Goal: Task Accomplishment & Management: Use online tool/utility

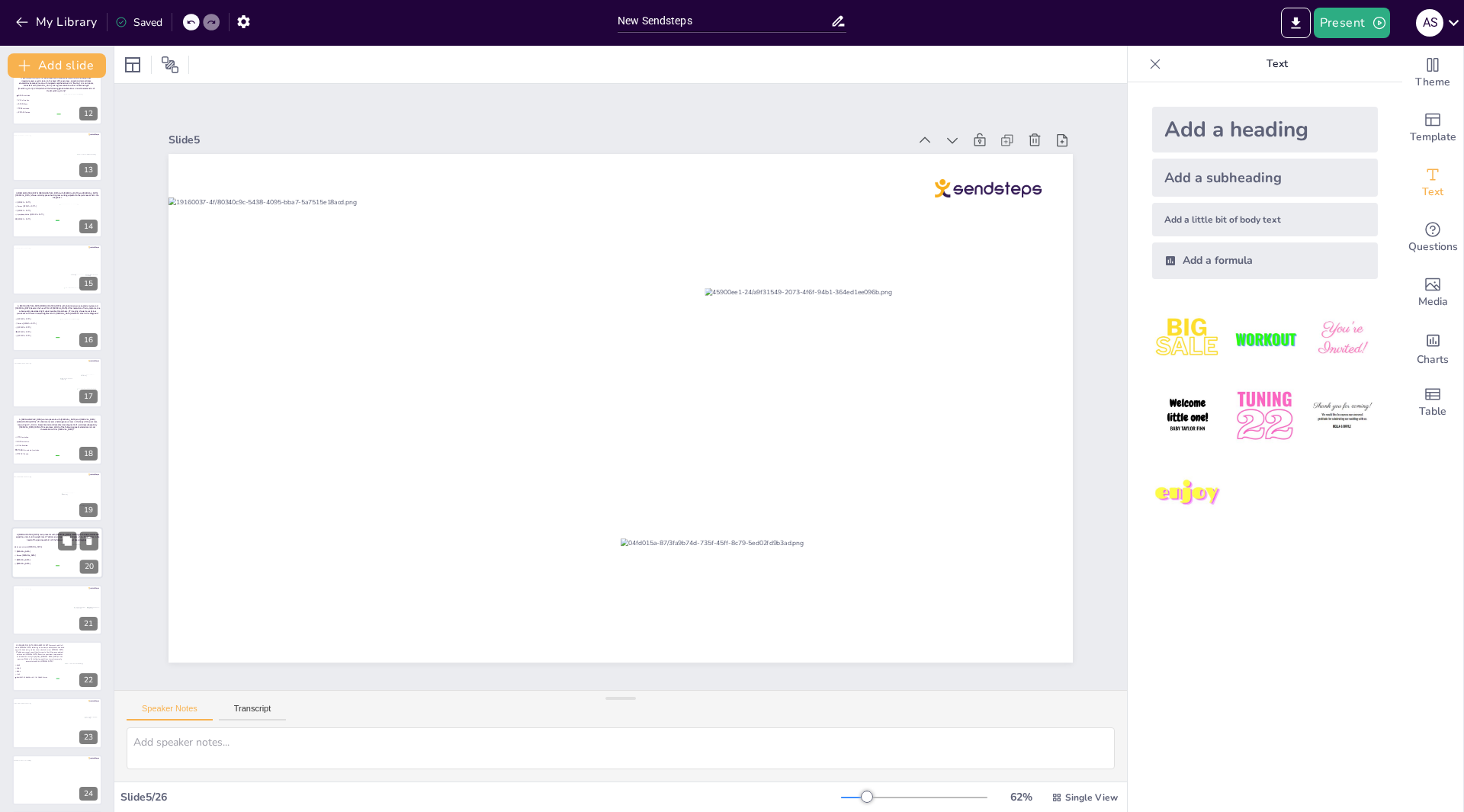
scroll to position [758, 0]
click at [48, 617] on div at bounding box center [53, 607] width 83 height 46
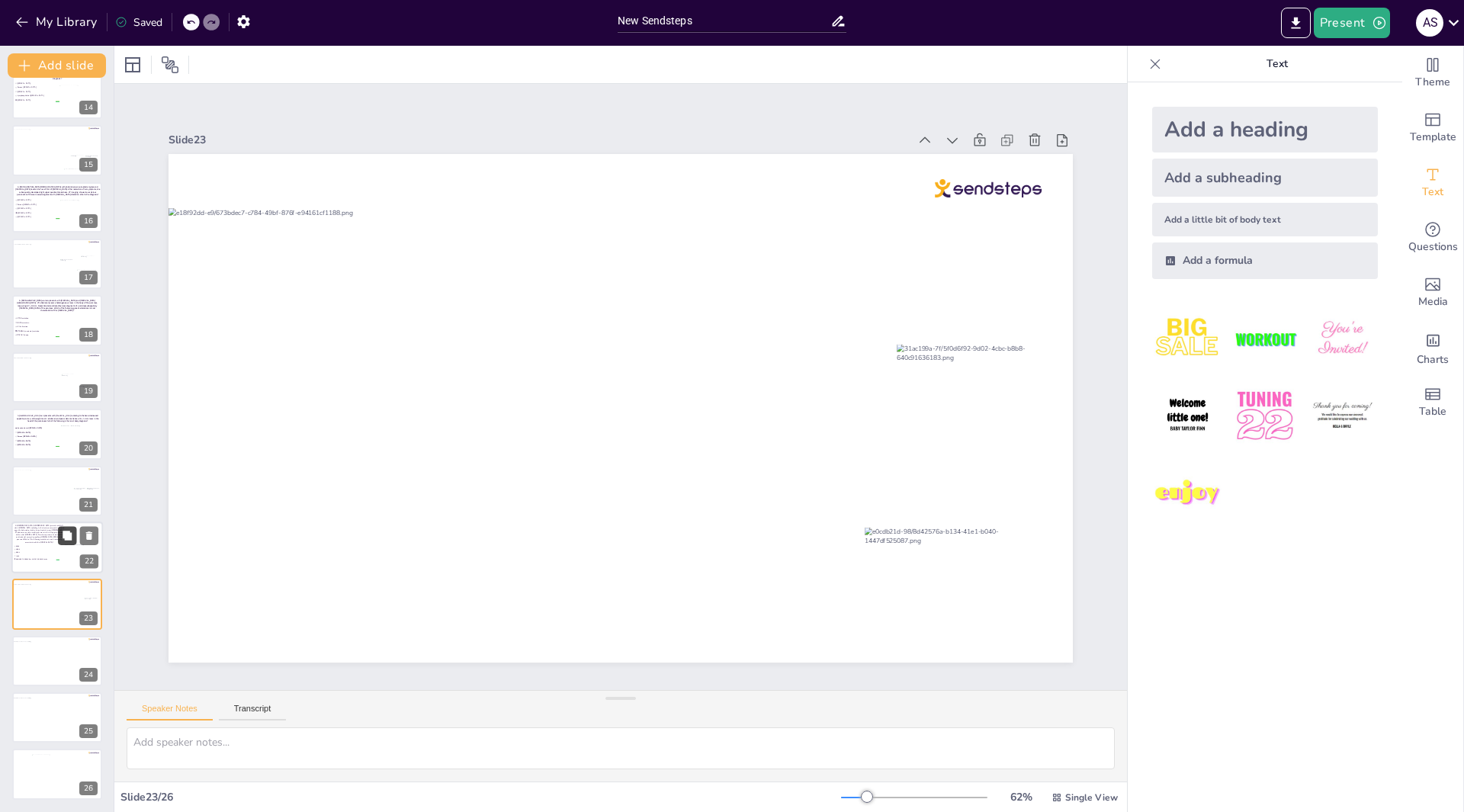
click at [58, 541] on button at bounding box center [67, 535] width 18 height 18
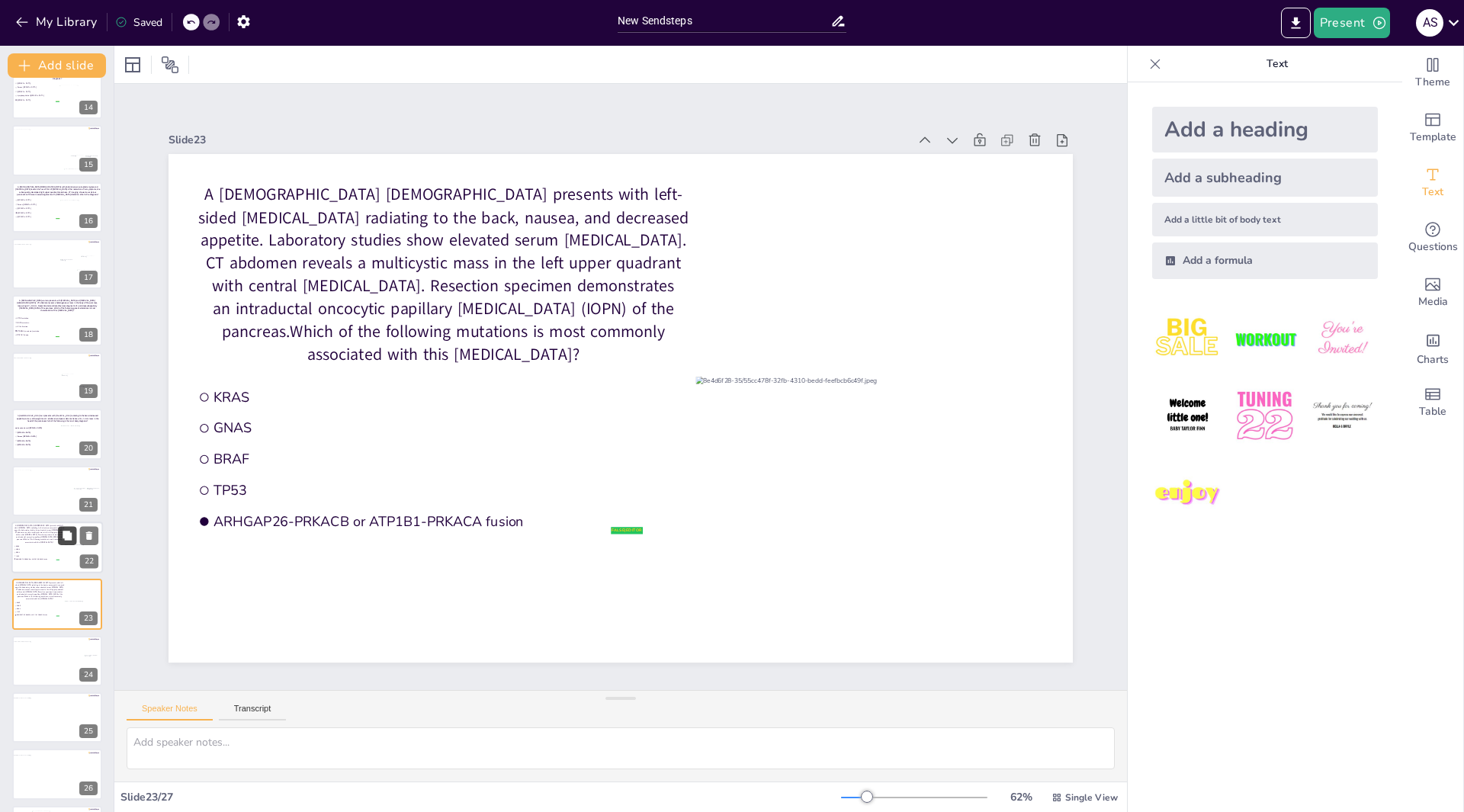
scroll to position [814, 0]
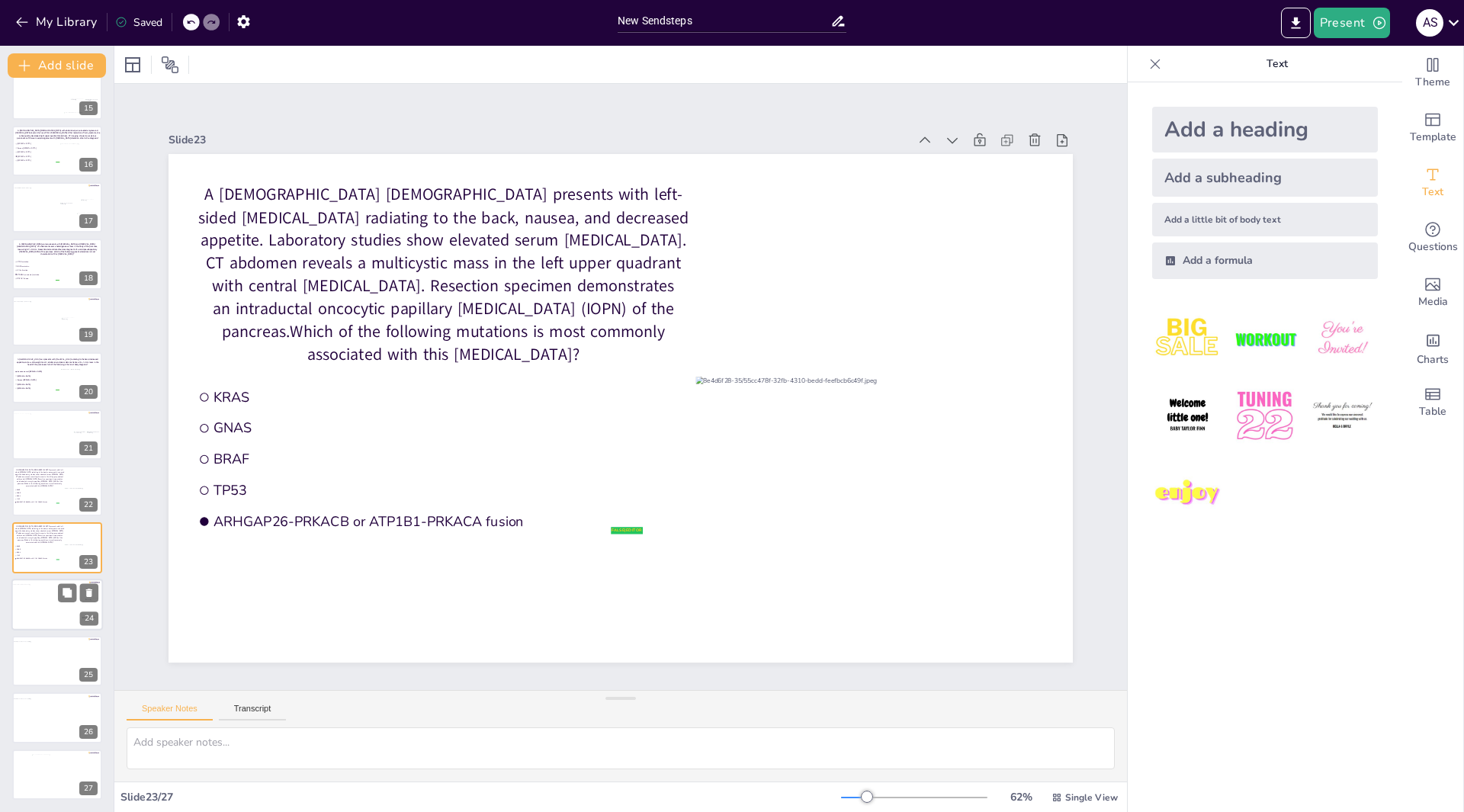
click at [44, 599] on div at bounding box center [53, 607] width 83 height 46
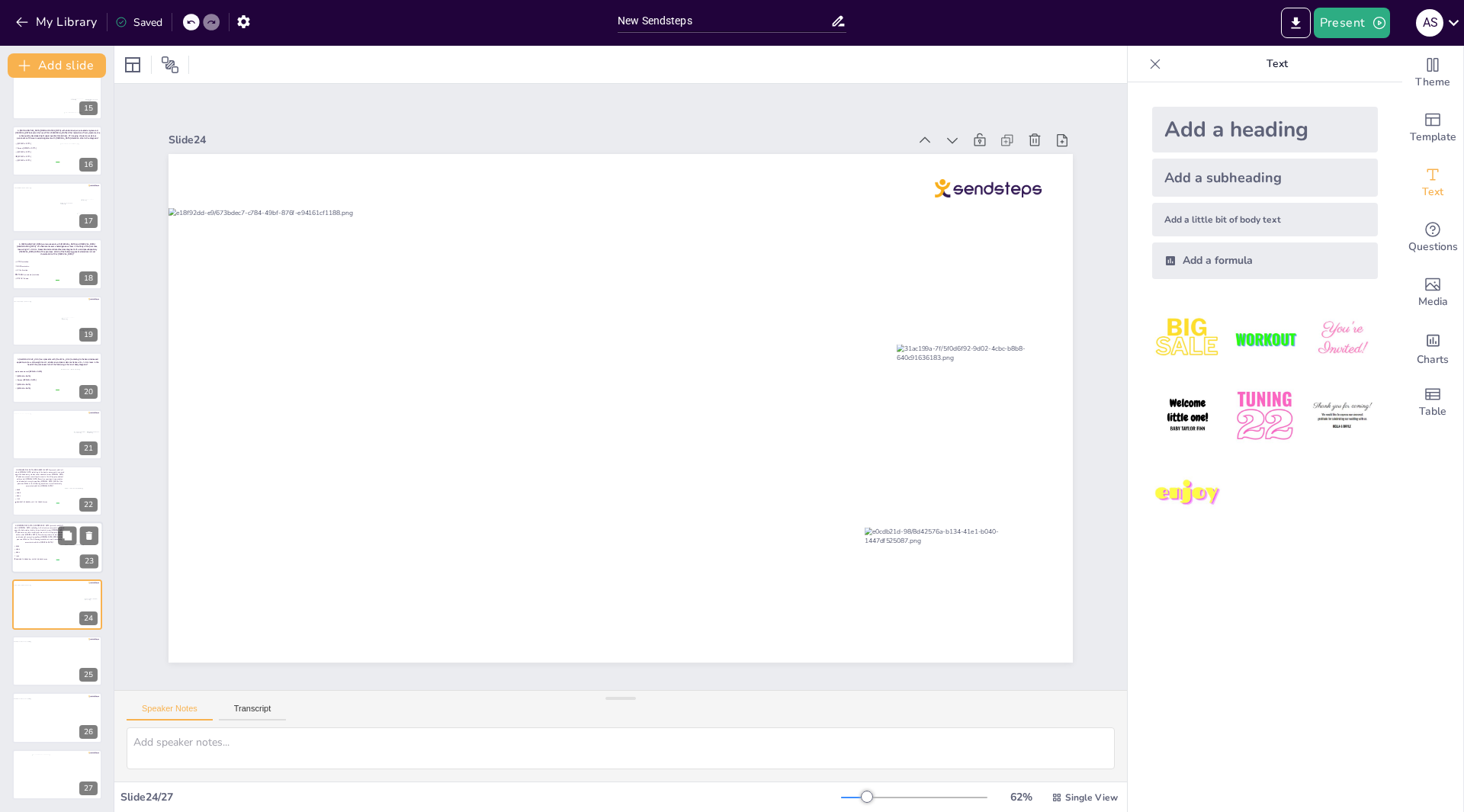
click at [64, 560] on div at bounding box center [57, 548] width 91 height 52
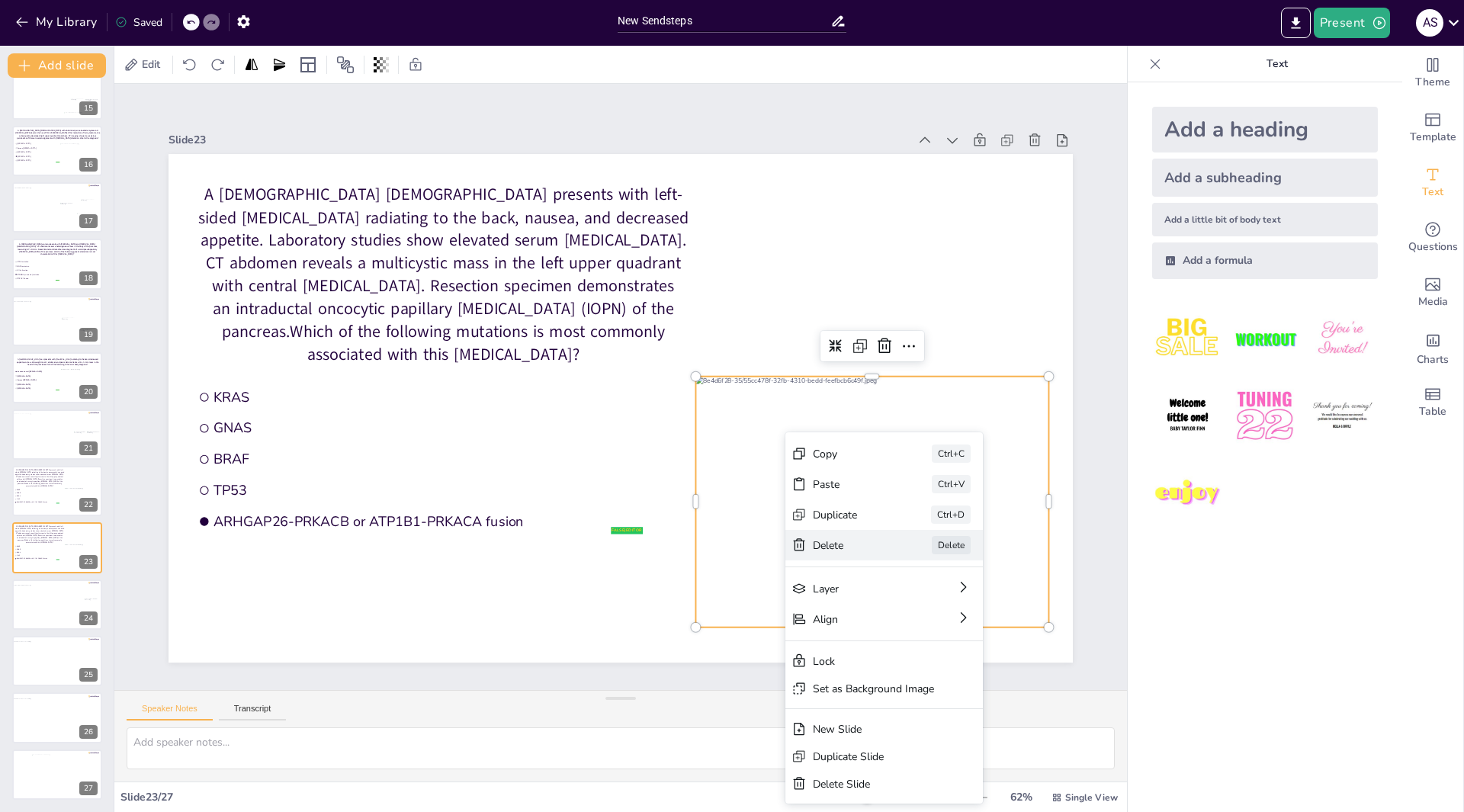
click at [828, 543] on div "Delete" at bounding box center [851, 546] width 77 height 15
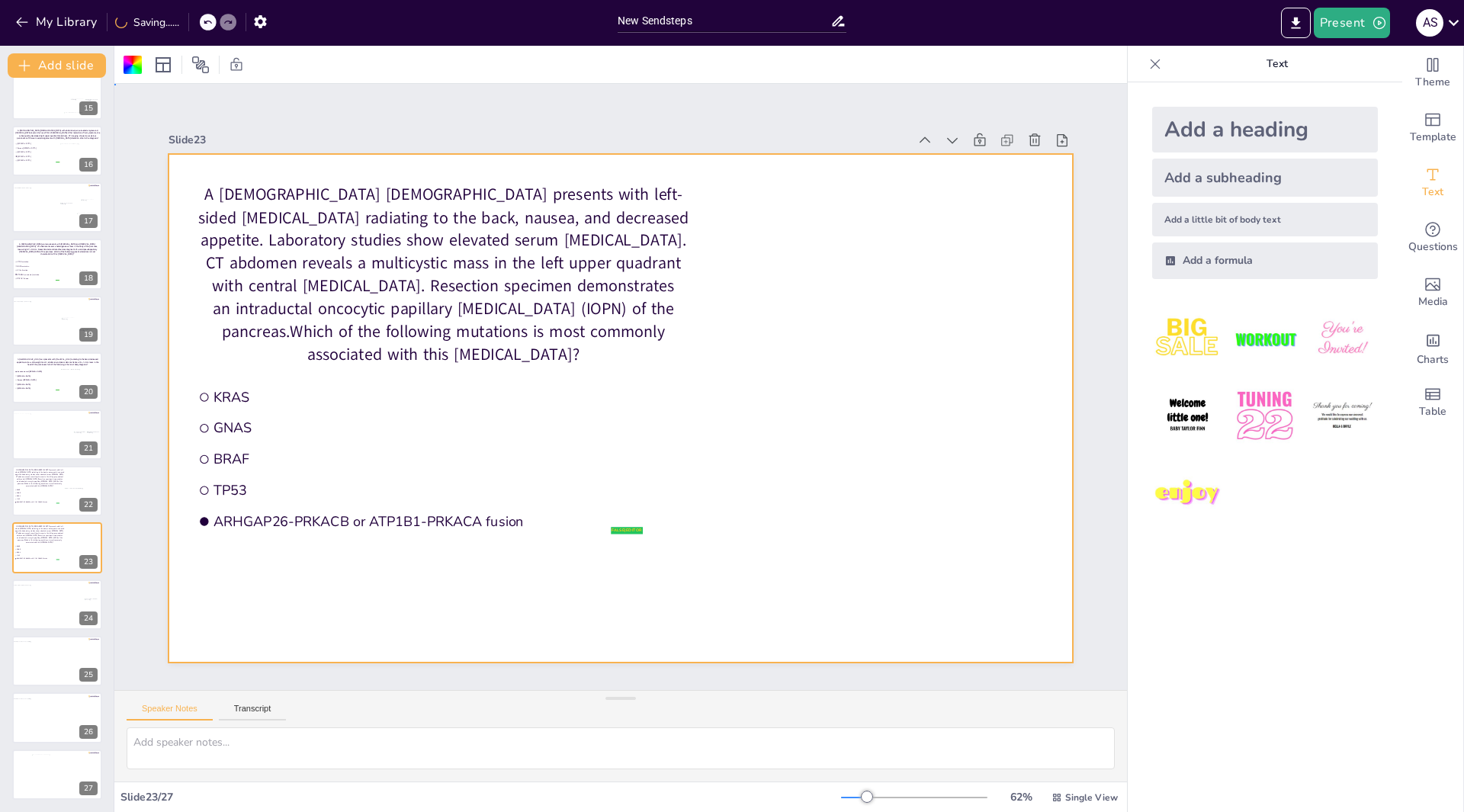
click at [710, 408] on div at bounding box center [621, 408] width 904 height 508
click at [1430, 290] on icon "Add images, graphics, shapes or video" at bounding box center [1432, 284] width 18 height 18
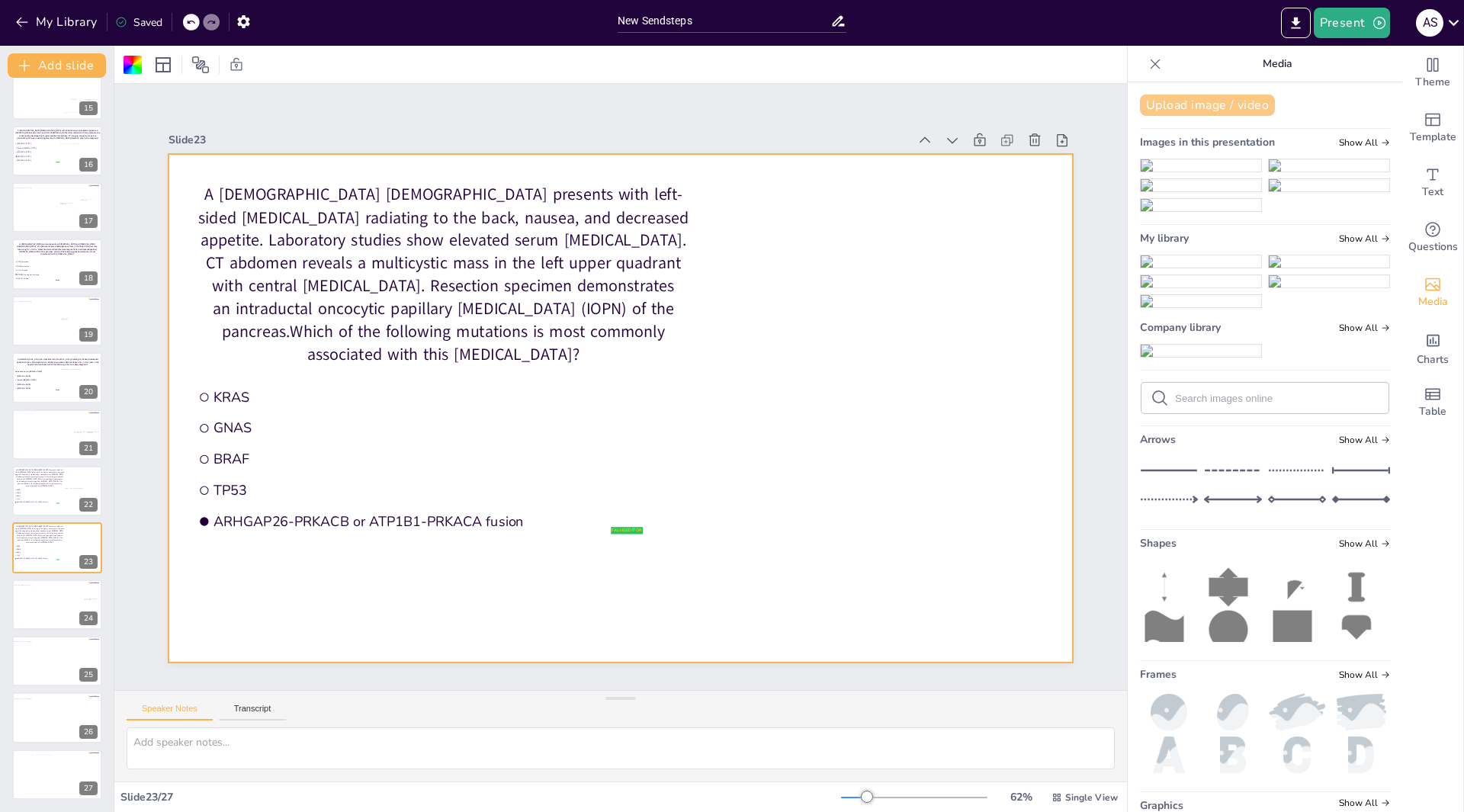
click at [1213, 103] on button "Upload image / video" at bounding box center [1207, 105] width 135 height 21
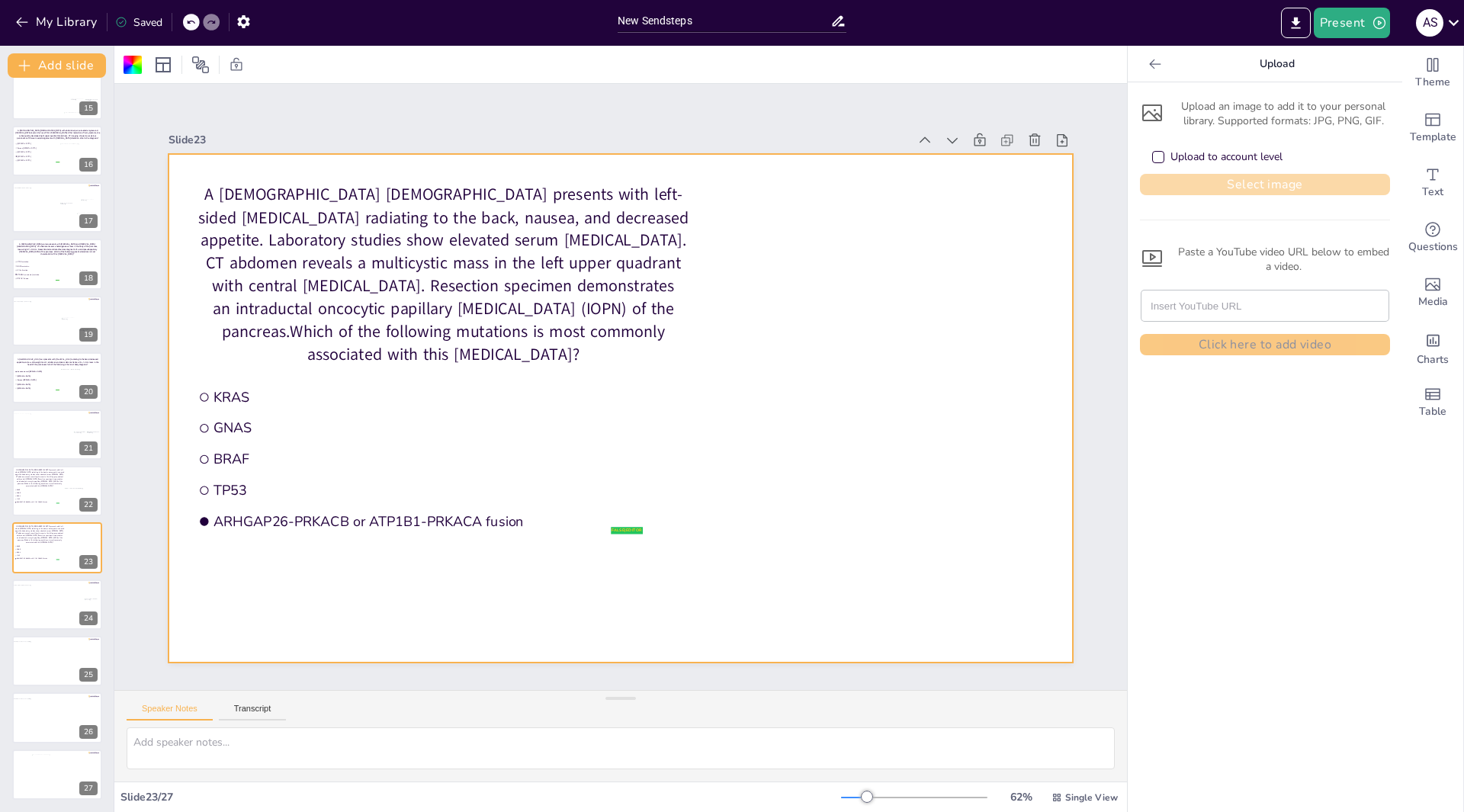
click at [1224, 178] on button "Select image" at bounding box center [1264, 184] width 250 height 21
click at [1225, 184] on button "Select image" at bounding box center [1264, 184] width 250 height 21
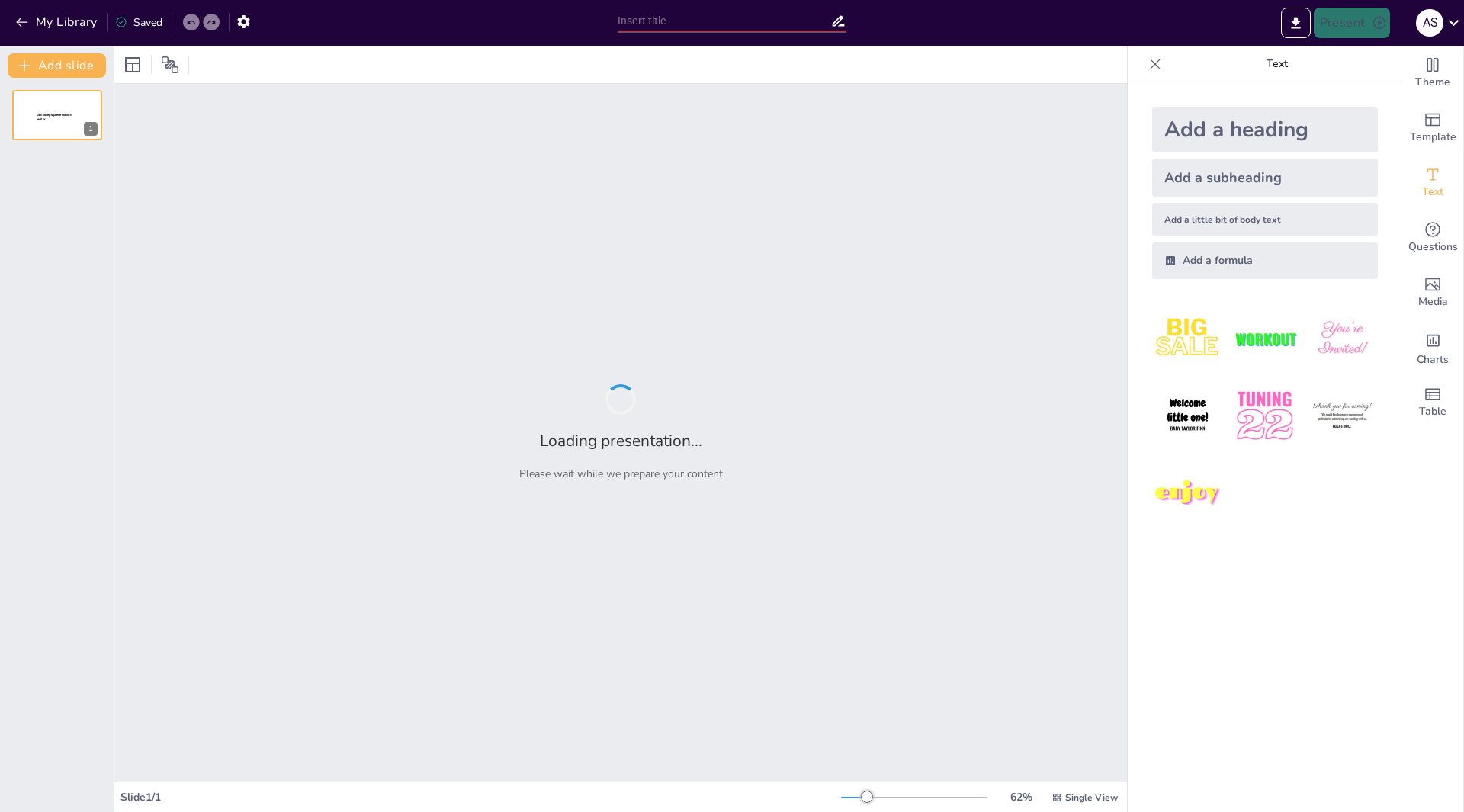
type input "New Sendsteps"
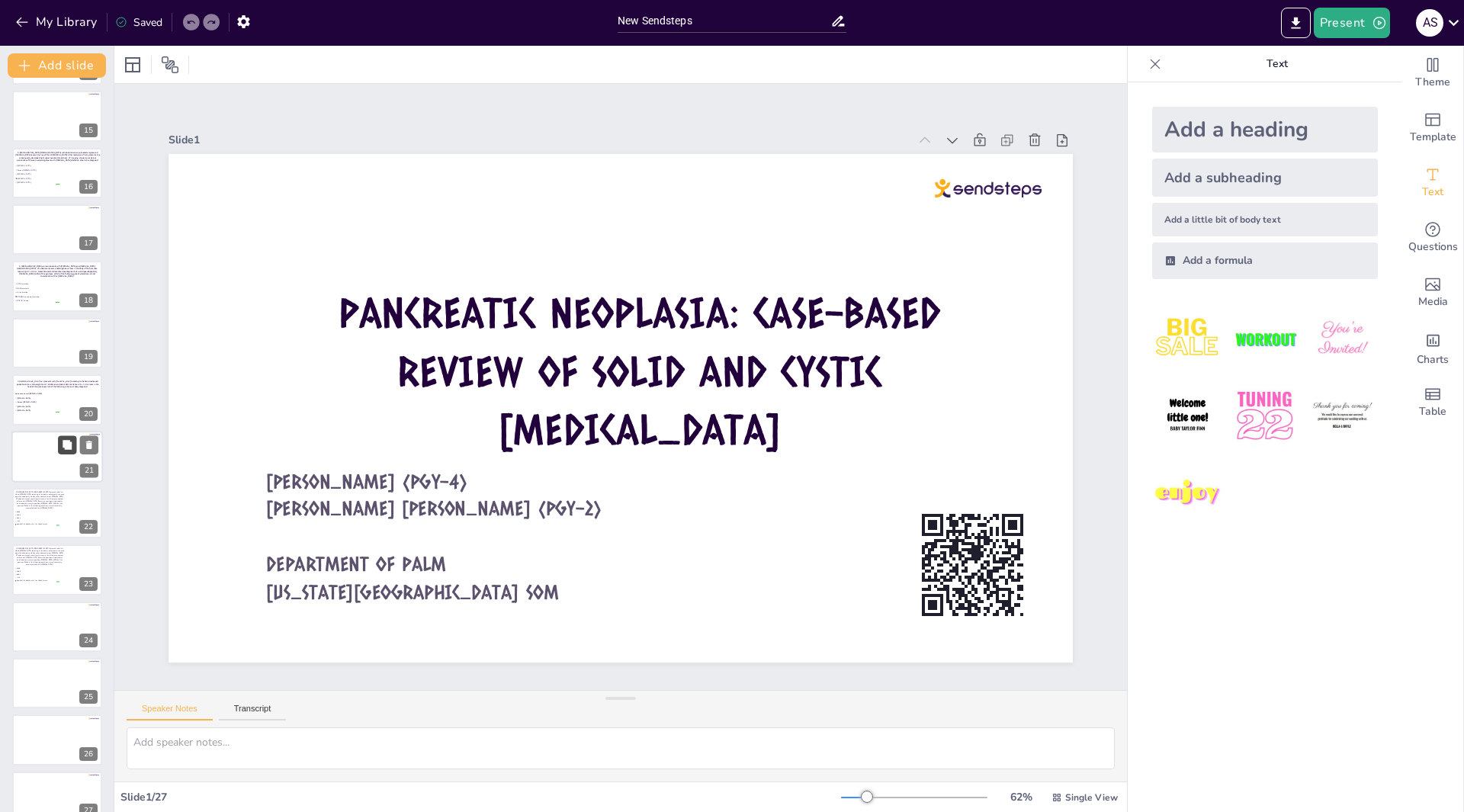
scroll to position [814, 0]
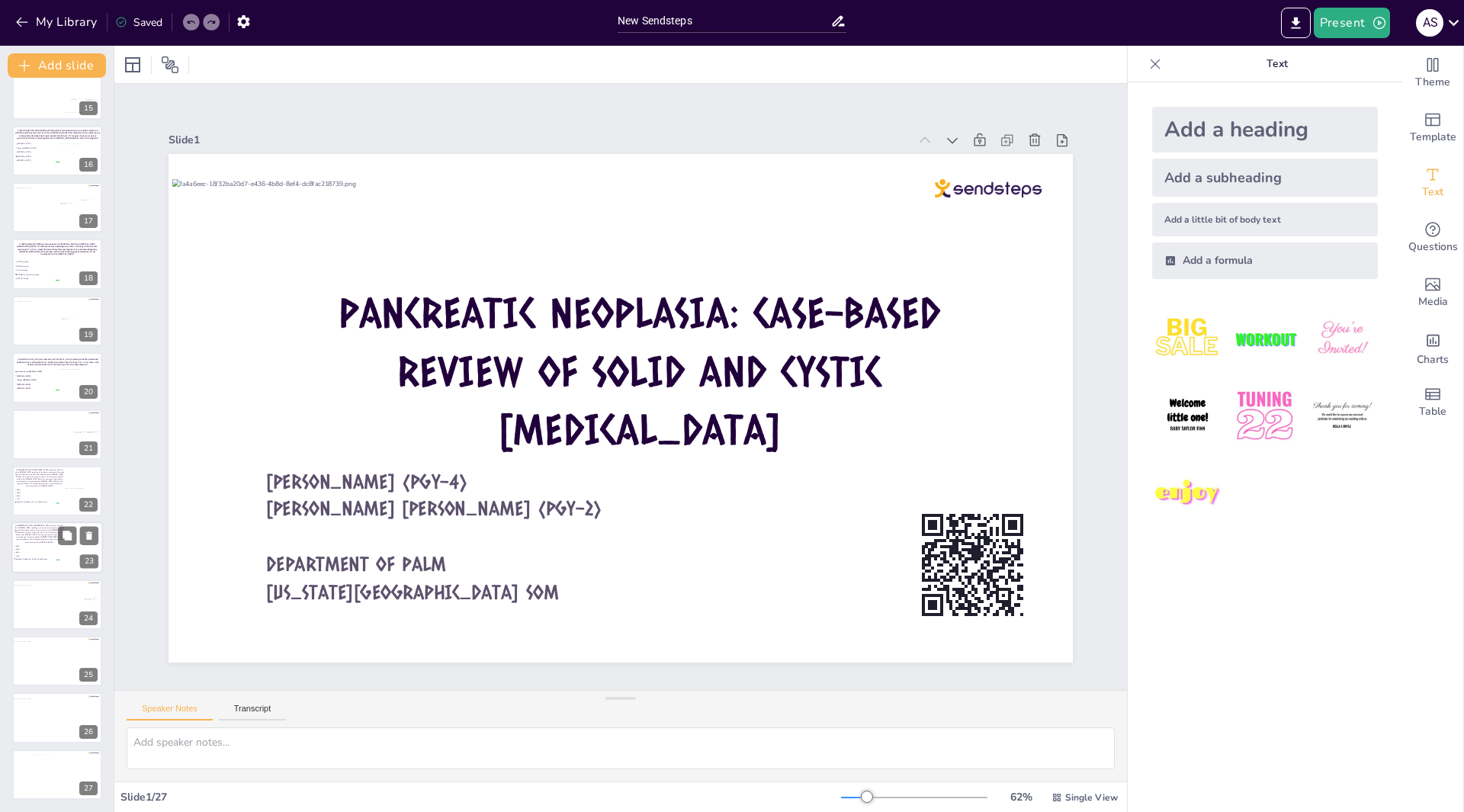
click at [42, 552] on span "BRAF" at bounding box center [37, 553] width 43 height 2
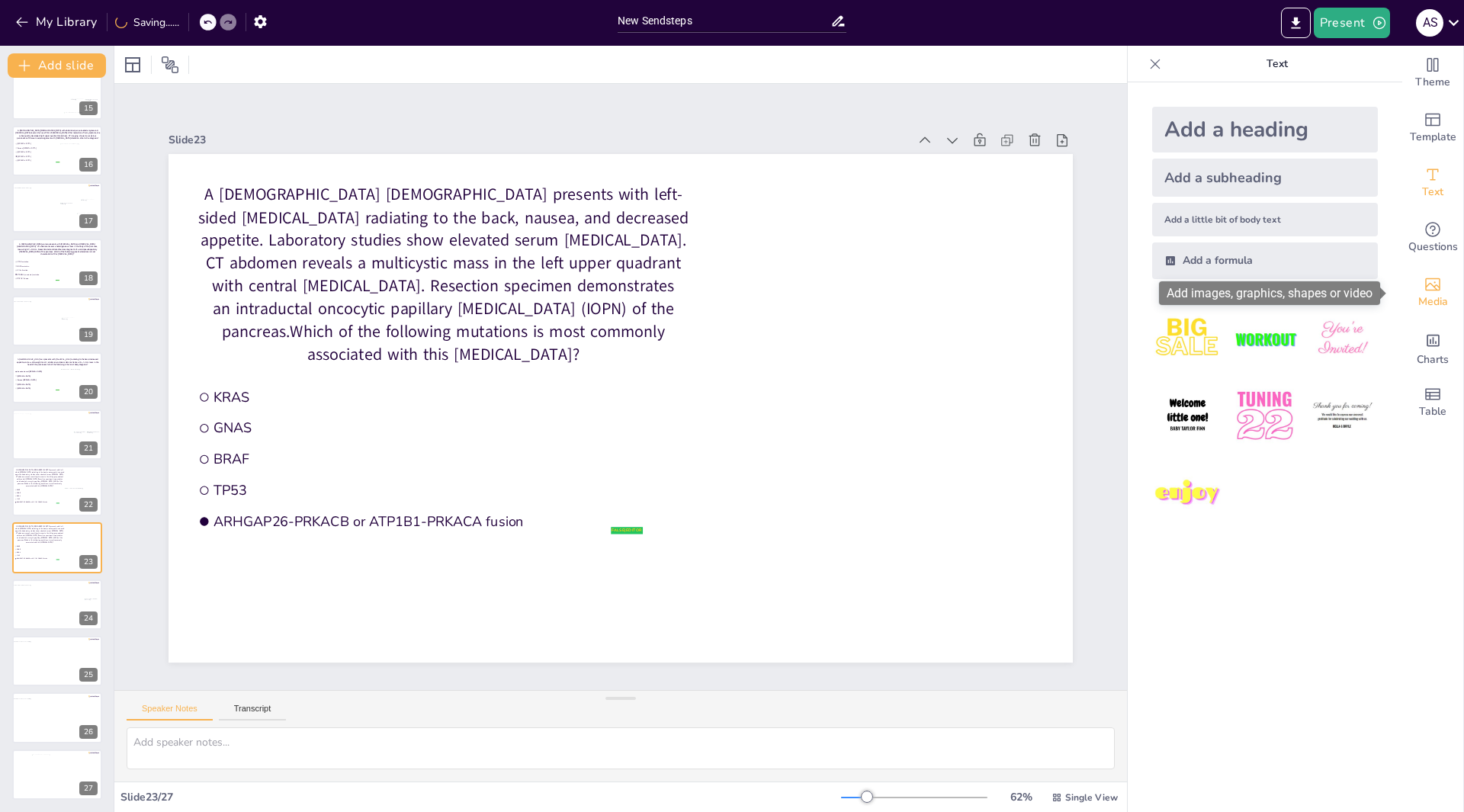
click at [1431, 287] on div "Media" at bounding box center [1432, 292] width 61 height 55
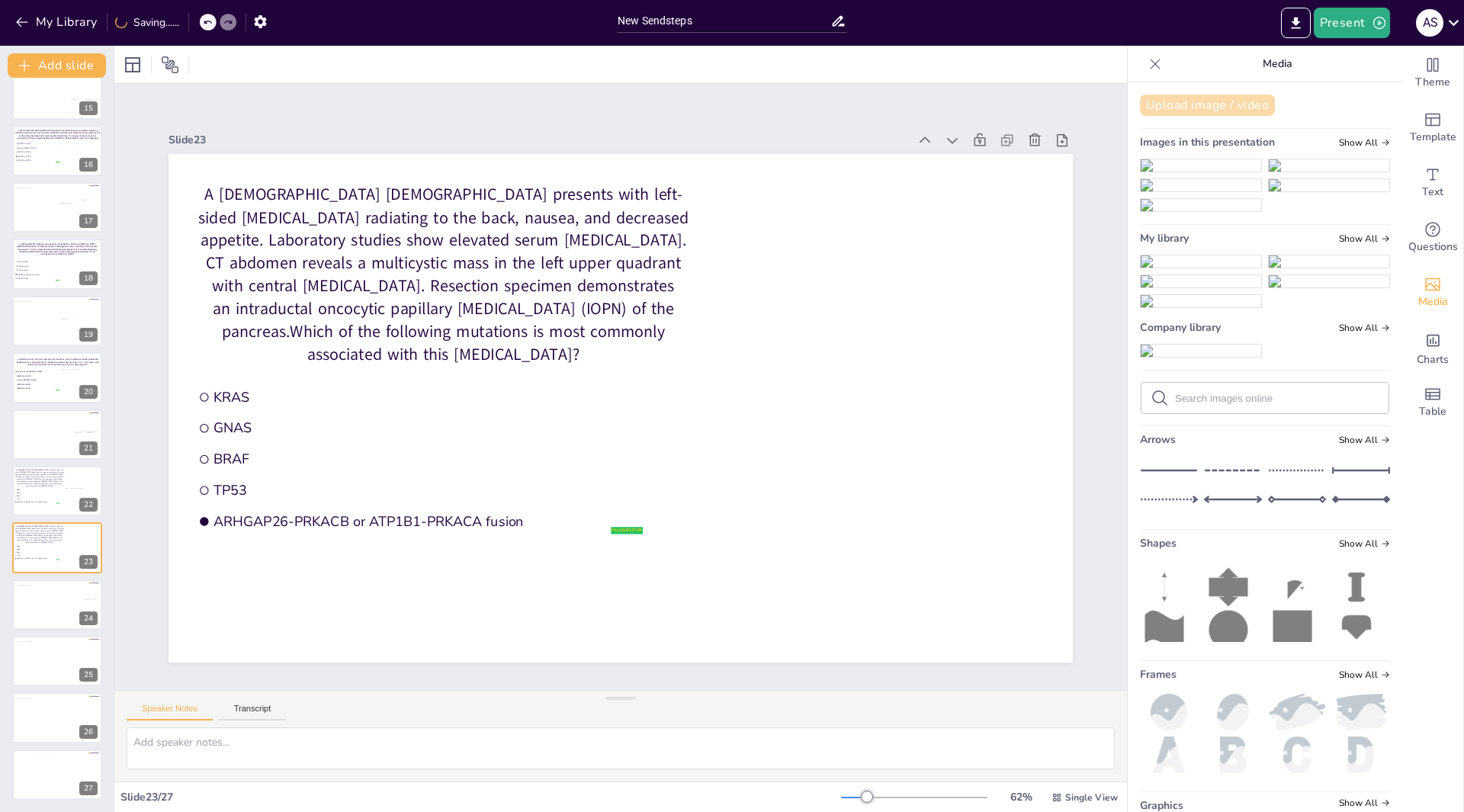
click at [1172, 110] on button "Upload image / video" at bounding box center [1207, 105] width 135 height 21
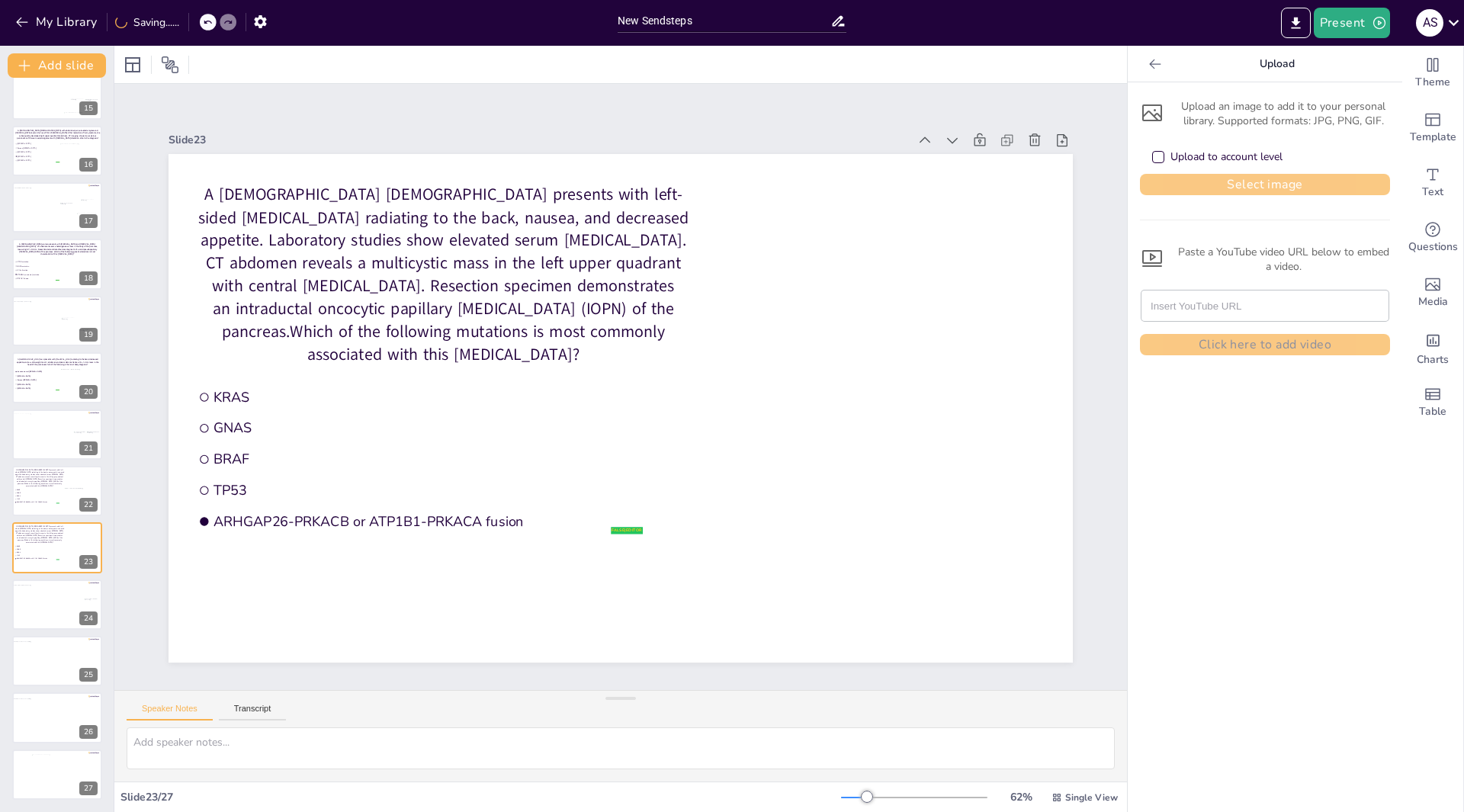
click at [1242, 188] on button "Select image" at bounding box center [1264, 184] width 250 height 21
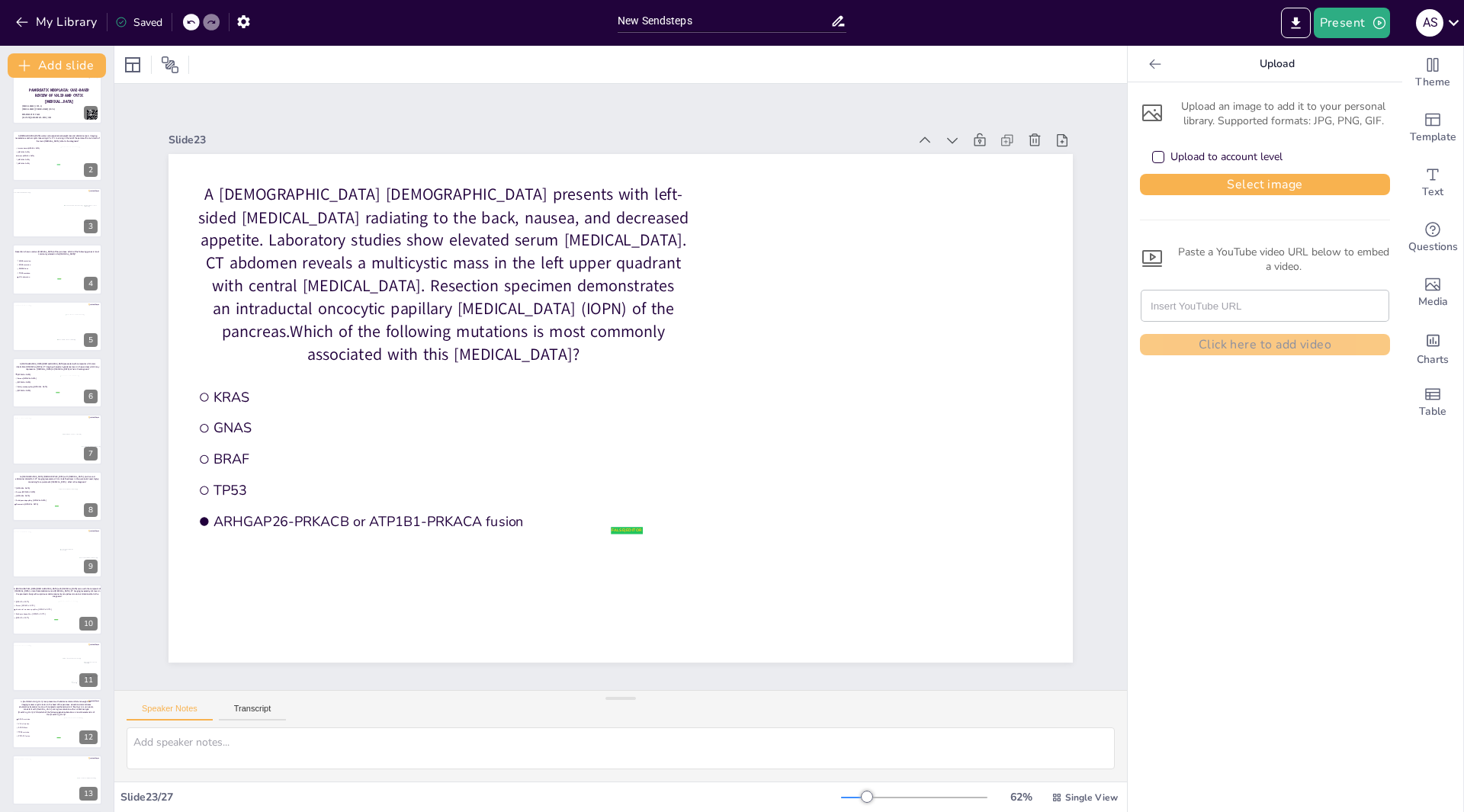
scroll to position [0, 0]
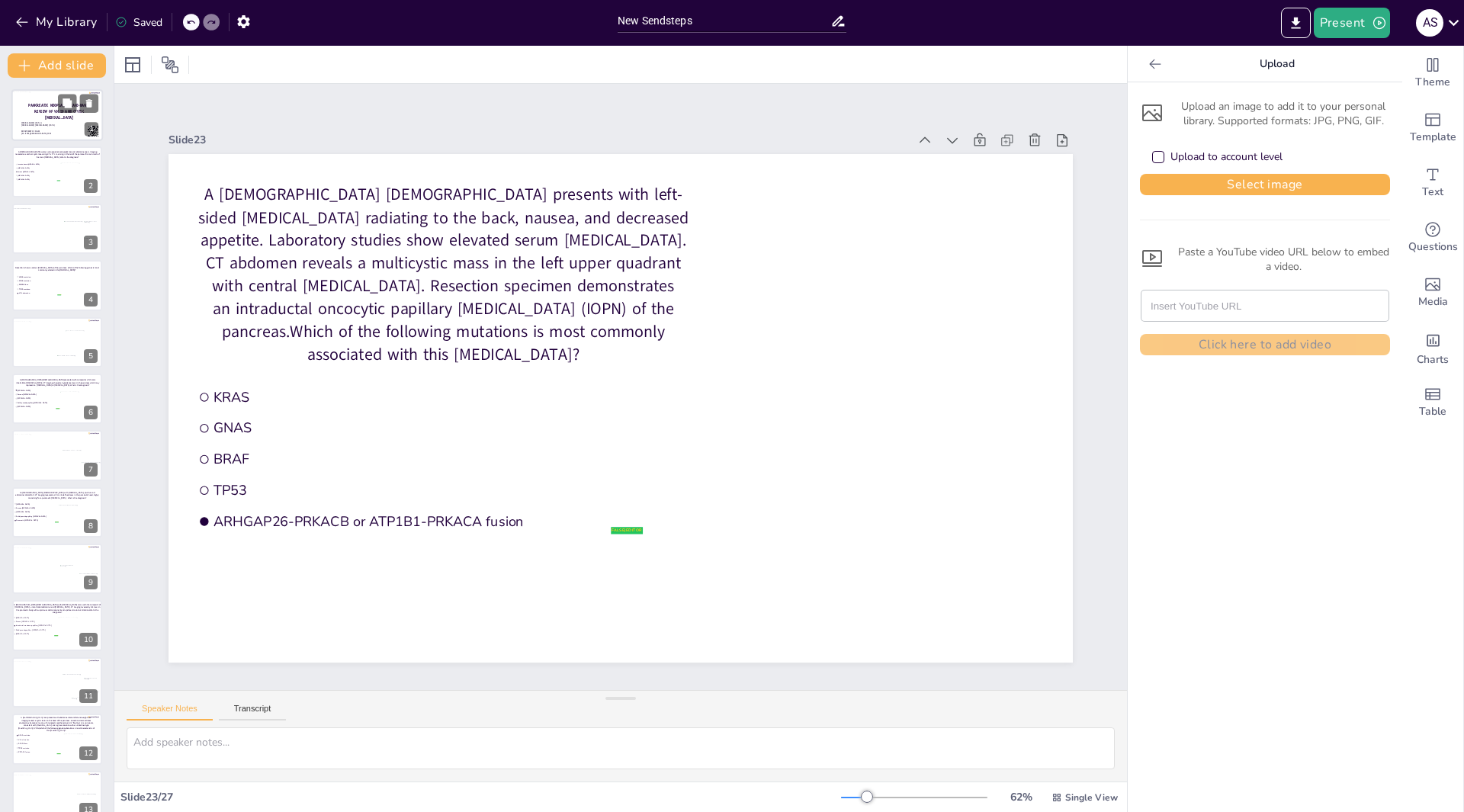
click at [55, 120] on div "abdullahi sulaiman (pgy-4) Bushra Zafar Sayeed (PGY-2) DEPARTMENT OF PALM WEST …" at bounding box center [57, 128] width 72 height 23
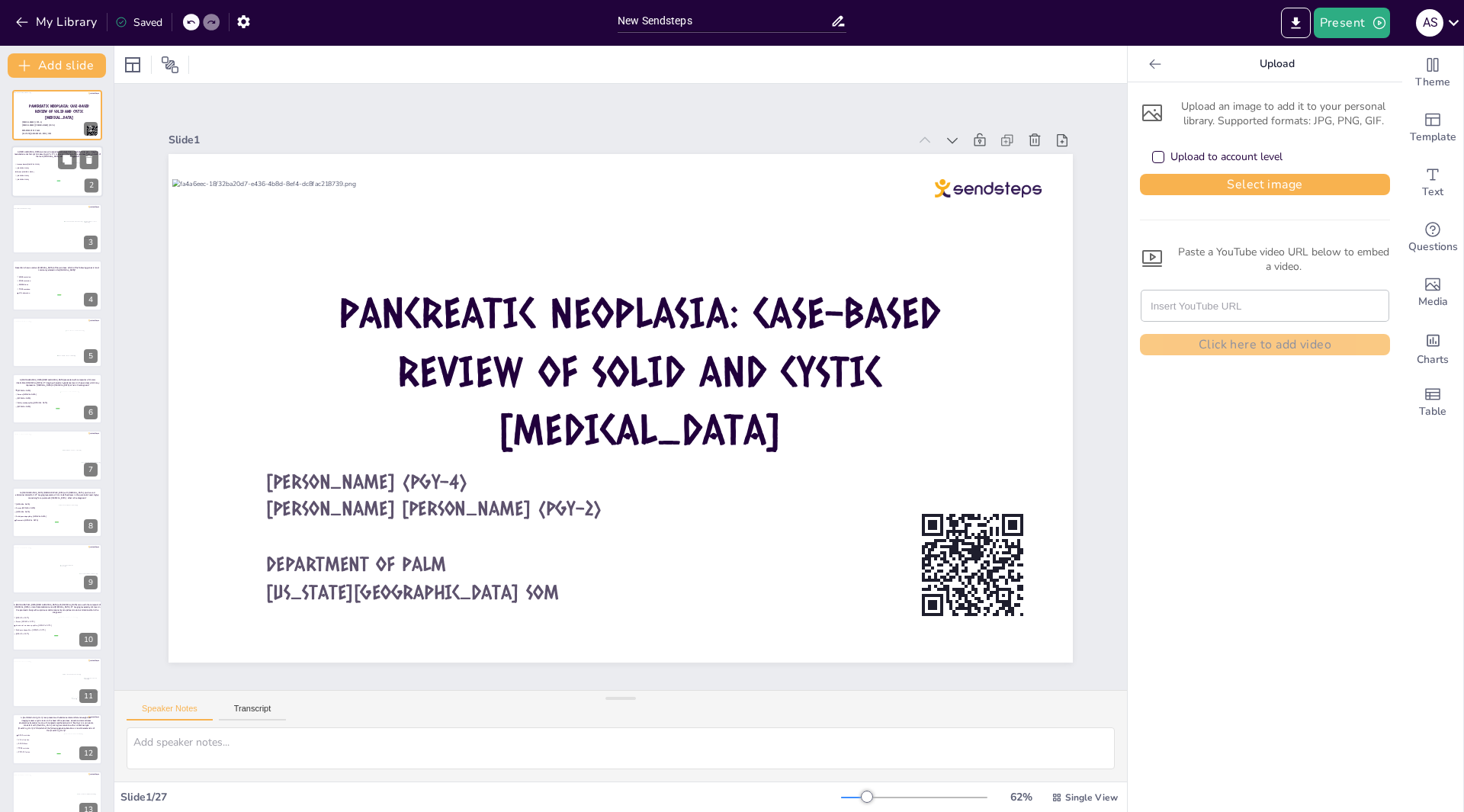
click at [51, 174] on span "[MEDICAL_DATA]" at bounding box center [38, 175] width 42 height 2
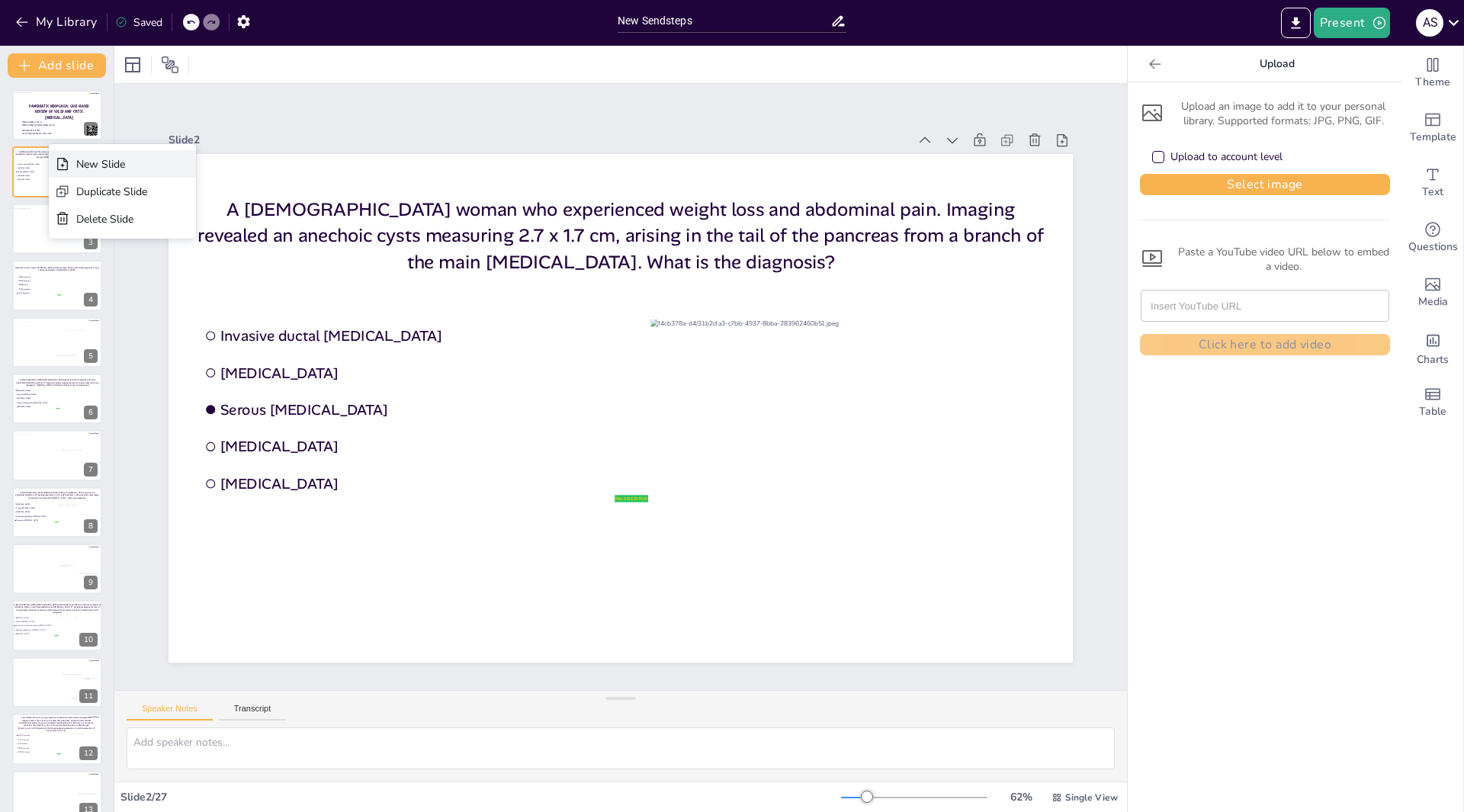
click at [74, 160] on div "New Slide" at bounding box center [122, 164] width 147 height 28
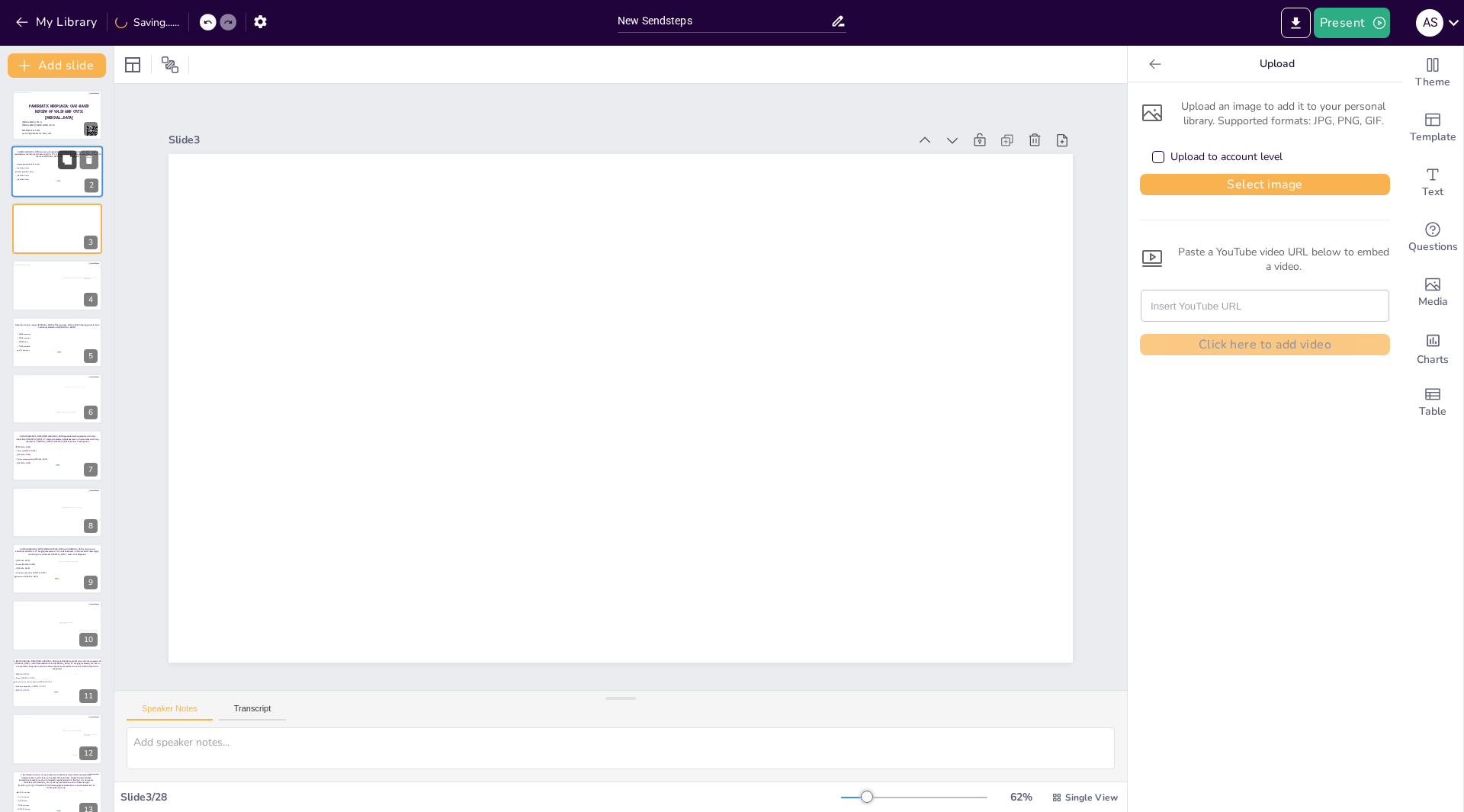
drag, startPoint x: 60, startPoint y: 223, endPoint x: 58, endPoint y: 156, distance: 67.0
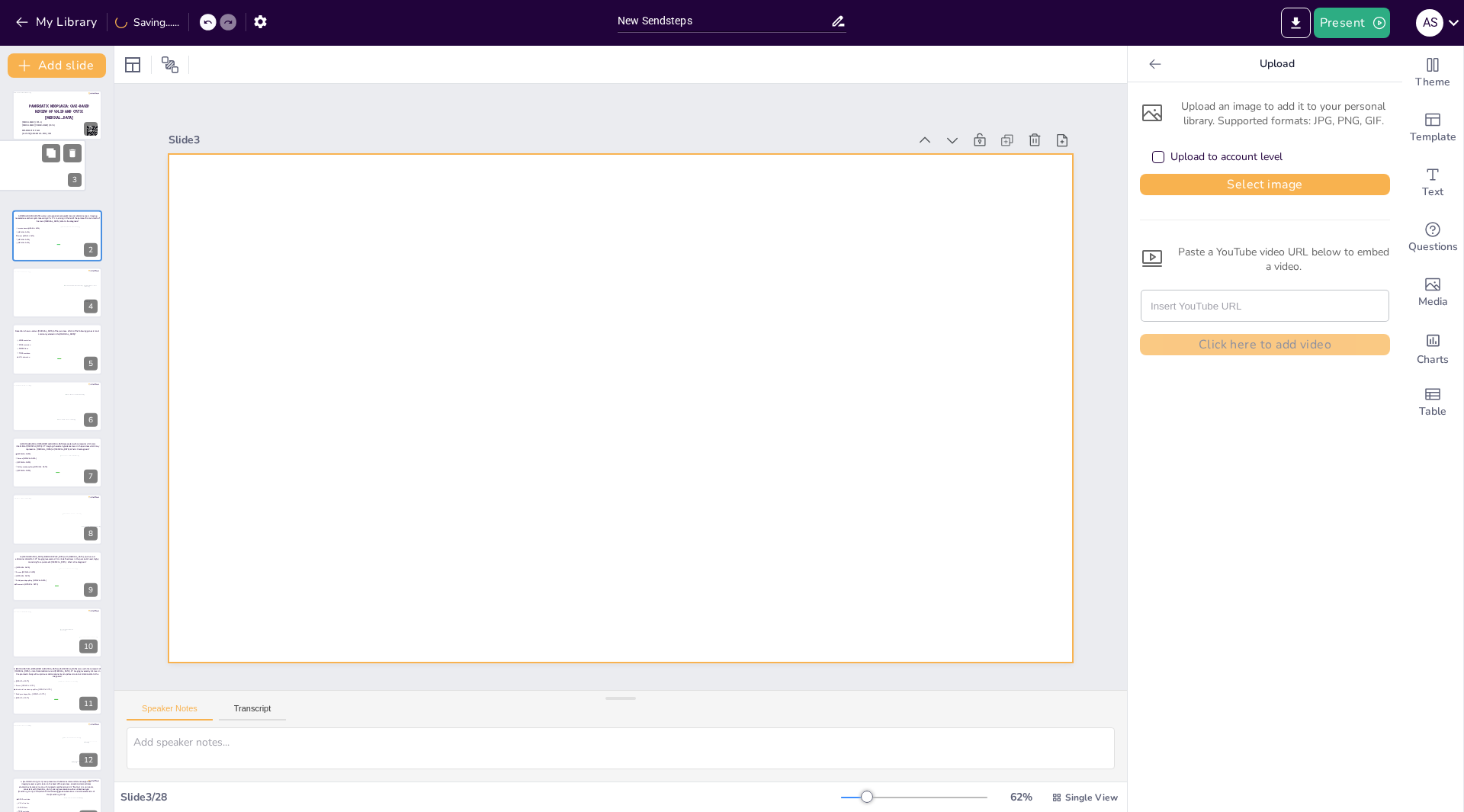
drag, startPoint x: 52, startPoint y: 235, endPoint x: 34, endPoint y: 165, distance: 72.3
click at [34, 165] on div at bounding box center [40, 165] width 90 height 50
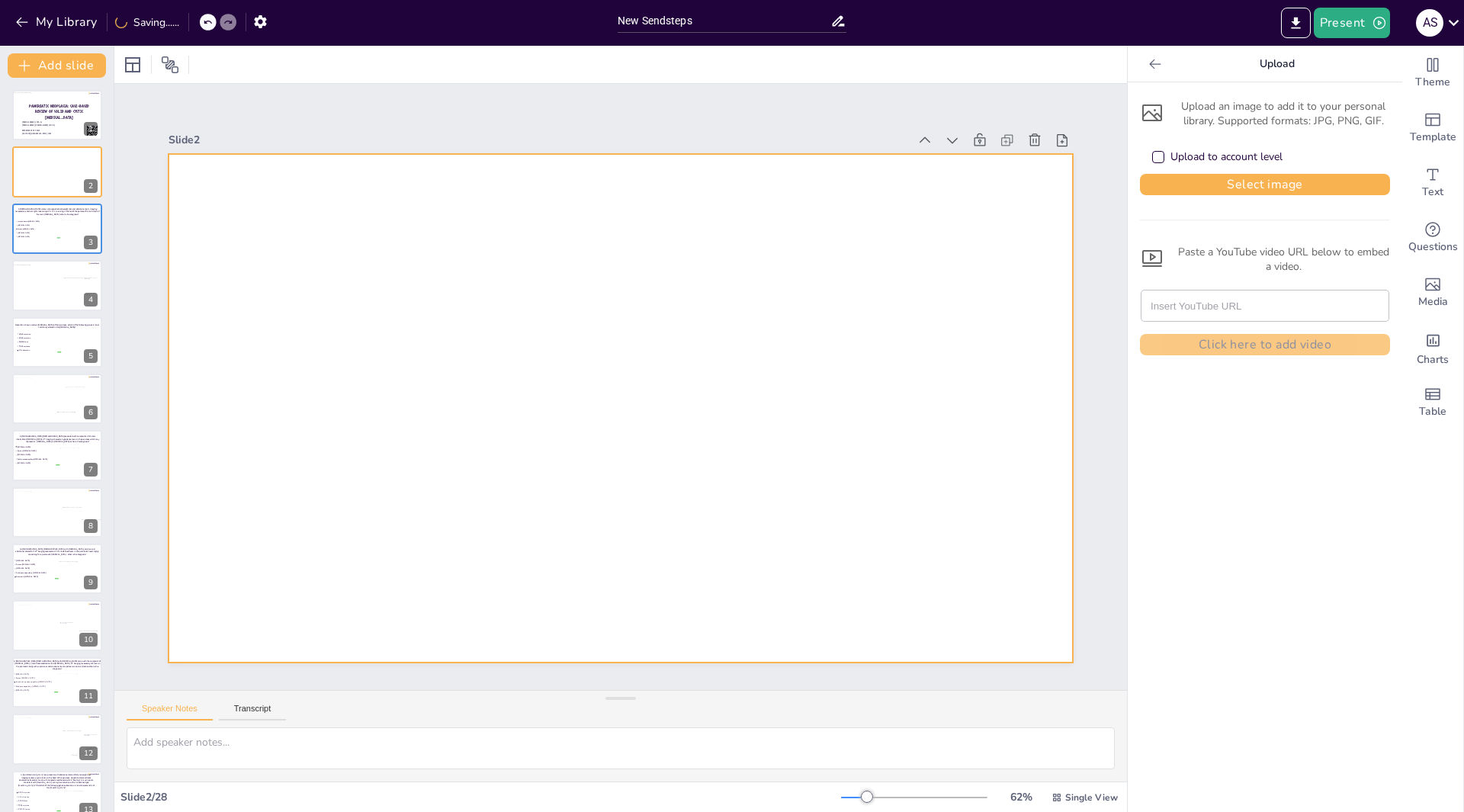
click at [382, 243] on div at bounding box center [602, 397] width 893 height 1038
click at [49, 228] on span "Serous [MEDICAL_DATA]" at bounding box center [38, 229] width 42 height 2
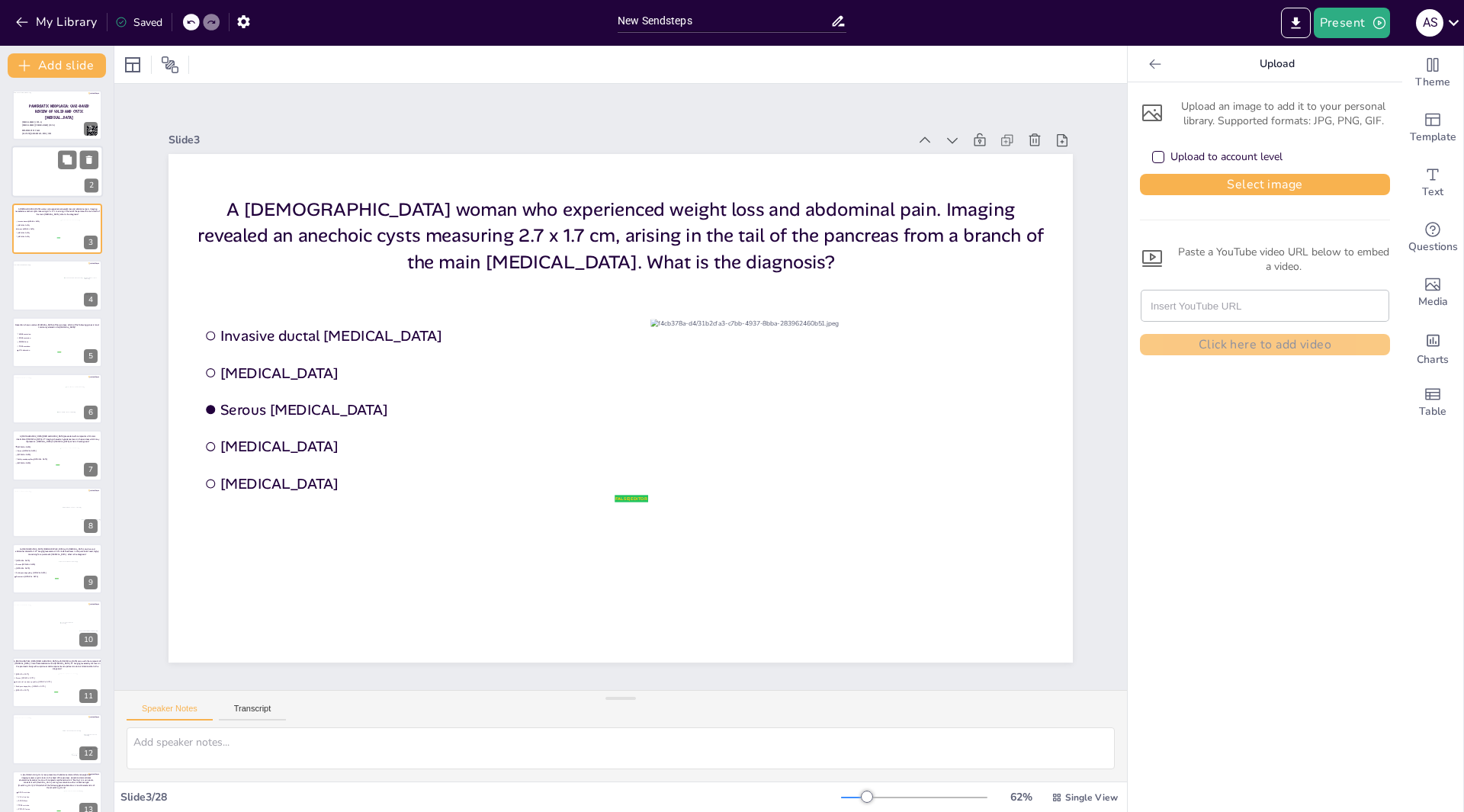
click at [54, 173] on div at bounding box center [57, 173] width 91 height 52
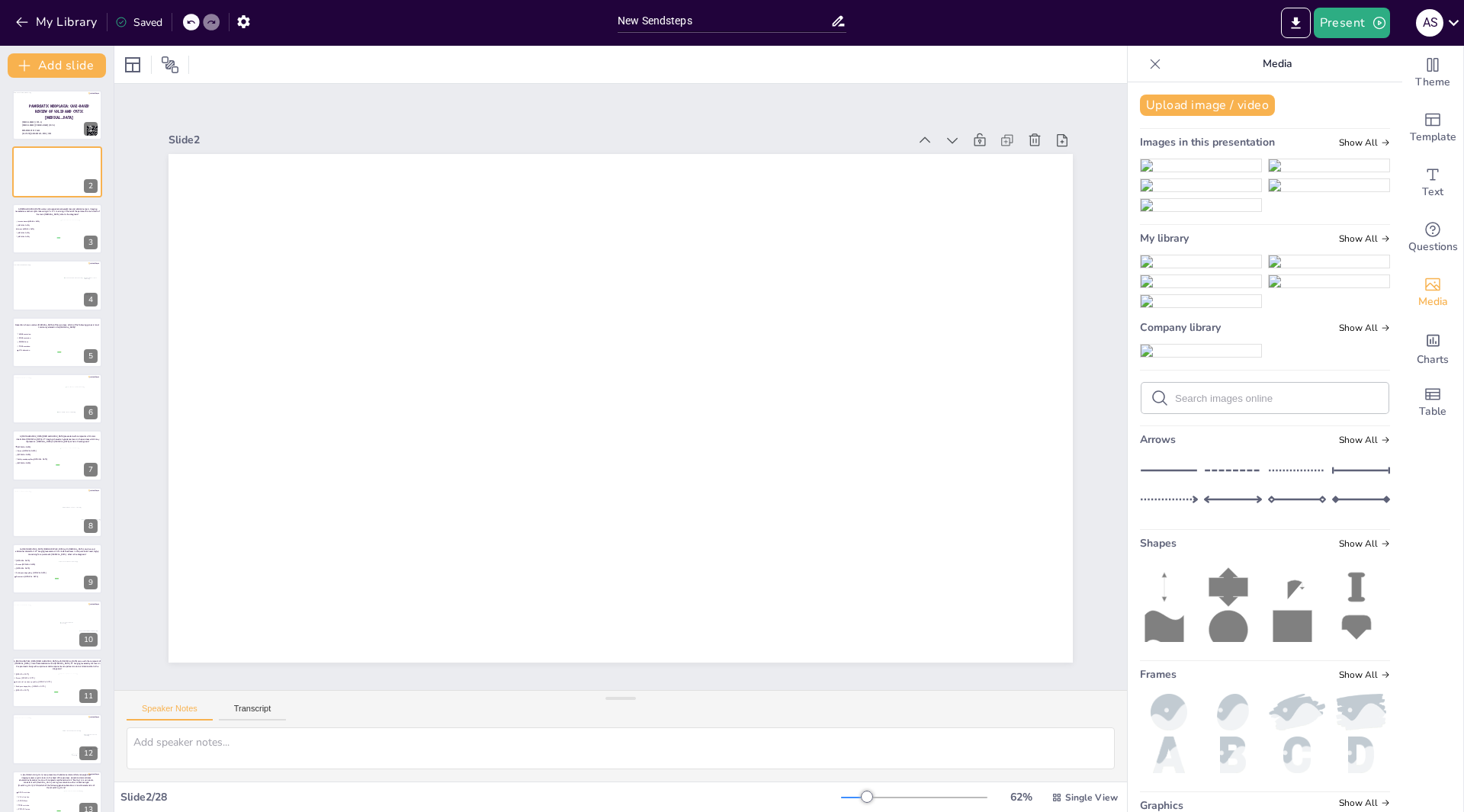
click at [1184, 287] on img at bounding box center [1201, 281] width 121 height 12
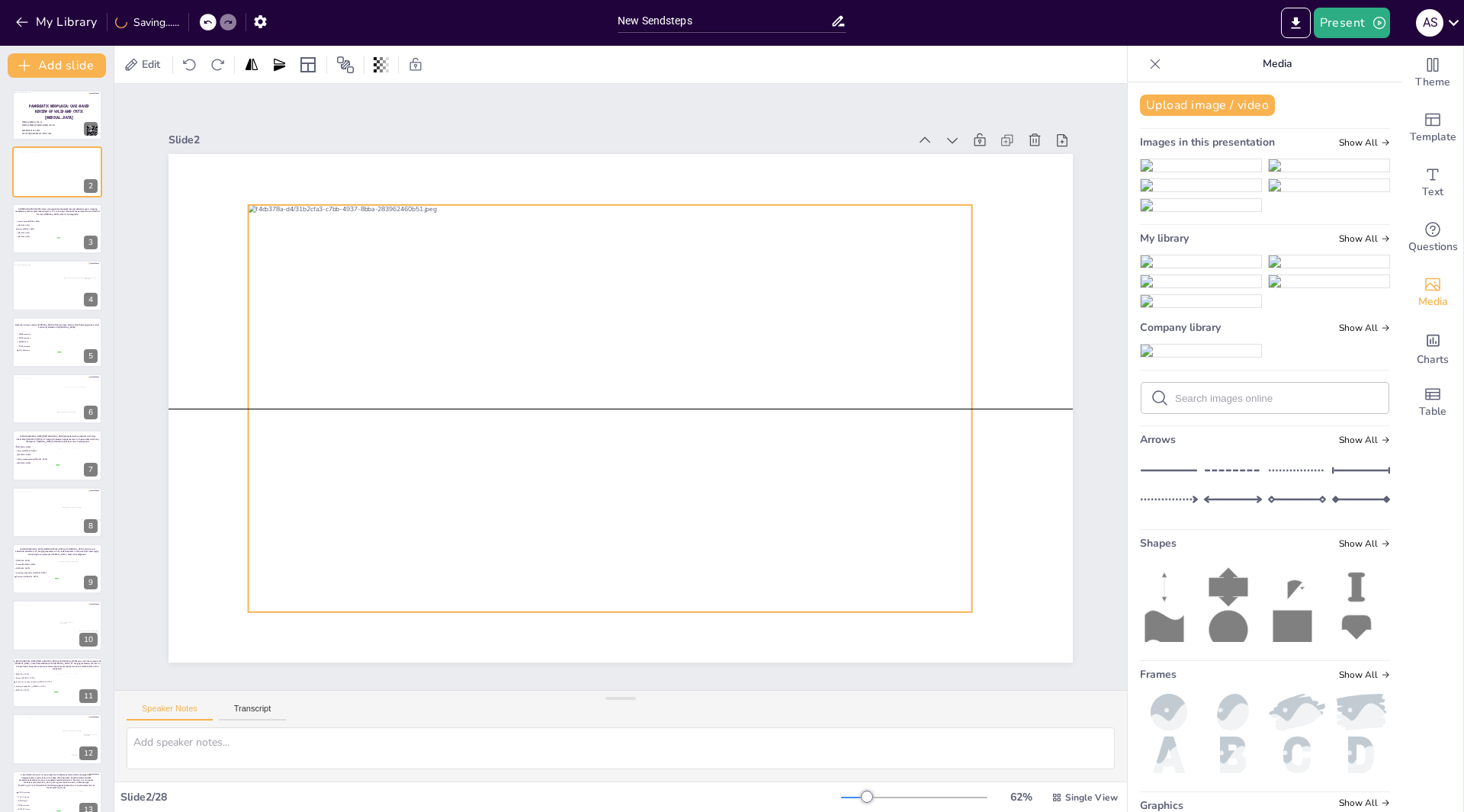
drag, startPoint x: 589, startPoint y: 484, endPoint x: 578, endPoint y: 482, distance: 11.2
click at [578, 482] on div at bounding box center [603, 404] width 813 height 611
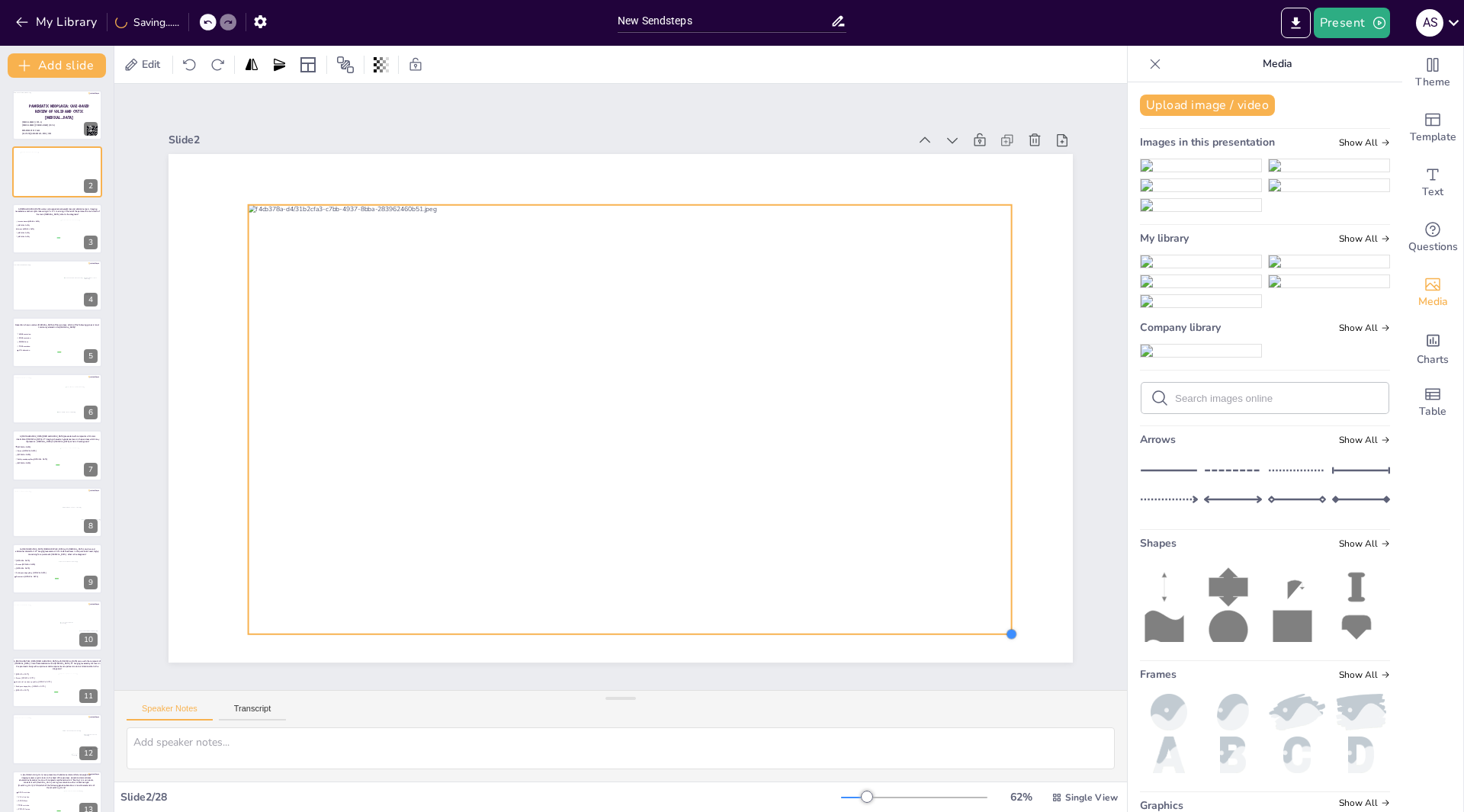
drag, startPoint x: 964, startPoint y: 607, endPoint x: 1003, endPoint y: 621, distance: 41.4
click at [1003, 621] on div at bounding box center [602, 376] width 893 height 1038
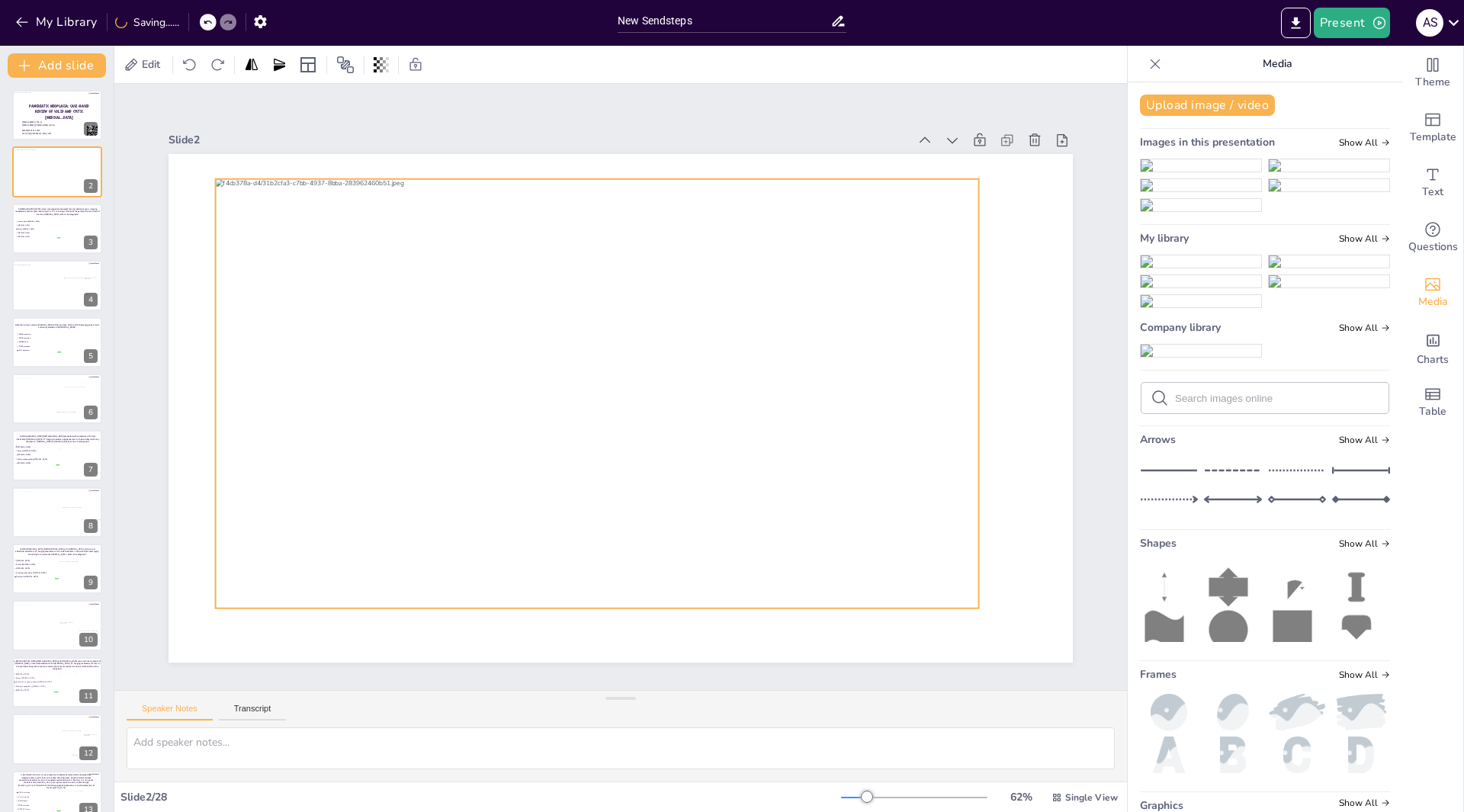
drag, startPoint x: 600, startPoint y: 511, endPoint x: 567, endPoint y: 485, distance: 42.0
click at [567, 485] on div at bounding box center [609, 365] width 578 height 836
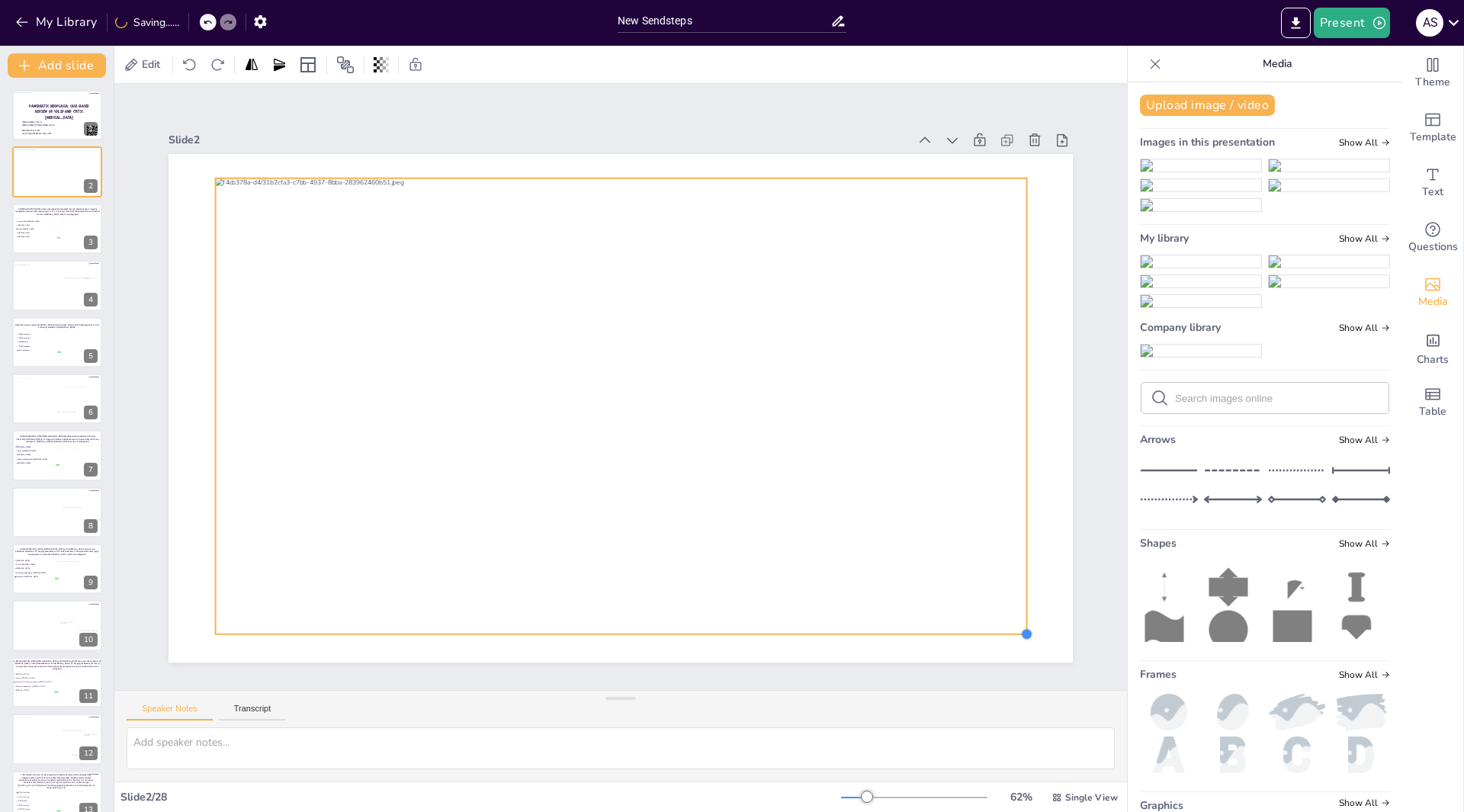
drag, startPoint x: 972, startPoint y: 604, endPoint x: 1013, endPoint y: 625, distance: 46.1
click at [812, 811] on div at bounding box center [803, 825] width 17 height 17
click at [37, 116] on div "abdullahi sulaiman (pgy-4) Bushra Zafar Sayeed (PGY-2) DEPARTMENT OF PALM WEST …" at bounding box center [57, 128] width 72 height 23
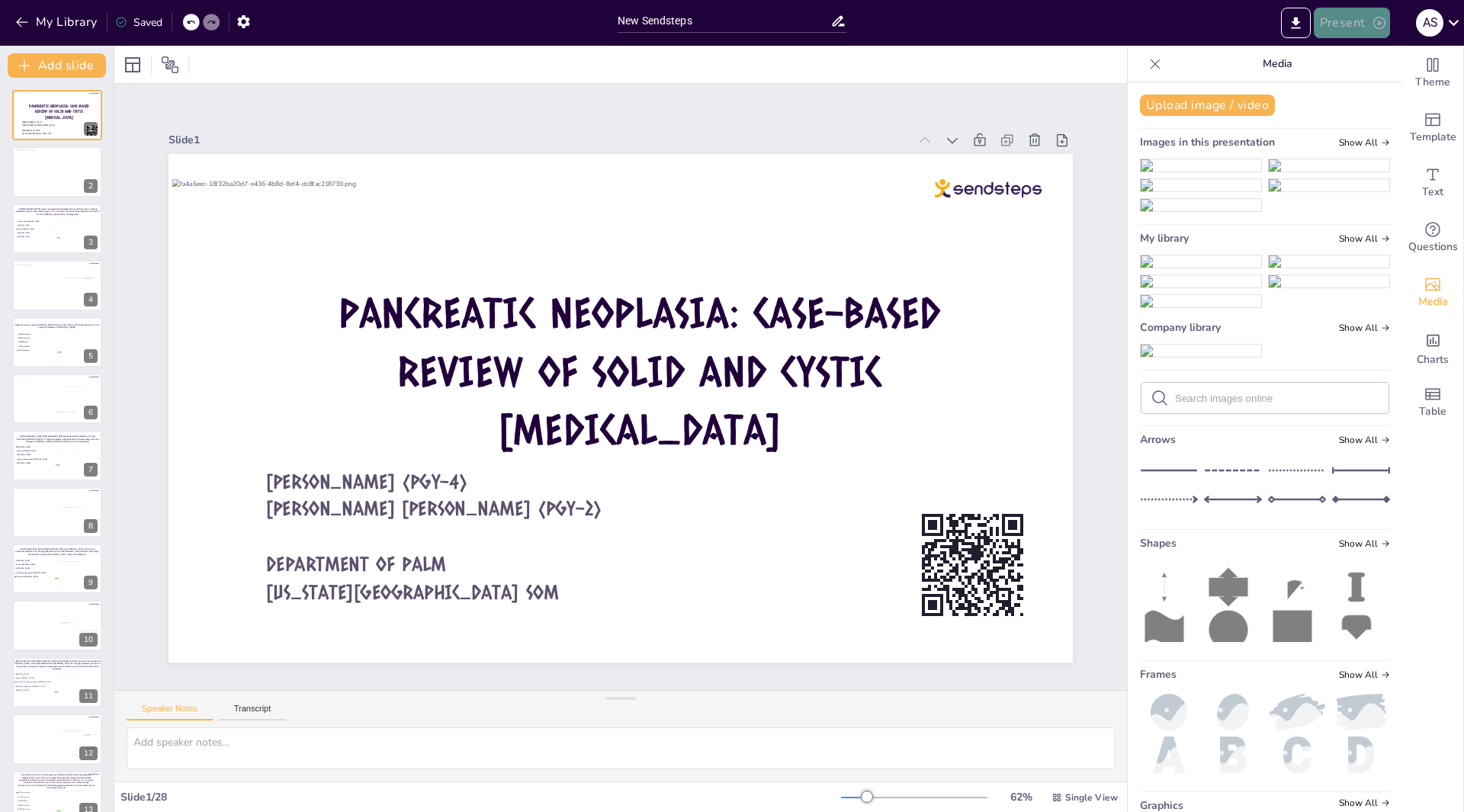
click at [1355, 31] on button "Present" at bounding box center [1352, 22] width 77 height 30
click at [1362, 92] on li "Play presentation" at bounding box center [1374, 94] width 120 height 24
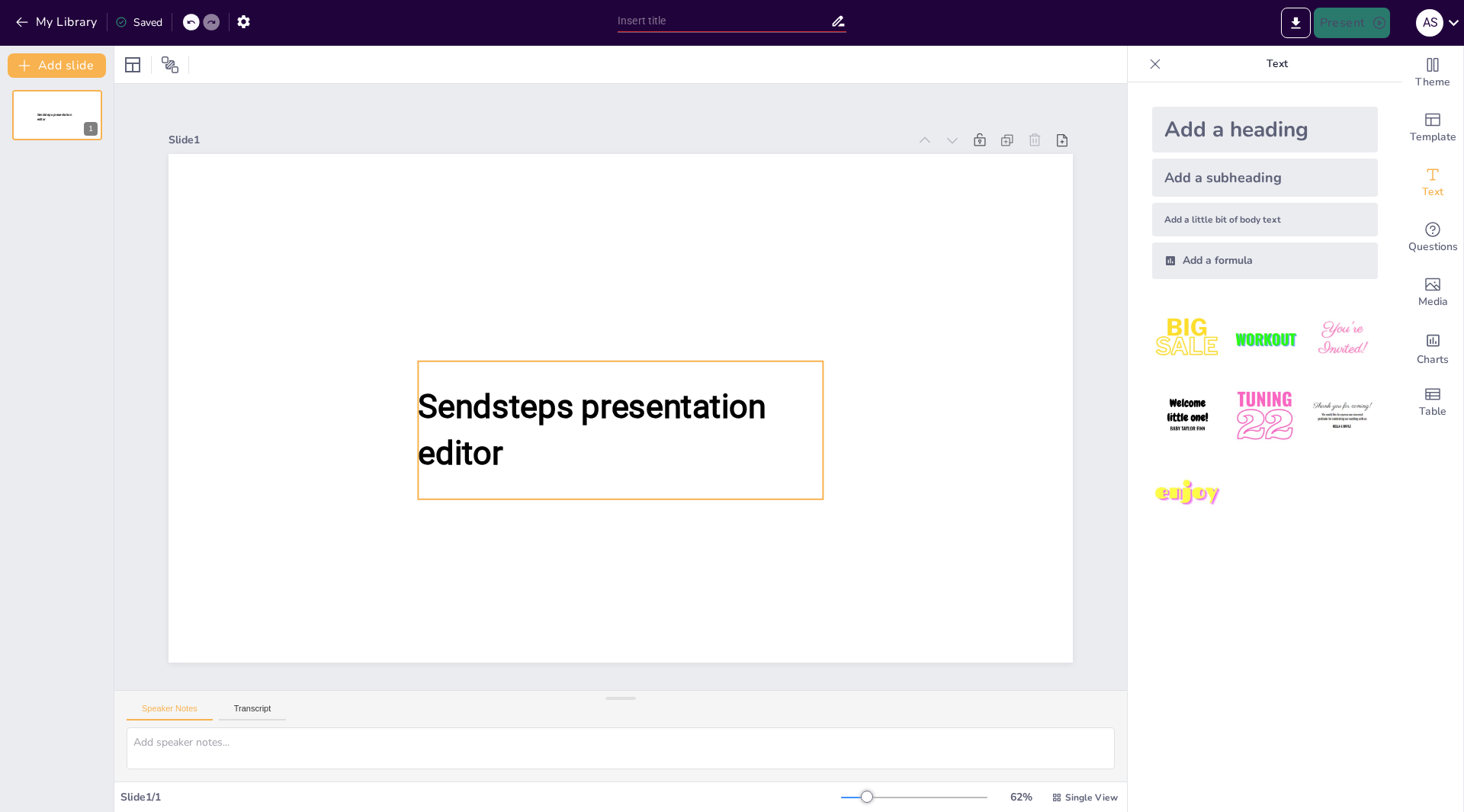
type input "New Sendsteps"
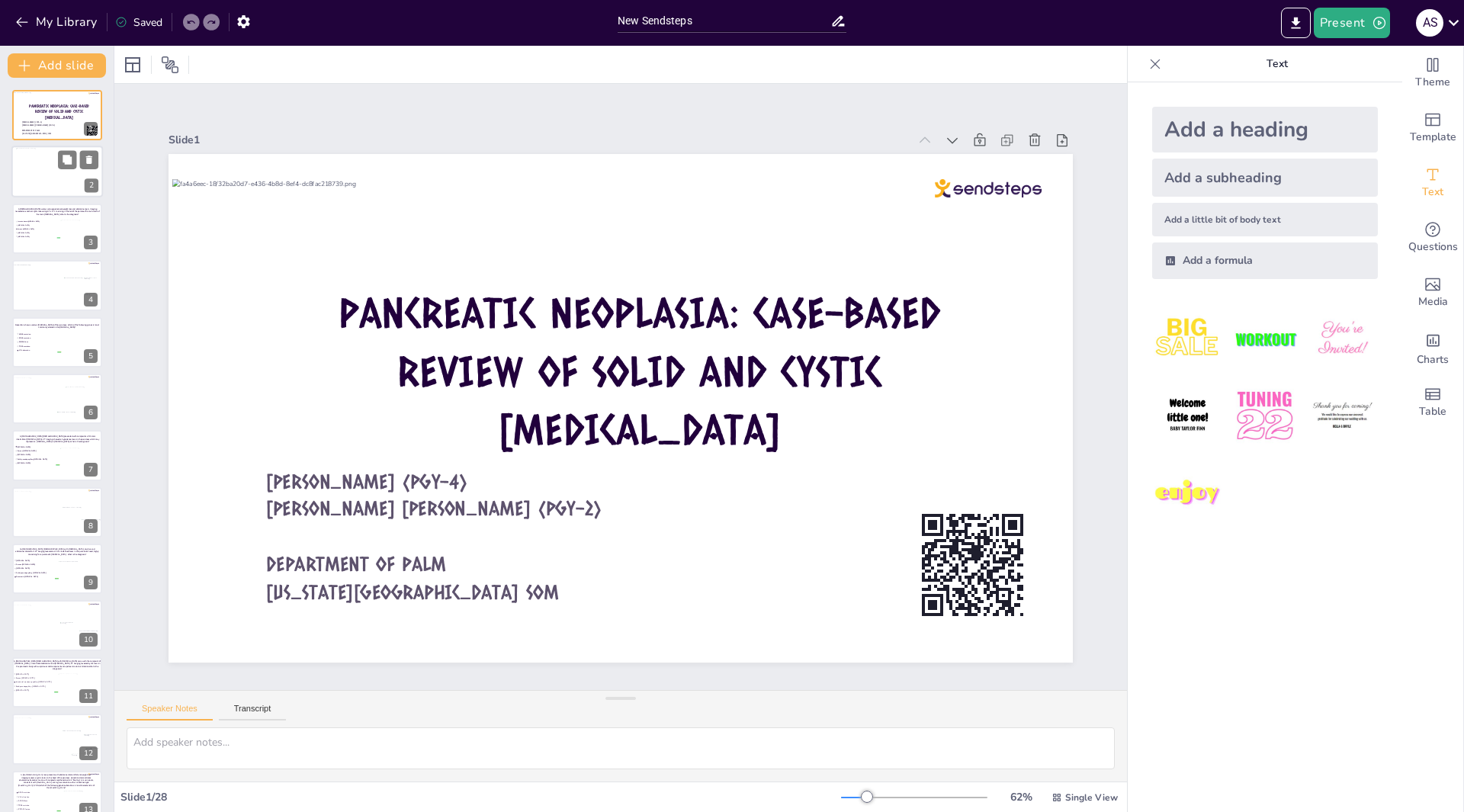
click at [54, 167] on div at bounding box center [57, 171] width 82 height 46
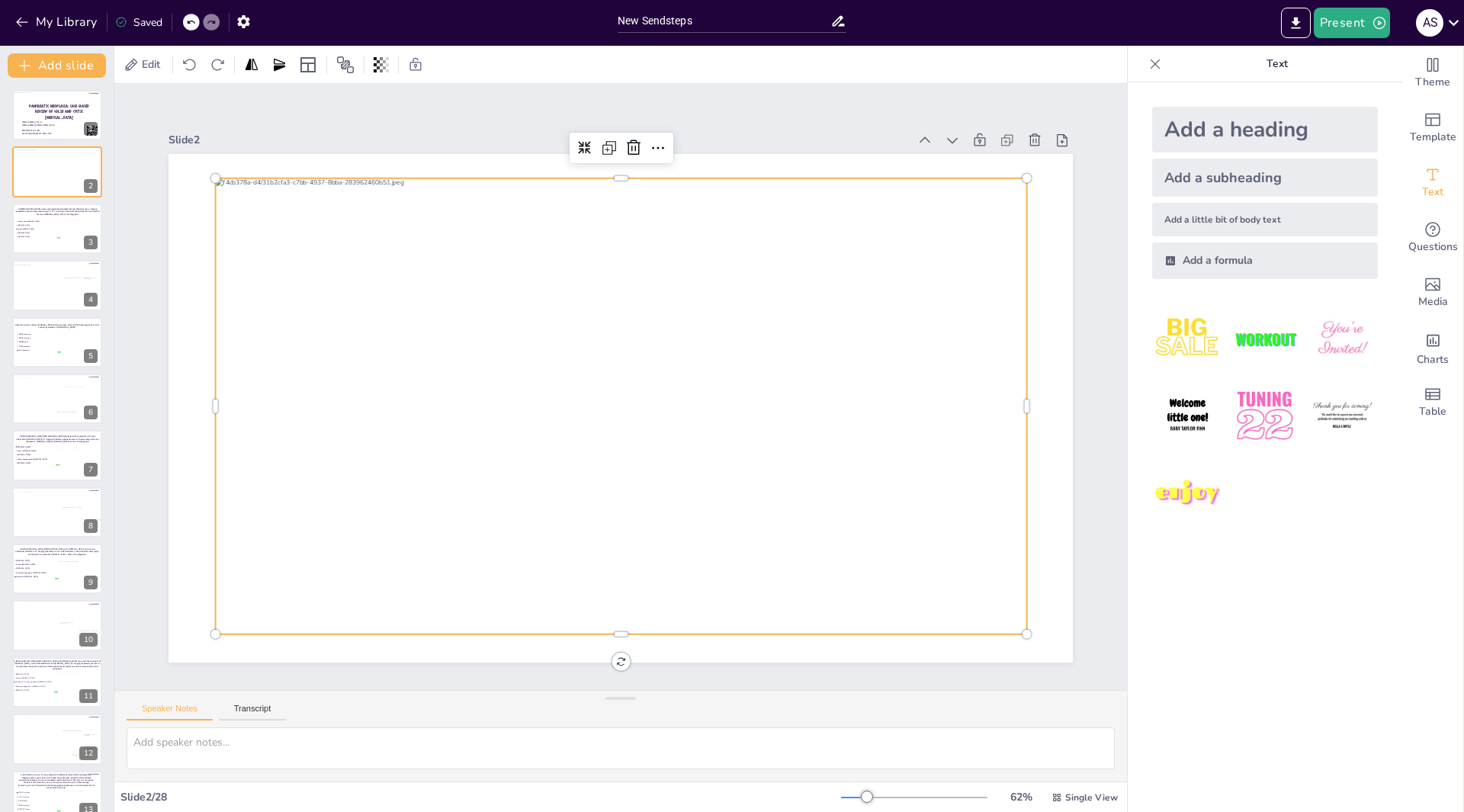
click at [430, 289] on div at bounding box center [622, 406] width 811 height 456
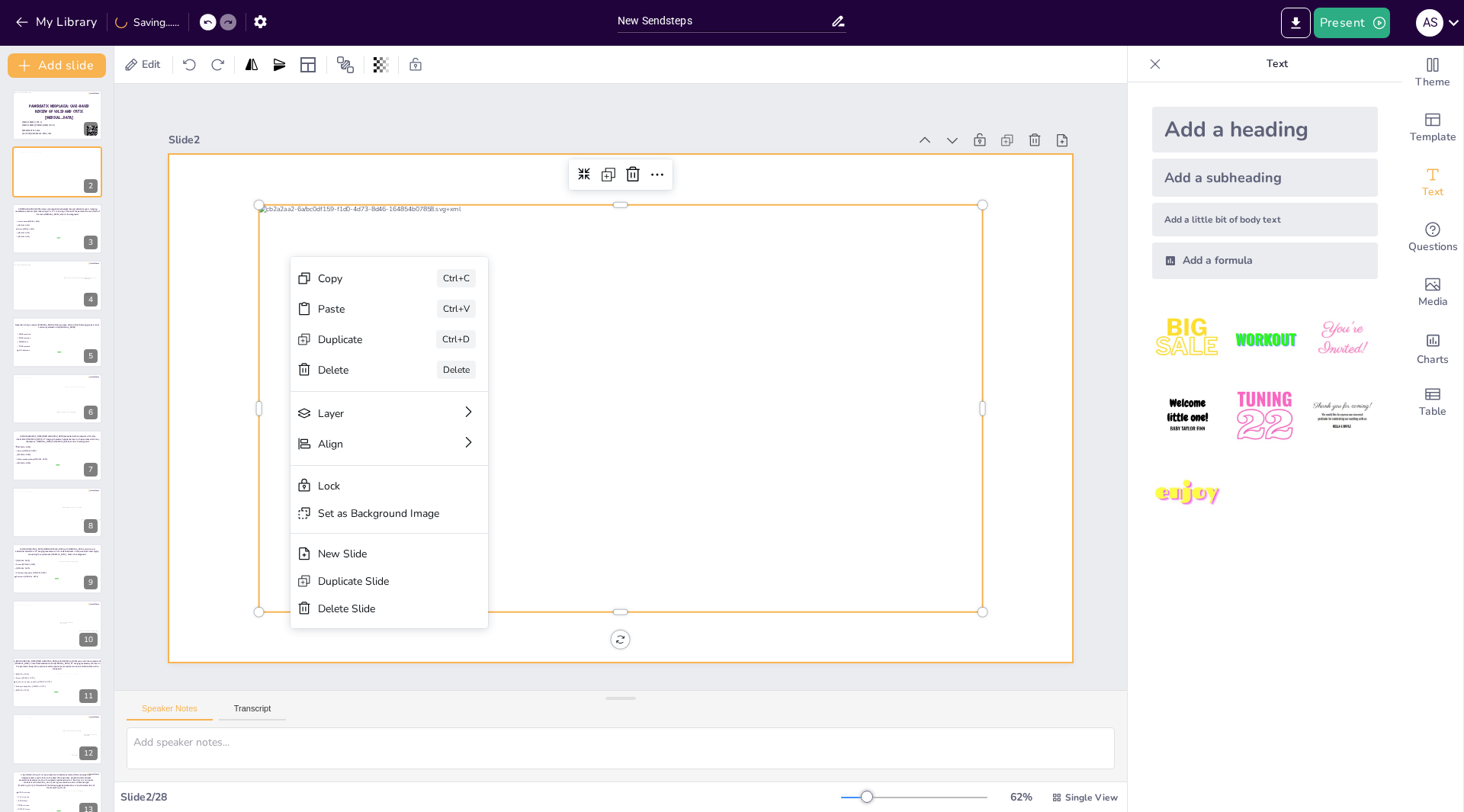
click at [768, 164] on div at bounding box center [621, 408] width 904 height 508
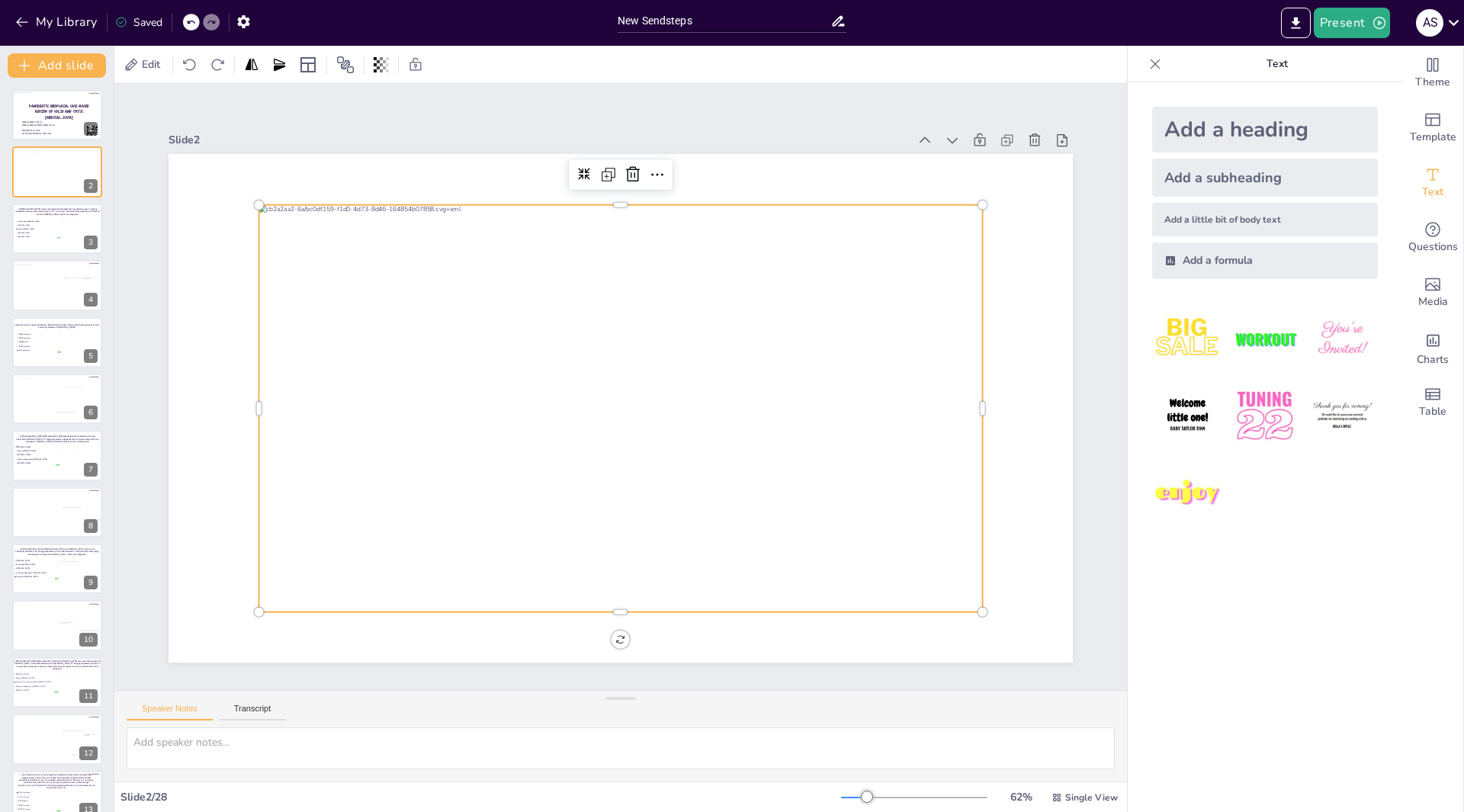
click at [929, 564] on div at bounding box center [621, 409] width 723 height 407
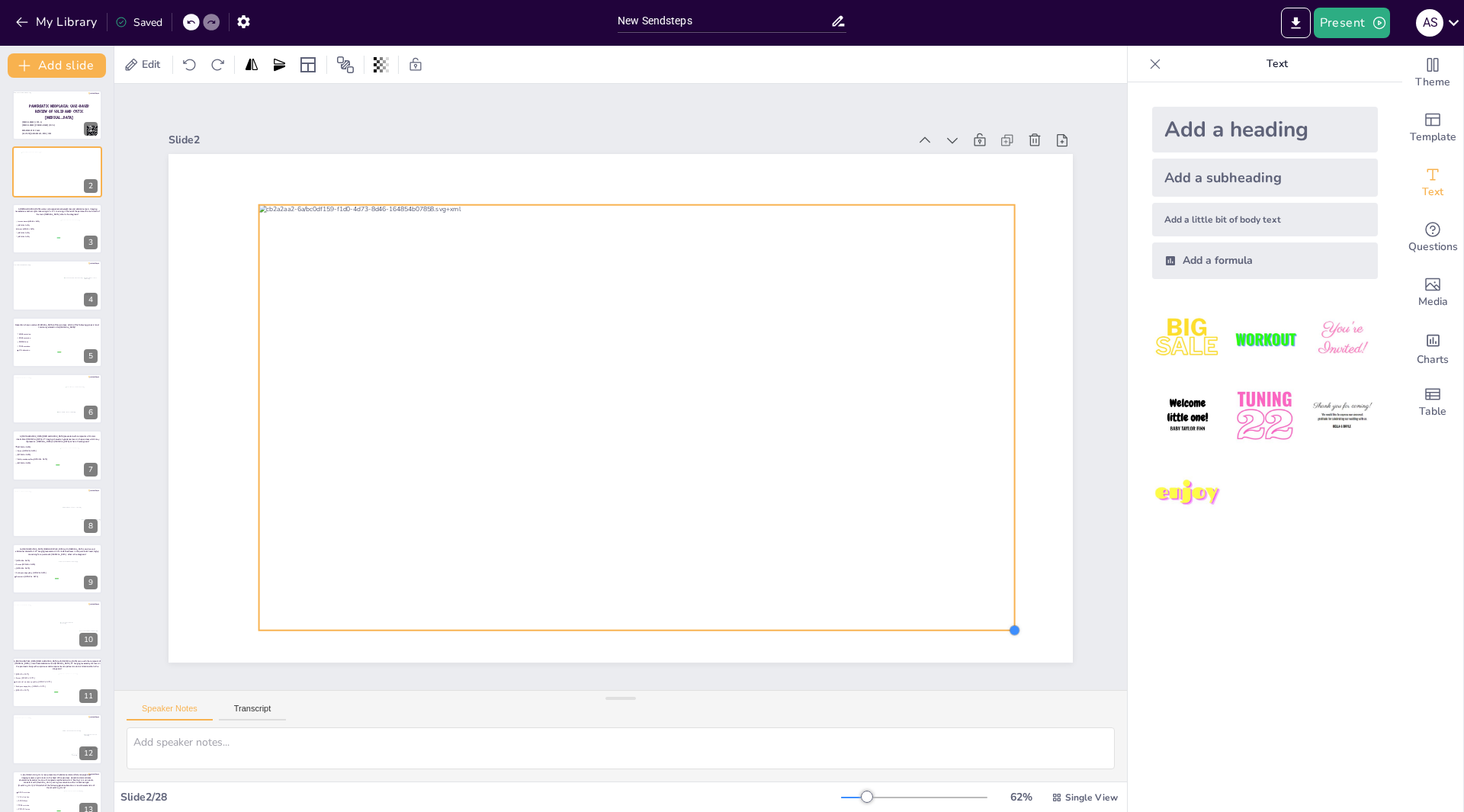
drag, startPoint x: 969, startPoint y: 604, endPoint x: 981, endPoint y: 622, distance: 21.6
click at [981, 622] on div at bounding box center [621, 408] width 904 height 508
click at [73, 230] on div at bounding box center [81, 231] width 42 height 24
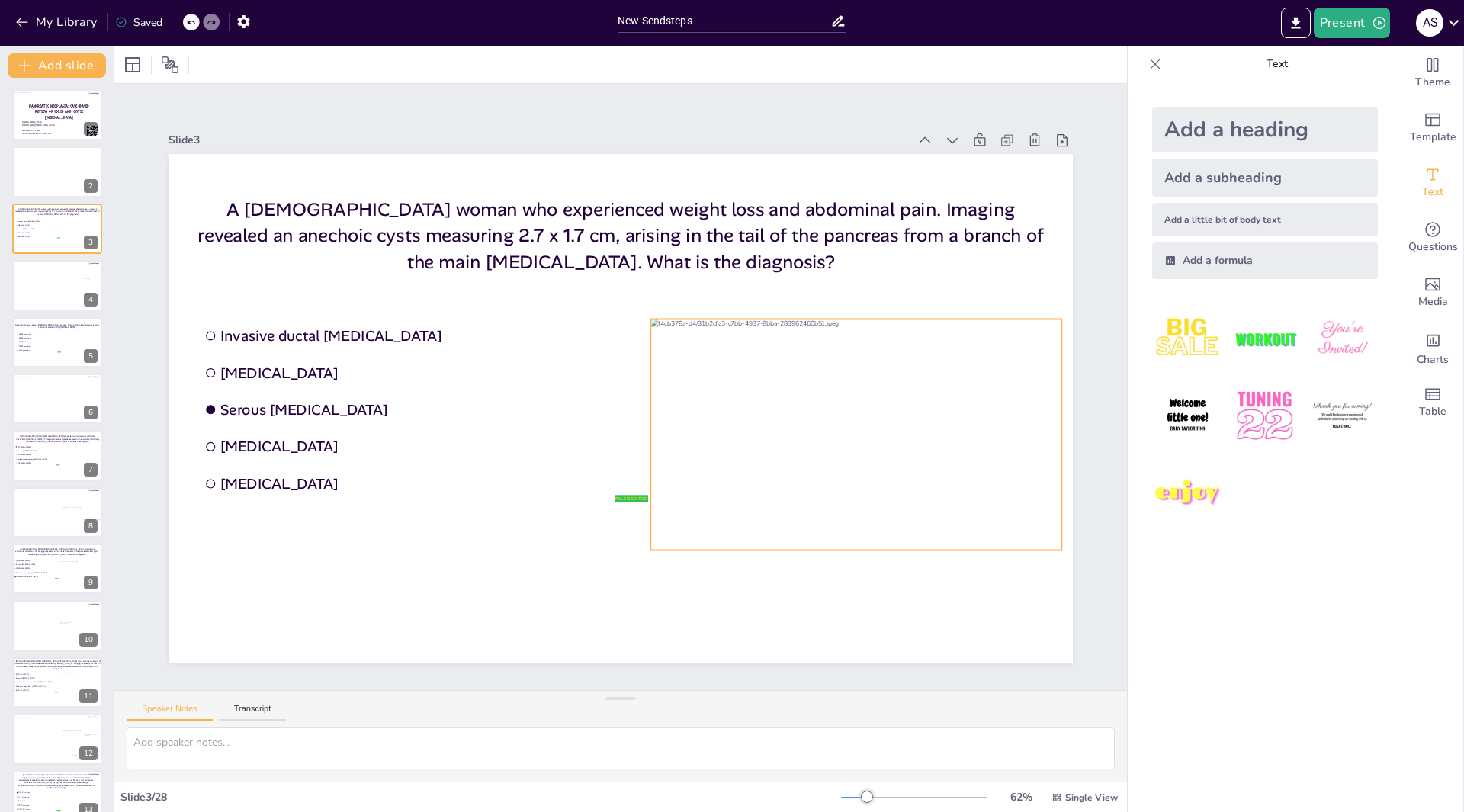
click at [943, 393] on div at bounding box center [855, 434] width 411 height 231
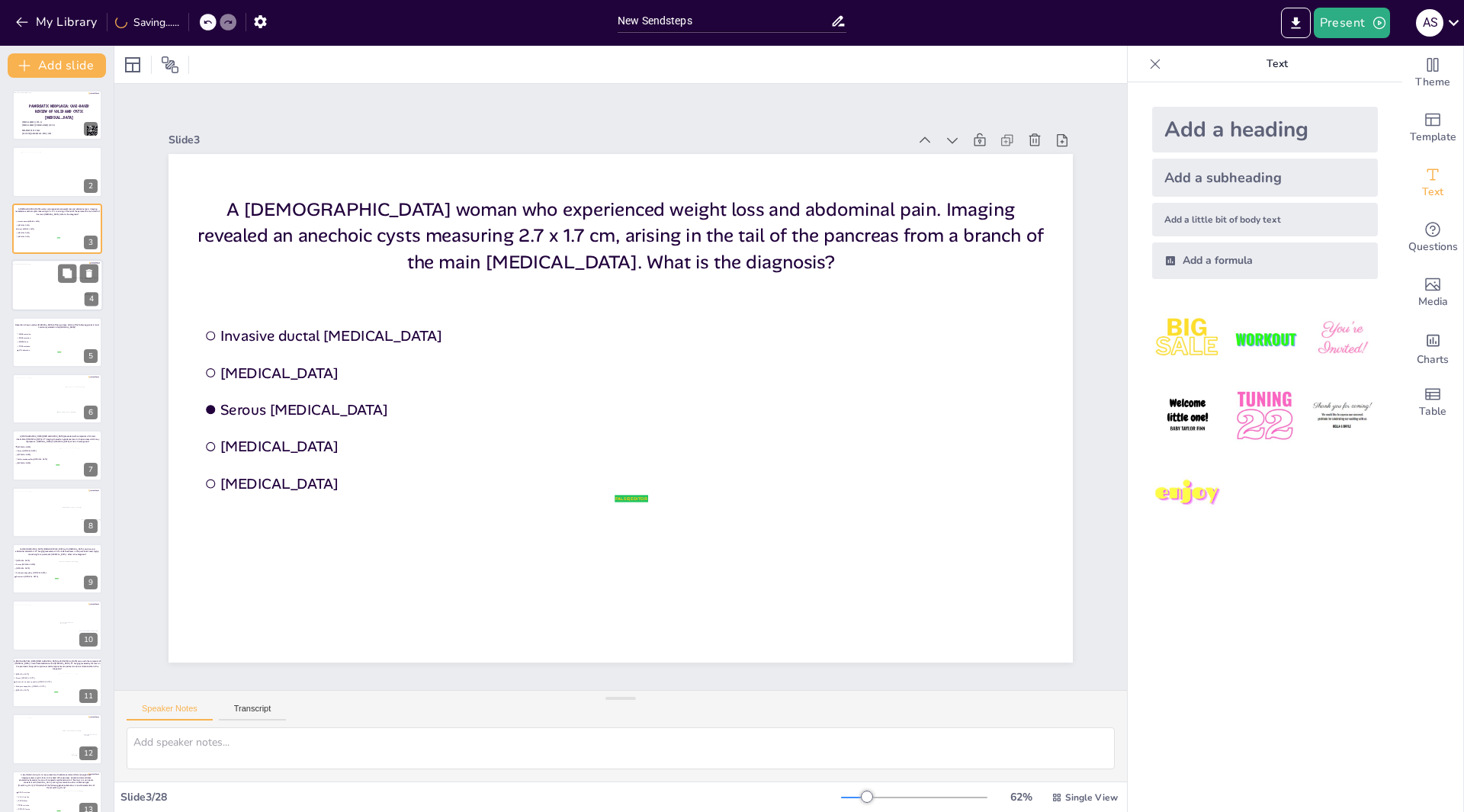
click at [65, 292] on div at bounding box center [54, 288] width 85 height 47
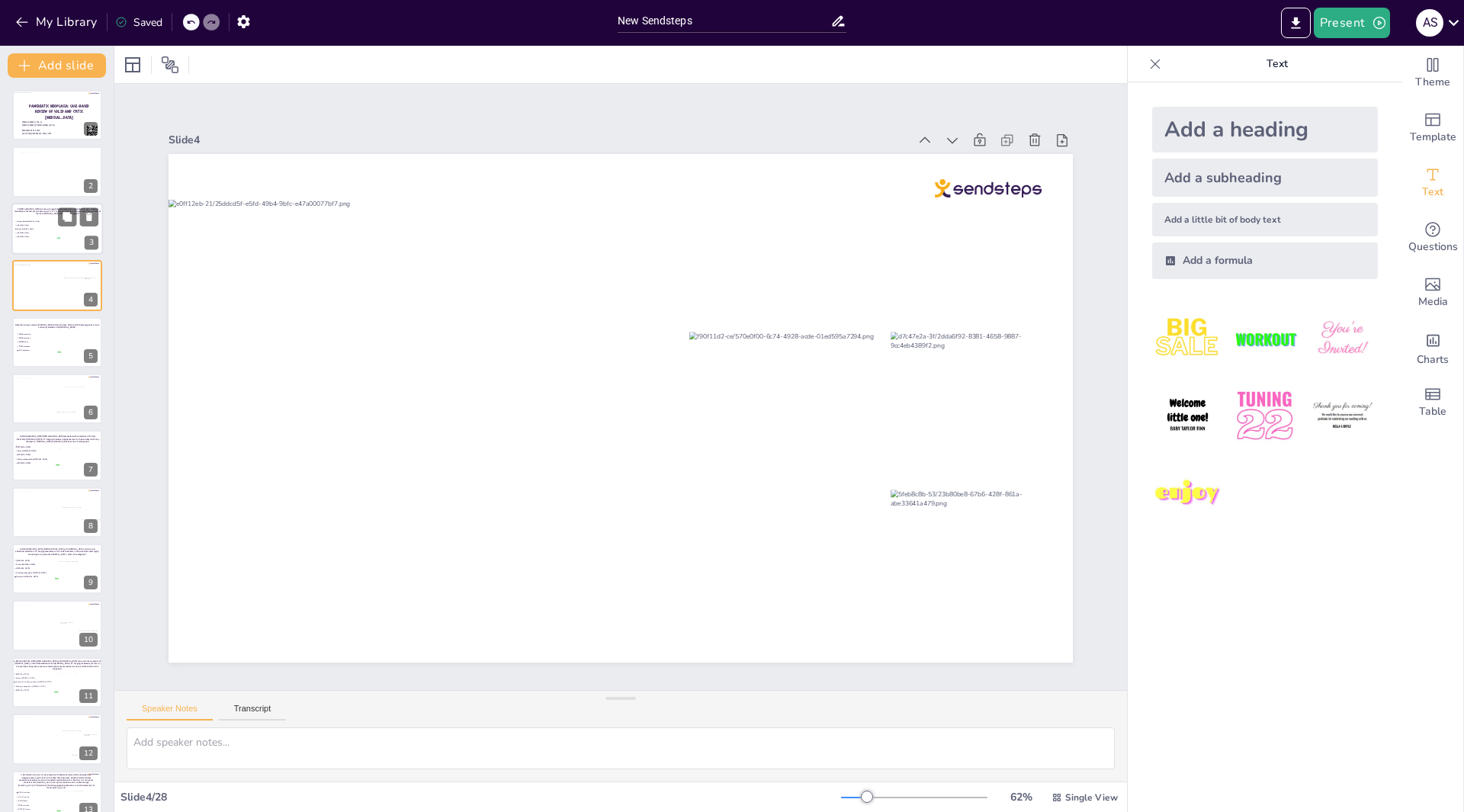
click at [46, 226] on span "[MEDICAL_DATA]" at bounding box center [38, 225] width 42 height 2
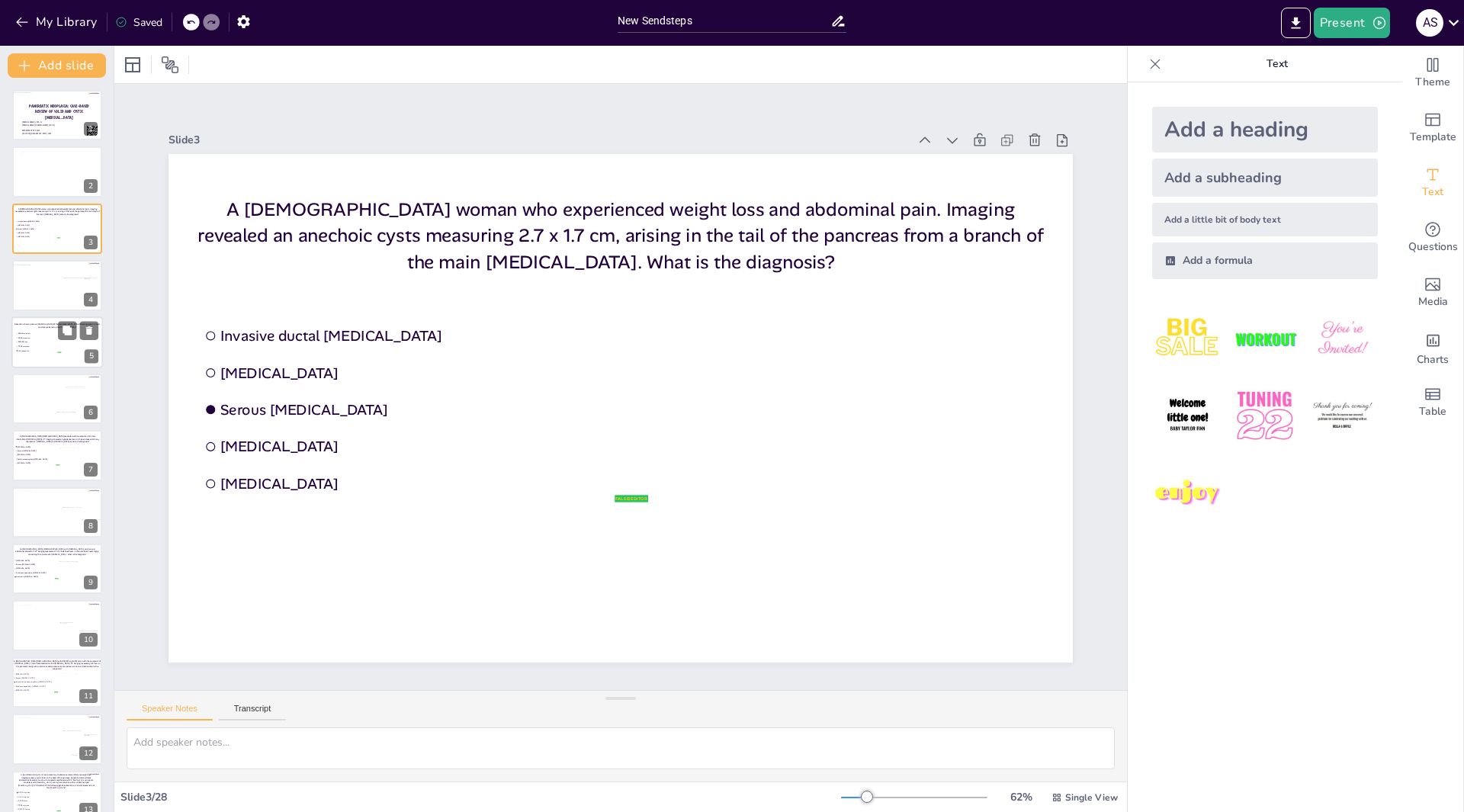
click at [55, 349] on span "VHL alteration" at bounding box center [39, 350] width 42 height 2
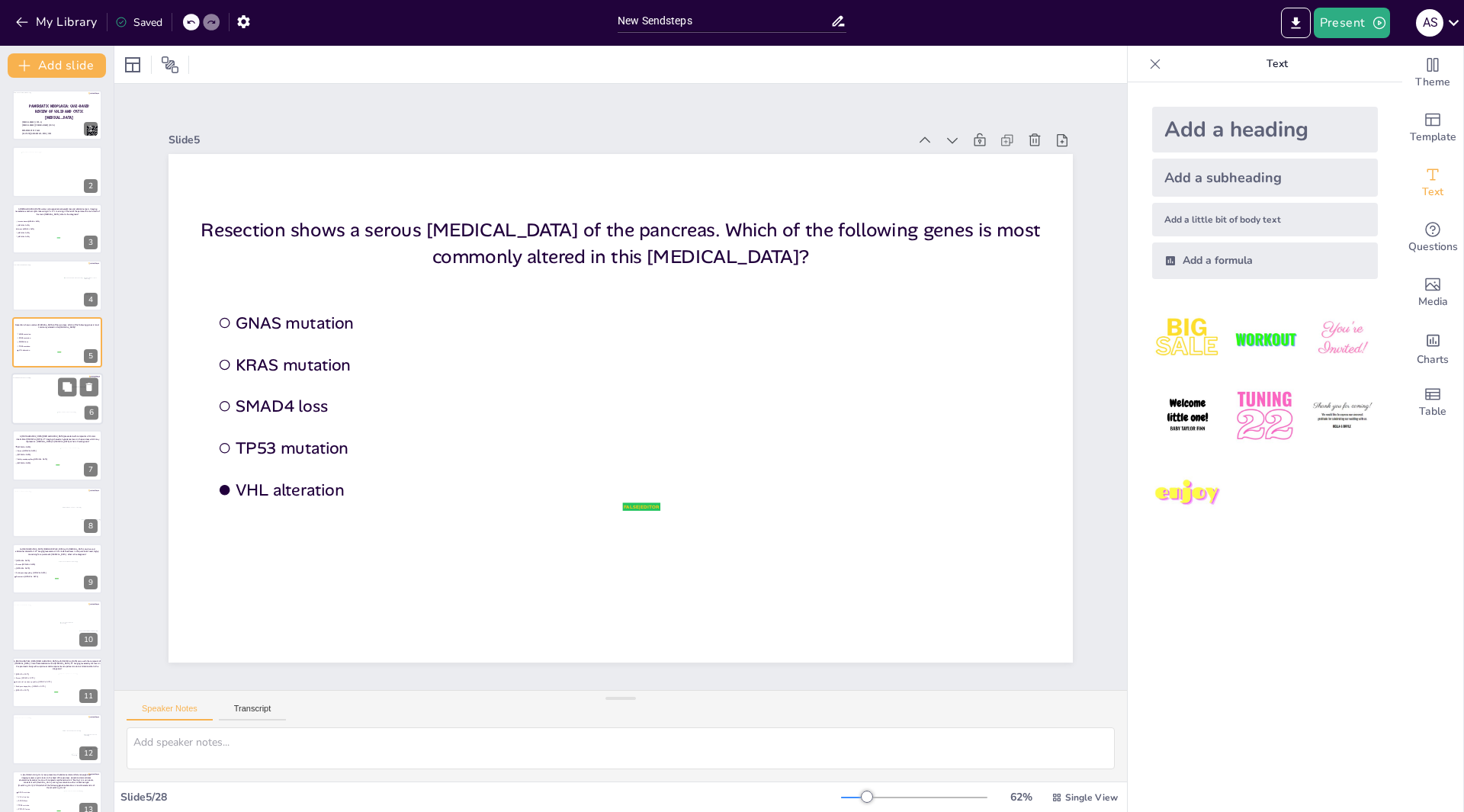
click at [54, 402] on div at bounding box center [54, 401] width 86 height 47
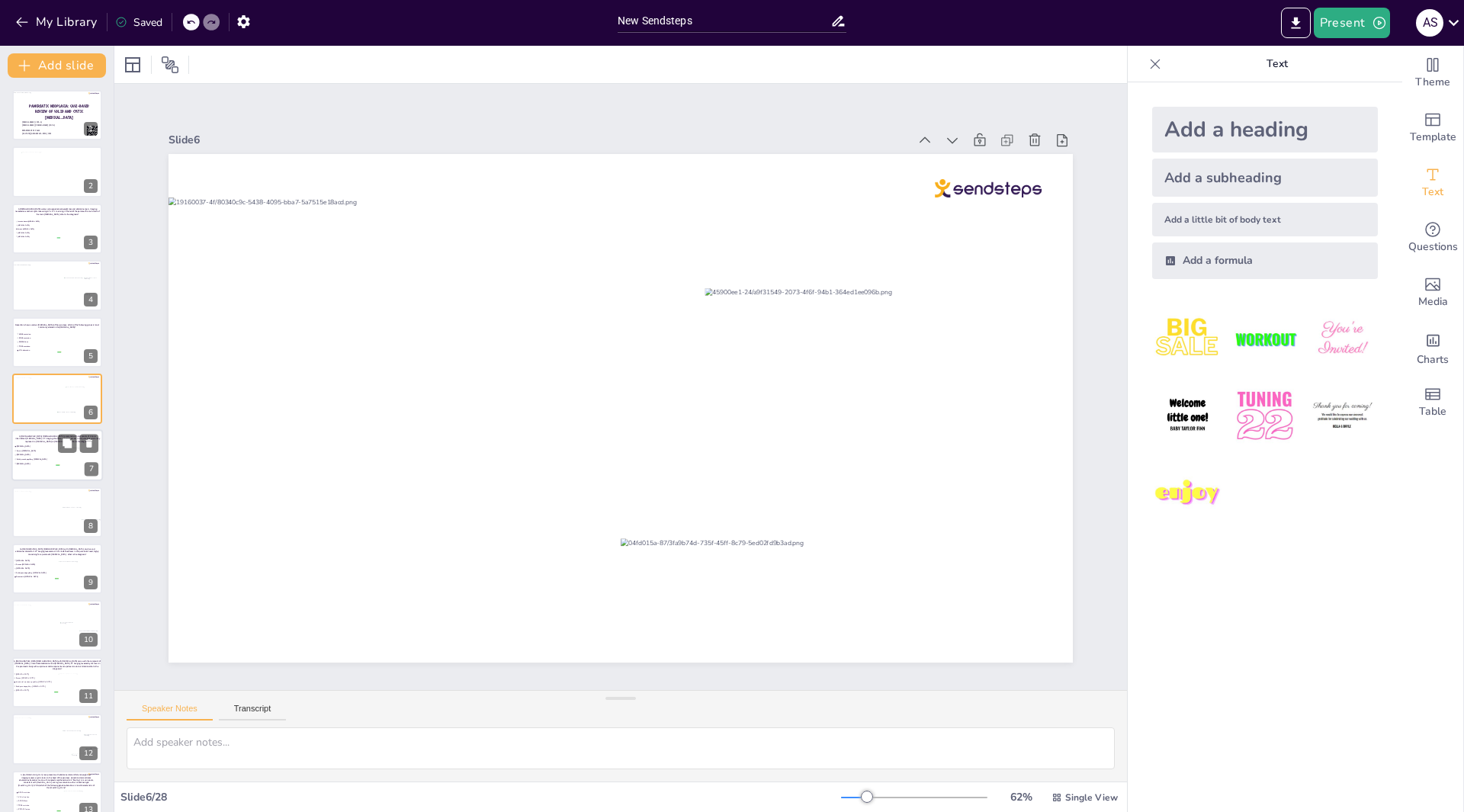
click at [49, 463] on span "[MEDICAL_DATA]" at bounding box center [38, 463] width 42 height 2
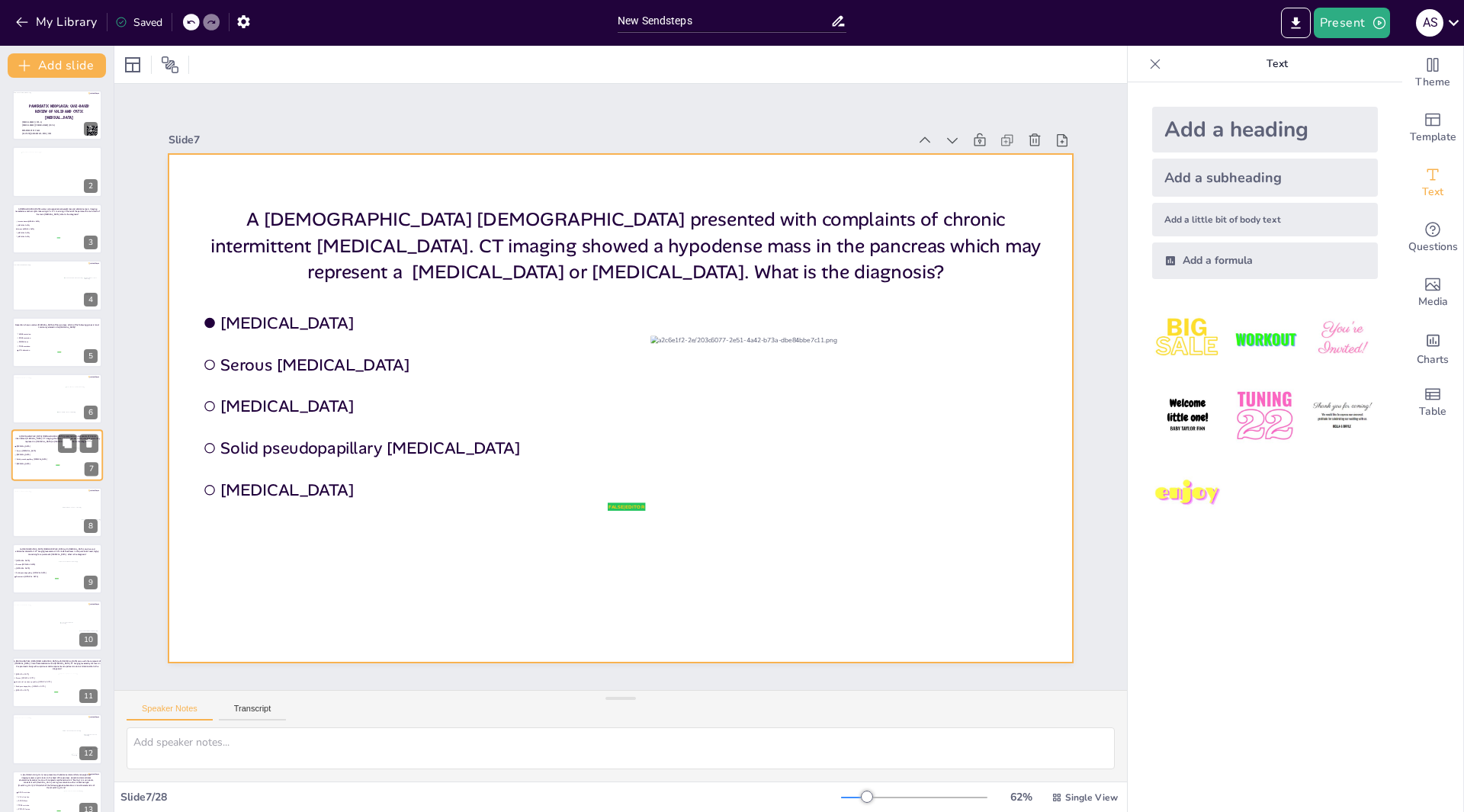
scroll to position [11, 0]
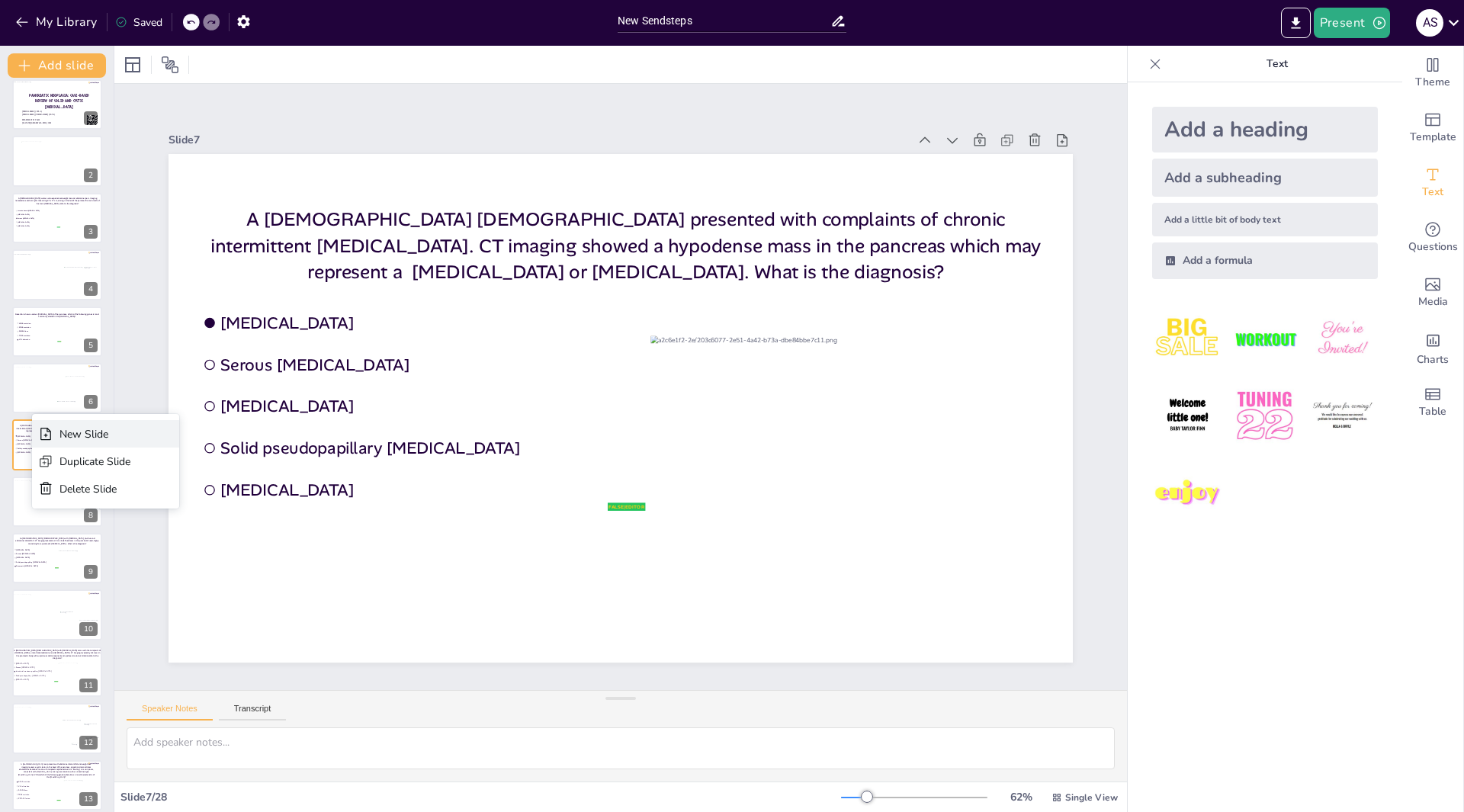
click at [77, 433] on div "New Slide" at bounding box center [95, 434] width 71 height 15
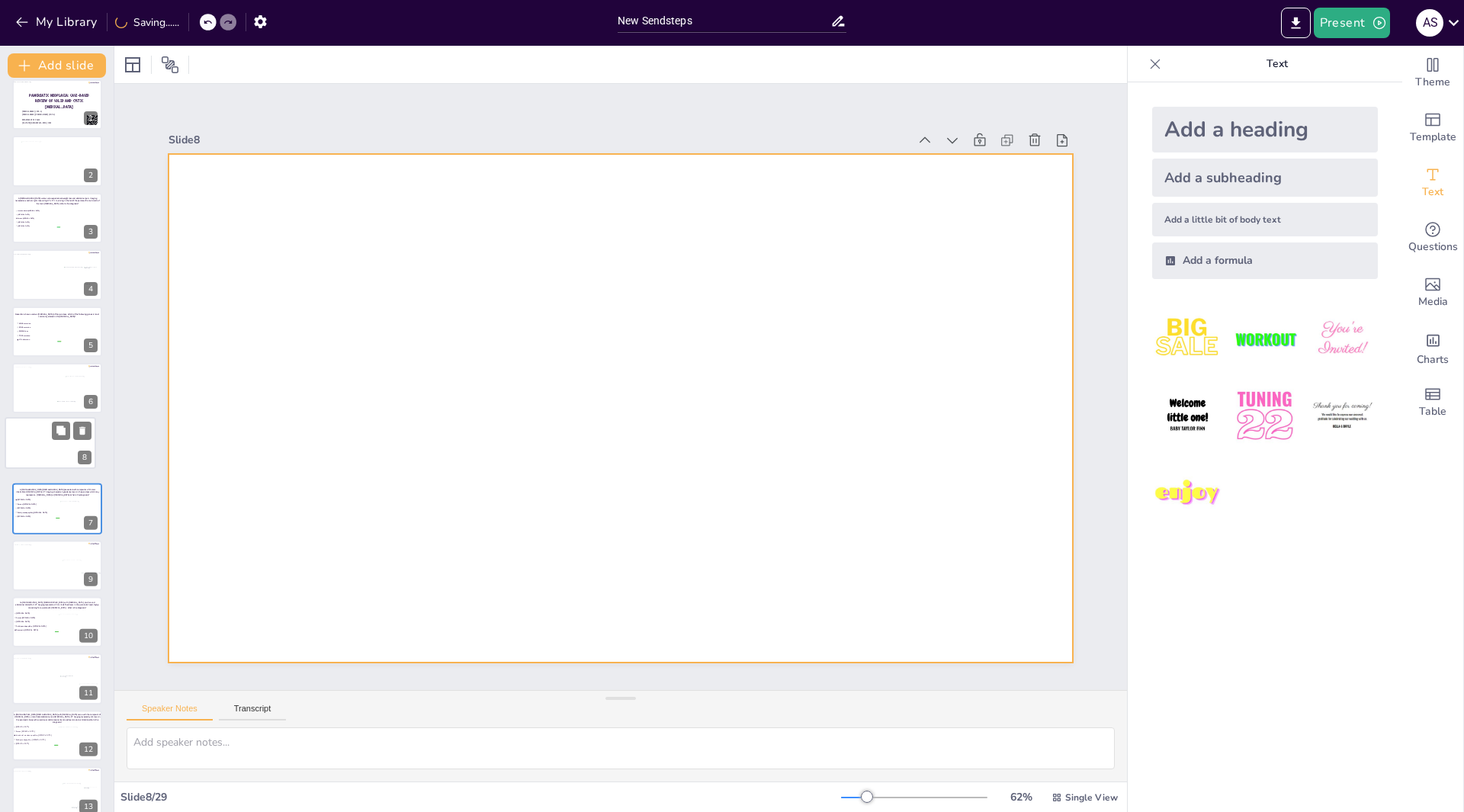
drag, startPoint x: 42, startPoint y: 507, endPoint x: 38, endPoint y: 444, distance: 63.1
click at [38, 444] on div at bounding box center [51, 443] width 90 height 50
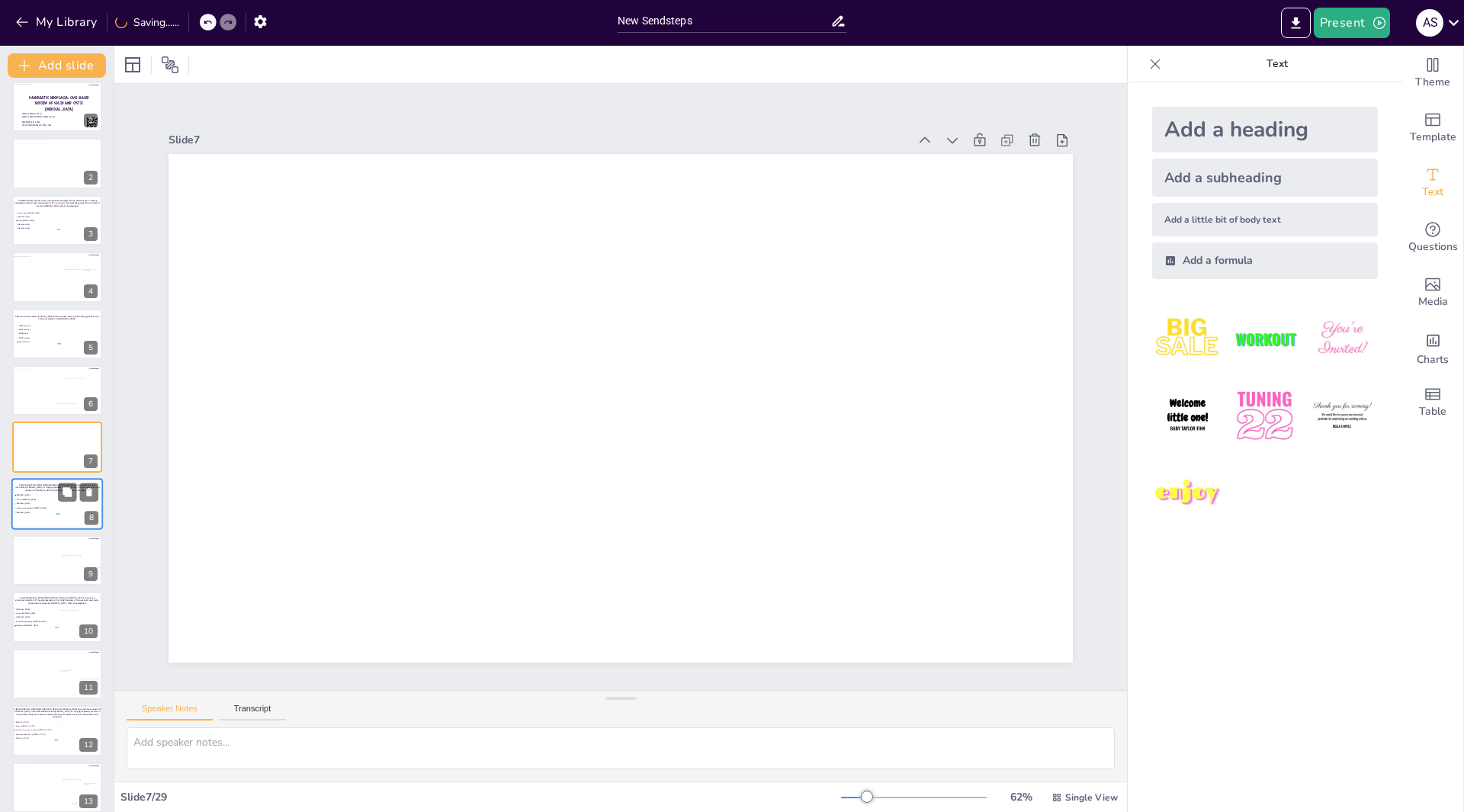
scroll to position [75, 0]
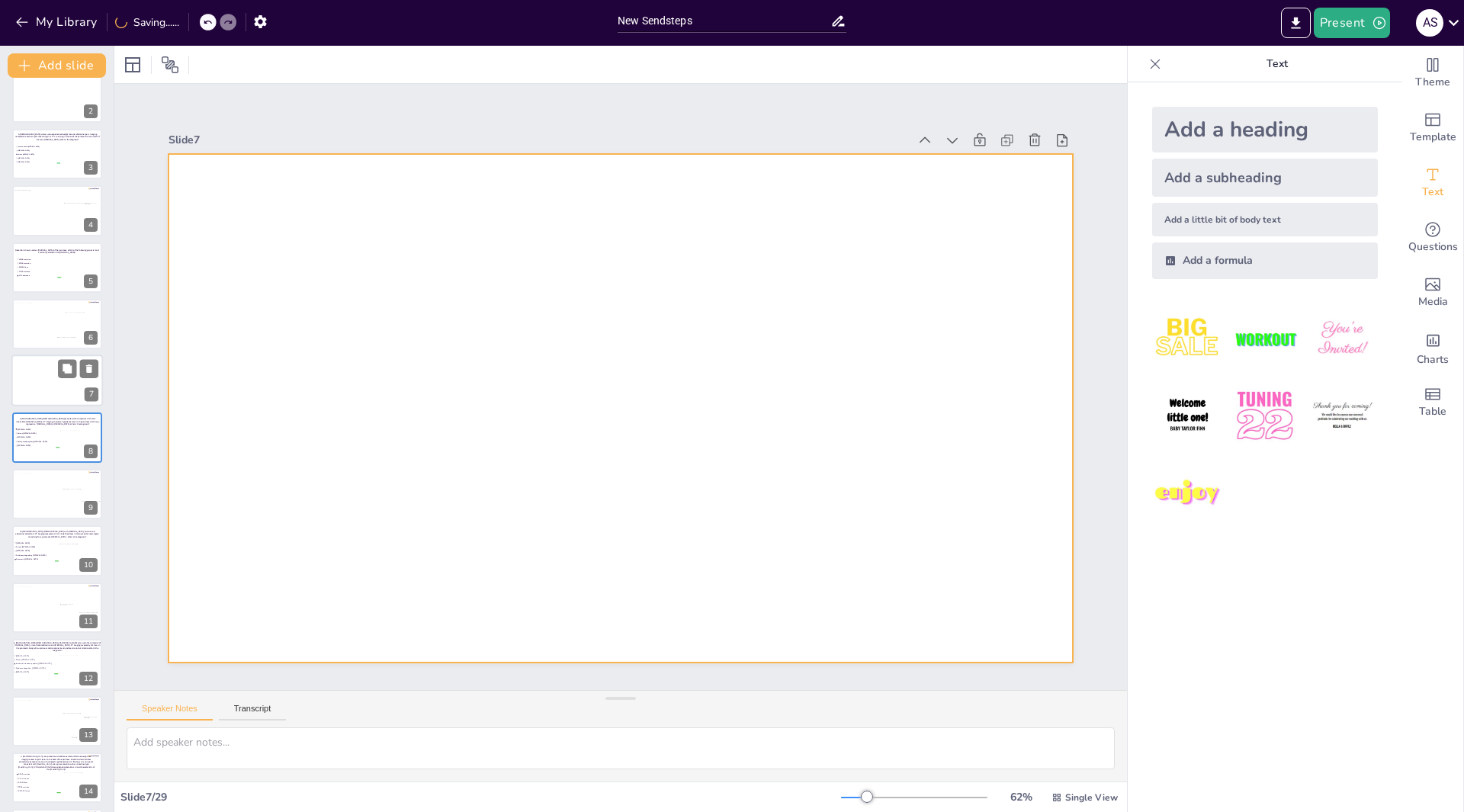
click at [42, 374] on div at bounding box center [57, 381] width 91 height 52
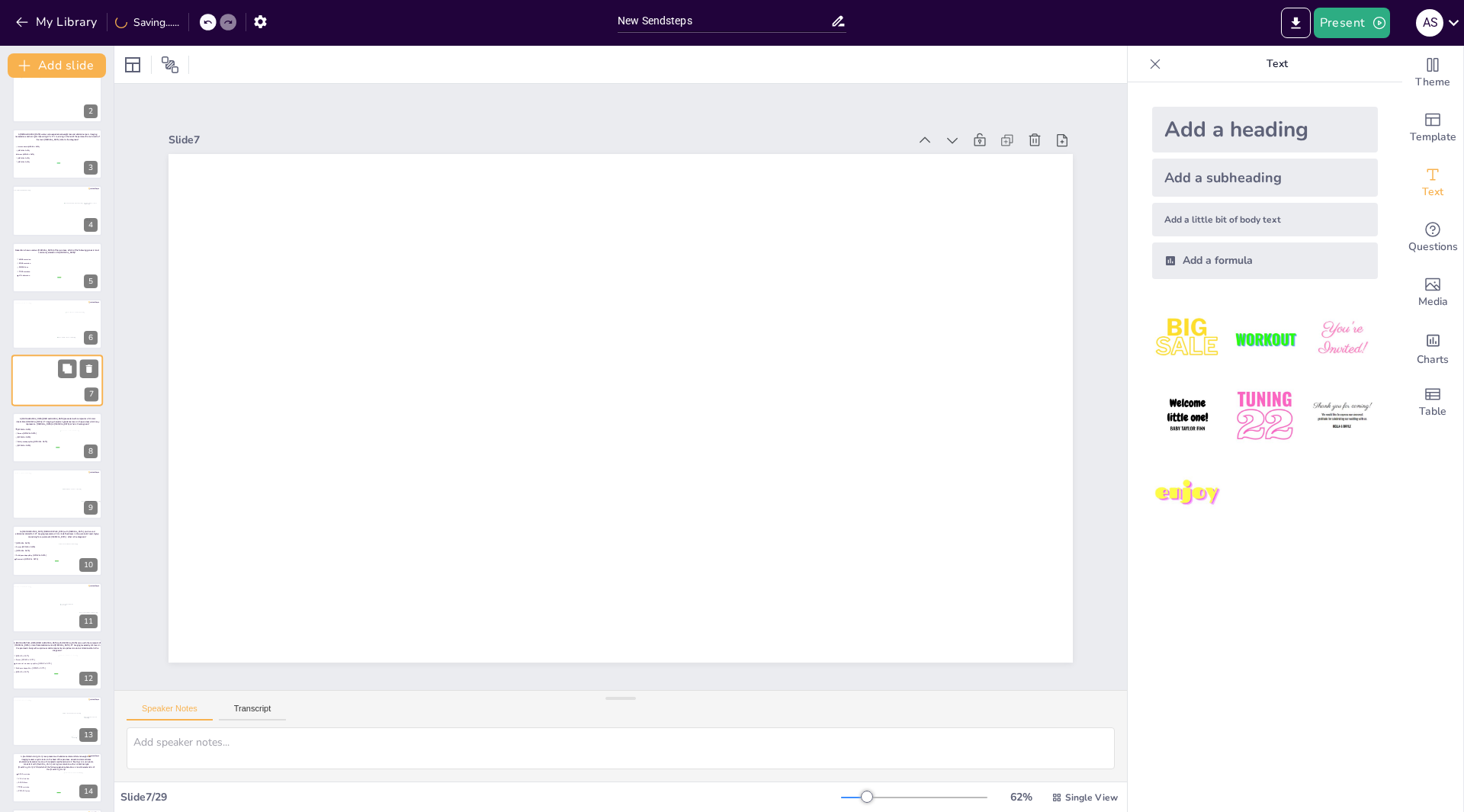
scroll to position [11, 0]
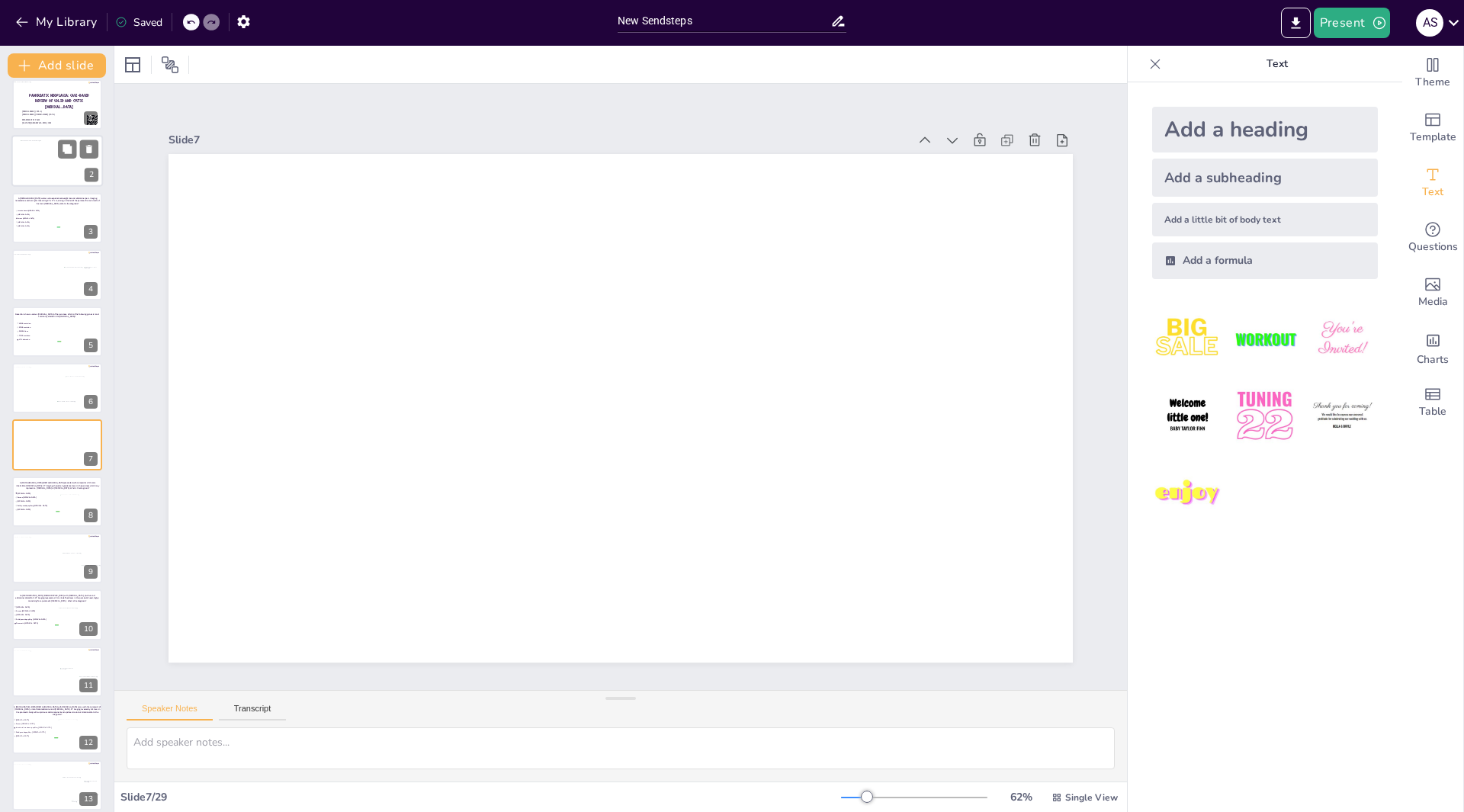
click at [64, 160] on div at bounding box center [59, 161] width 77 height 43
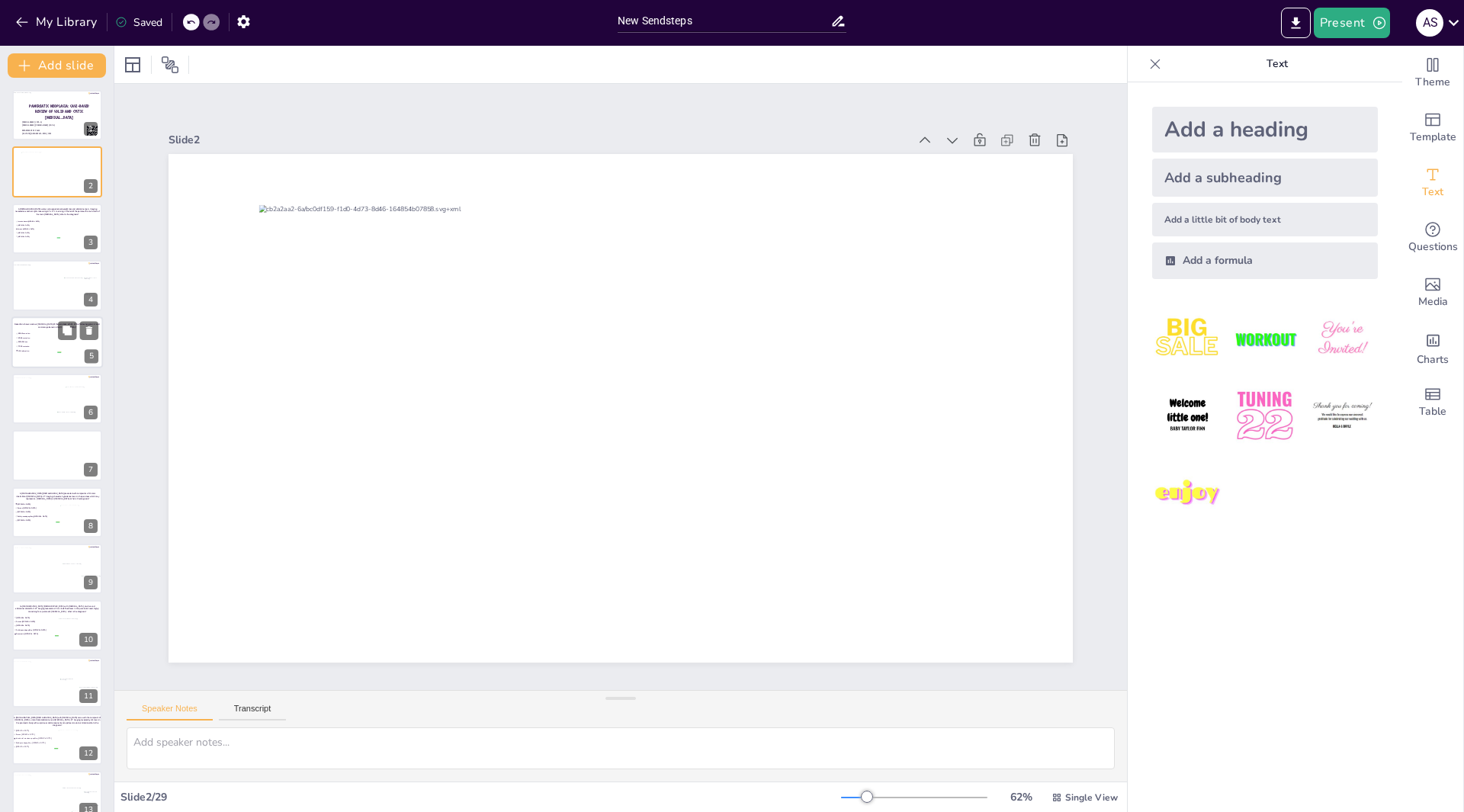
click at [42, 338] on span "KRAS mutation" at bounding box center [39, 337] width 42 height 2
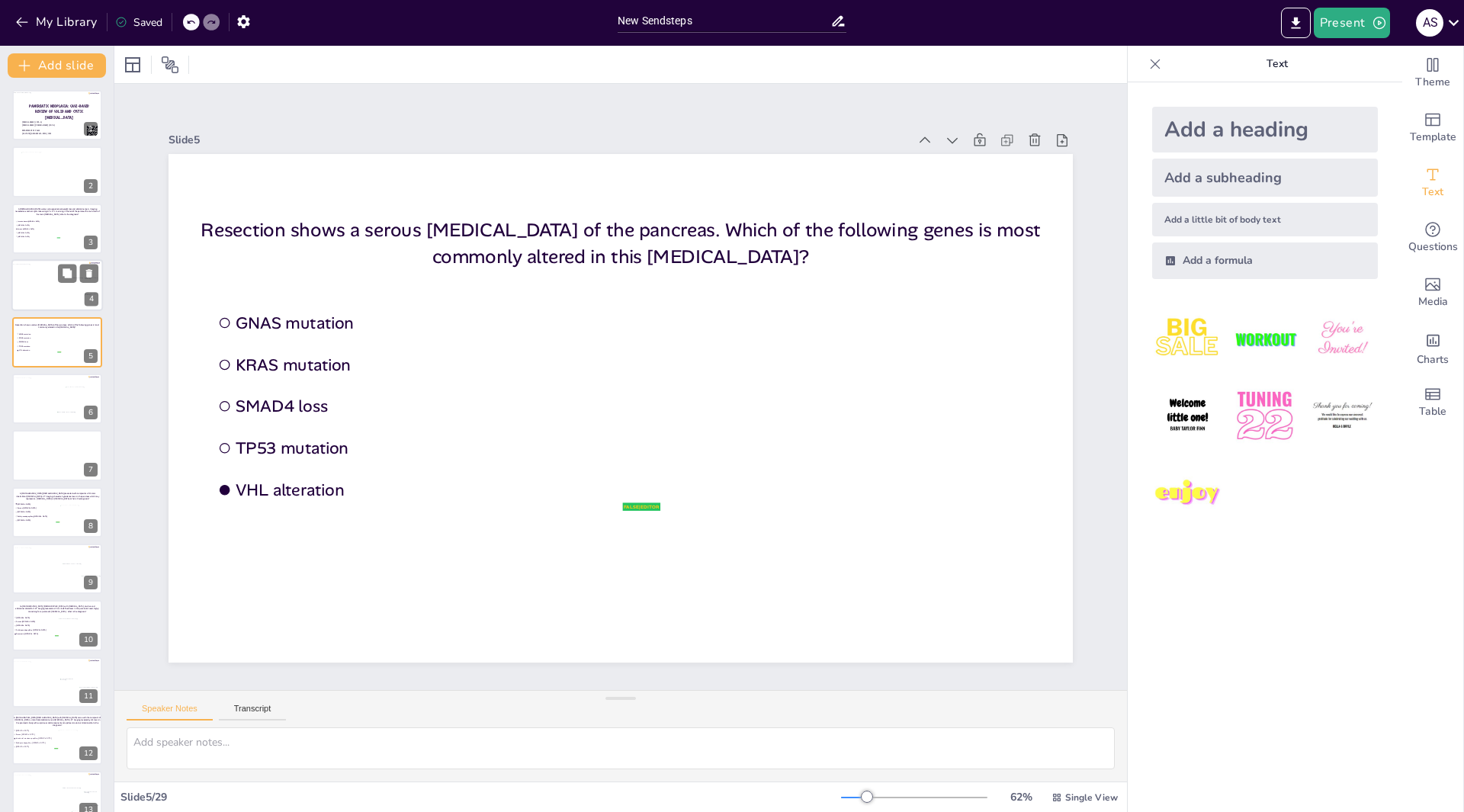
click at [43, 294] on div at bounding box center [54, 288] width 85 height 47
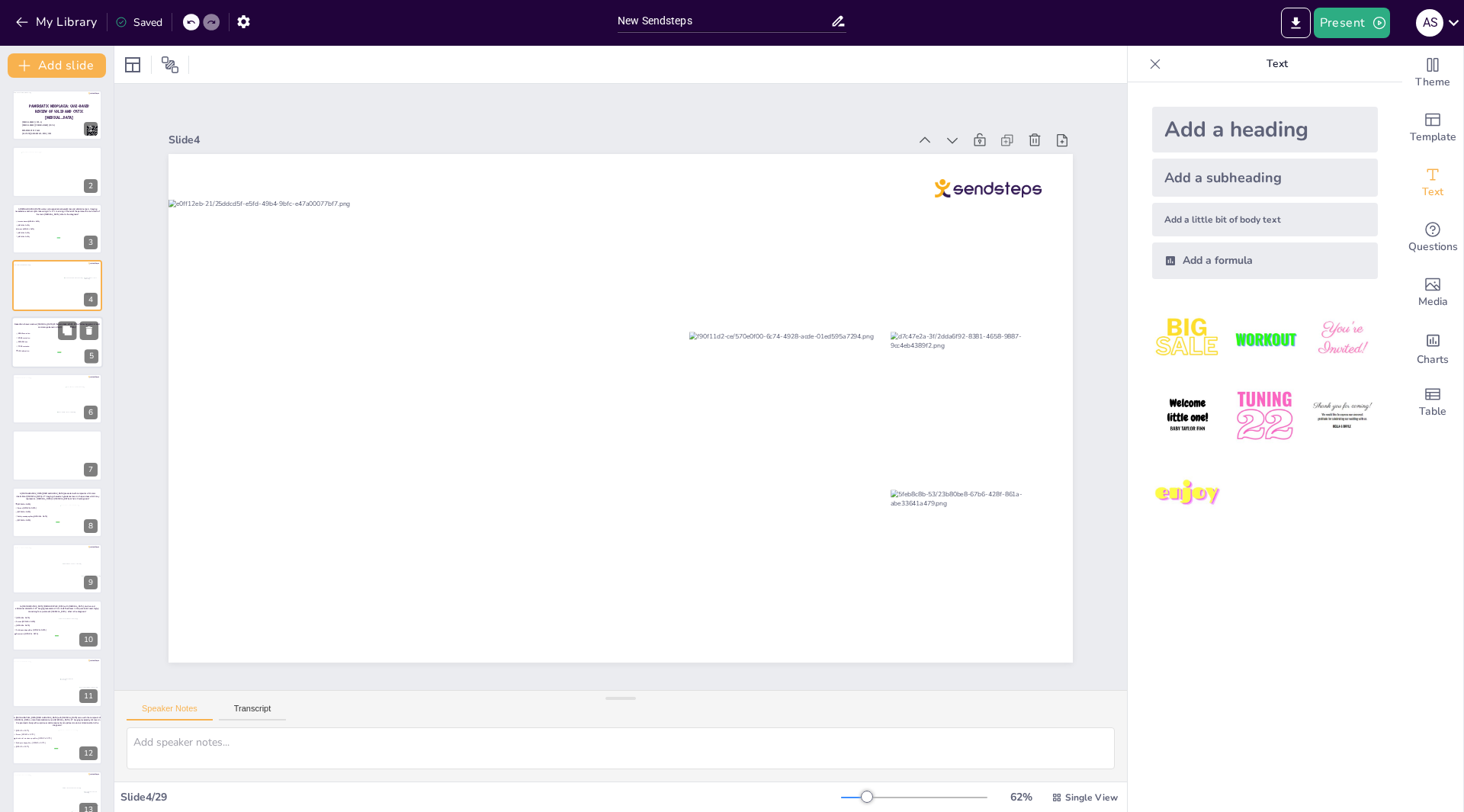
click at [43, 350] on span "VHL alteration" at bounding box center [39, 350] width 42 height 2
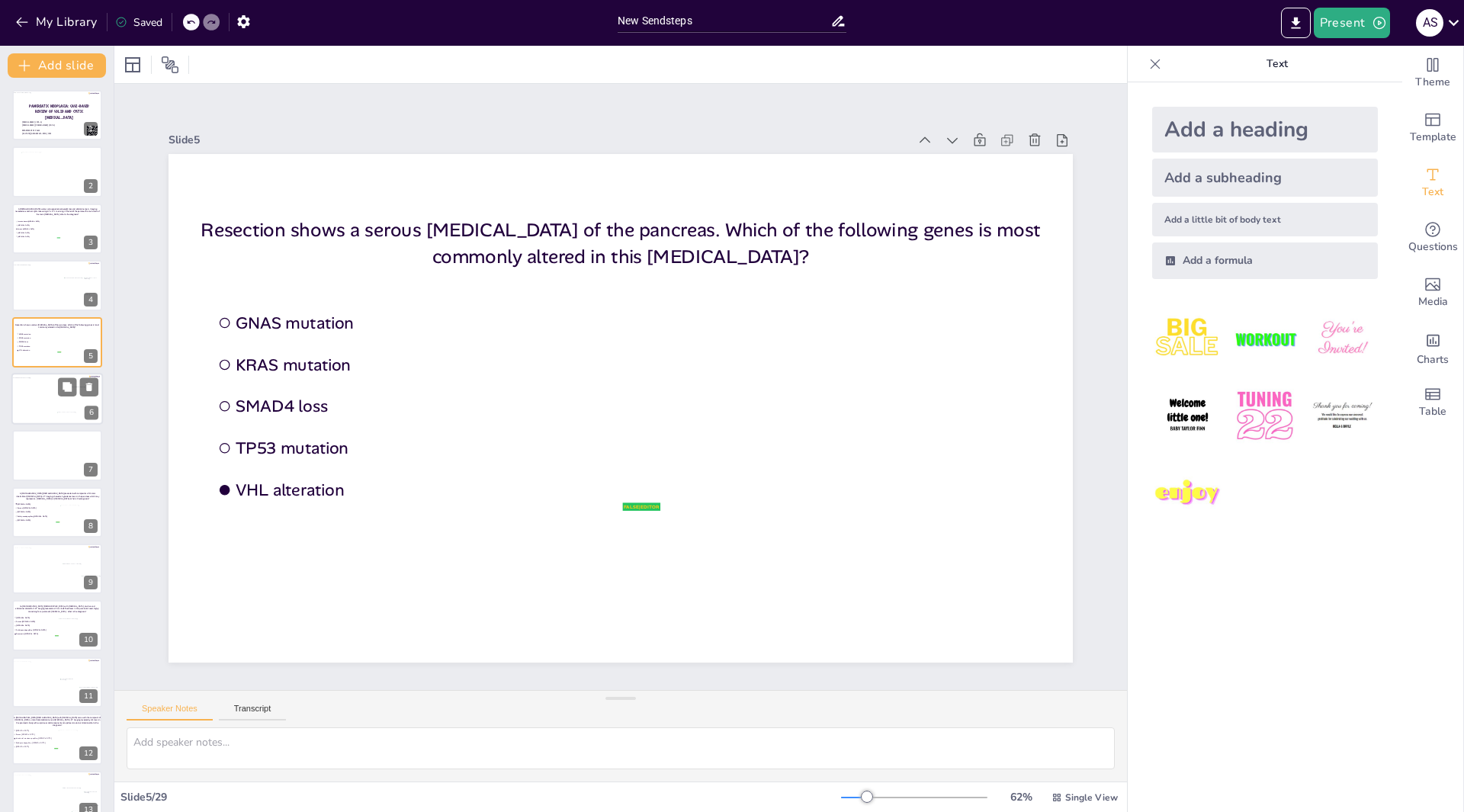
click at [52, 403] on div at bounding box center [54, 401] width 86 height 47
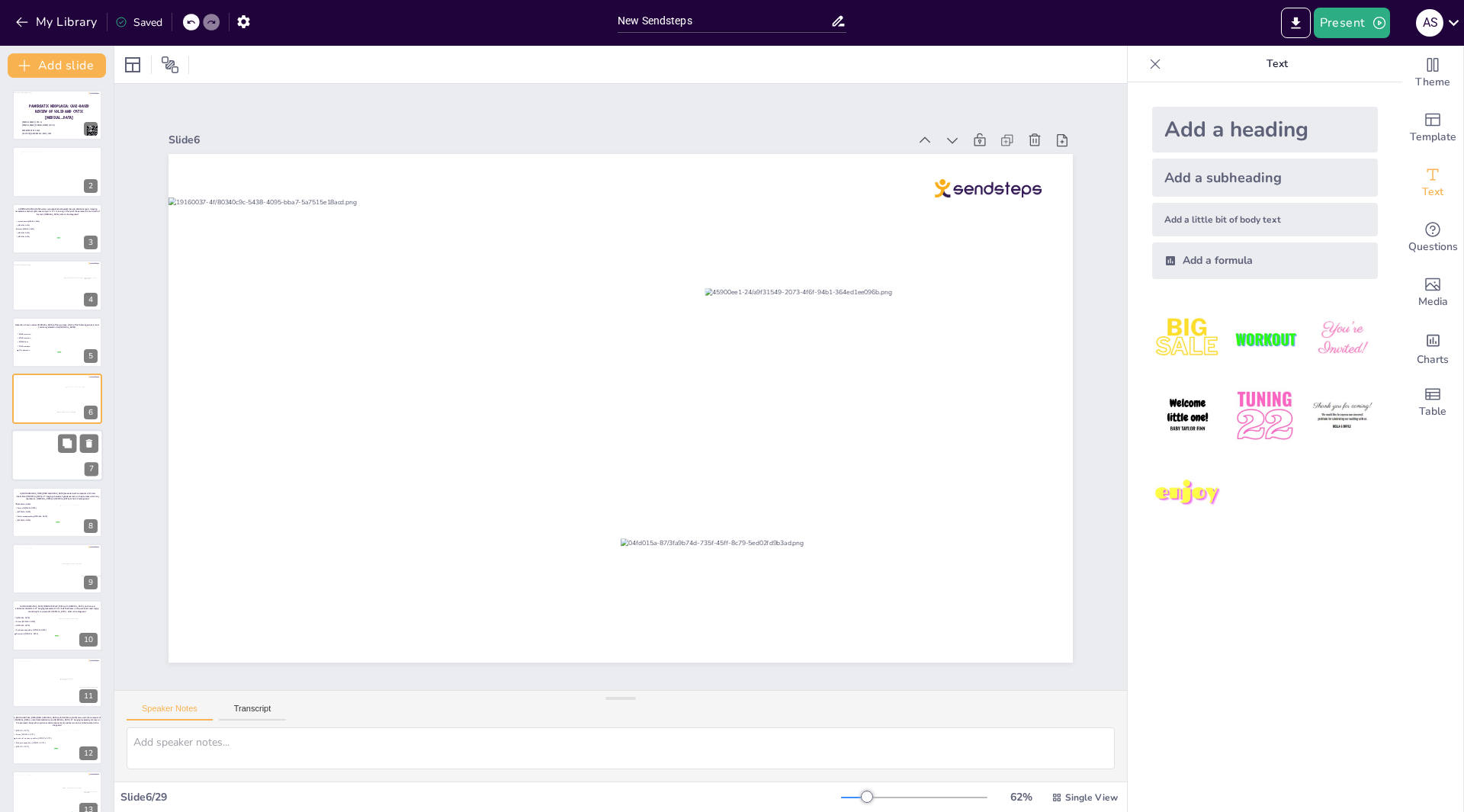
click at [51, 451] on div at bounding box center [57, 456] width 91 height 52
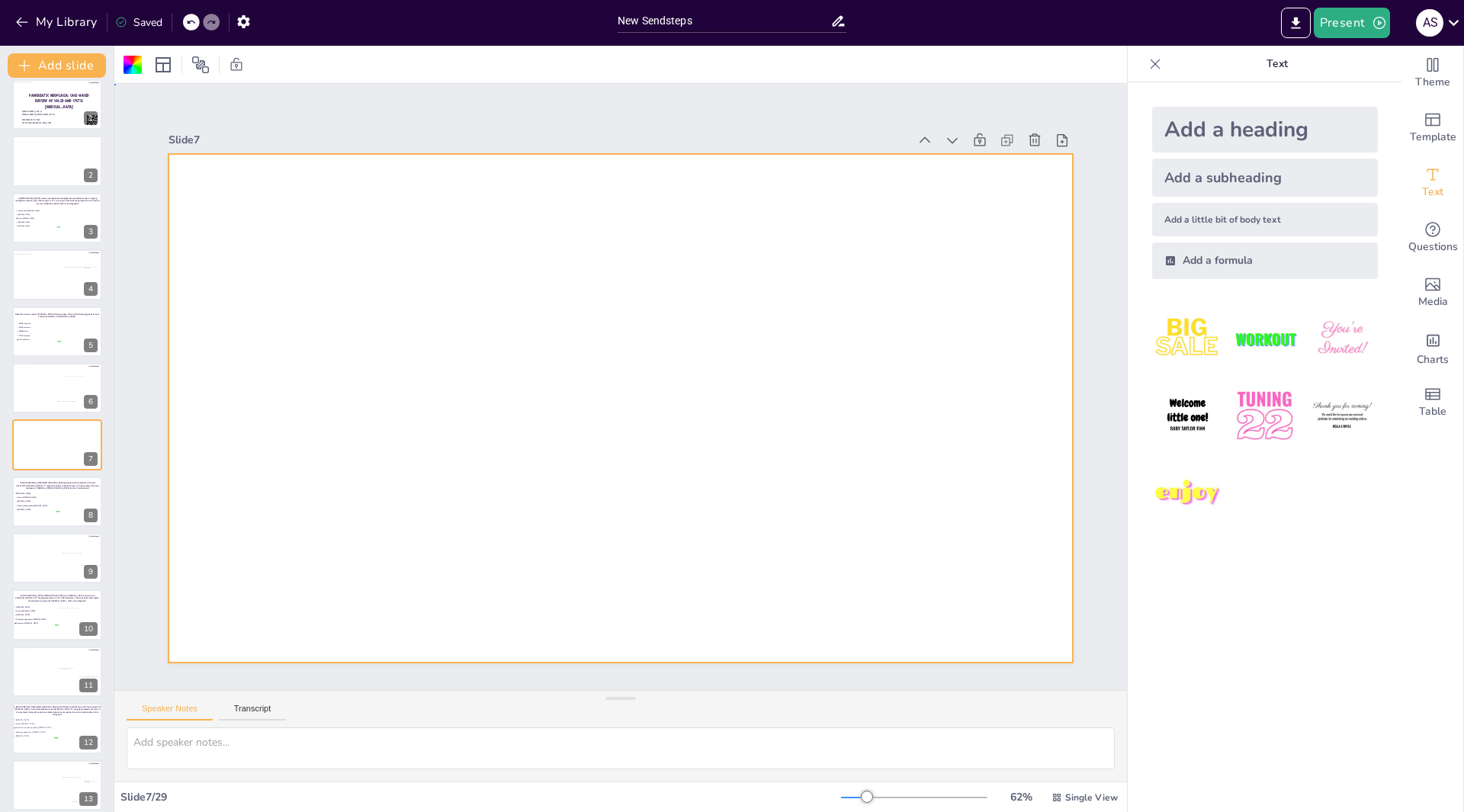
click at [294, 221] on div at bounding box center [621, 408] width 904 height 508
click at [294, 220] on div at bounding box center [621, 408] width 904 height 508
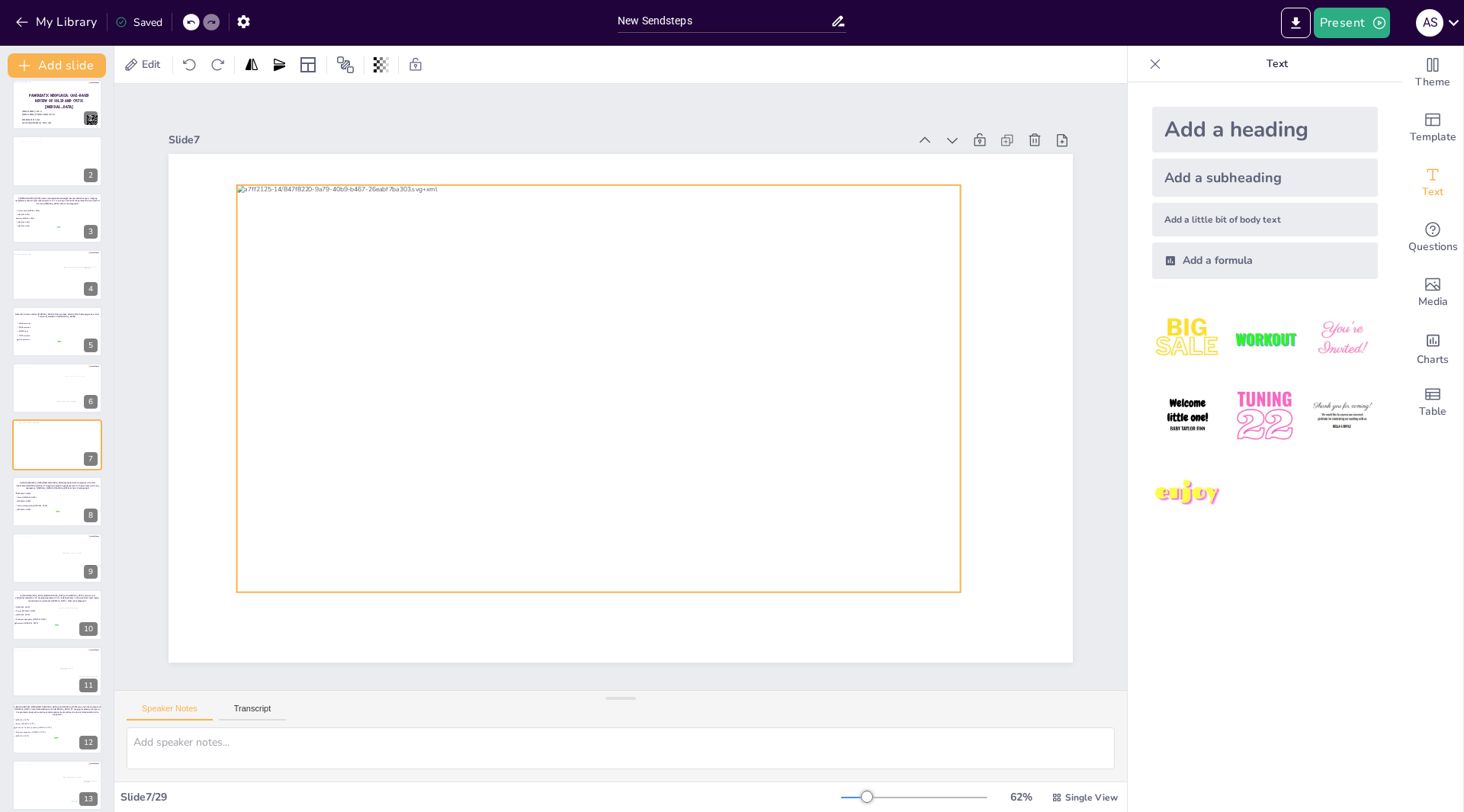
drag, startPoint x: 397, startPoint y: 301, endPoint x: 374, endPoint y: 280, distance: 31.1
click at [374, 280] on div at bounding box center [599, 388] width 723 height 407
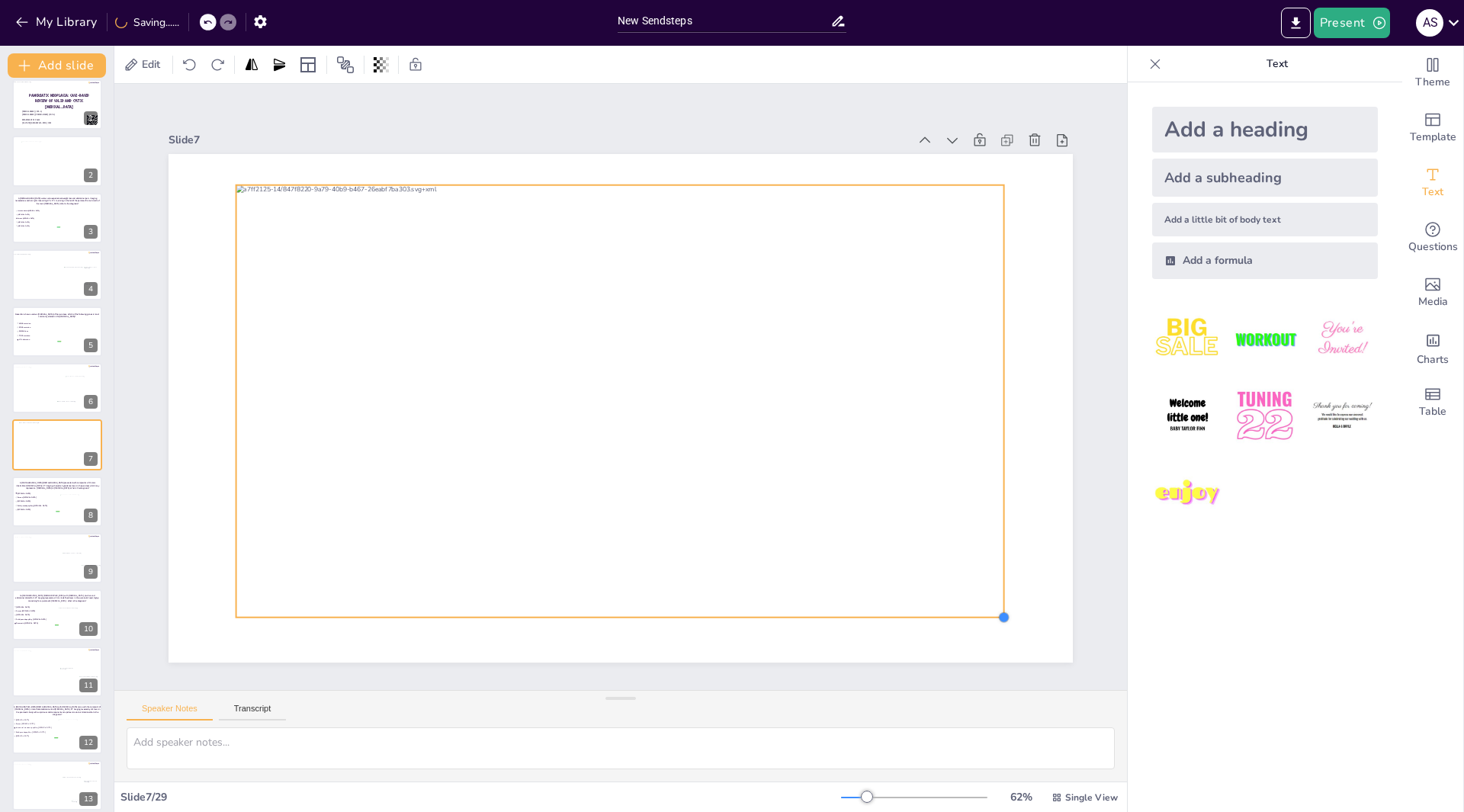
drag, startPoint x: 948, startPoint y: 582, endPoint x: 968, endPoint y: 608, distance: 32.8
click at [968, 608] on div at bounding box center [621, 408] width 904 height 508
click at [41, 493] on span "[MEDICAL_DATA]" at bounding box center [38, 493] width 42 height 2
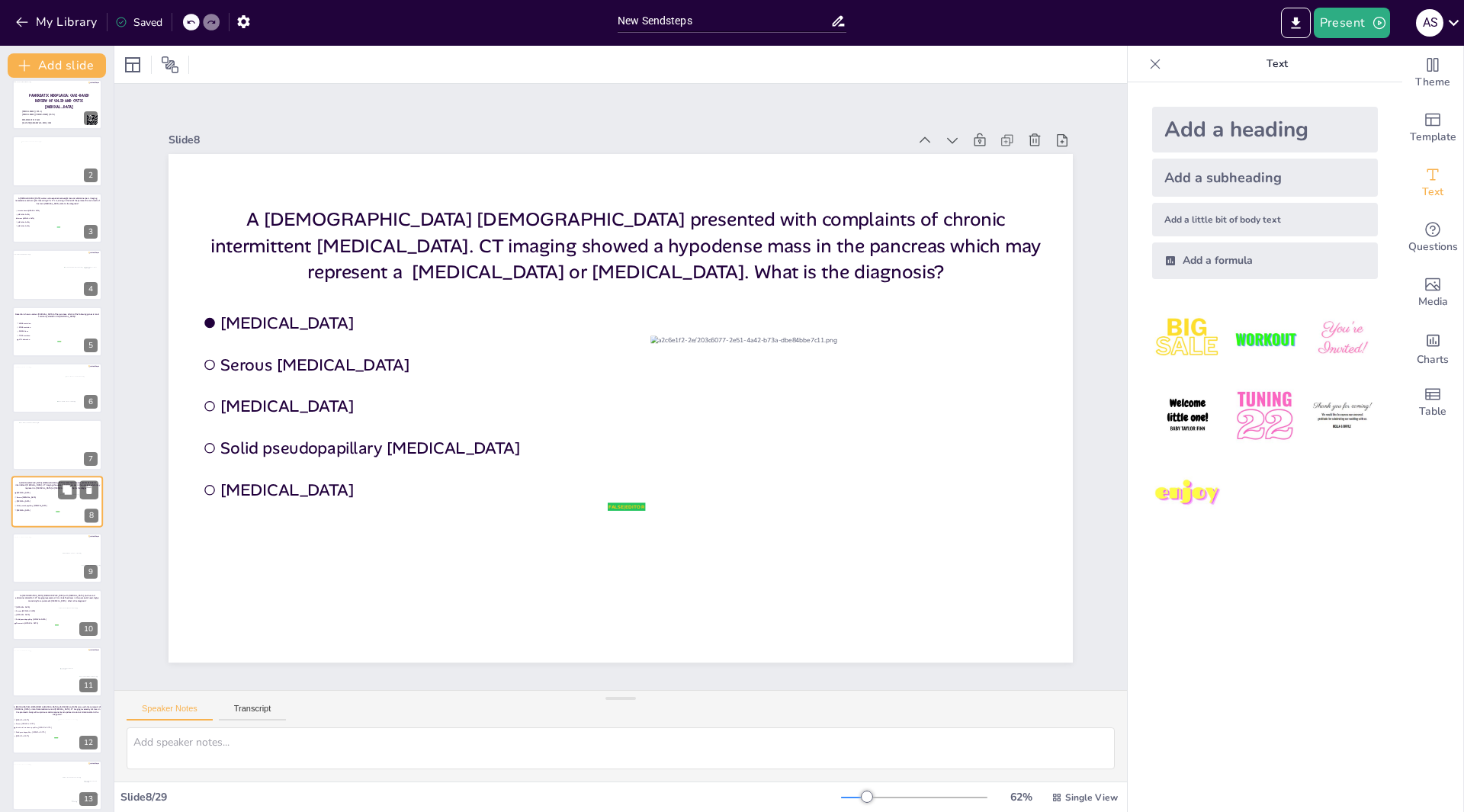
scroll to position [67, 0]
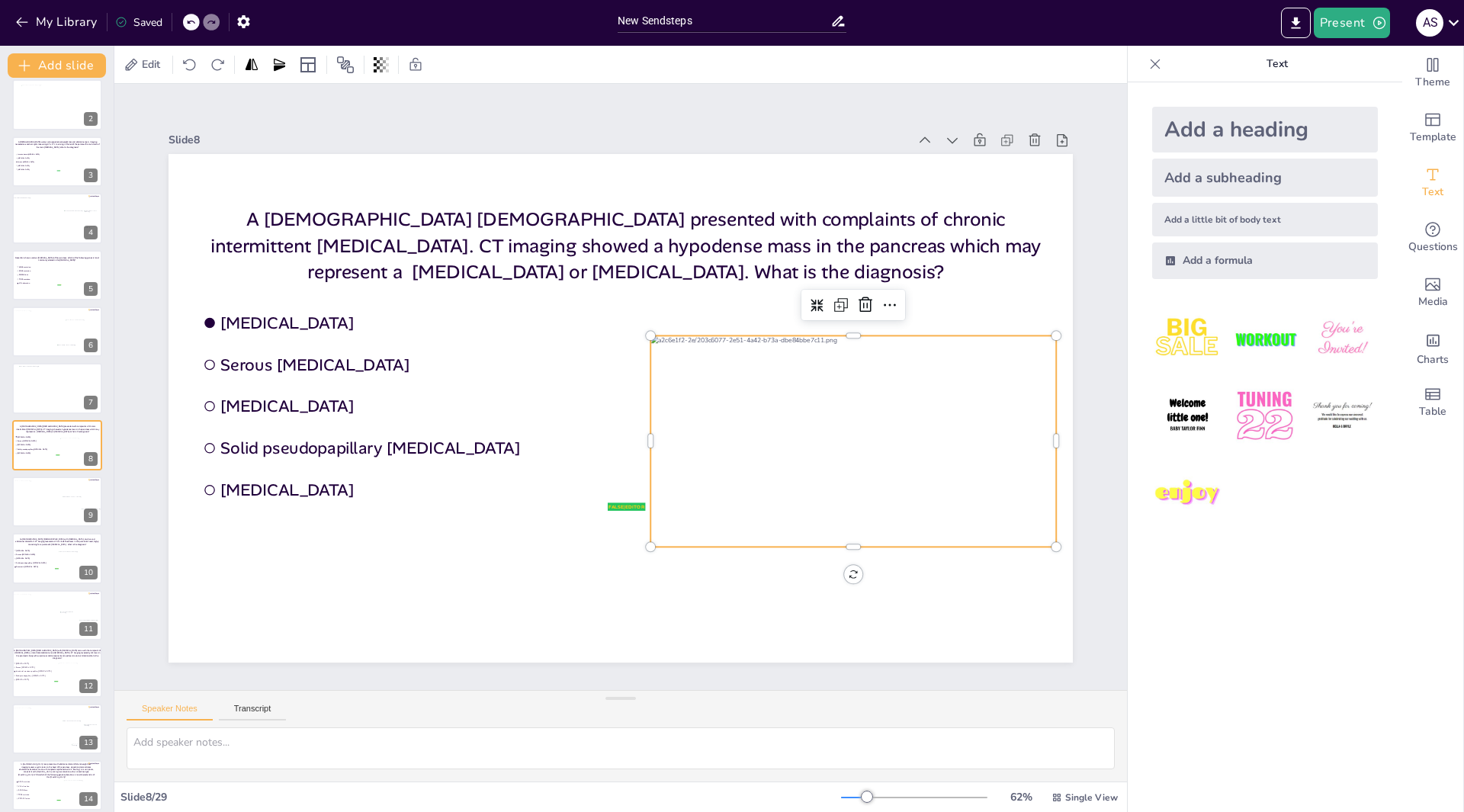
click at [761, 432] on div at bounding box center [853, 441] width 406 height 211
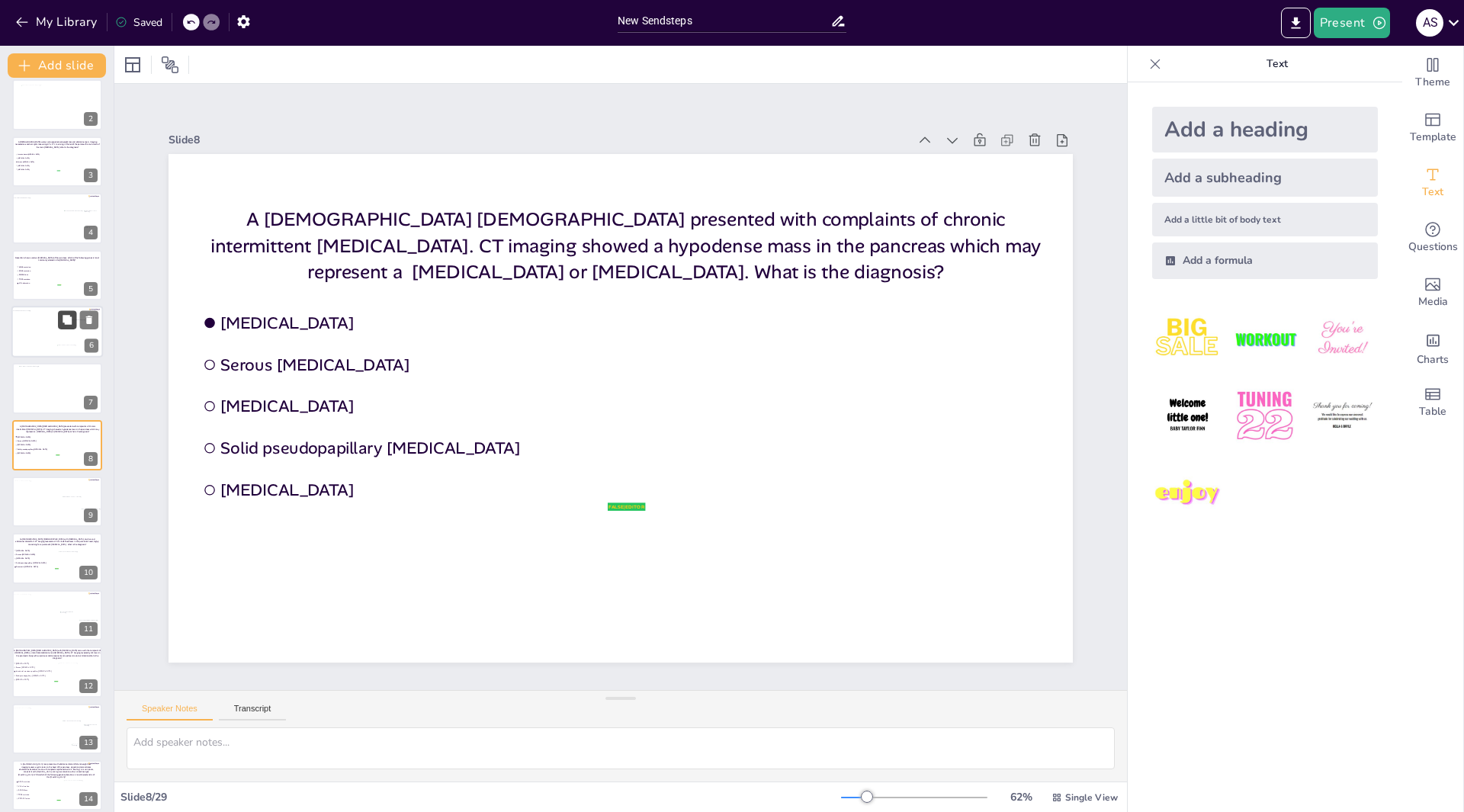
click at [58, 327] on button at bounding box center [67, 319] width 18 height 18
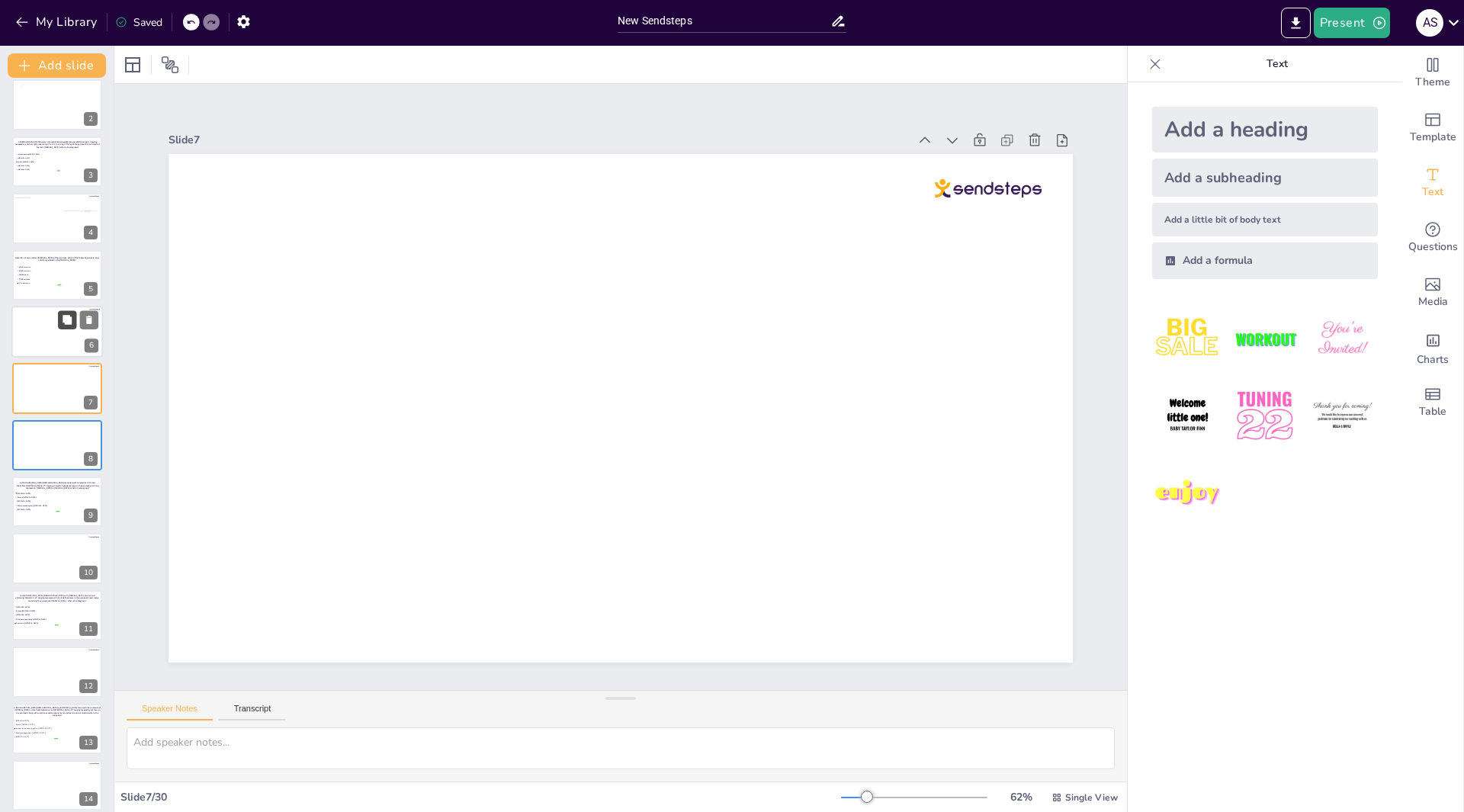
scroll to position [11, 0]
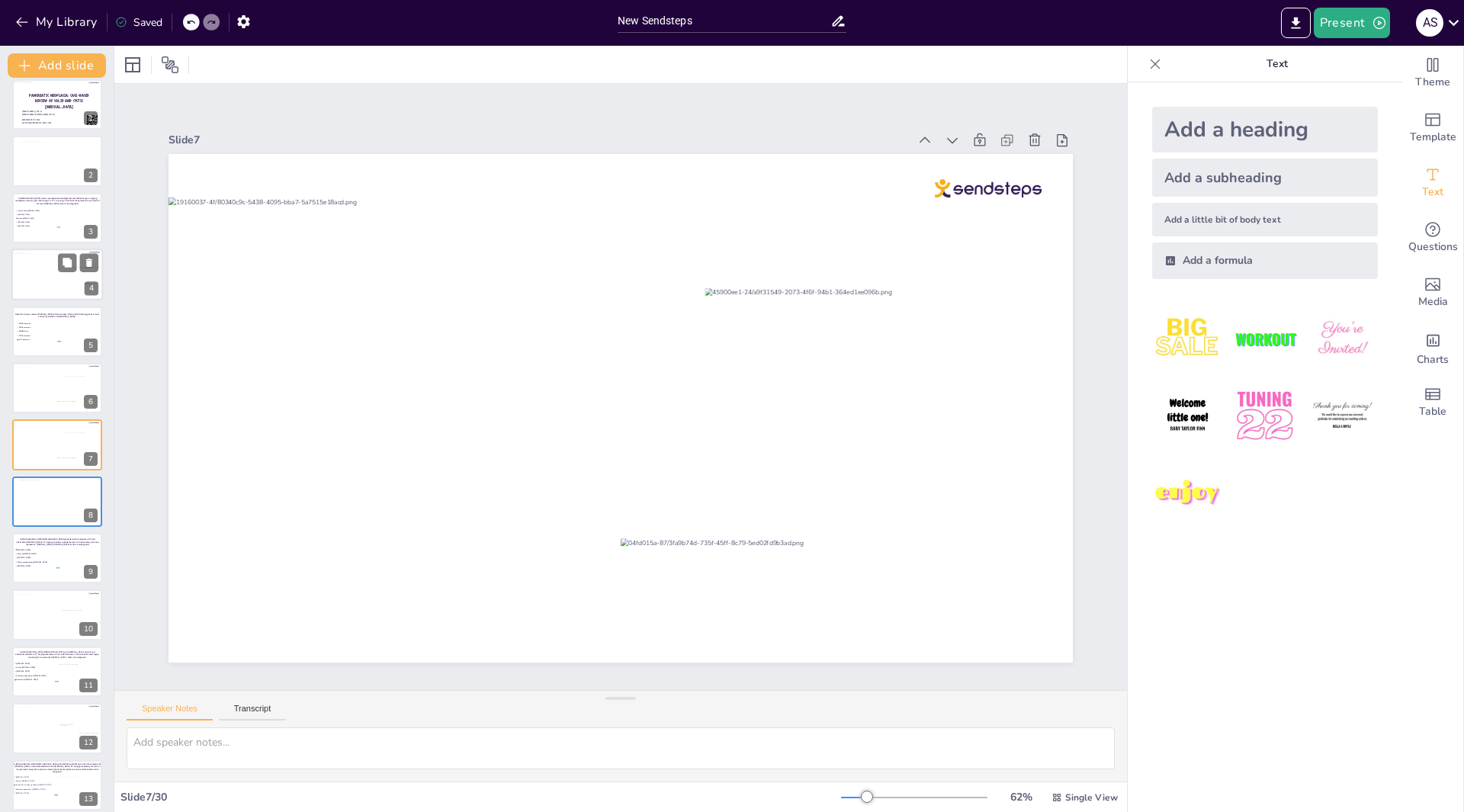
click at [45, 262] on div at bounding box center [54, 278] width 85 height 47
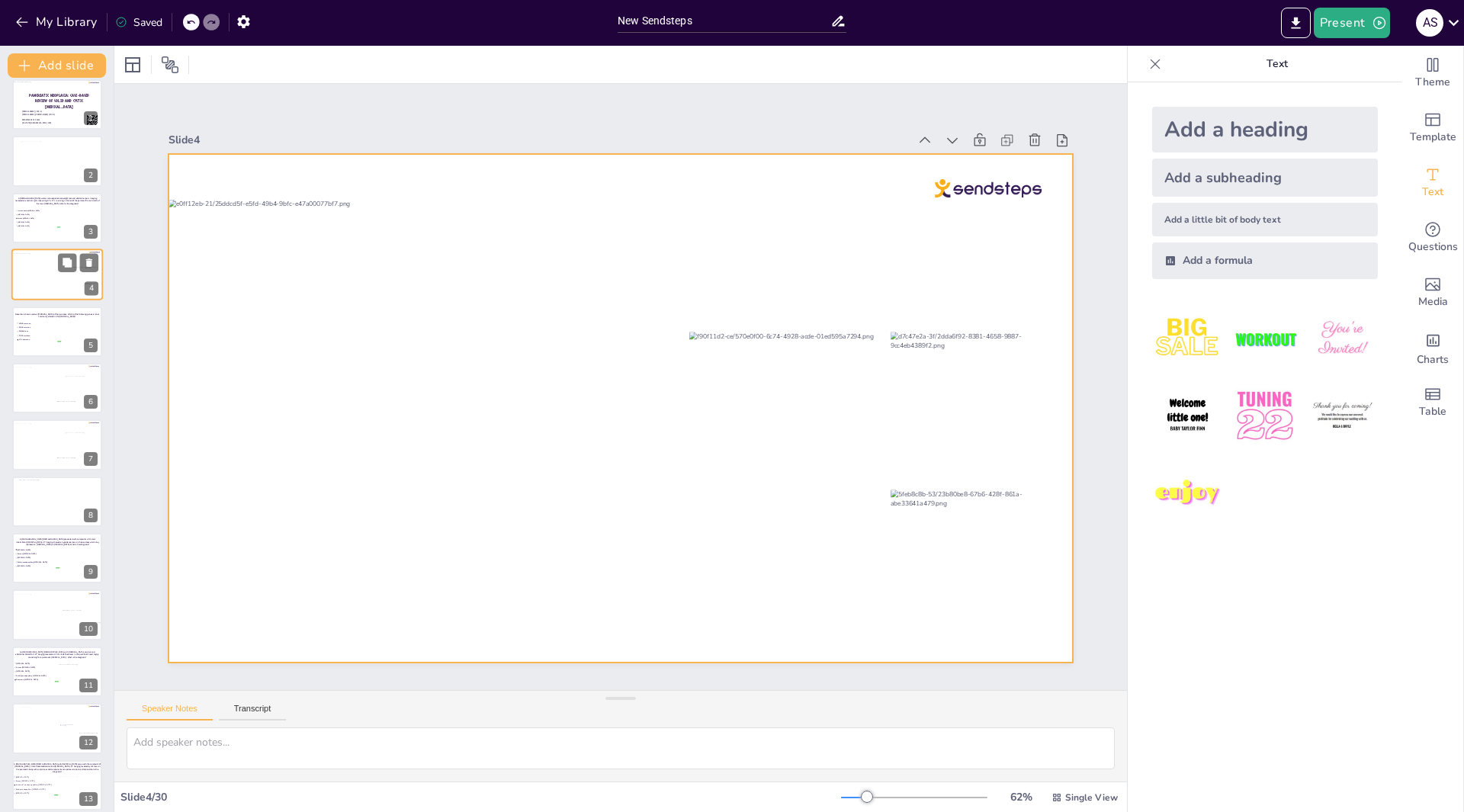
scroll to position [0, 0]
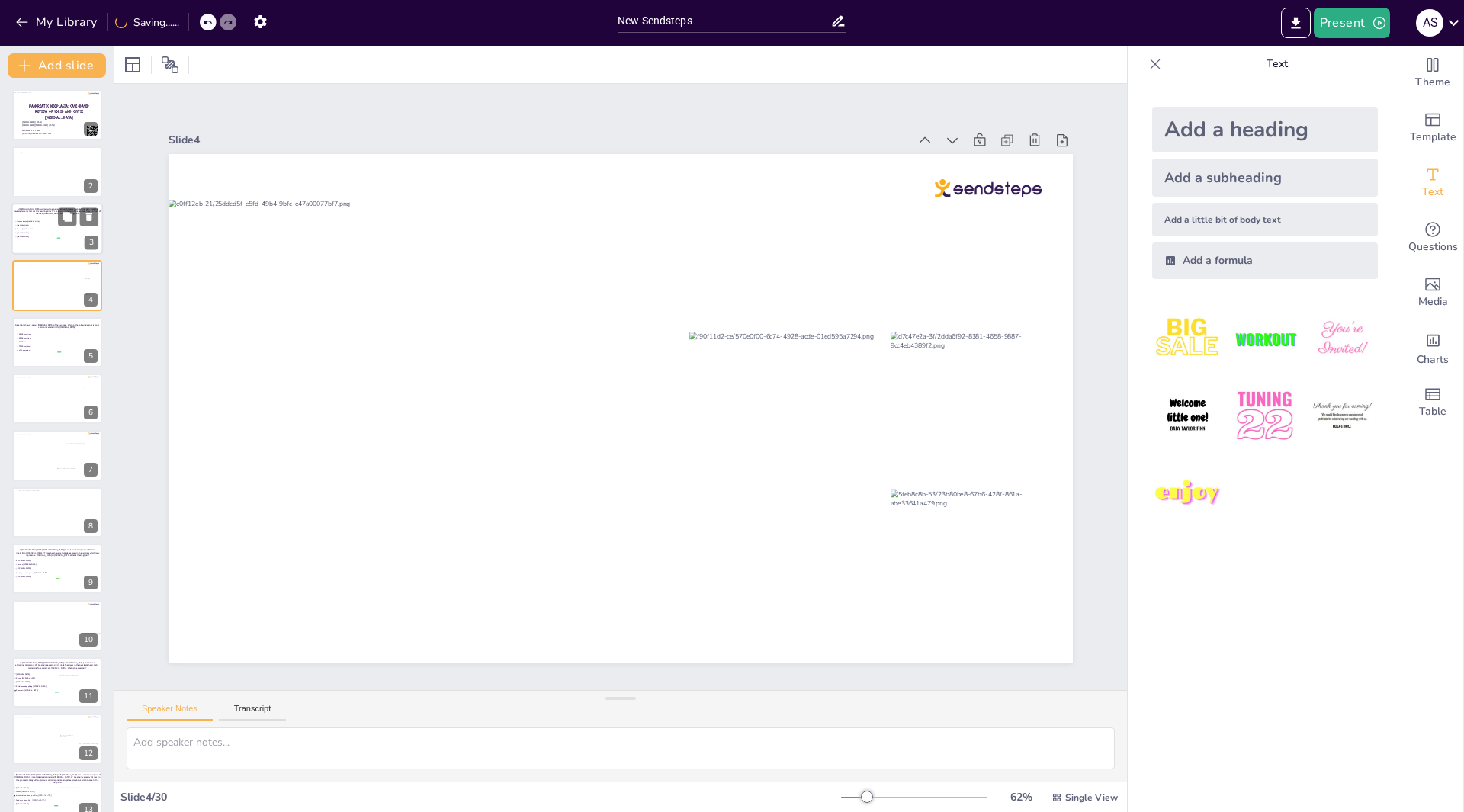
click at [42, 226] on span "[MEDICAL_DATA]" at bounding box center [38, 225] width 42 height 2
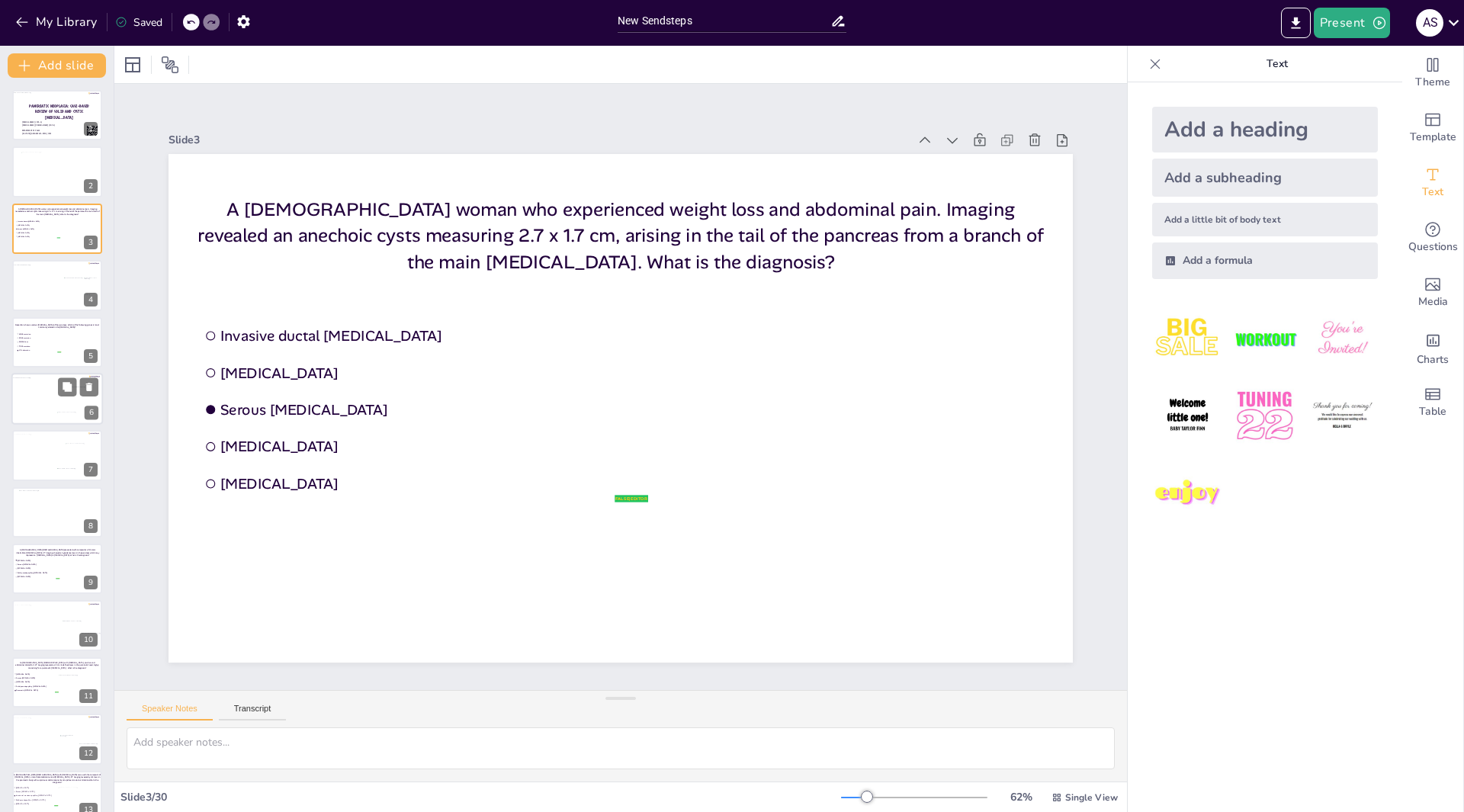
click at [65, 402] on div at bounding box center [54, 401] width 86 height 47
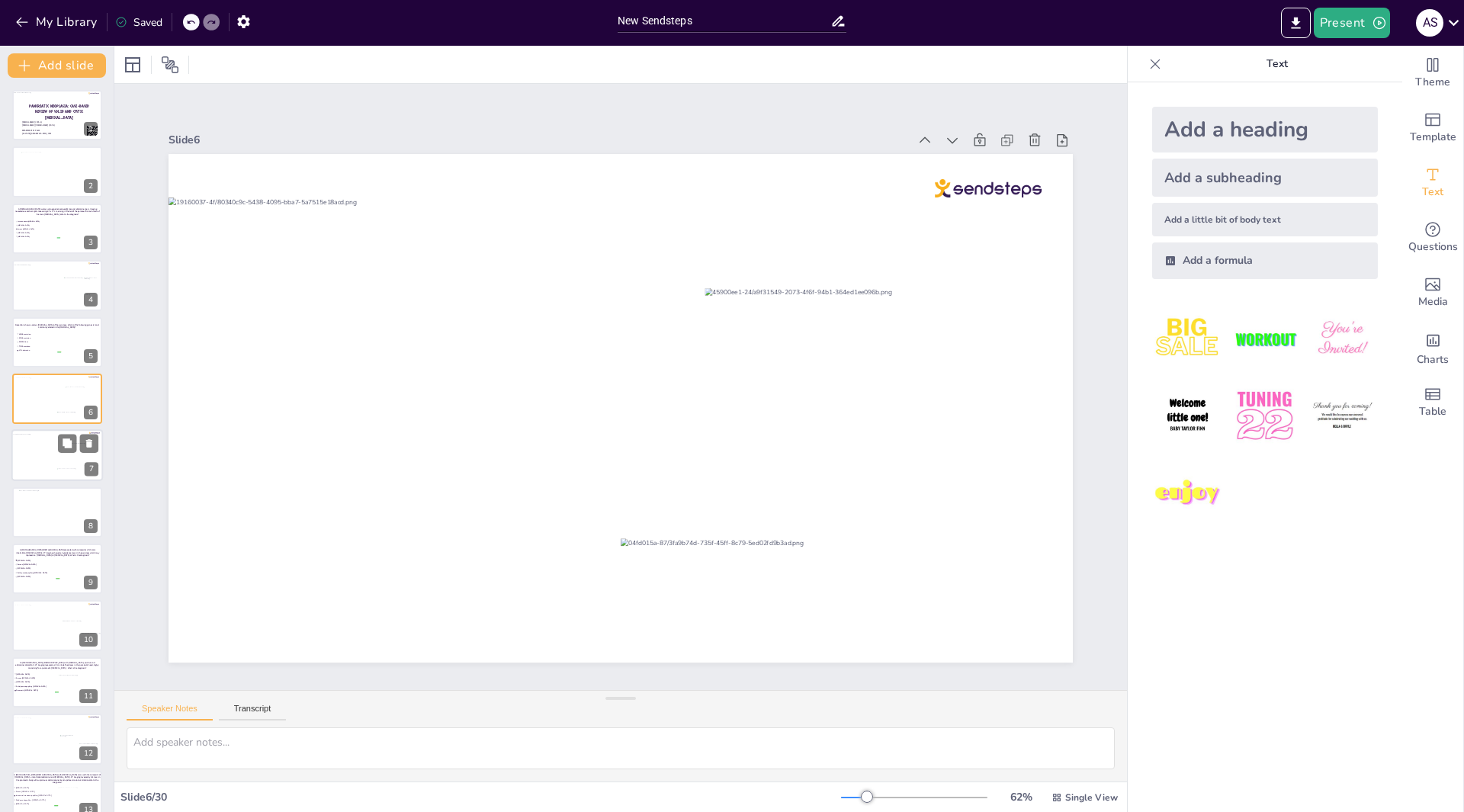
click at [46, 465] on div at bounding box center [54, 457] width 86 height 47
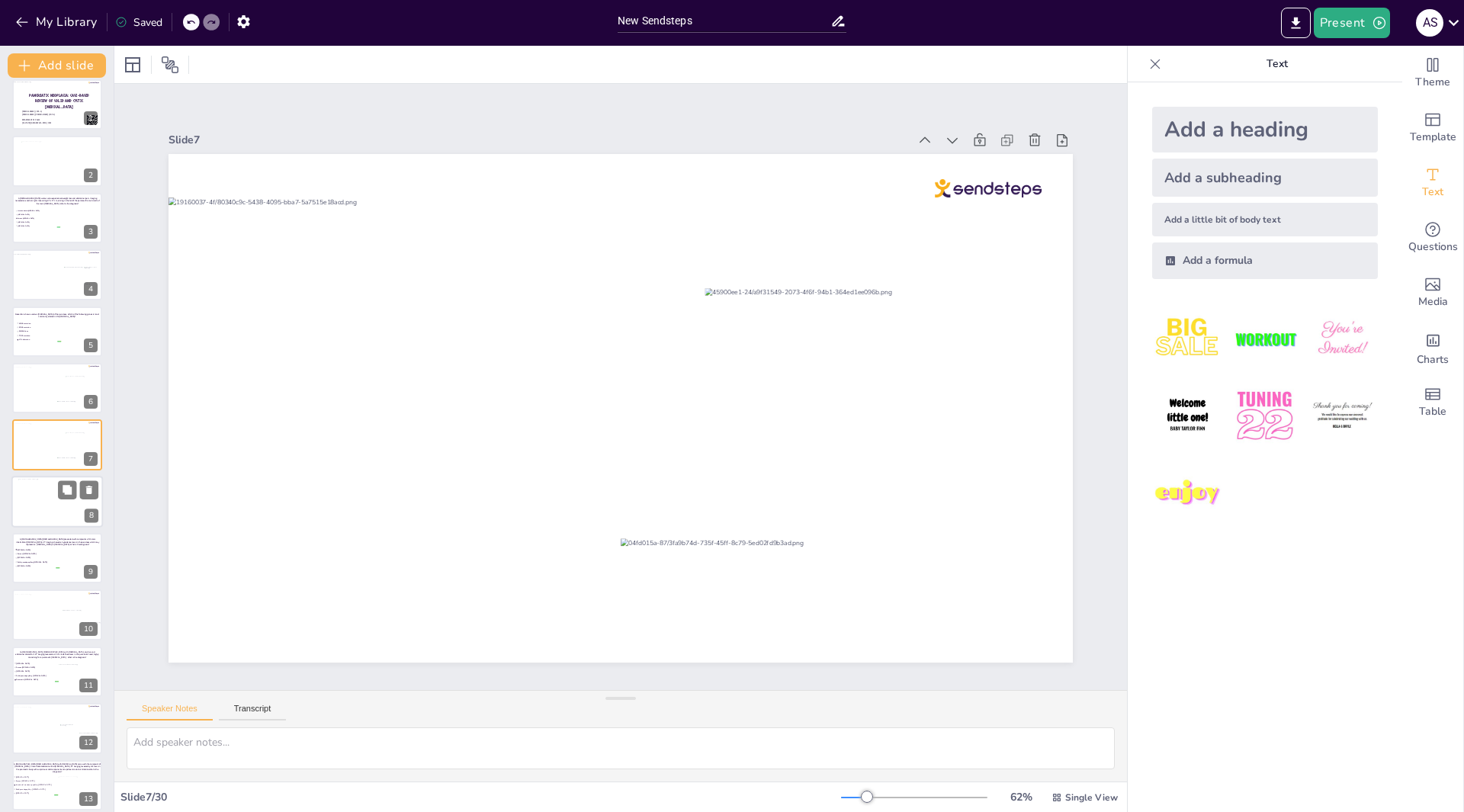
click at [54, 509] on div at bounding box center [56, 501] width 77 height 44
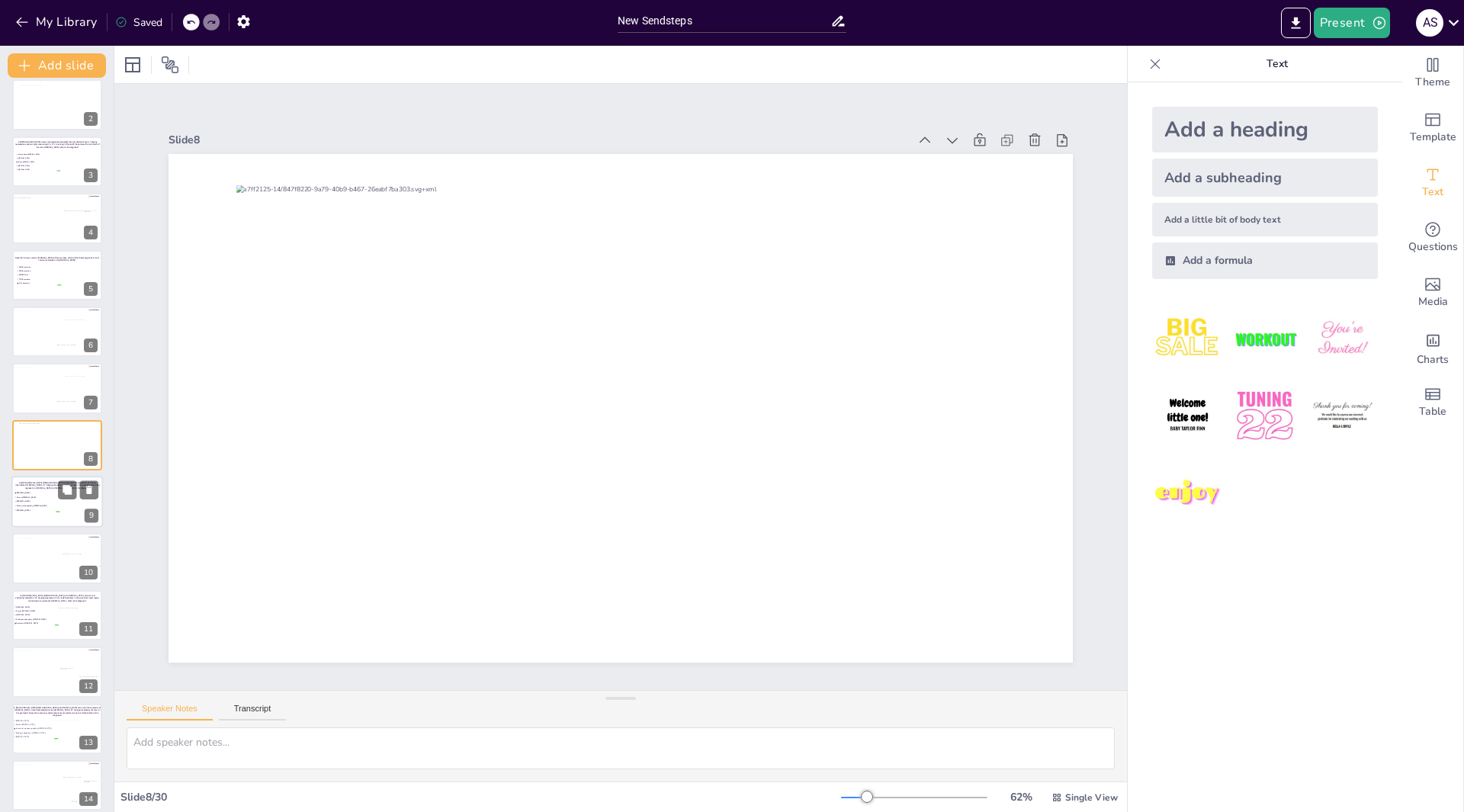
click at [35, 500] on span "[MEDICAL_DATA]" at bounding box center [38, 501] width 42 height 2
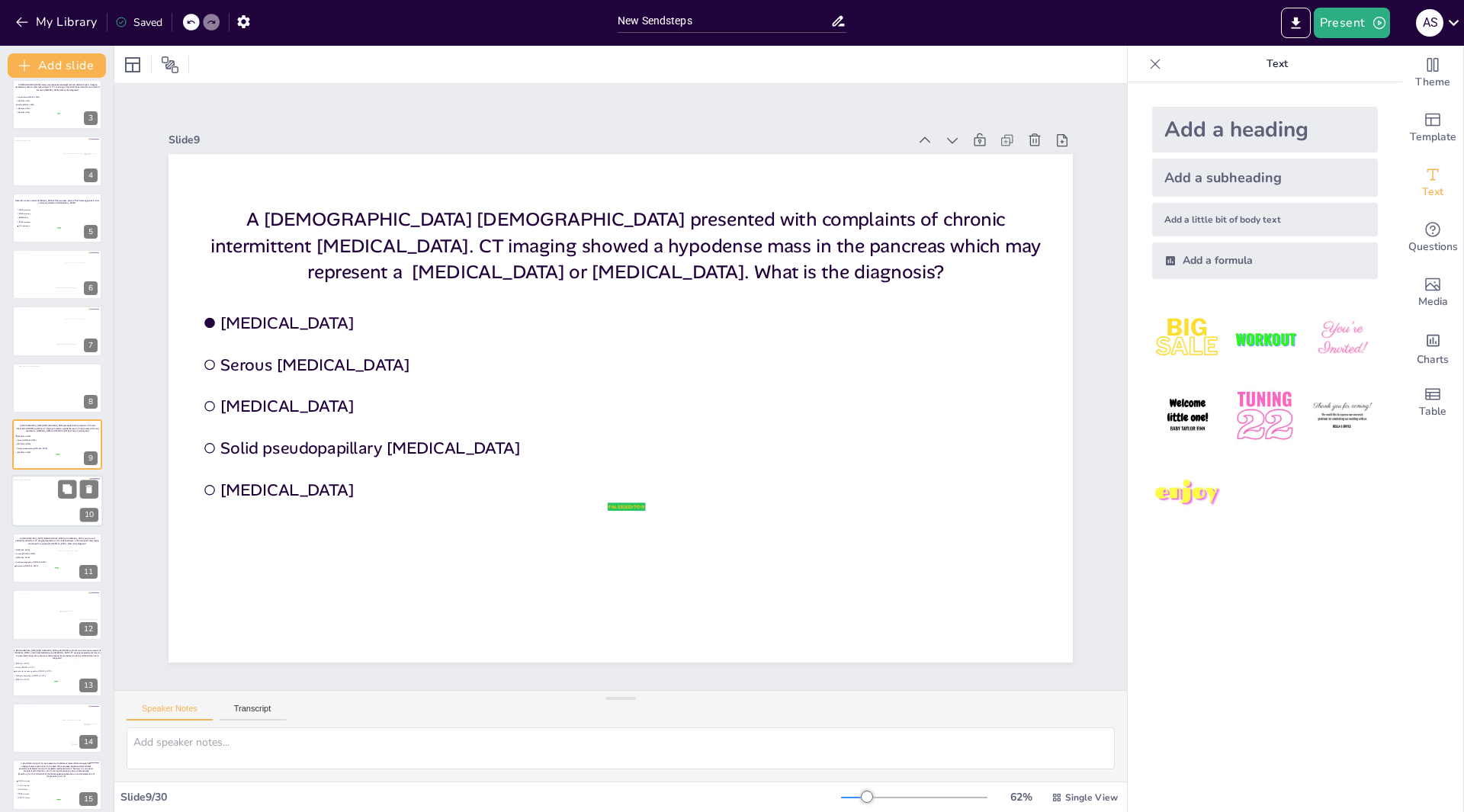
click at [31, 501] on div at bounding box center [54, 504] width 86 height 47
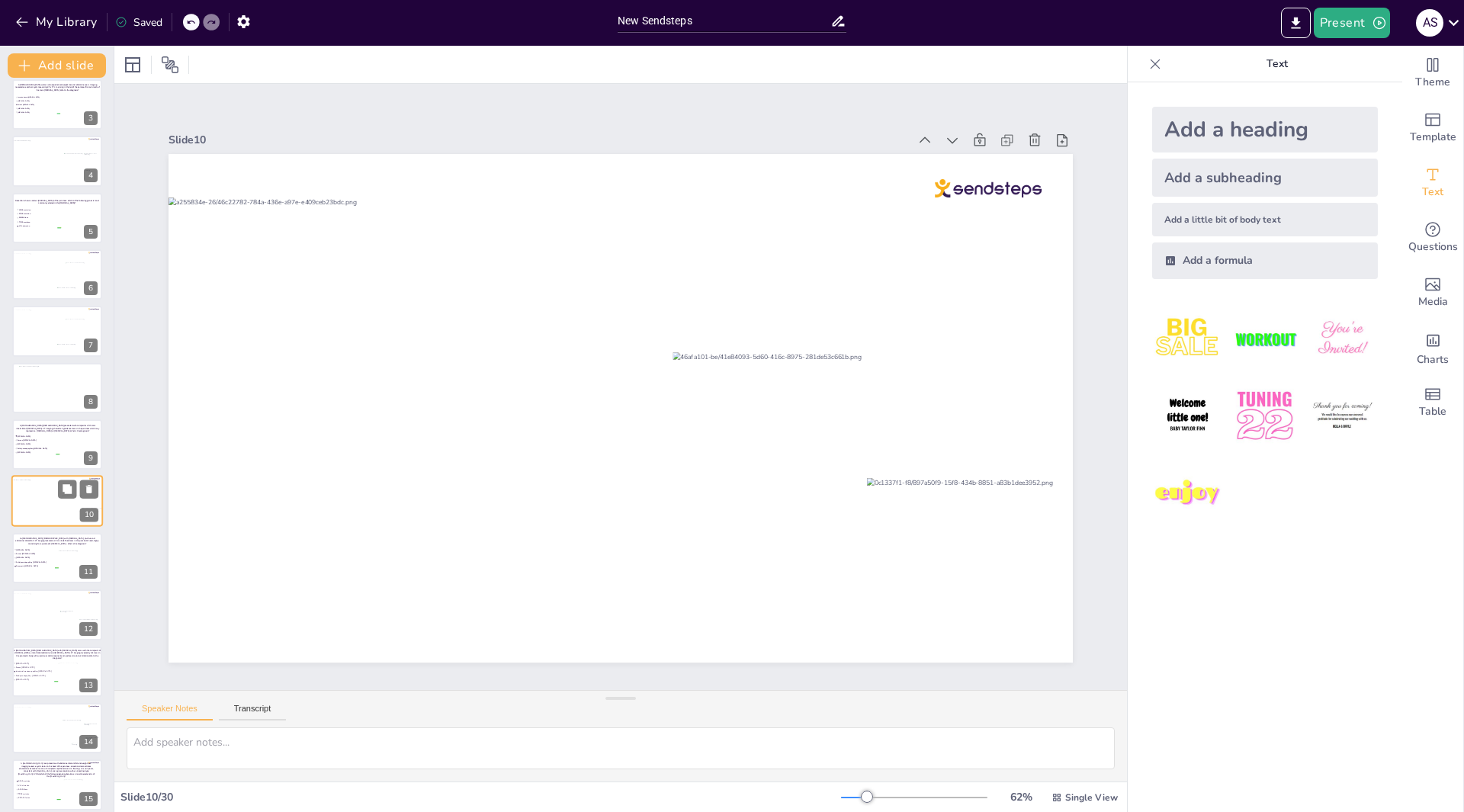
scroll to position [181, 0]
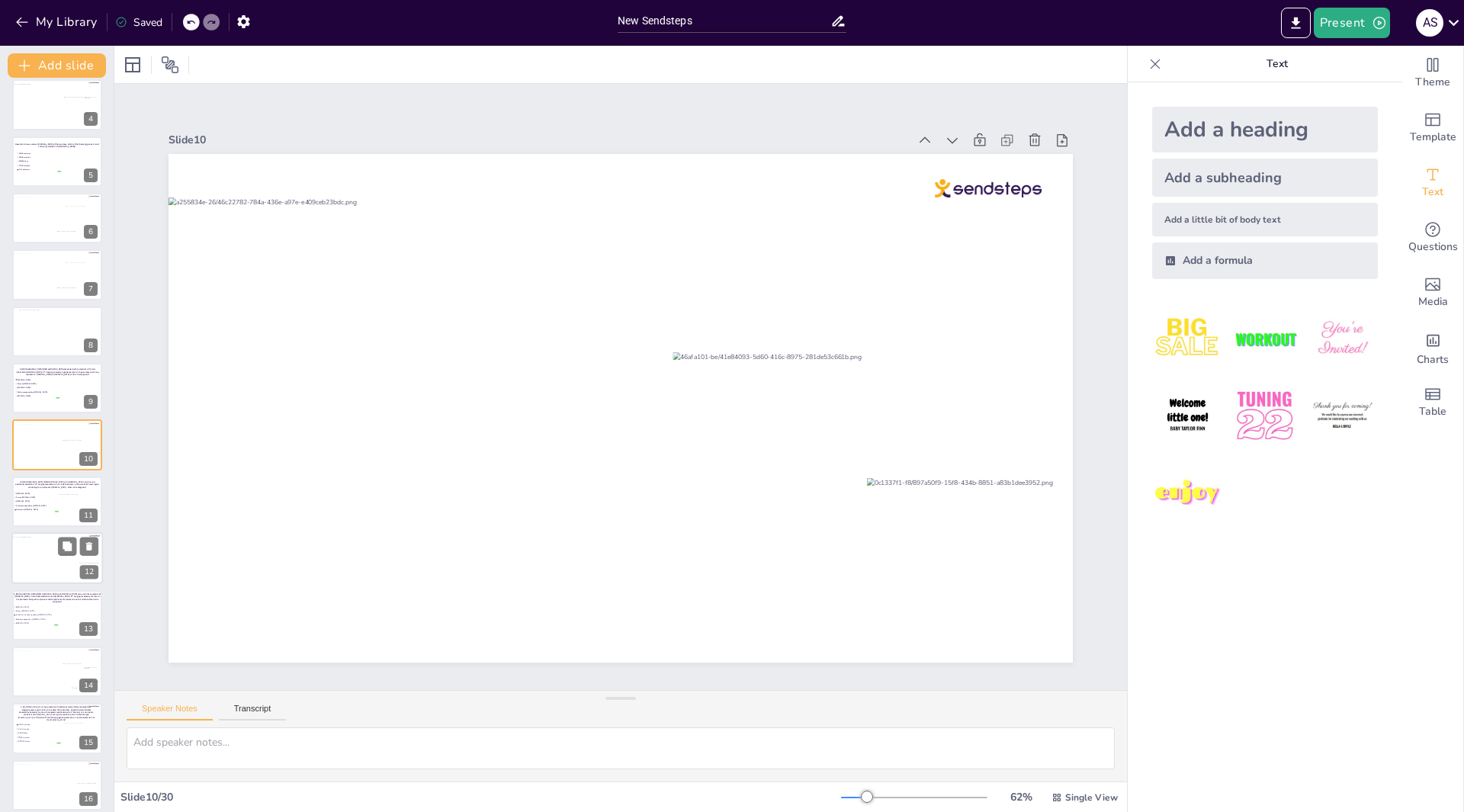
click at [42, 562] on div at bounding box center [54, 560] width 86 height 47
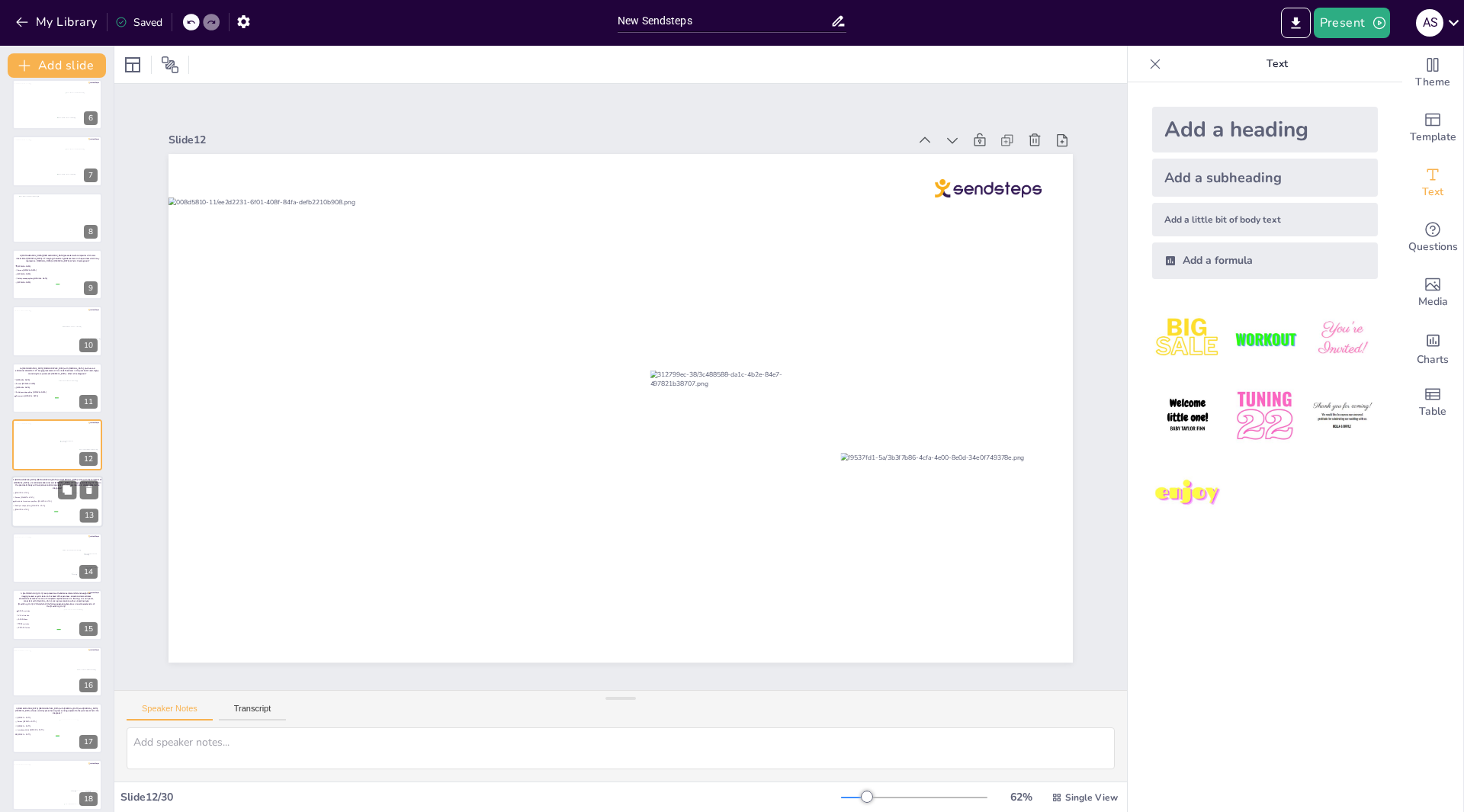
click at [51, 507] on li "Solid pseudopapillary [MEDICAL_DATA]" at bounding box center [35, 505] width 46 height 4
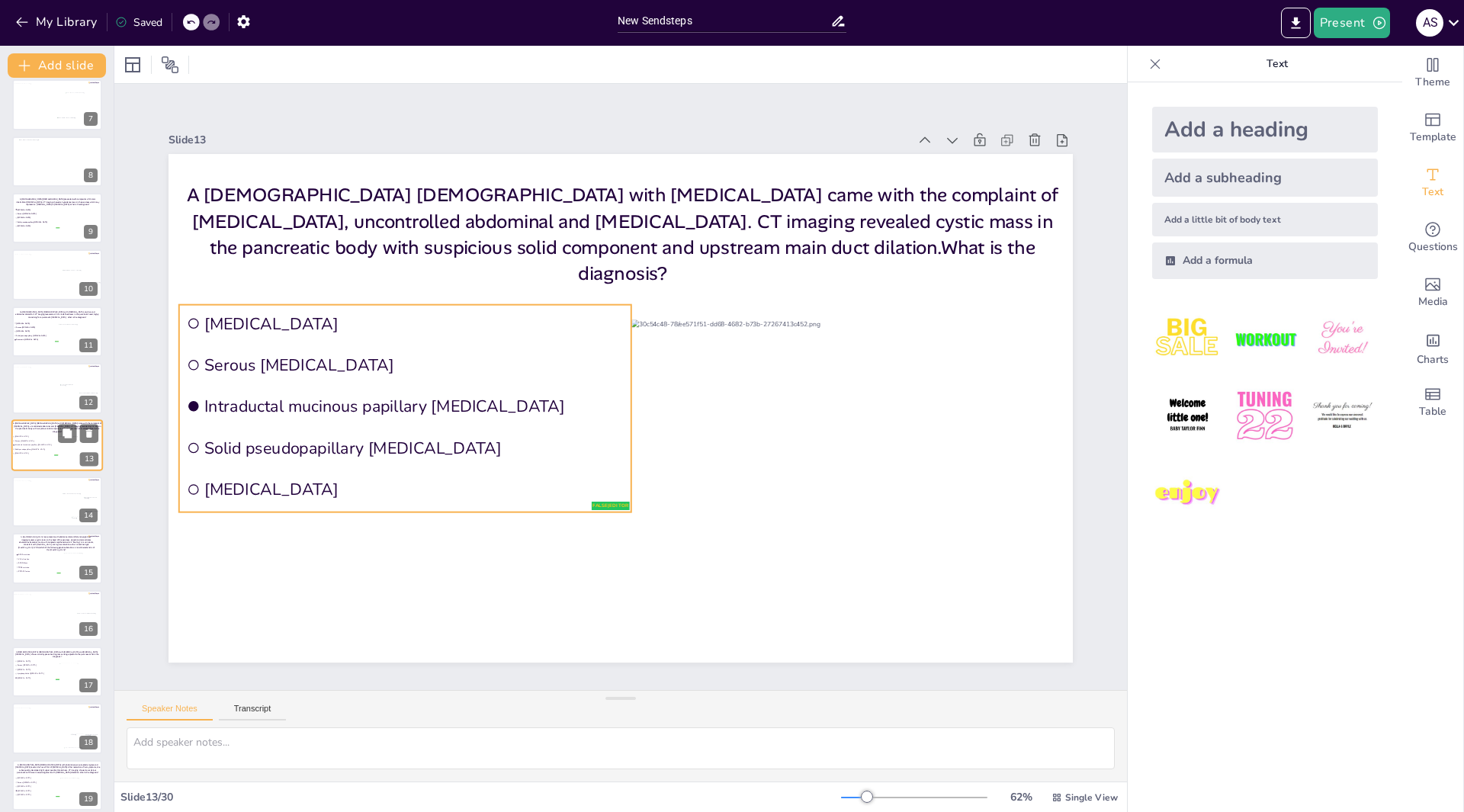
click at [46, 452] on span "[MEDICAL_DATA]" at bounding box center [37, 453] width 42 height 2
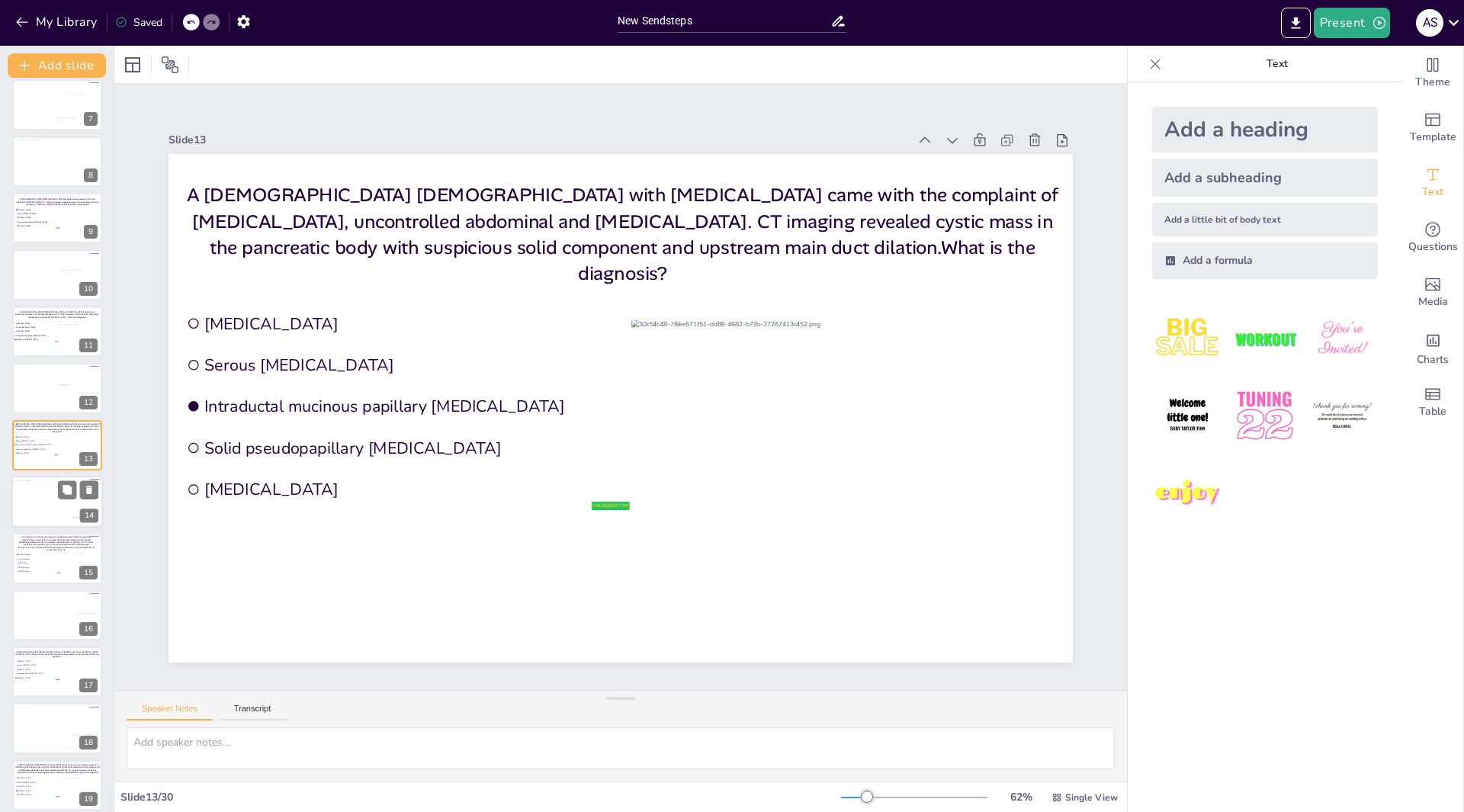
click at [53, 497] on div at bounding box center [54, 504] width 86 height 47
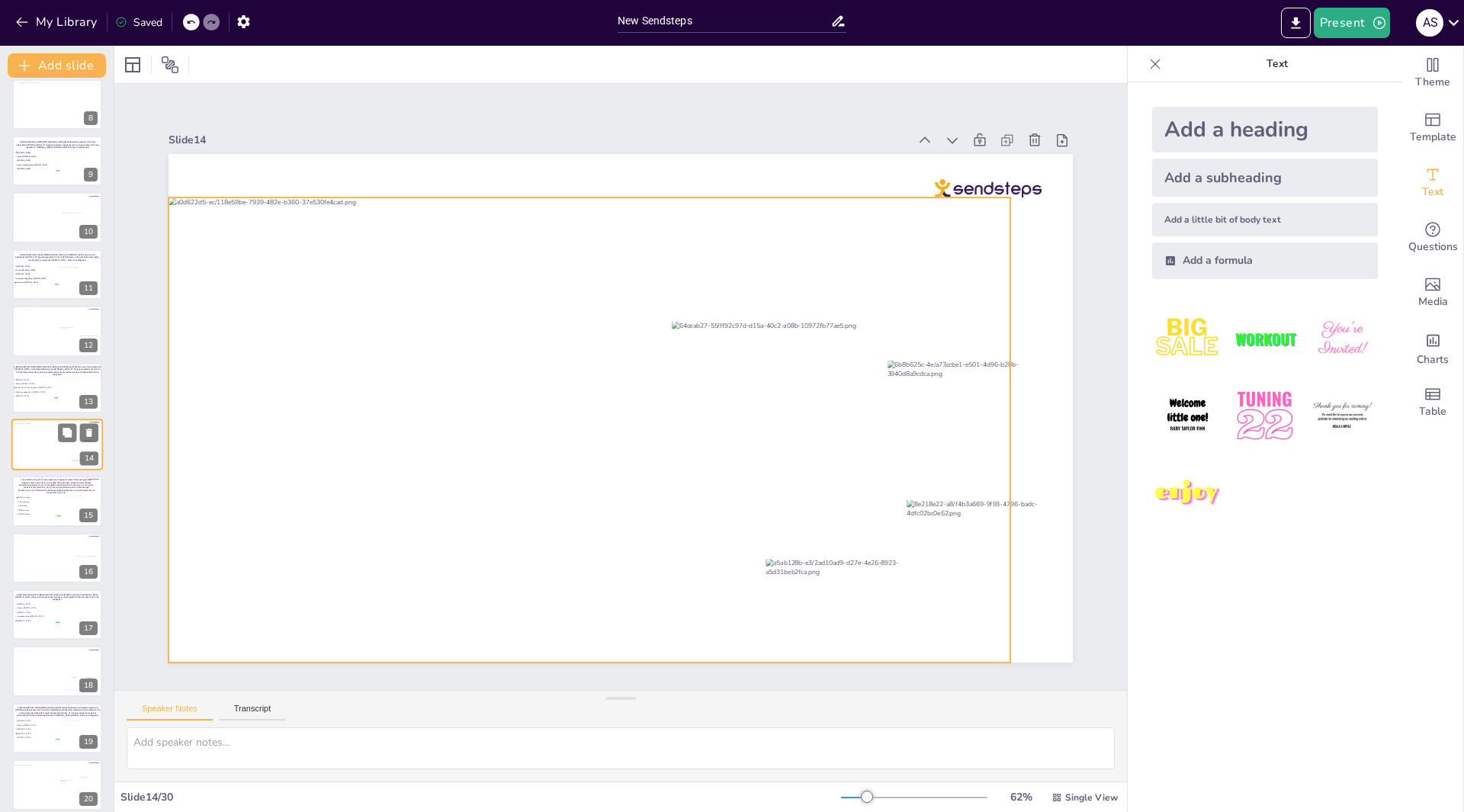
click at [55, 447] on div at bounding box center [54, 446] width 86 height 47
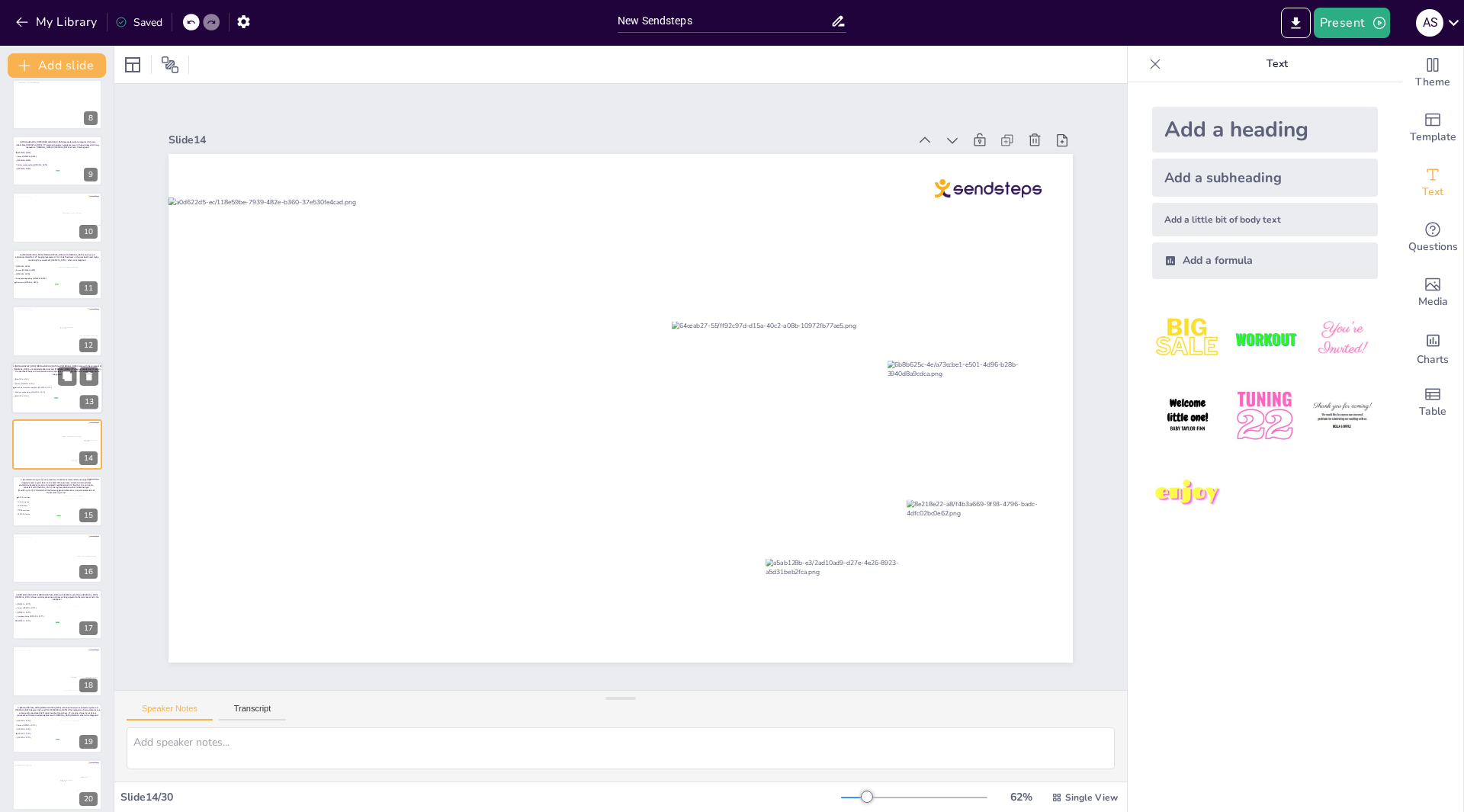
click at [51, 383] on span "Serous [MEDICAL_DATA]" at bounding box center [37, 383] width 42 height 2
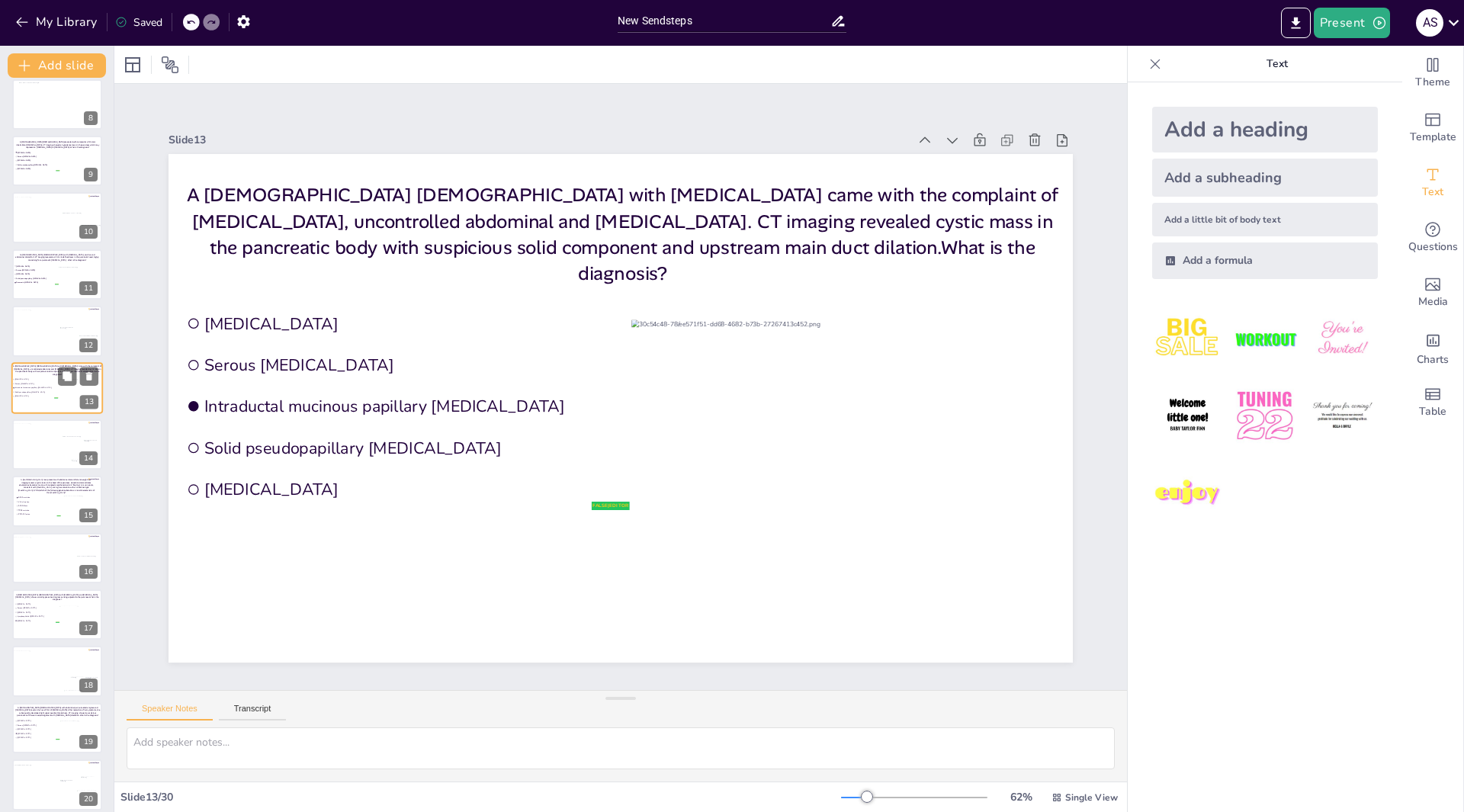
scroll to position [350, 0]
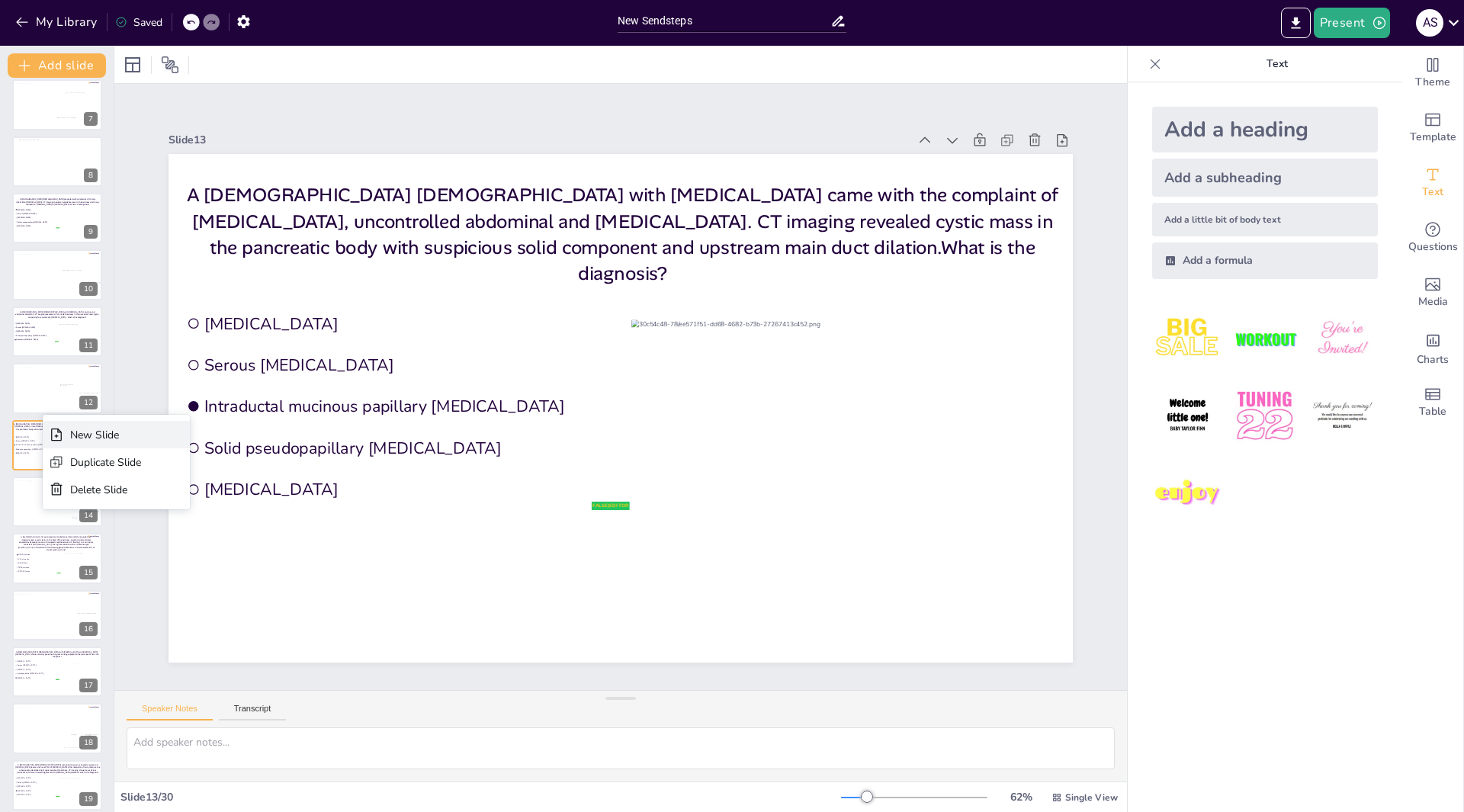
click at [77, 429] on div "New Slide" at bounding box center [105, 435] width 71 height 15
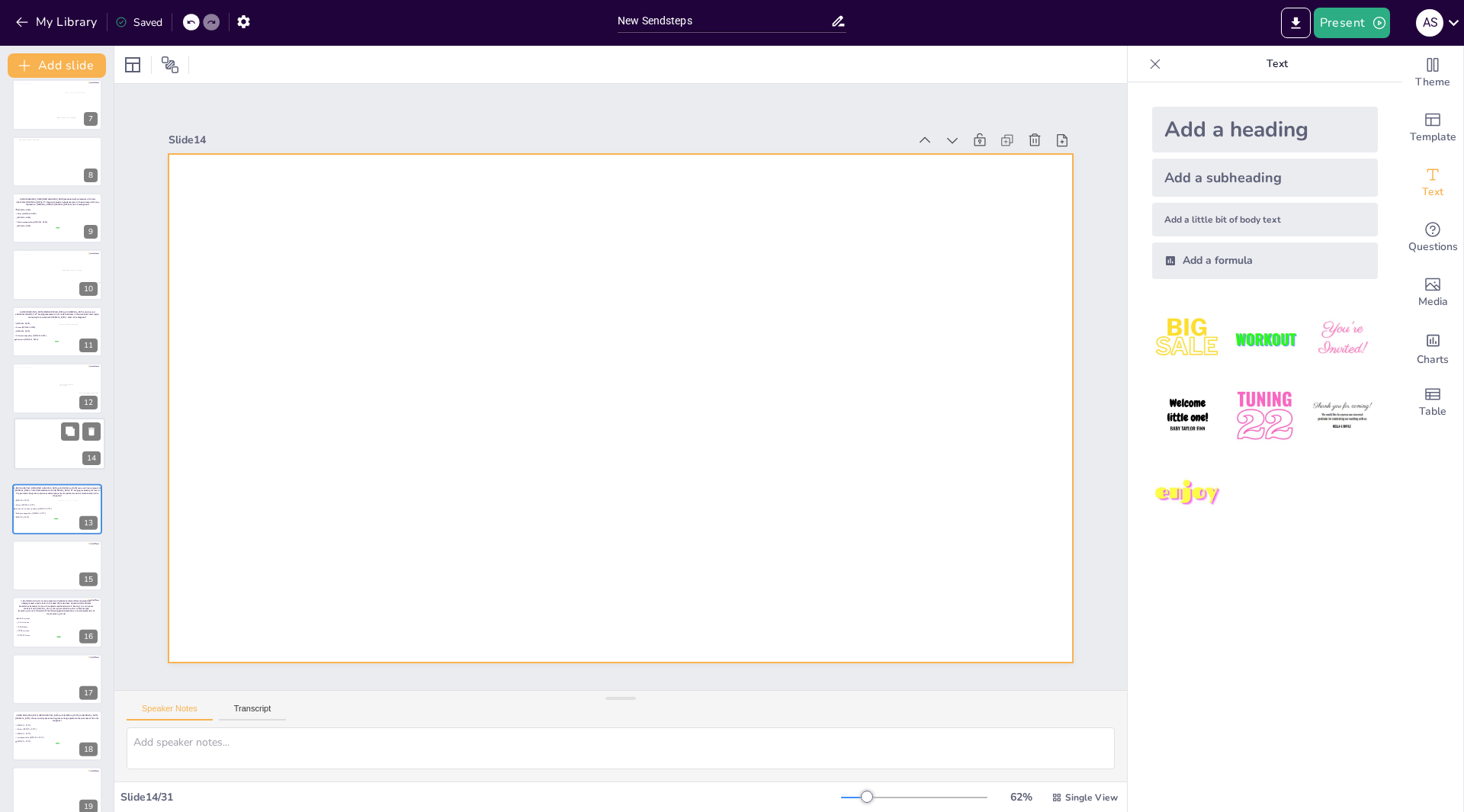
drag, startPoint x: 50, startPoint y: 503, endPoint x: 52, endPoint y: 441, distance: 62.0
click at [52, 441] on div at bounding box center [59, 444] width 90 height 50
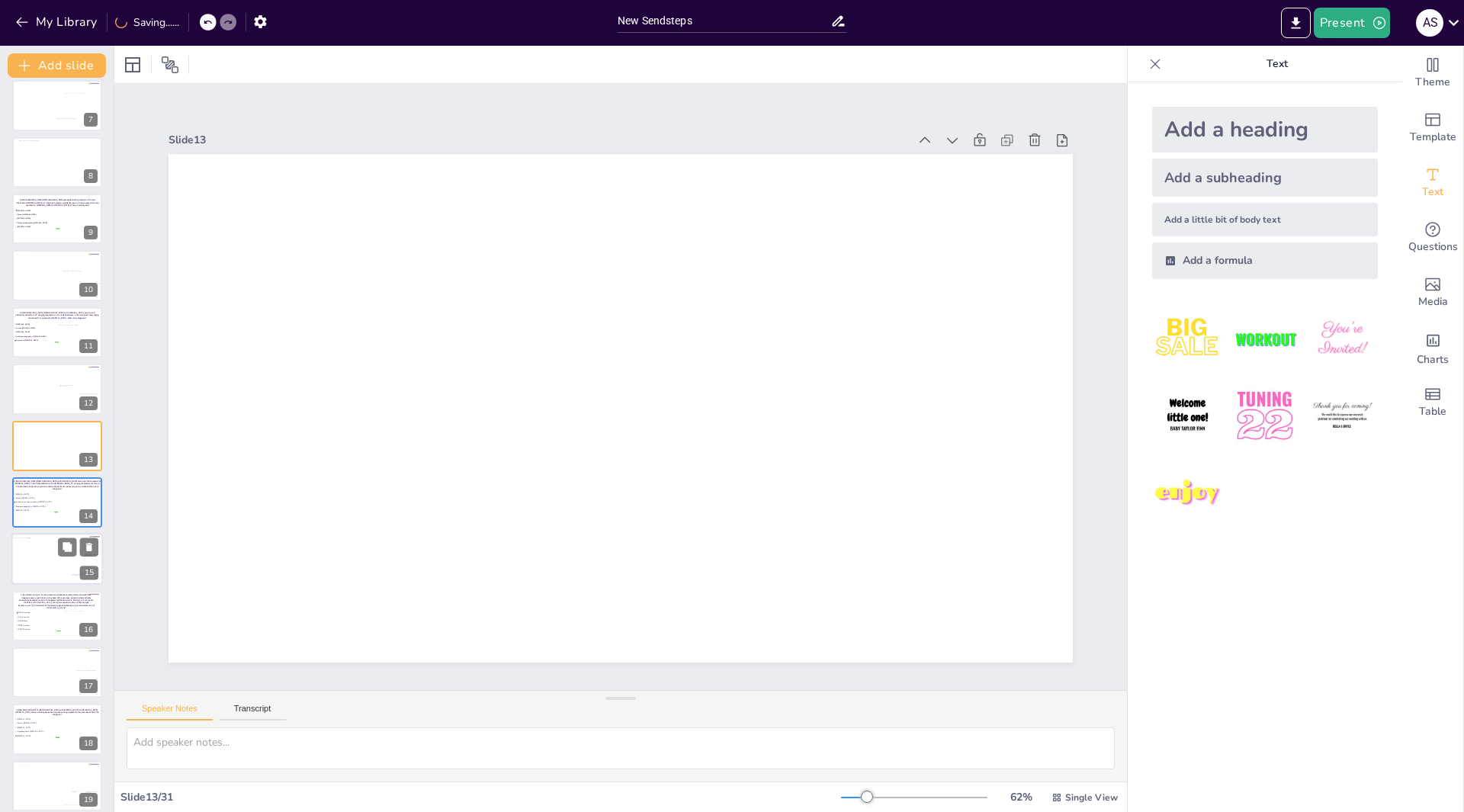
scroll to position [415, 0]
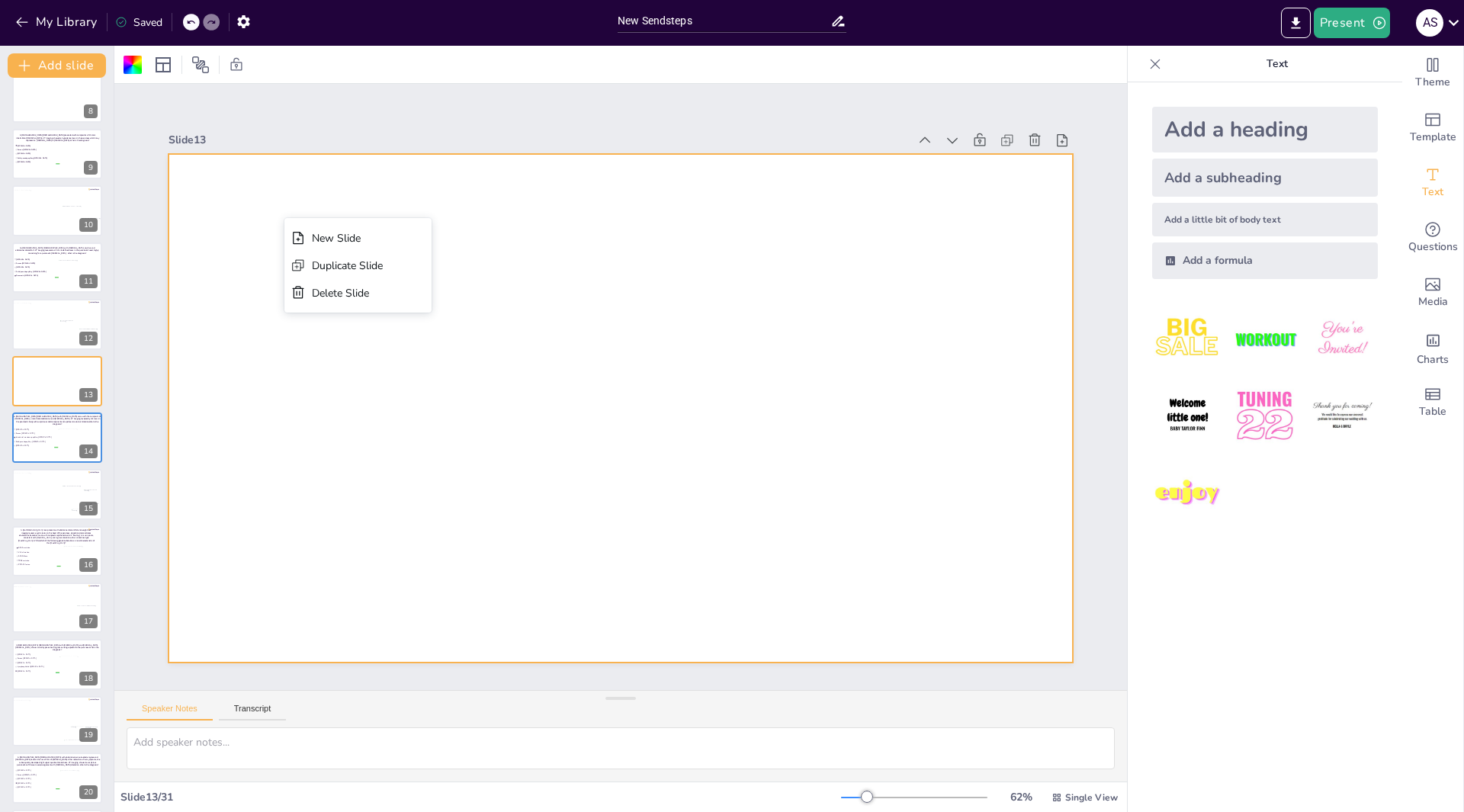
click at [303, 195] on div at bounding box center [621, 408] width 904 height 508
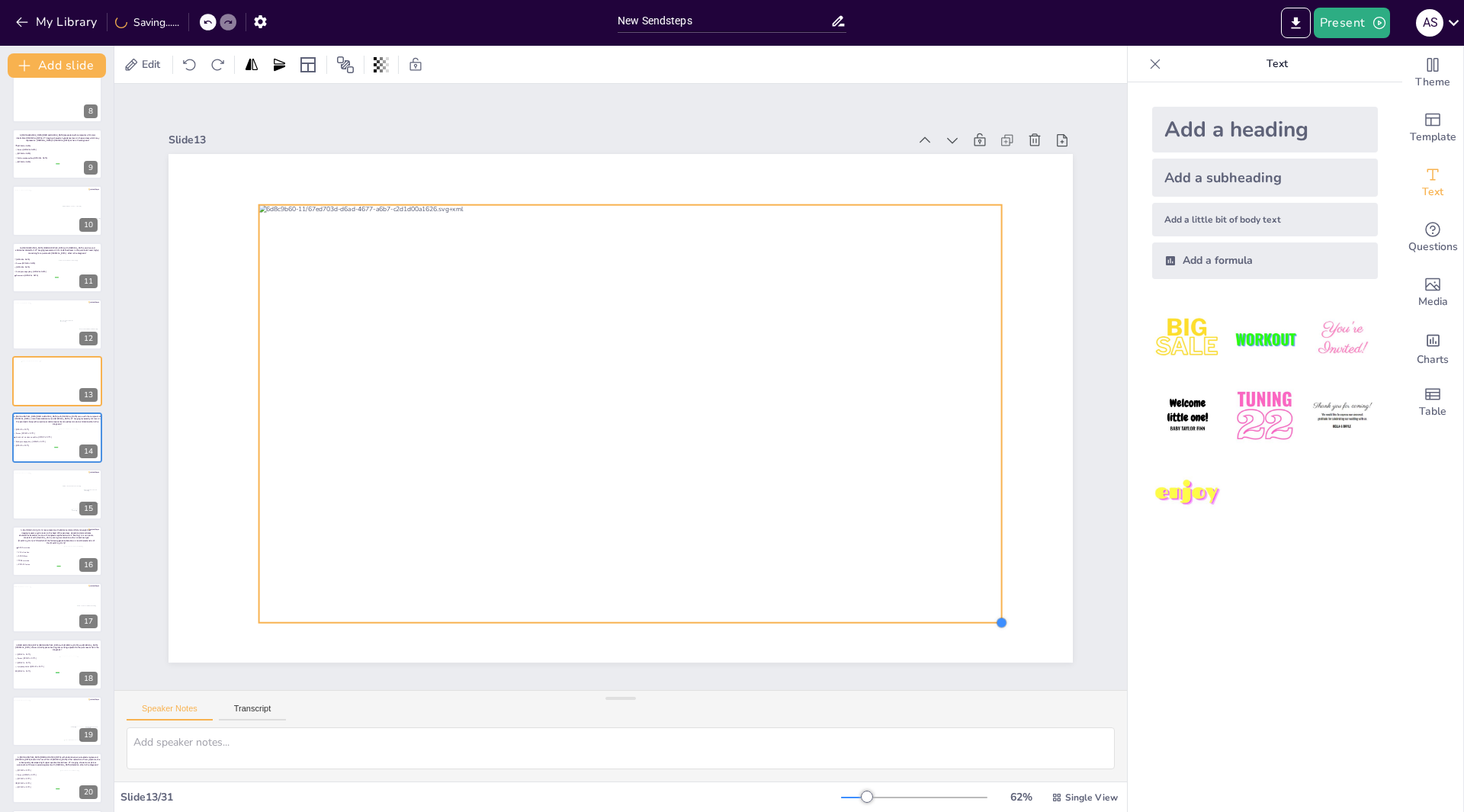
drag, startPoint x: 971, startPoint y: 606, endPoint x: 991, endPoint y: 615, distance: 21.9
click at [995, 616] on div at bounding box center [1000, 621] width 12 height 12
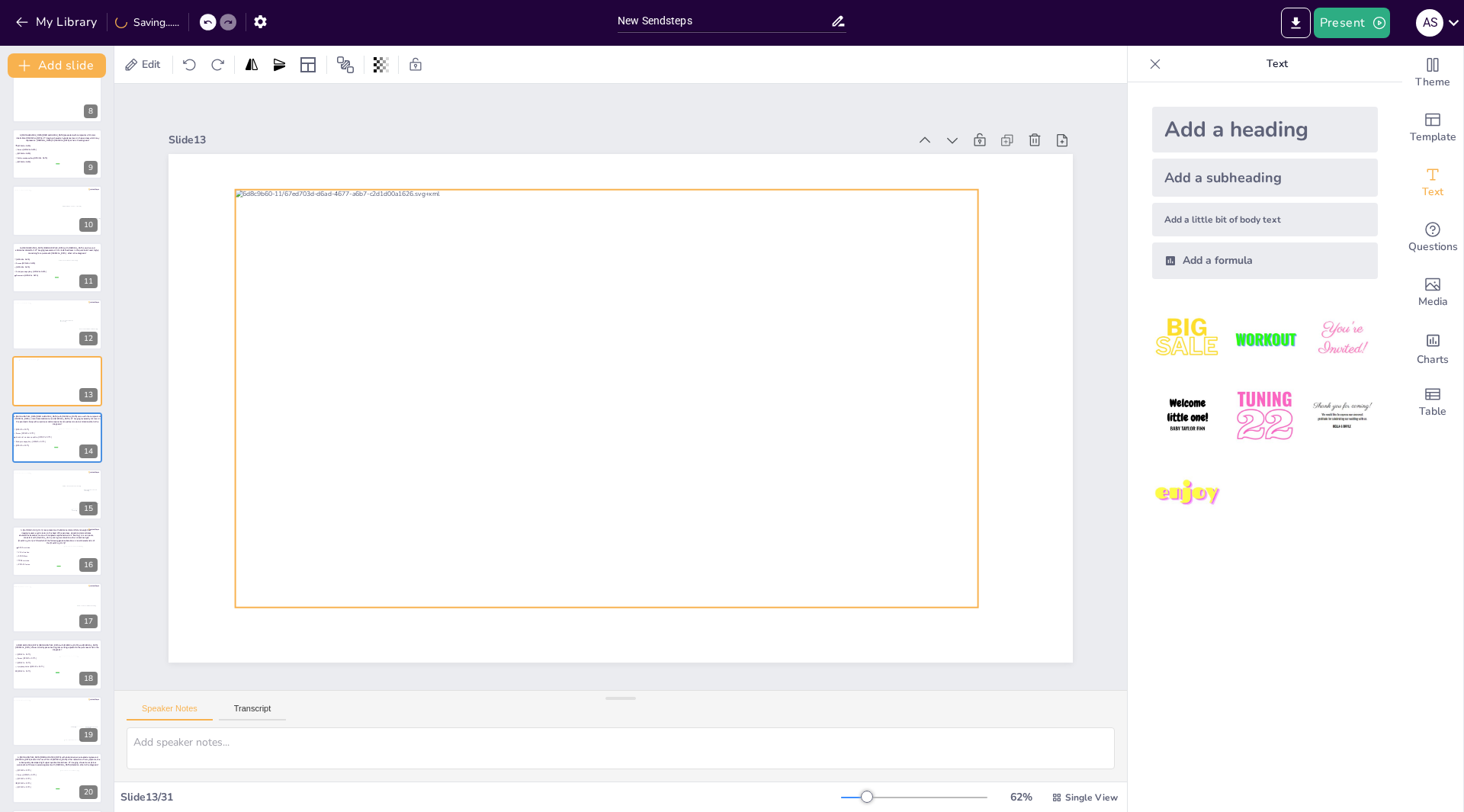
drag, startPoint x: 742, startPoint y: 518, endPoint x: 719, endPoint y: 503, distance: 27.5
click at [719, 503] on div at bounding box center [606, 398] width 742 height 418
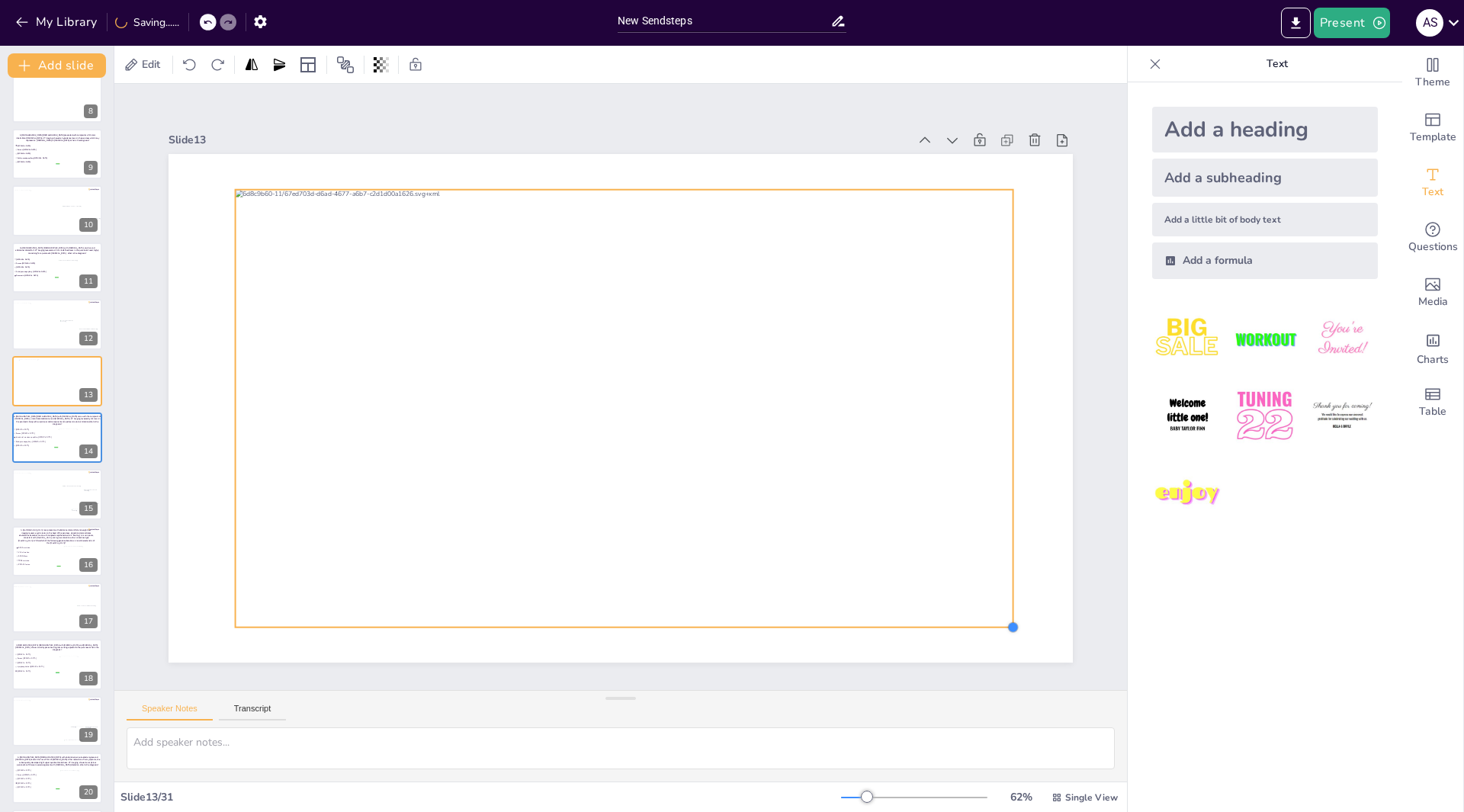
drag, startPoint x: 969, startPoint y: 601, endPoint x: 991, endPoint y: 621, distance: 29.7
click at [991, 621] on div at bounding box center [621, 408] width 904 height 508
click at [47, 437] on span "Intraductal mucinous papillary [MEDICAL_DATA]" at bounding box center [37, 437] width 42 height 2
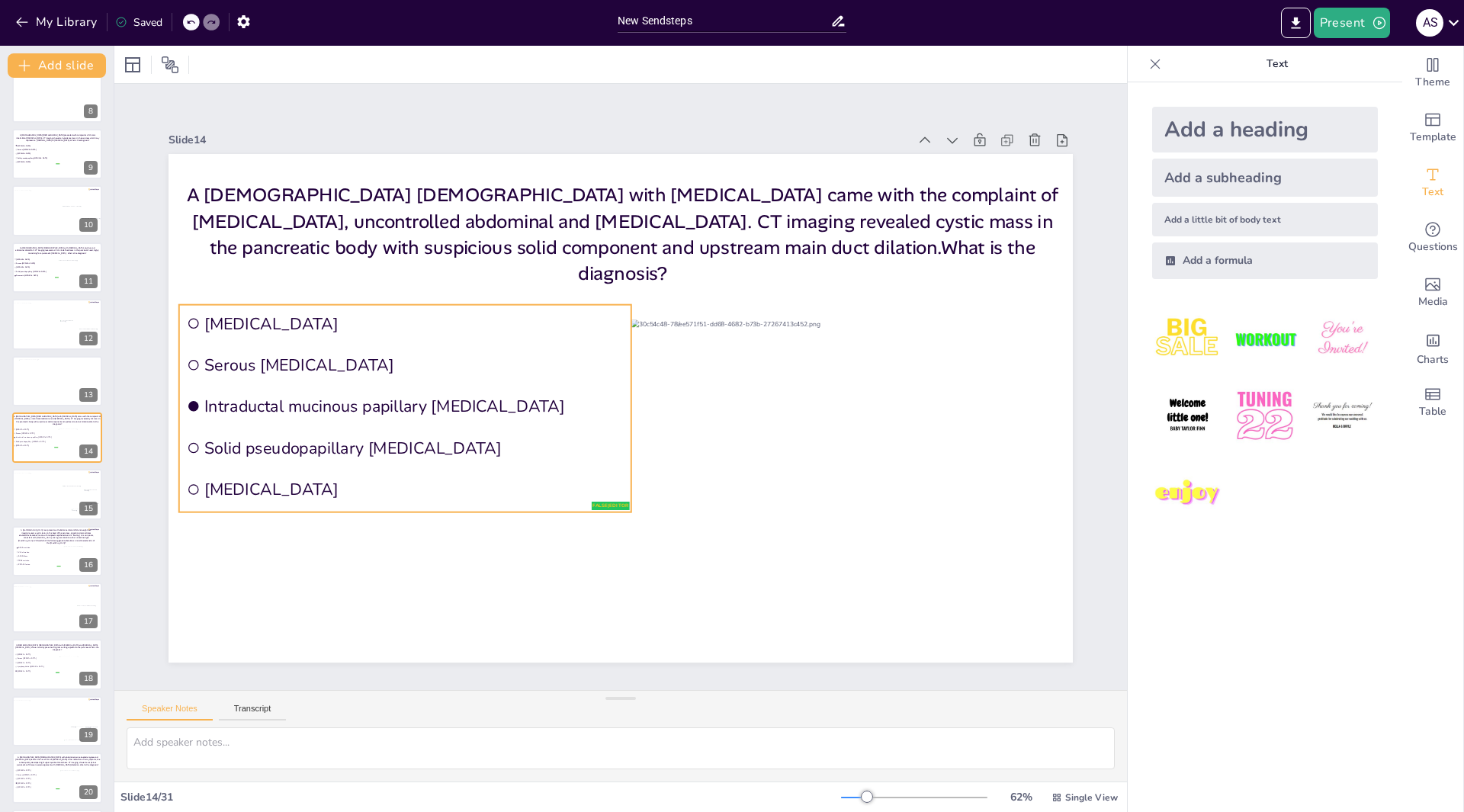
scroll to position [408, 0]
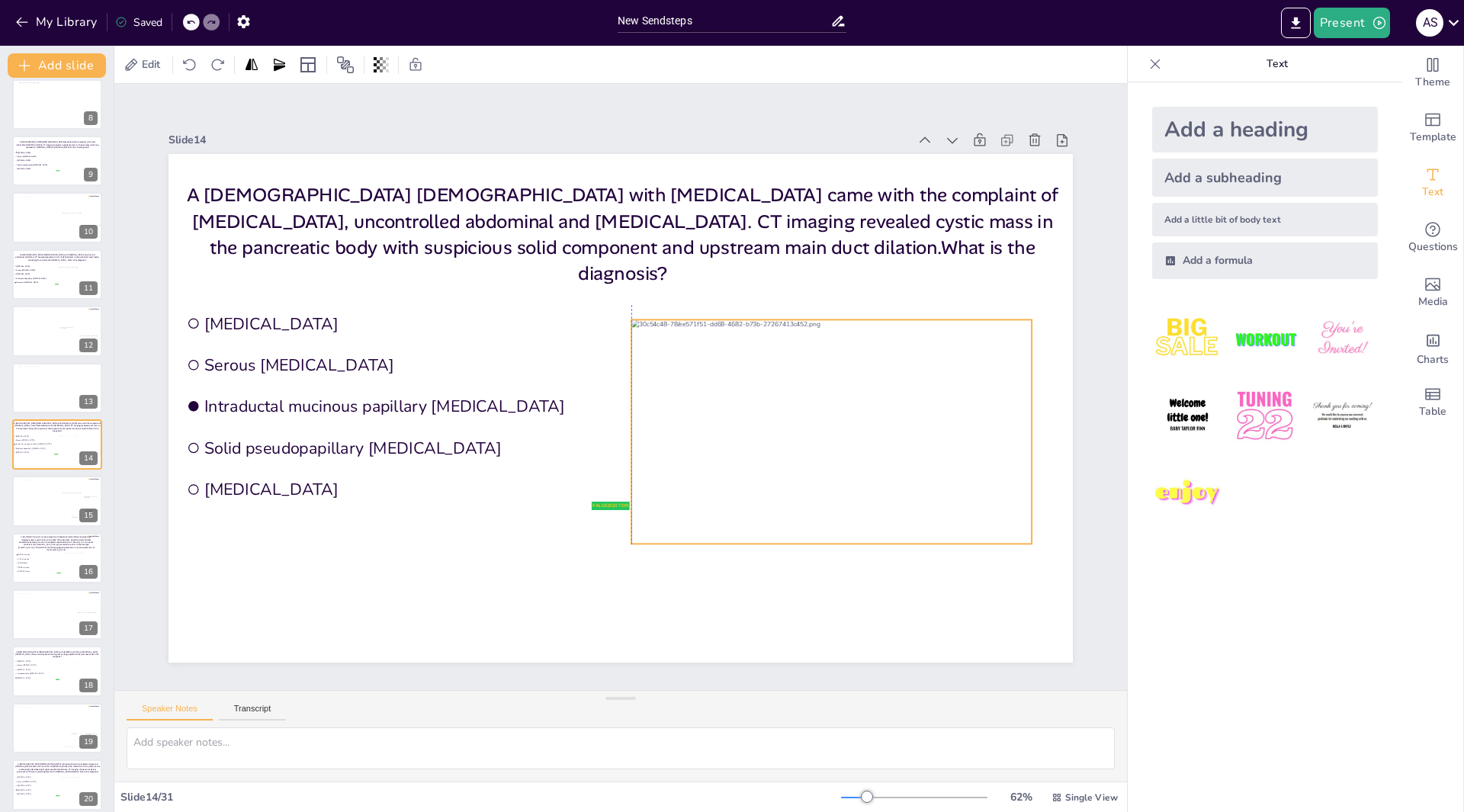
click at [754, 414] on div at bounding box center [831, 431] width 400 height 224
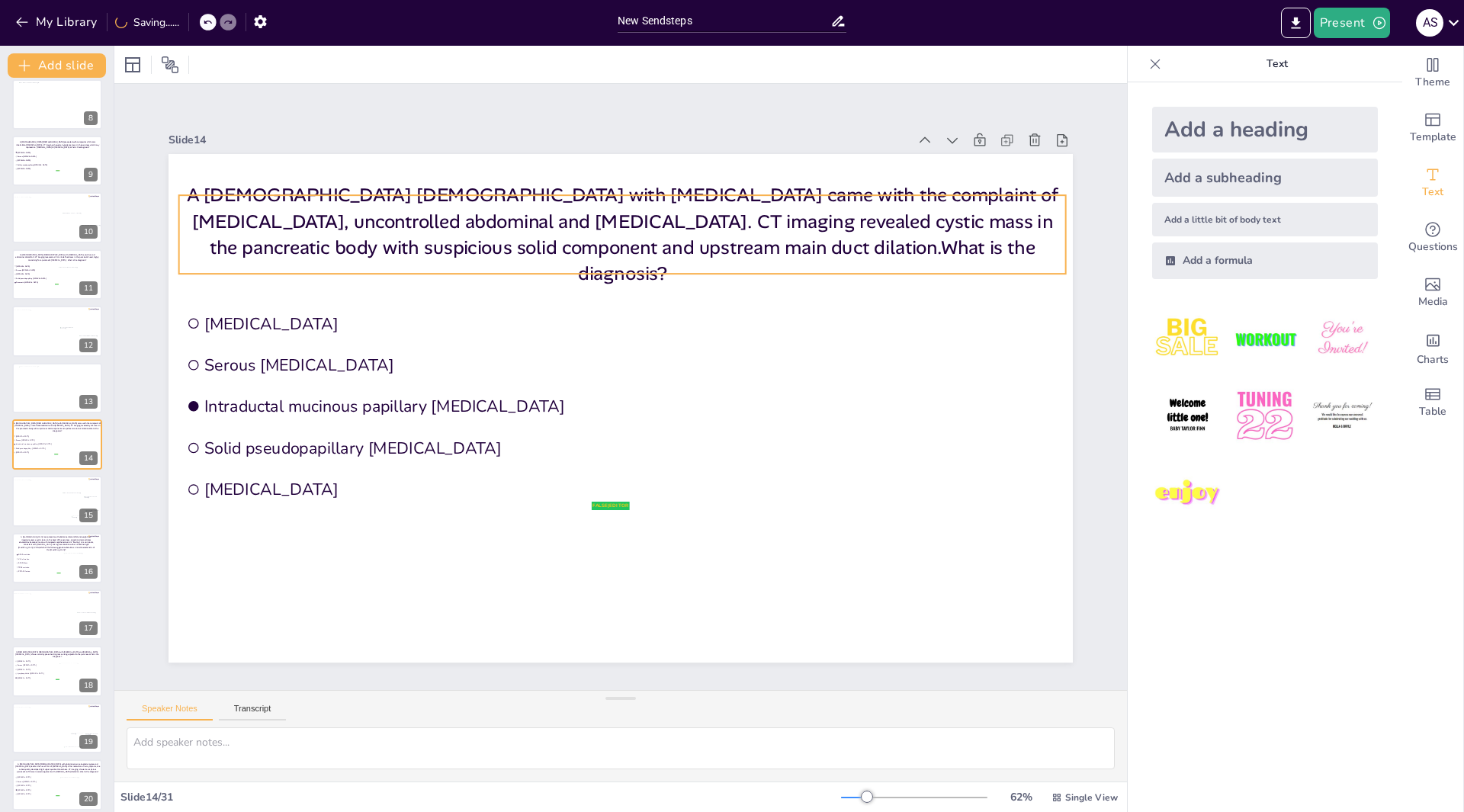
click at [798, 252] on p "A 57-year-old male with diffuse large B-cell lymphoma came with the complaint o…" at bounding box center [622, 235] width 886 height 105
click at [801, 254] on p "A 57-year-old male with diffuse large B-cell lymphoma came with the complaint o…" at bounding box center [622, 235] width 886 height 105
click at [798, 255] on p "A 57-year-old male with diffuse large B-cell lymphoma came with the complaint o…" at bounding box center [622, 235] width 886 height 105
click at [741, 207] on p "A 57-year-old male with diffuse large B-cell lymphoma came with the complaint o…" at bounding box center [622, 235] width 886 height 105
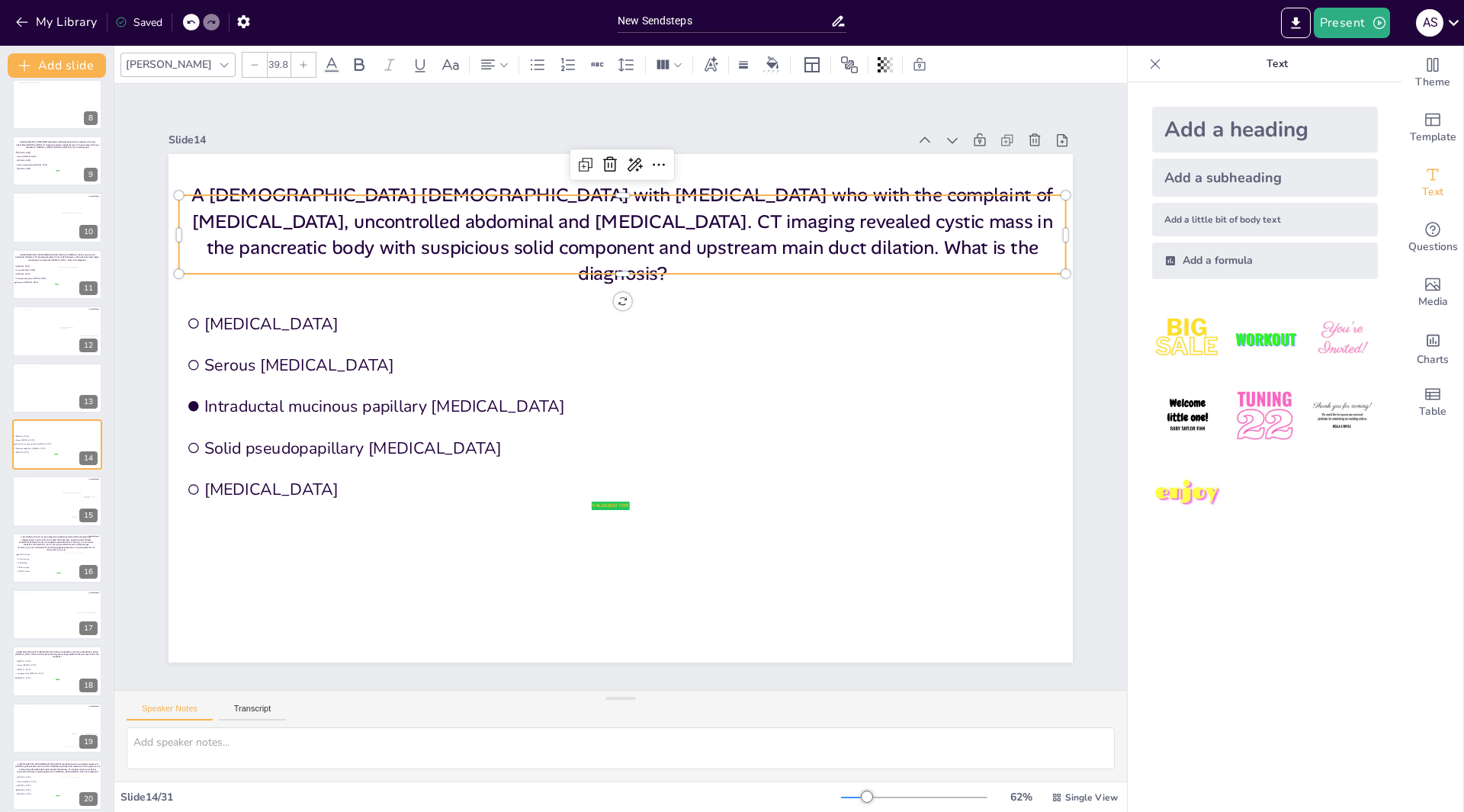
click at [839, 204] on p "A 57-year-old male with diffuse large B-cell lymphoma who with the complaint of…" at bounding box center [622, 235] width 886 height 105
click at [851, 201] on p "A 57-year-old male with diffuse large B-cell lymphoma who presented with of jau…" at bounding box center [622, 235] width 886 height 105
click at [847, 204] on p "A 57-year-old male with diffuse large B-cell lymphoma who presented with of jau…" at bounding box center [622, 235] width 886 height 105
click at [51, 503] on div at bounding box center [54, 503] width 86 height 47
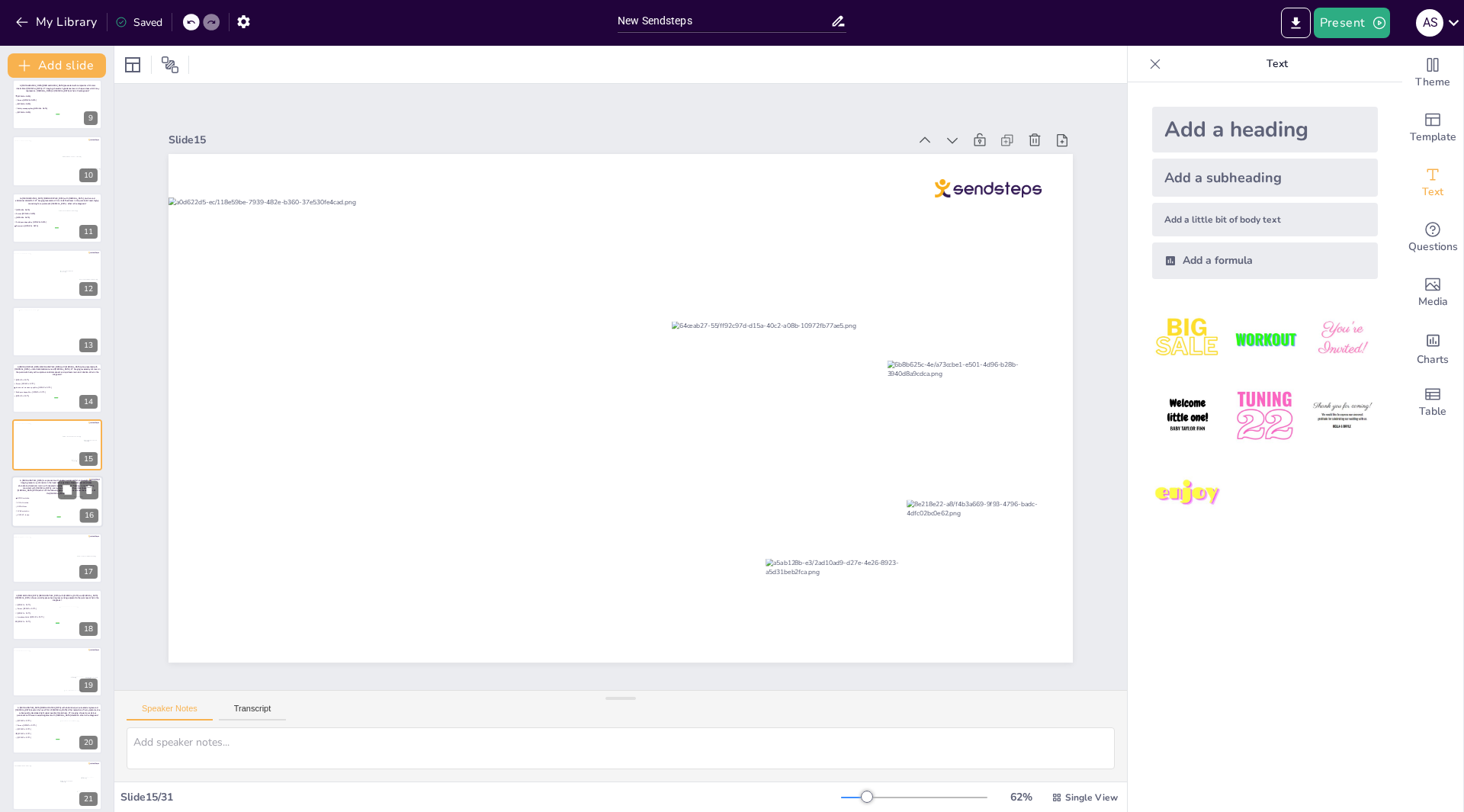
click at [42, 505] on span "SMAD4 loss" at bounding box center [39, 506] width 42 height 2
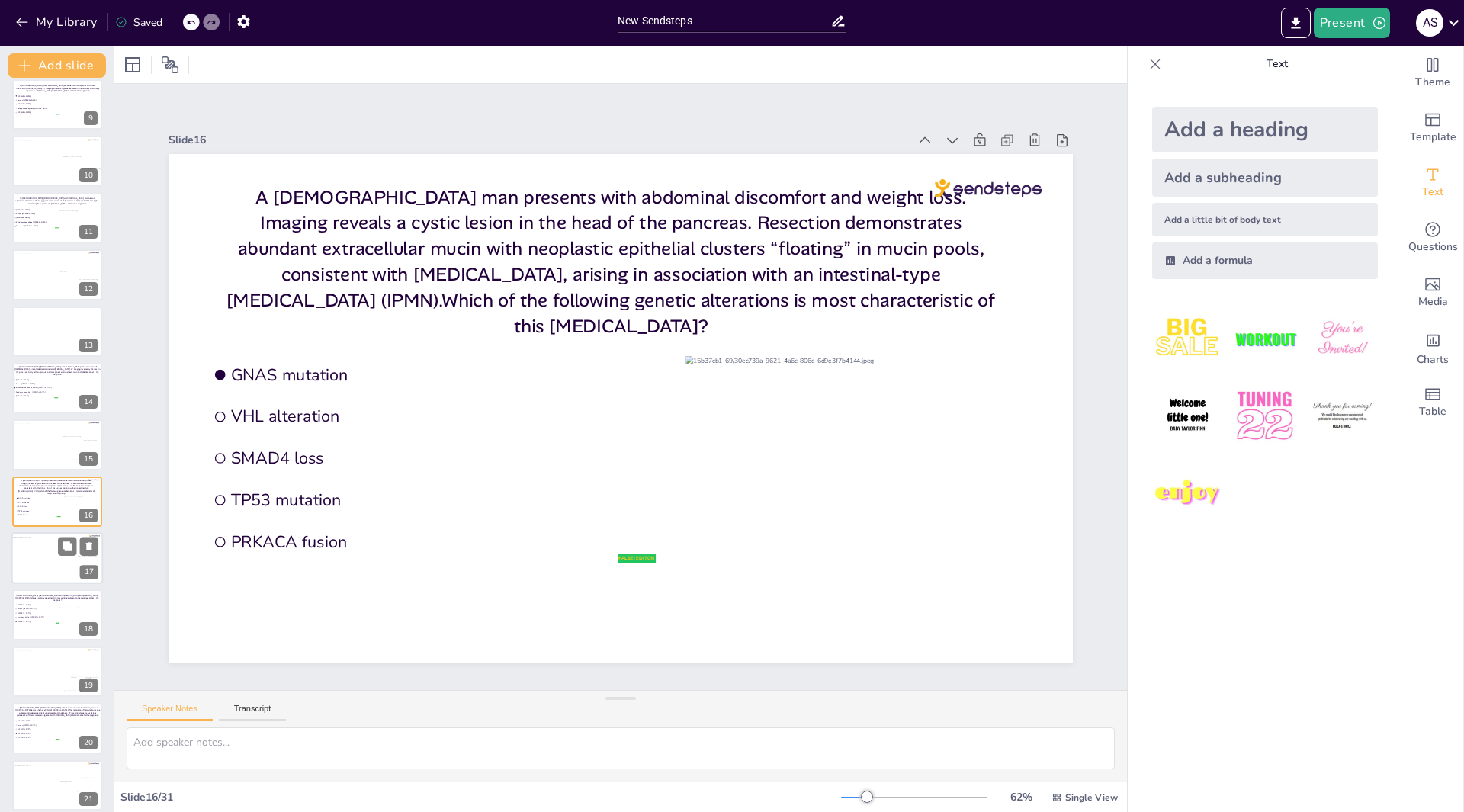
scroll to position [520, 0]
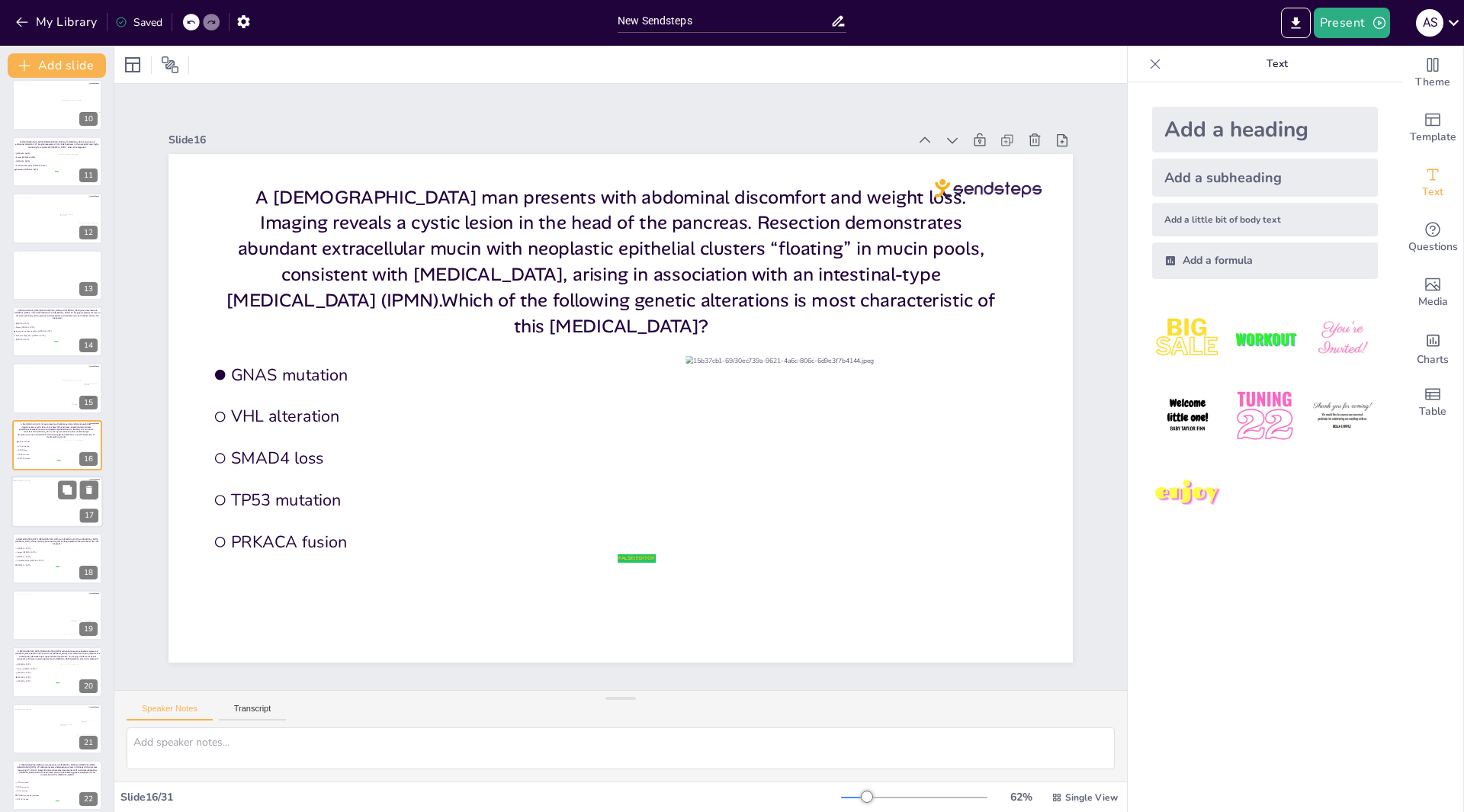
click at [42, 506] on div at bounding box center [54, 504] width 86 height 47
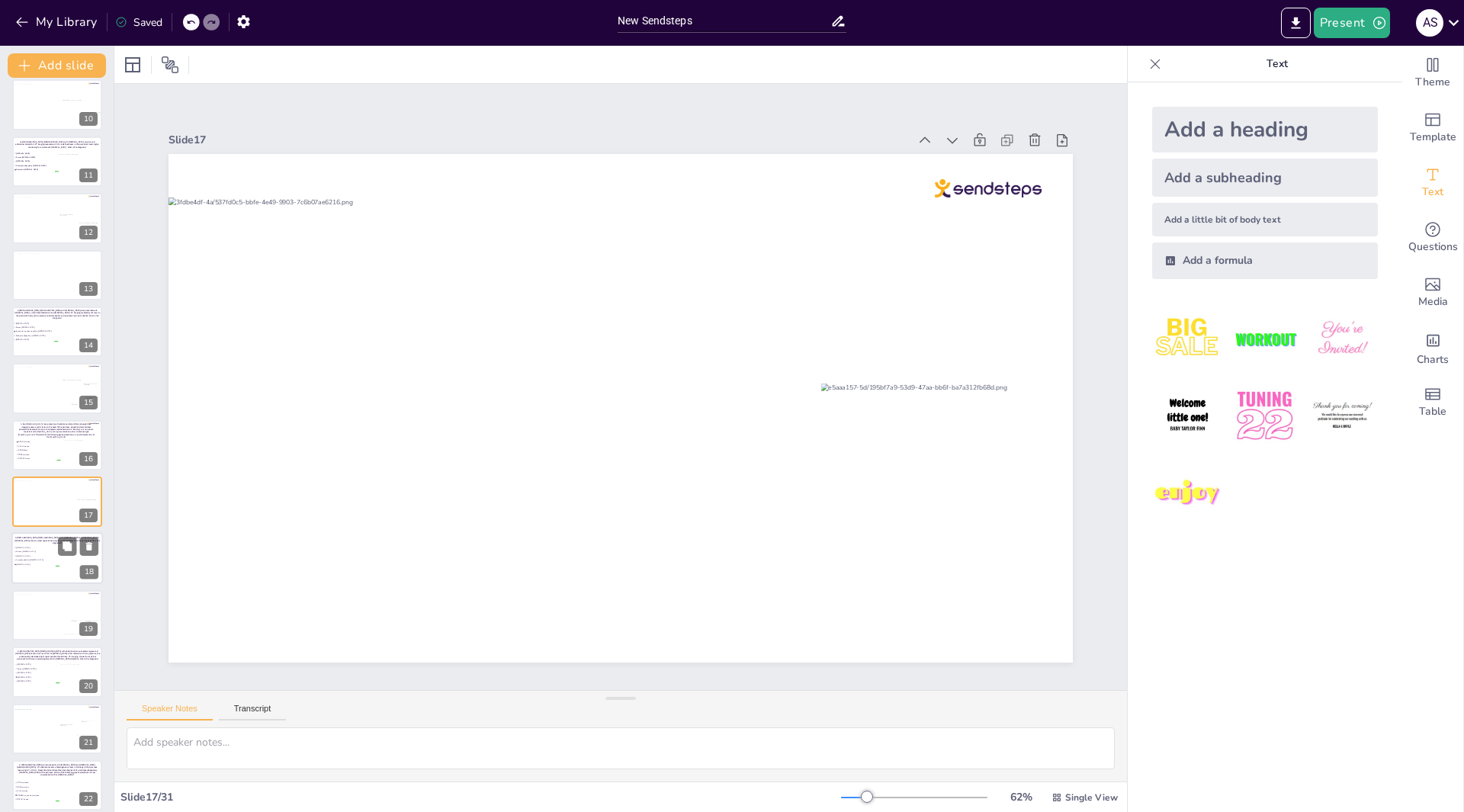
scroll to position [577, 0]
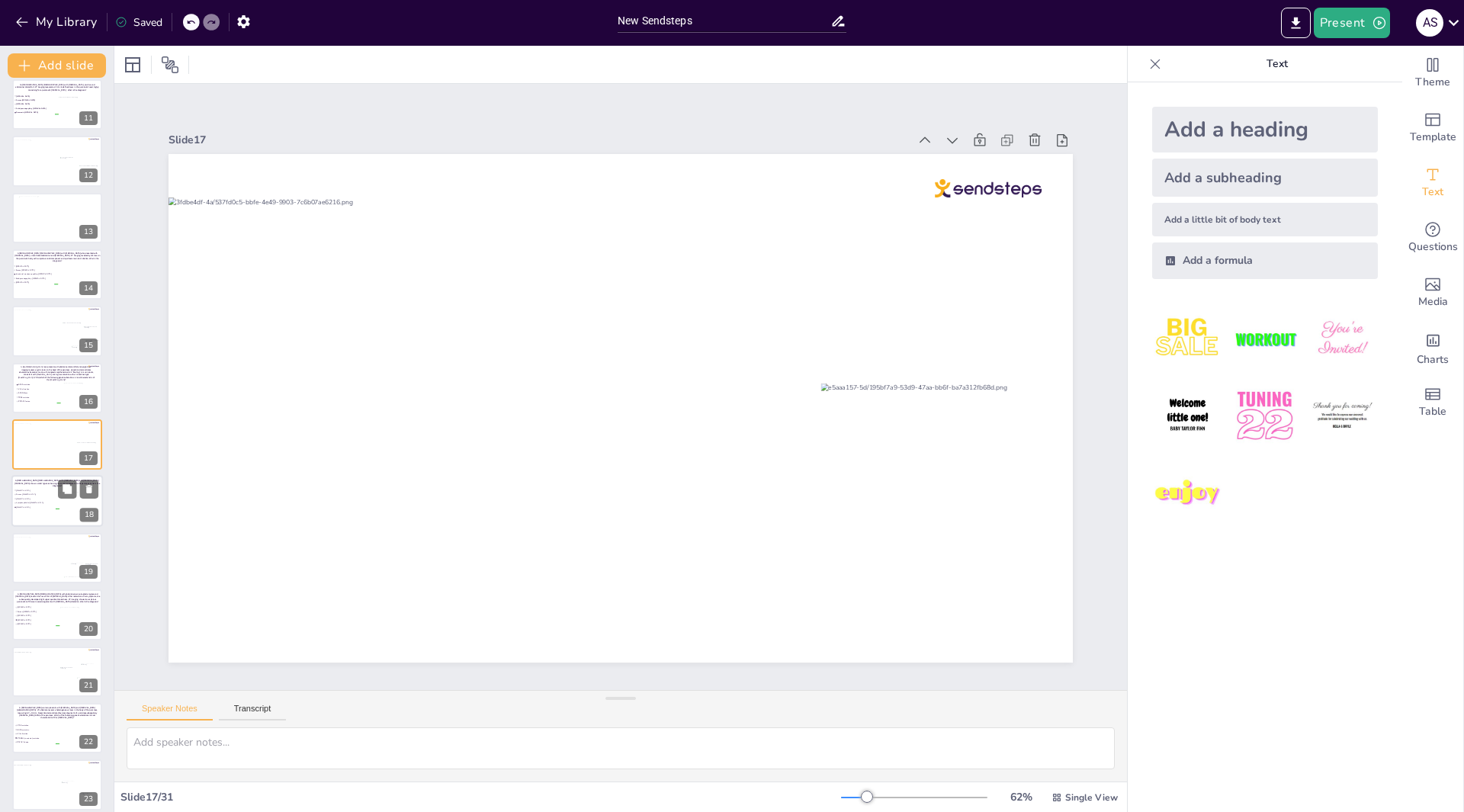
click at [43, 507] on span "[MEDICAL_DATA]" at bounding box center [37, 507] width 42 height 2
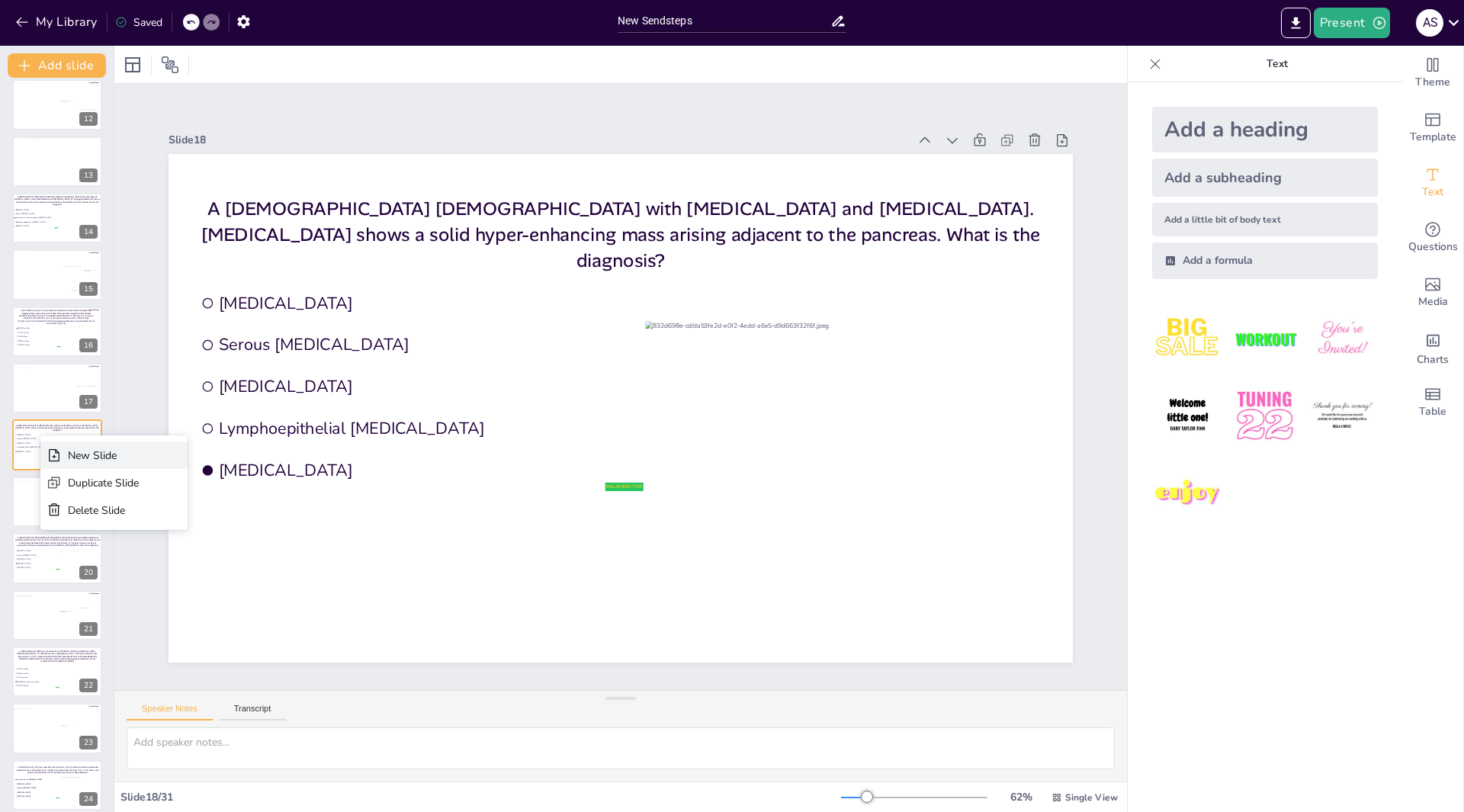
click at [57, 448] on icon at bounding box center [54, 454] width 15 height 15
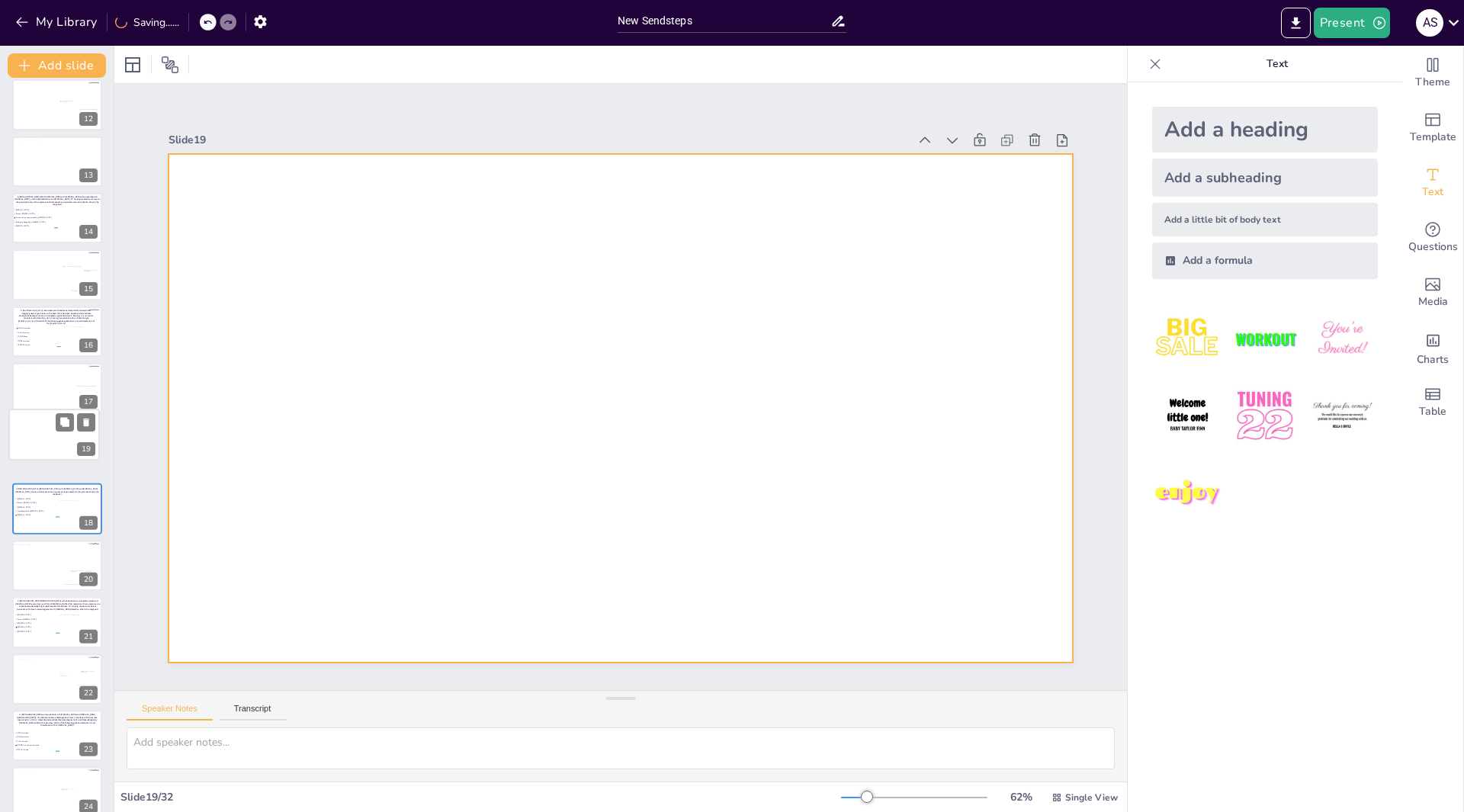
drag, startPoint x: 46, startPoint y: 490, endPoint x: 46, endPoint y: 423, distance: 67.0
click at [46, 423] on div at bounding box center [54, 435] width 90 height 50
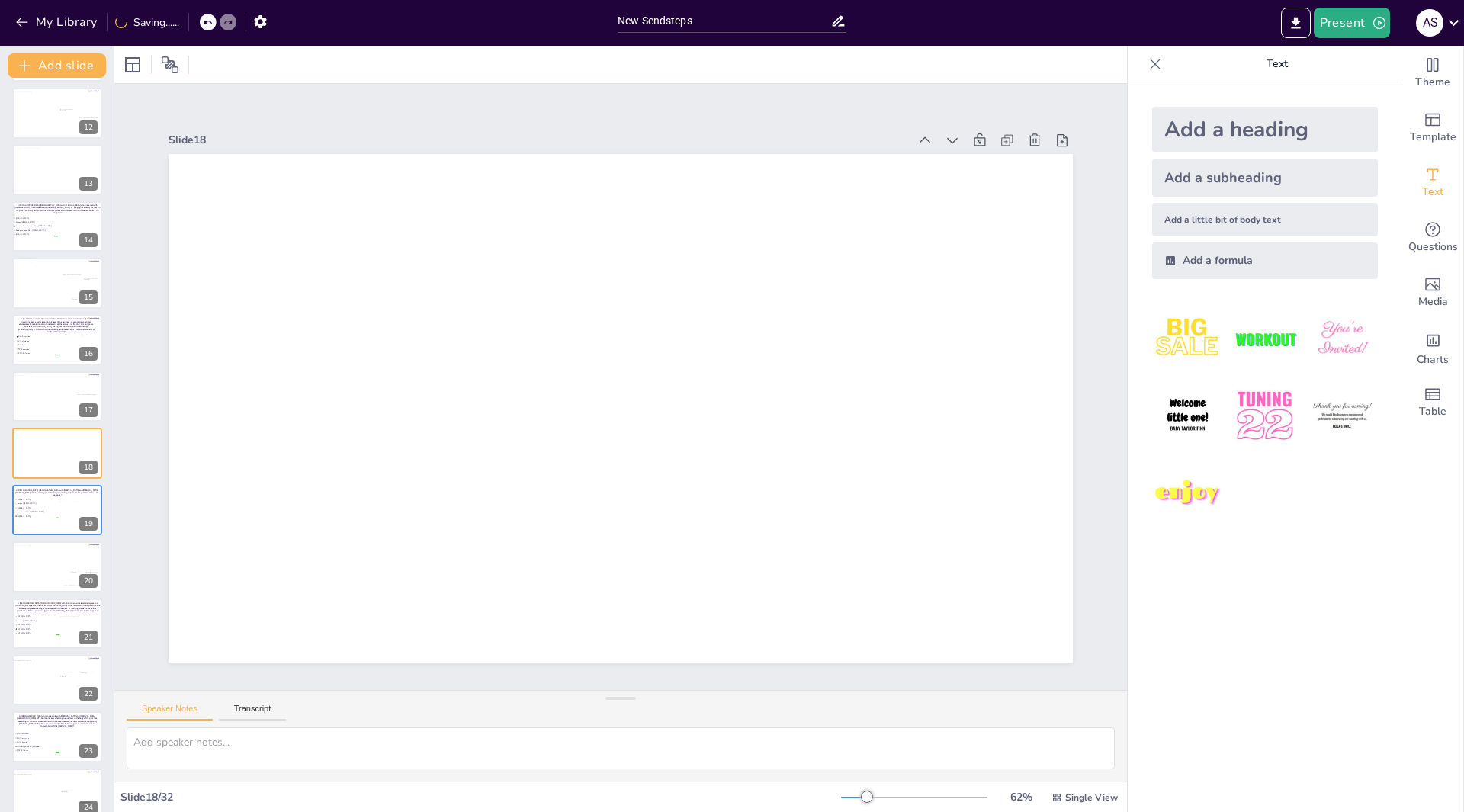
scroll to position [698, 0]
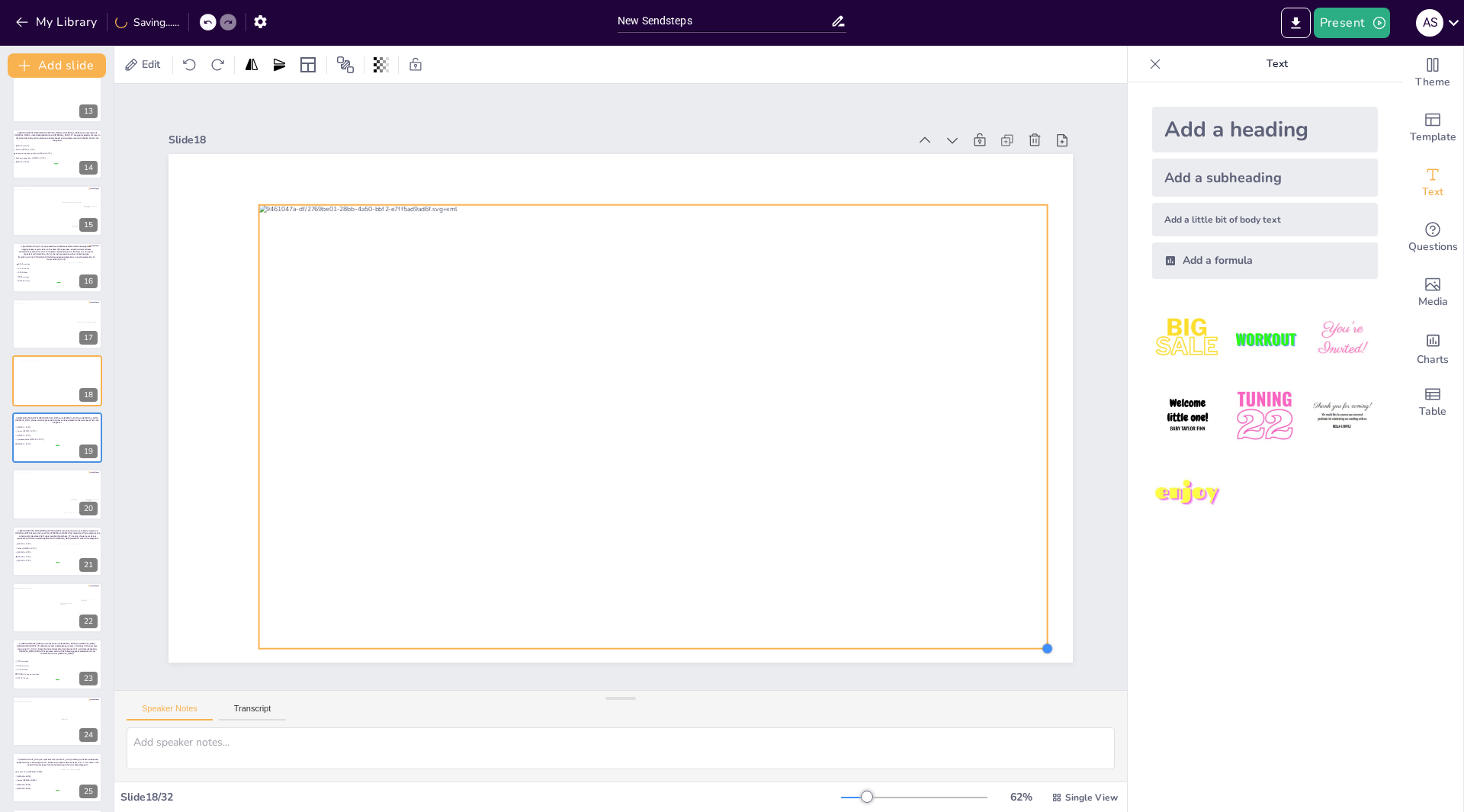
drag, startPoint x: 972, startPoint y: 604, endPoint x: 1023, endPoint y: 641, distance: 63.0
click at [1023, 641] on div at bounding box center [621, 408] width 904 height 508
click at [1044, 646] on div at bounding box center [1049, 649] width 12 height 12
click at [43, 435] on span "[MEDICAL_DATA]" at bounding box center [37, 435] width 42 height 2
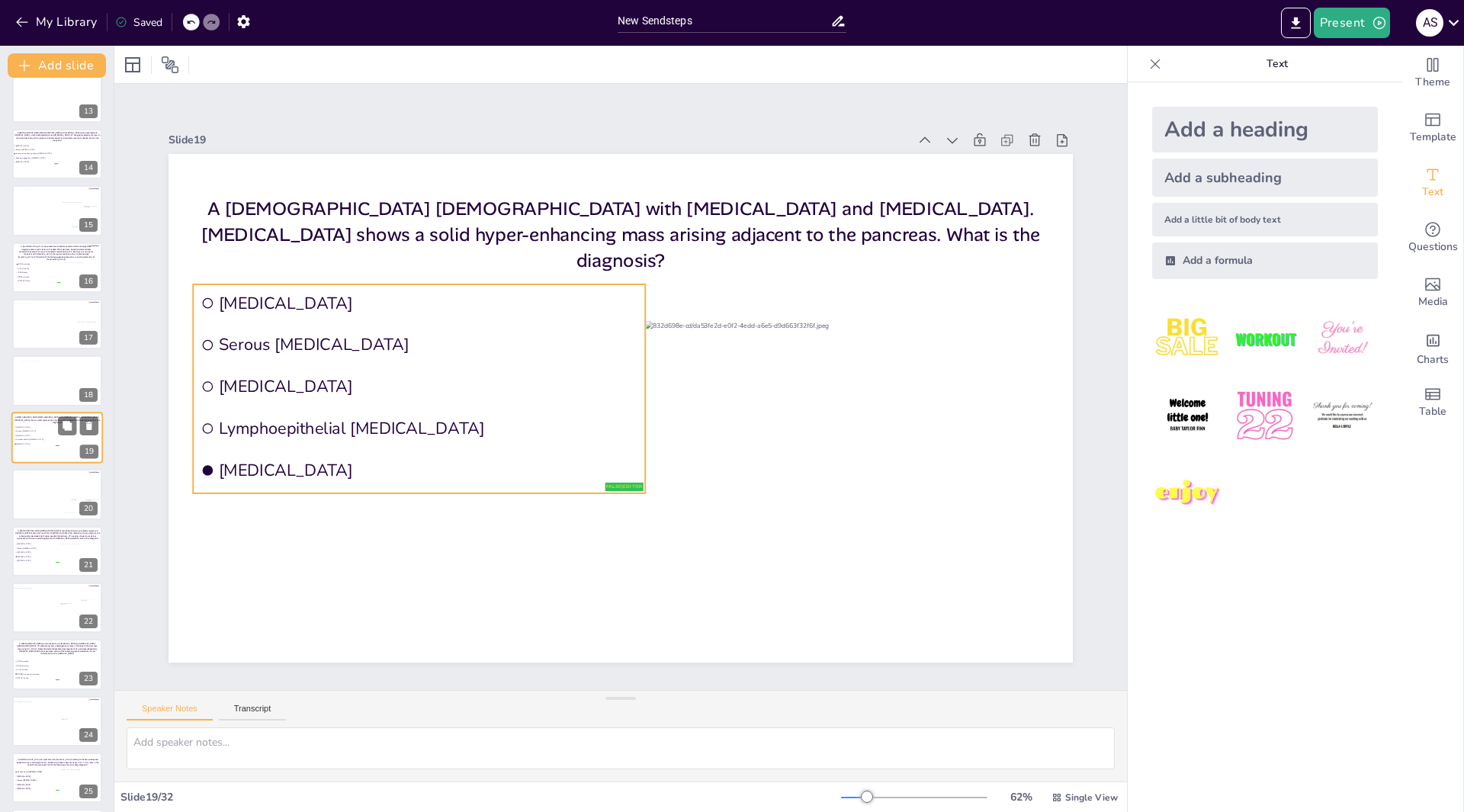
scroll to position [691, 0]
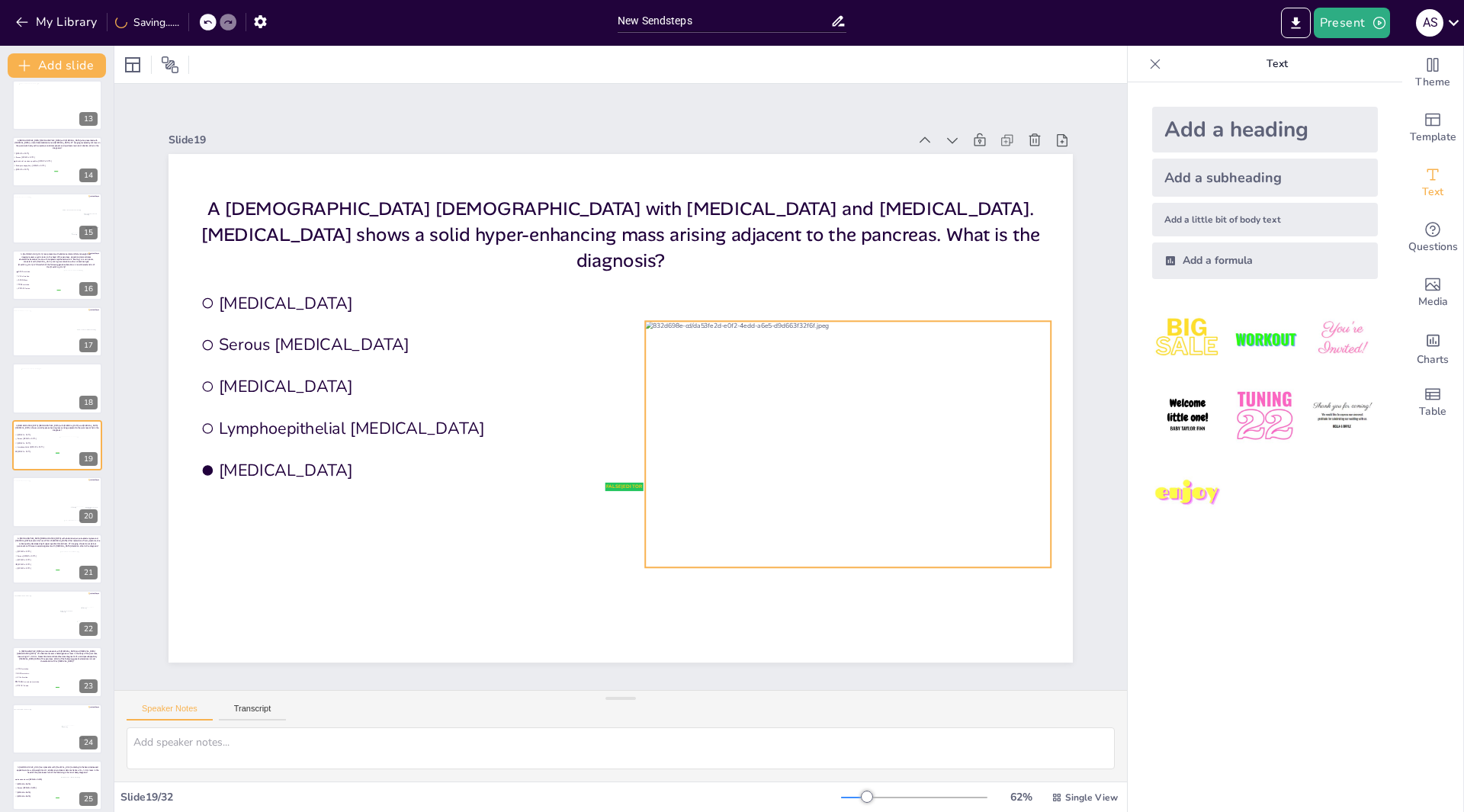
click at [764, 385] on div at bounding box center [848, 444] width 406 height 246
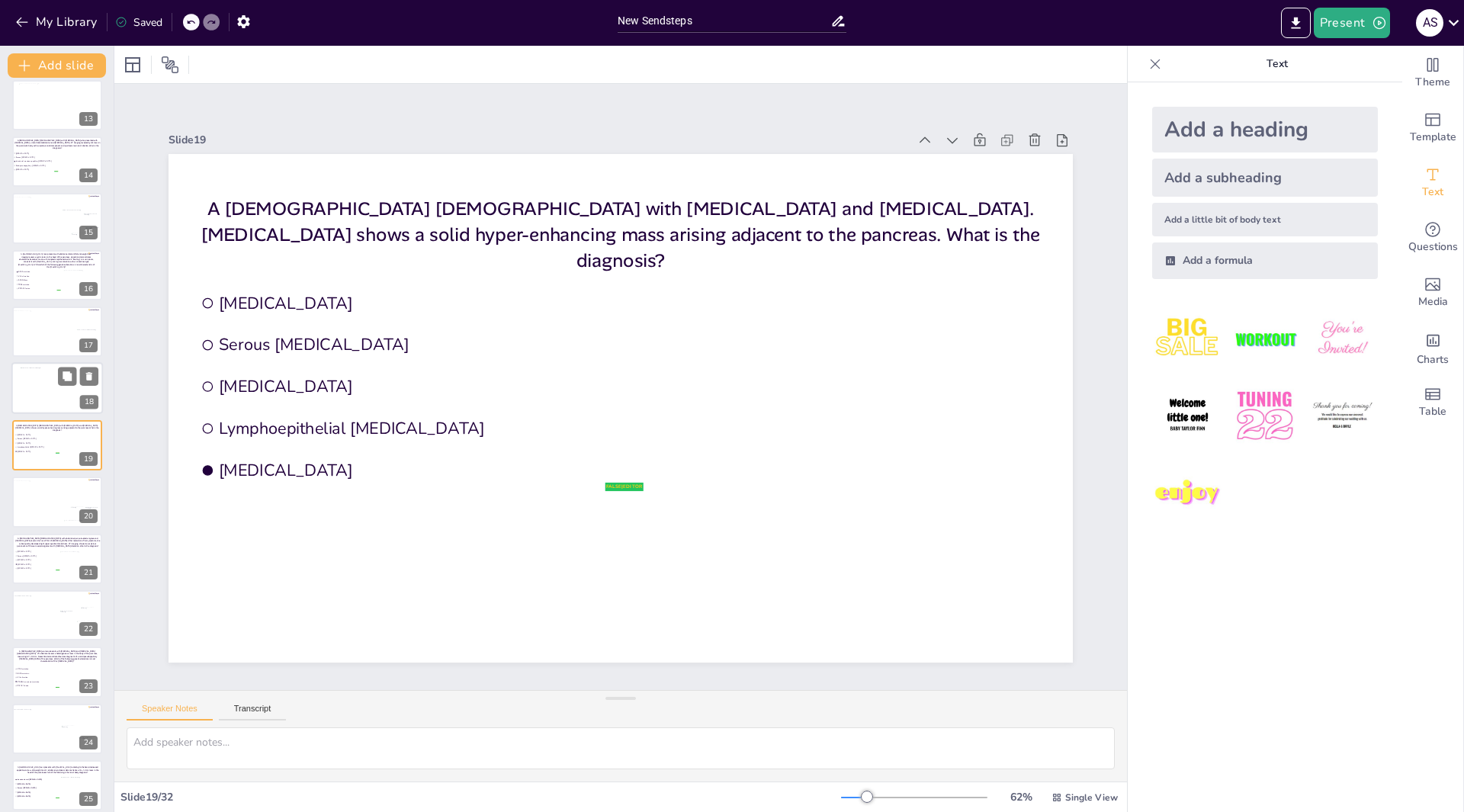
click at [59, 389] on div at bounding box center [60, 389] width 81 height 45
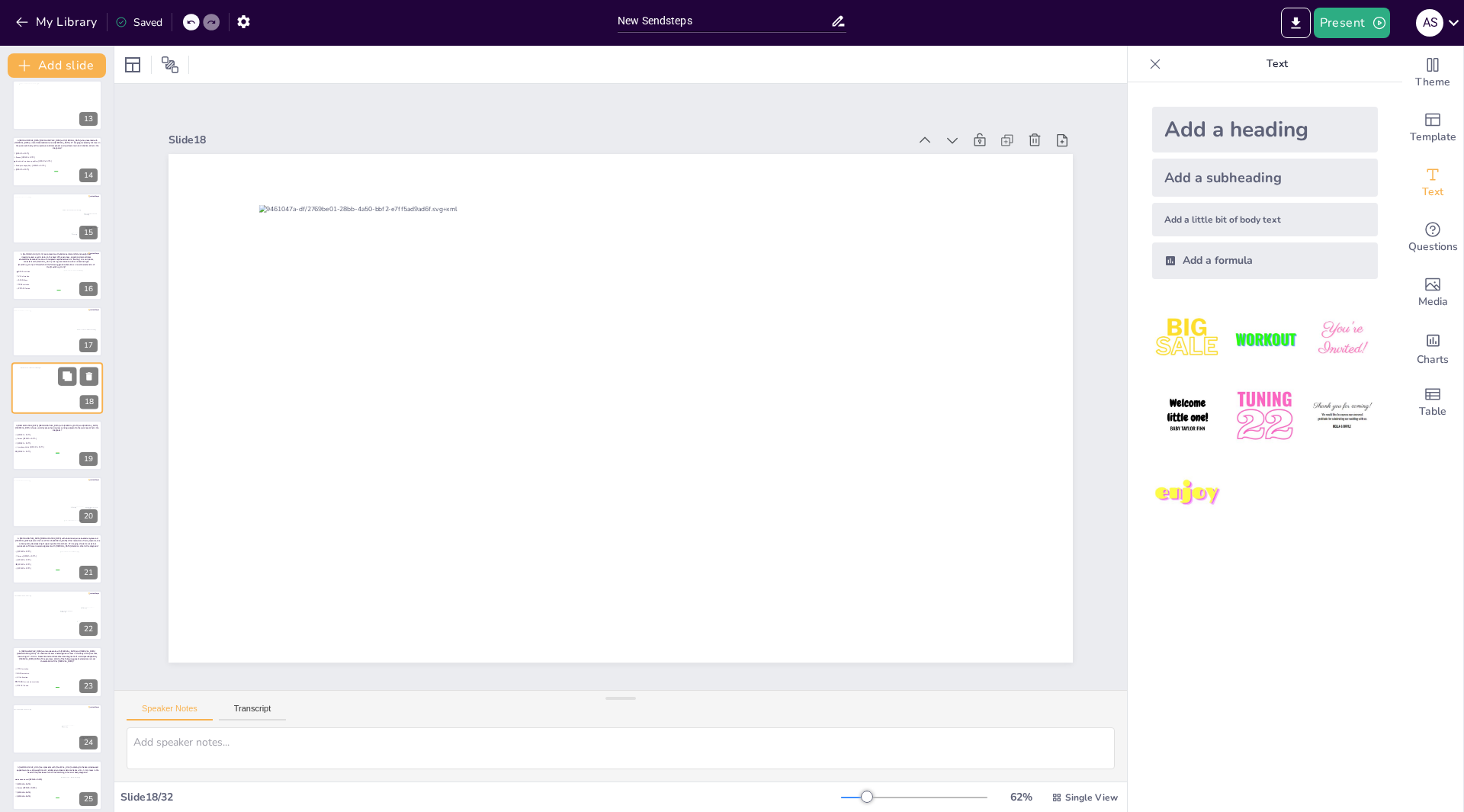
scroll to position [634, 0]
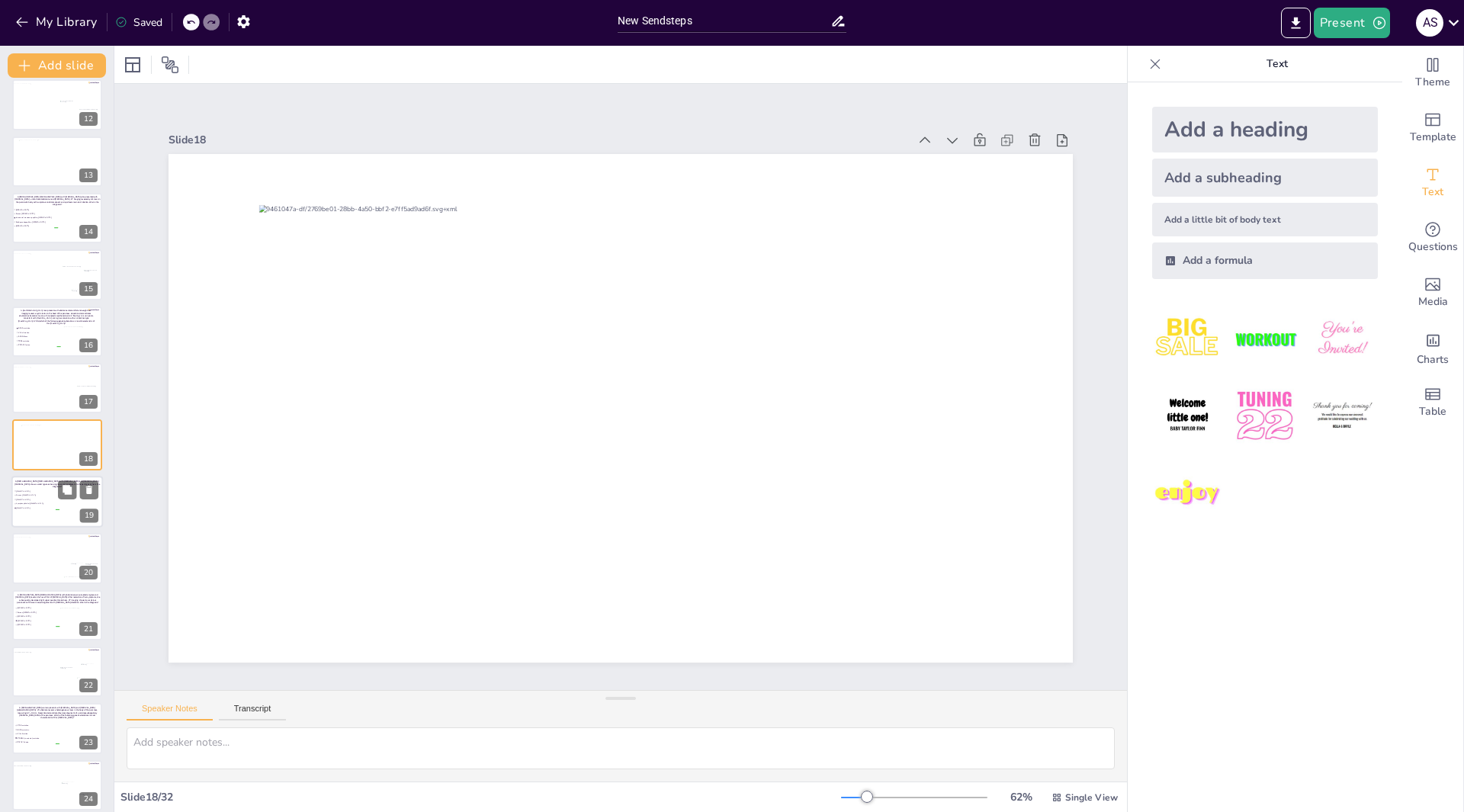
click at [43, 503] on span "Lymphoepithelial [MEDICAL_DATA]" at bounding box center [37, 503] width 42 height 2
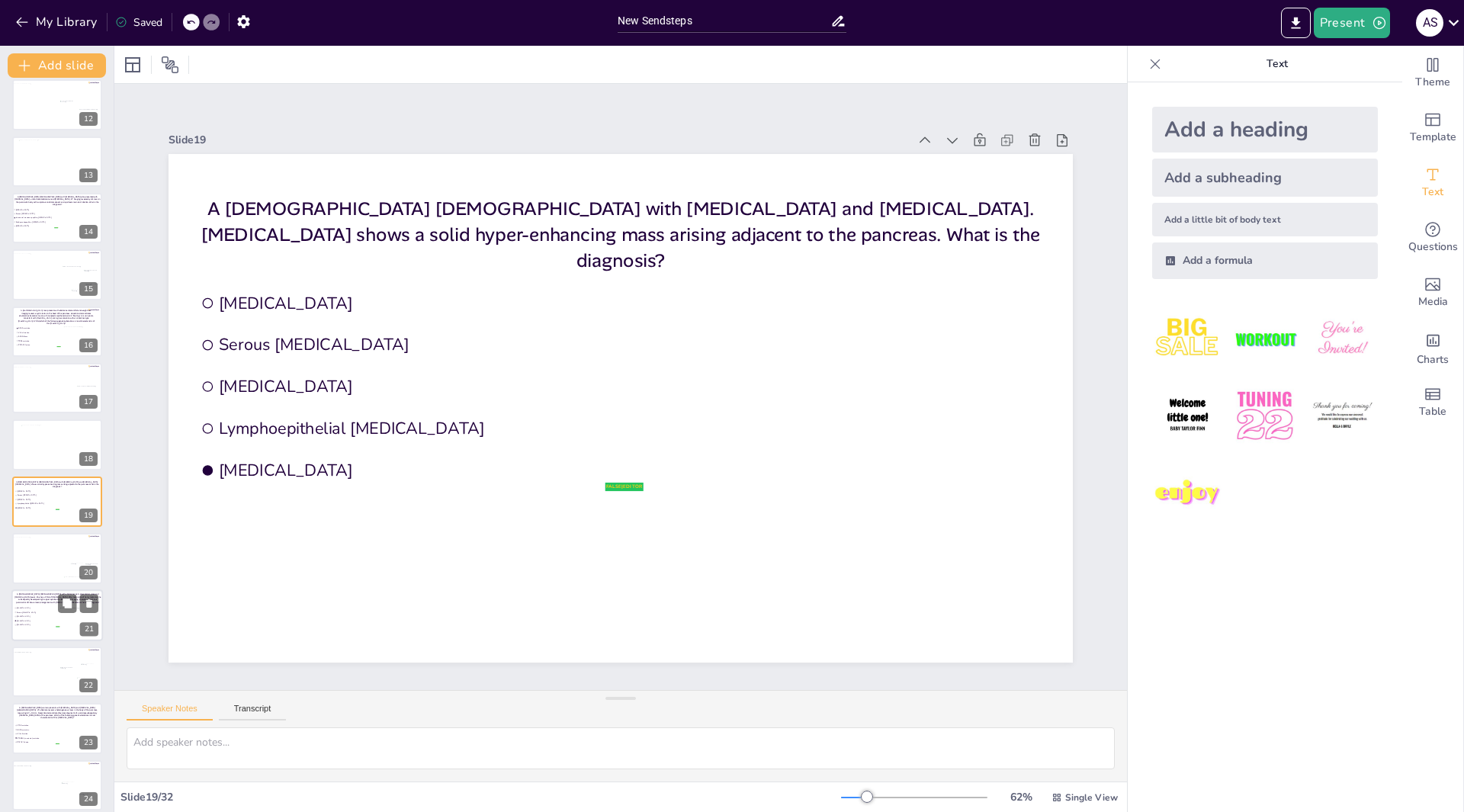
scroll to position [691, 0]
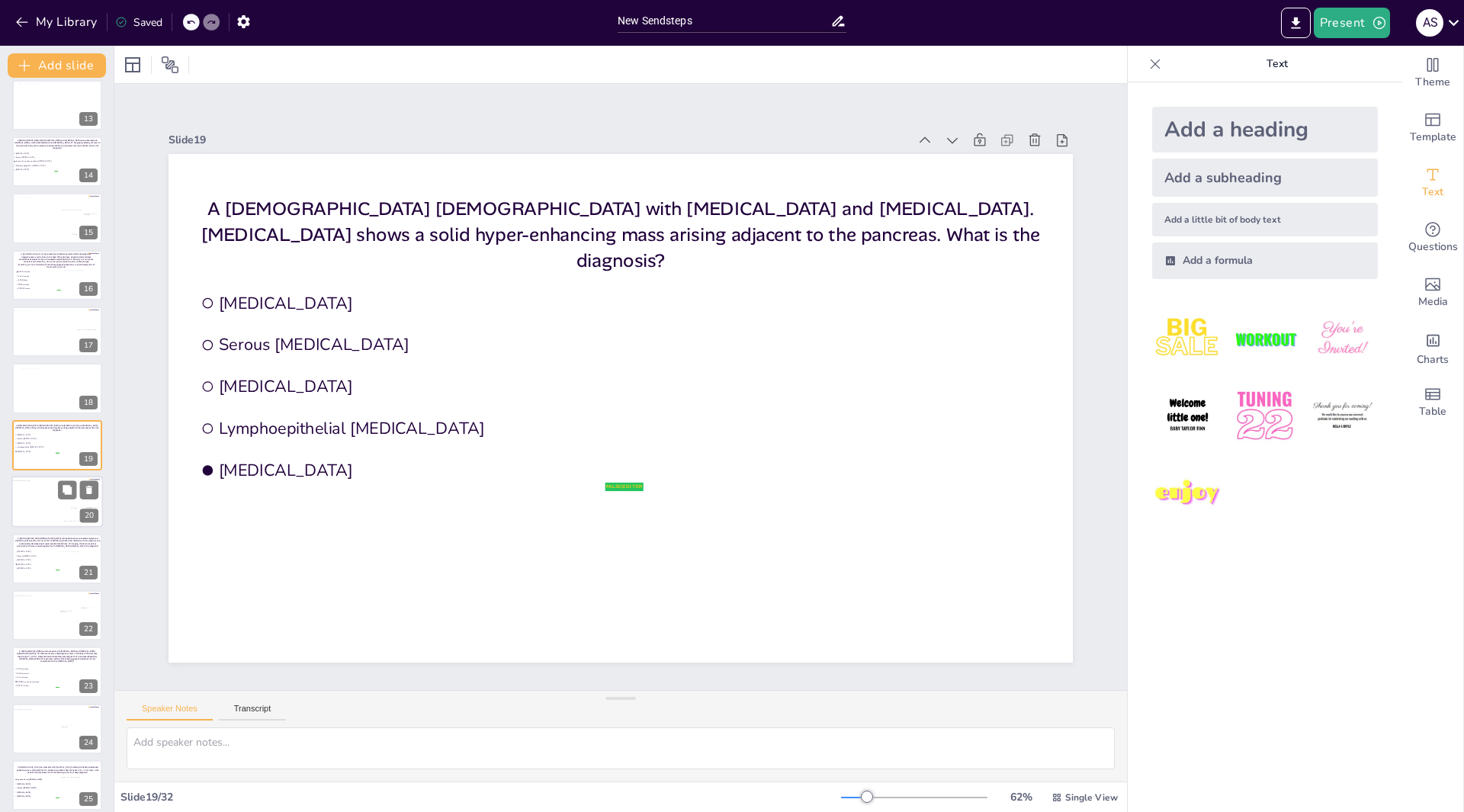
click at [39, 512] on div at bounding box center [54, 504] width 86 height 47
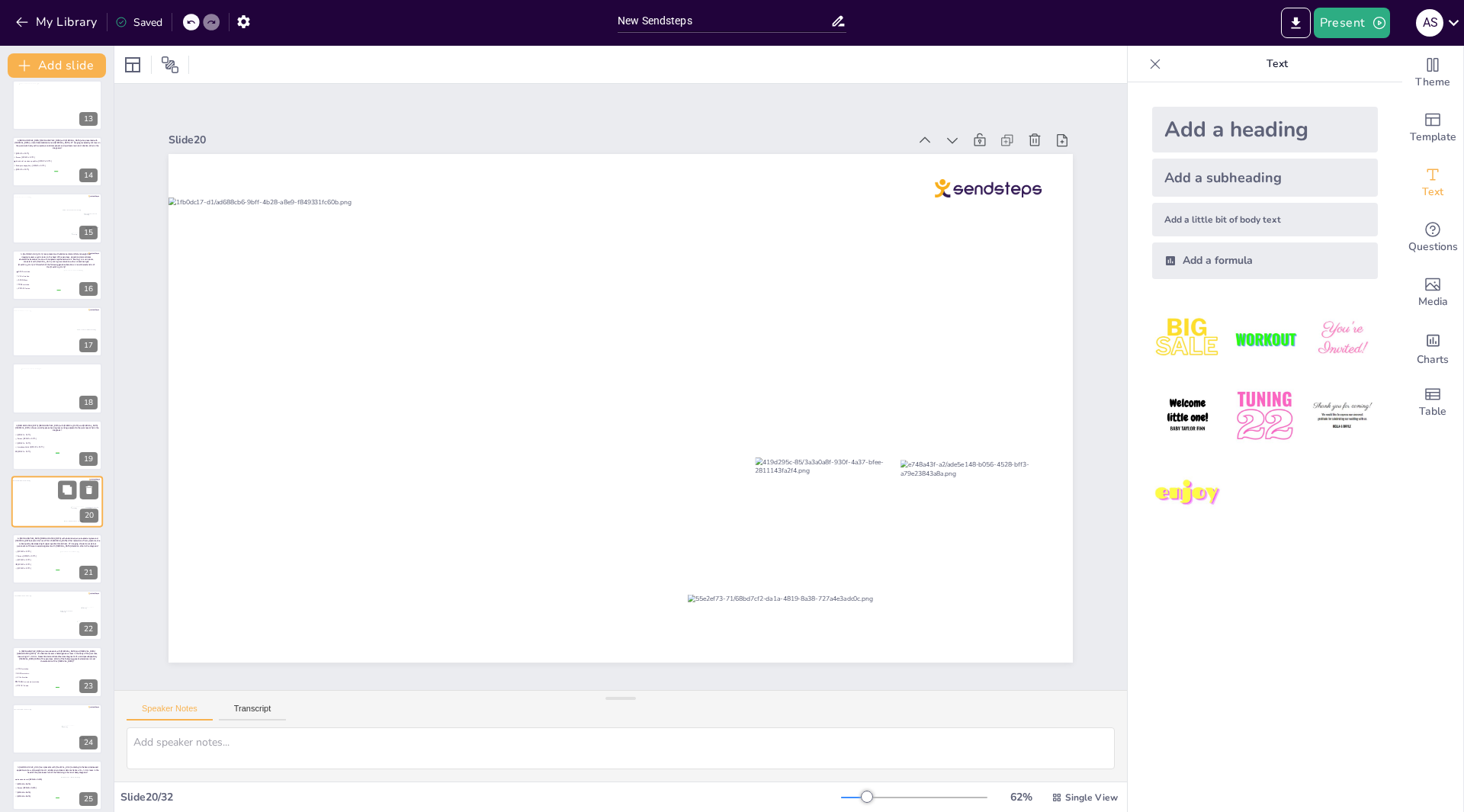
scroll to position [748, 0]
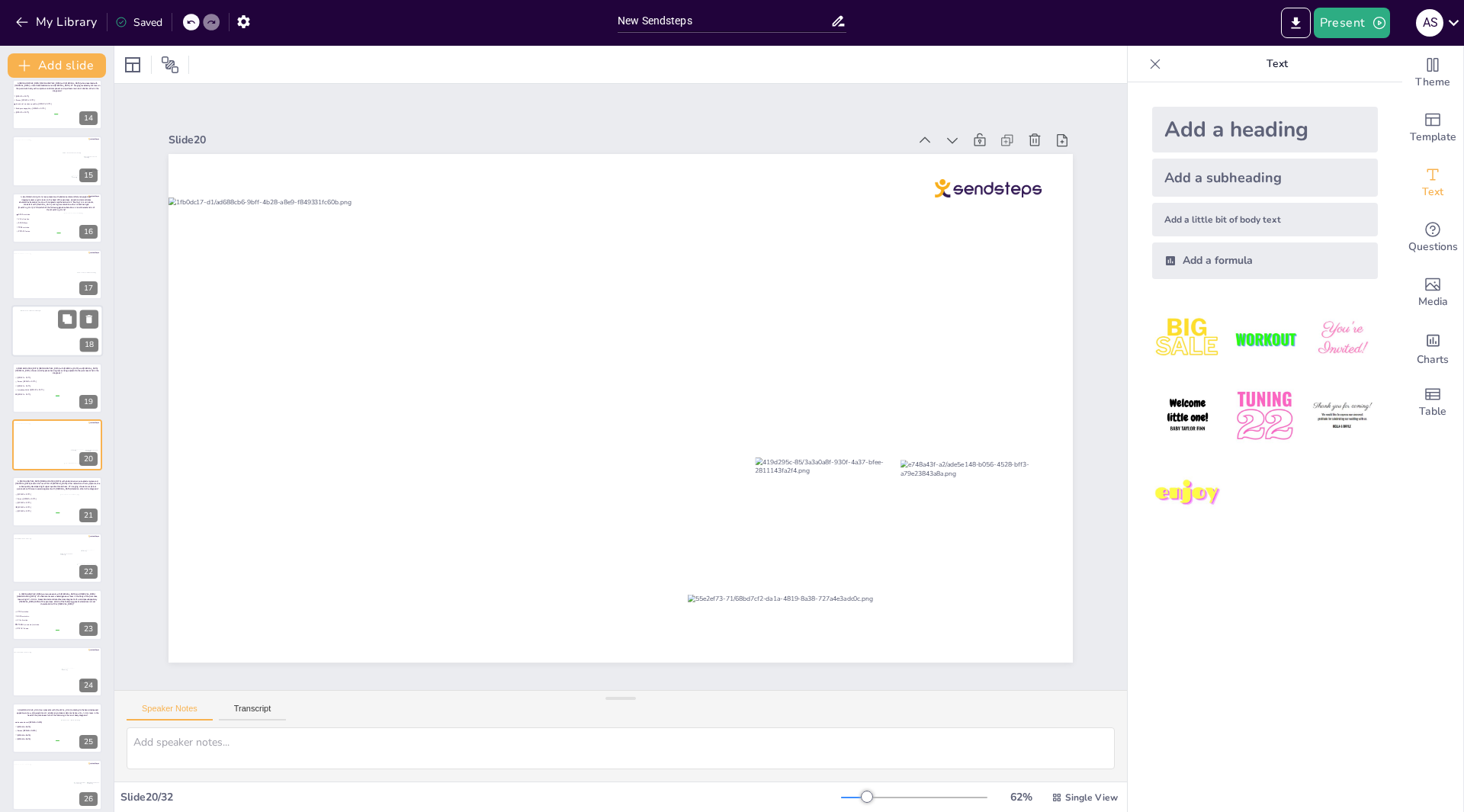
click at [42, 336] on div at bounding box center [60, 332] width 81 height 45
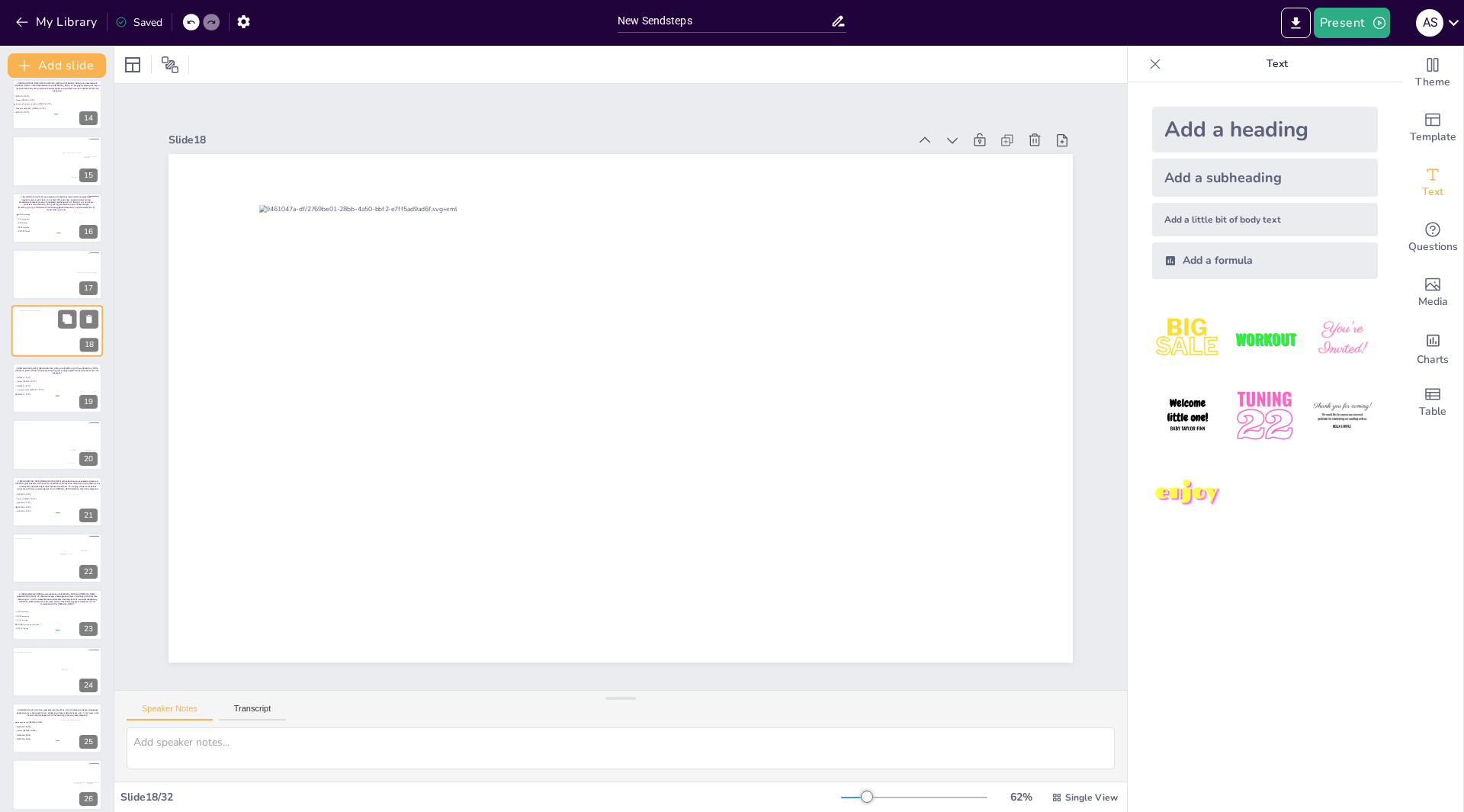
scroll to position [634, 0]
click at [42, 498] on span "[MEDICAL_DATA]" at bounding box center [37, 499] width 42 height 2
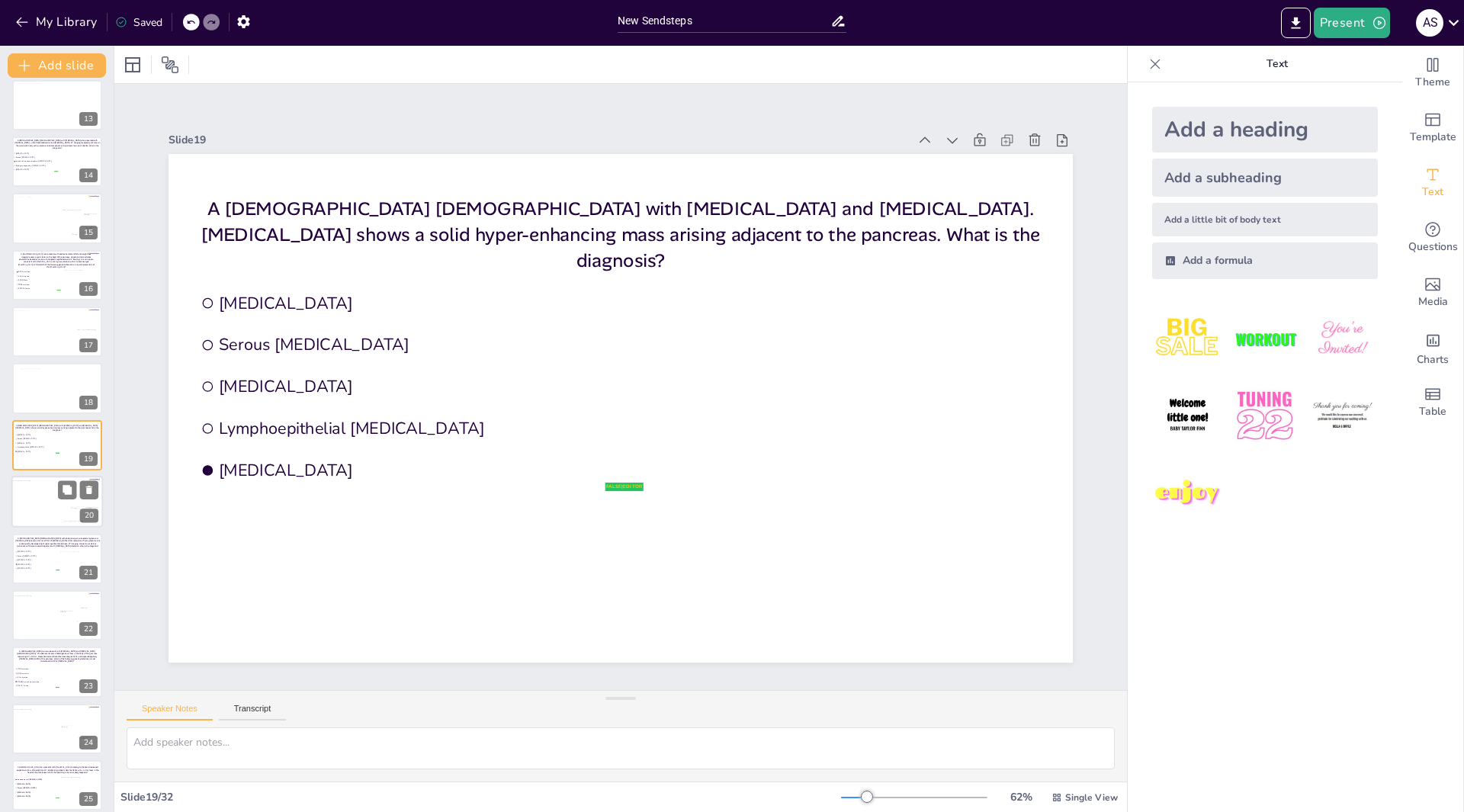
click at [55, 502] on div at bounding box center [54, 504] width 86 height 47
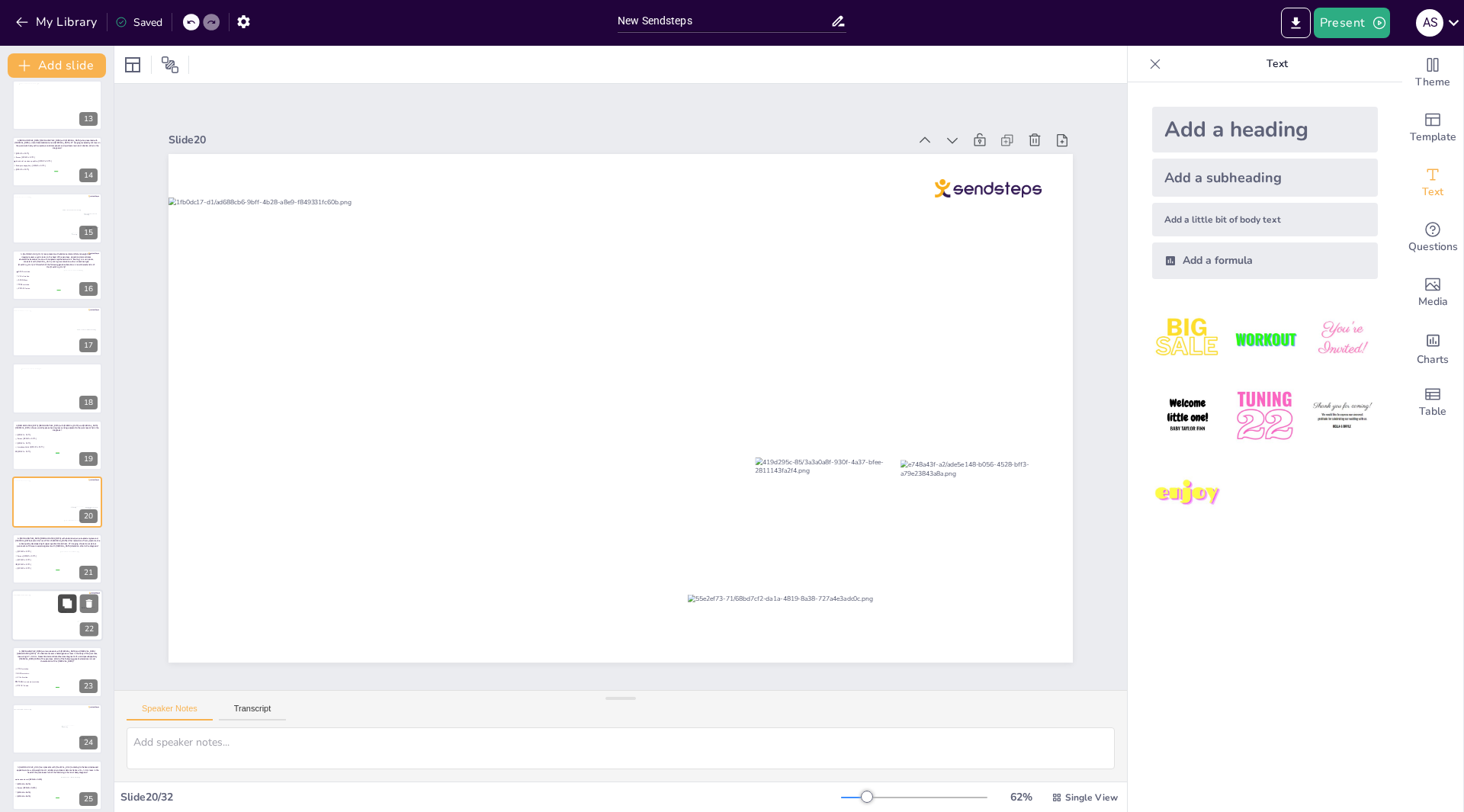
scroll to position [748, 0]
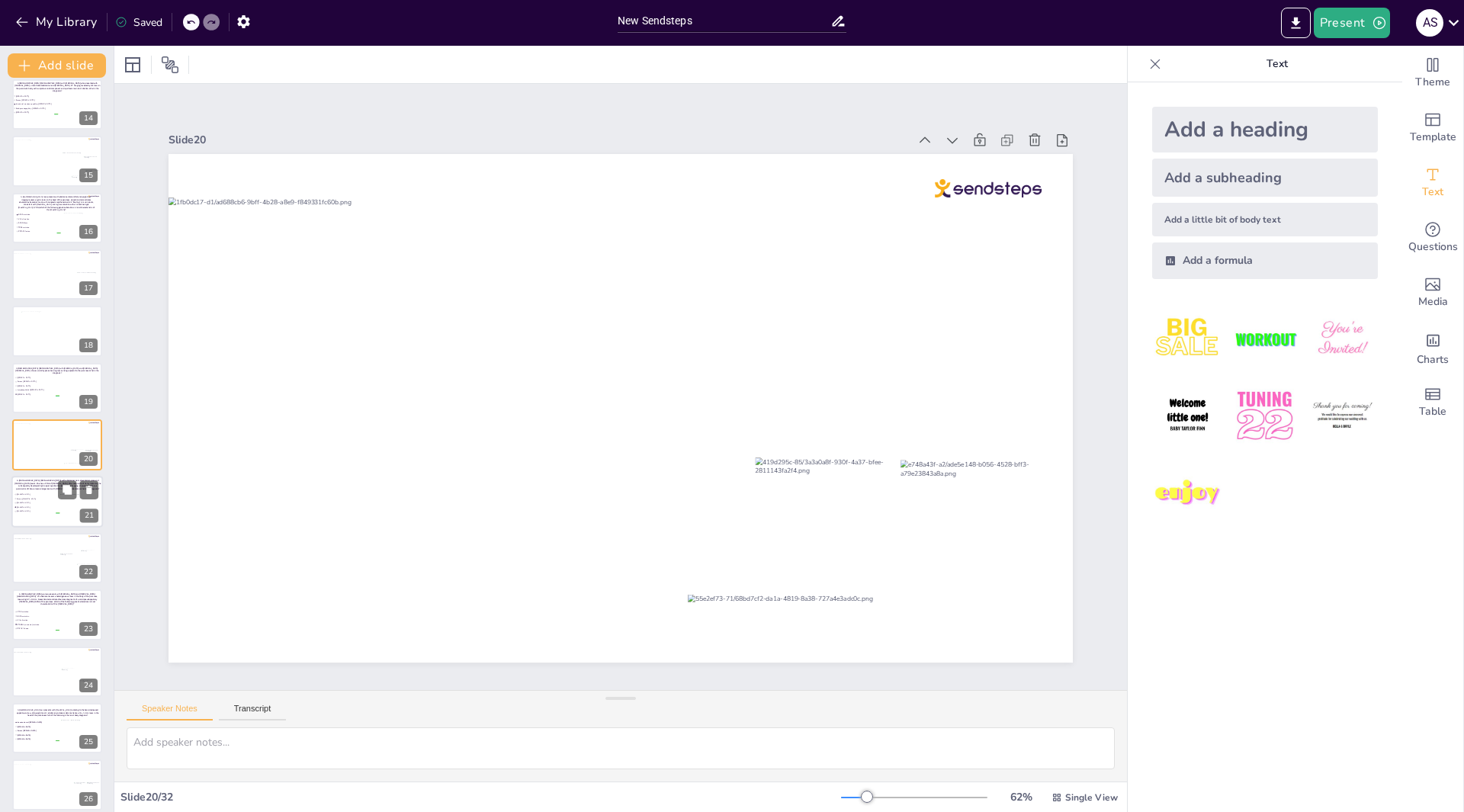
click at [54, 498] on span "Serous [MEDICAL_DATA]" at bounding box center [38, 498] width 42 height 2
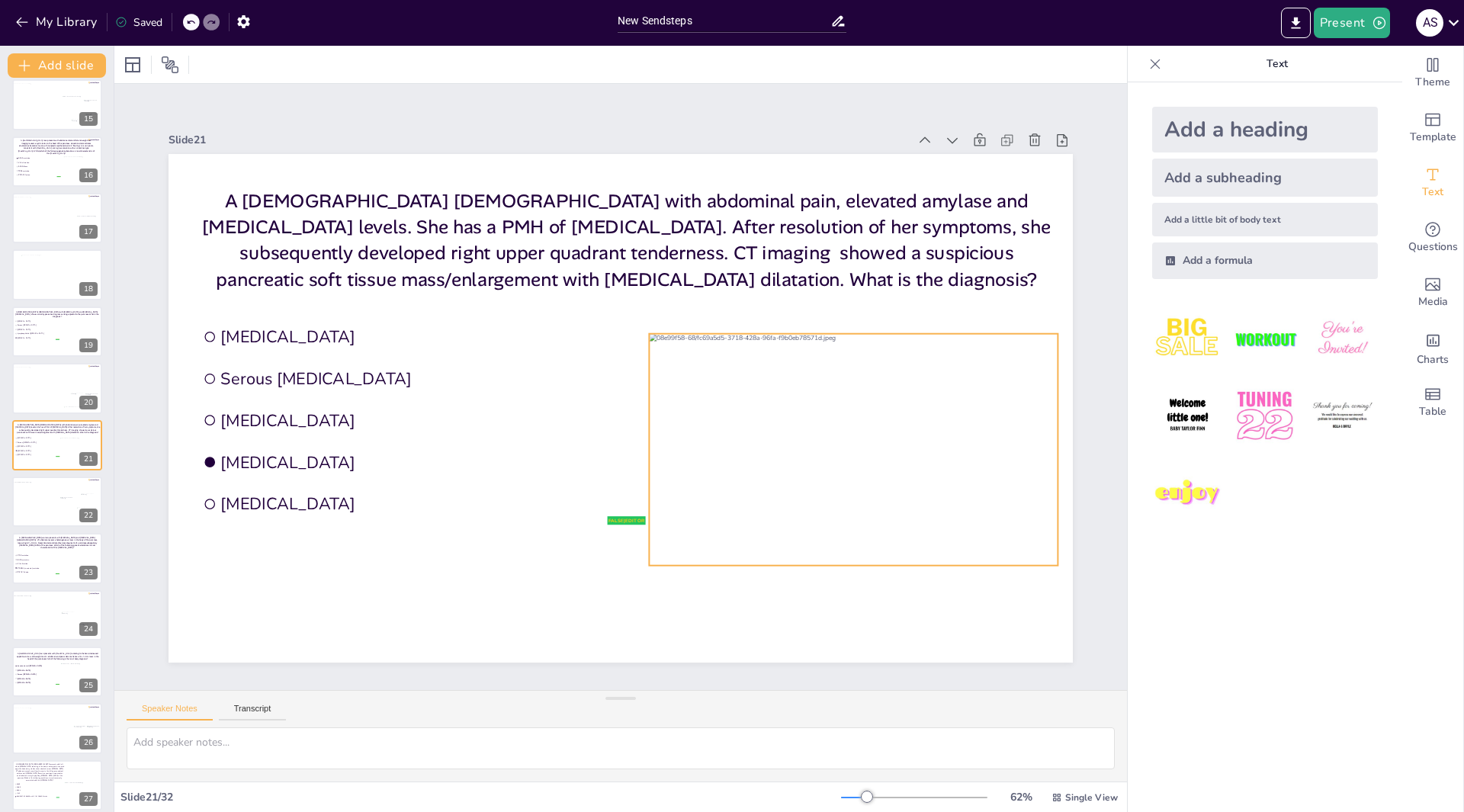
click at [818, 444] on div at bounding box center [853, 450] width 409 height 231
click at [99, 439] on div "New Slide" at bounding box center [123, 435] width 71 height 15
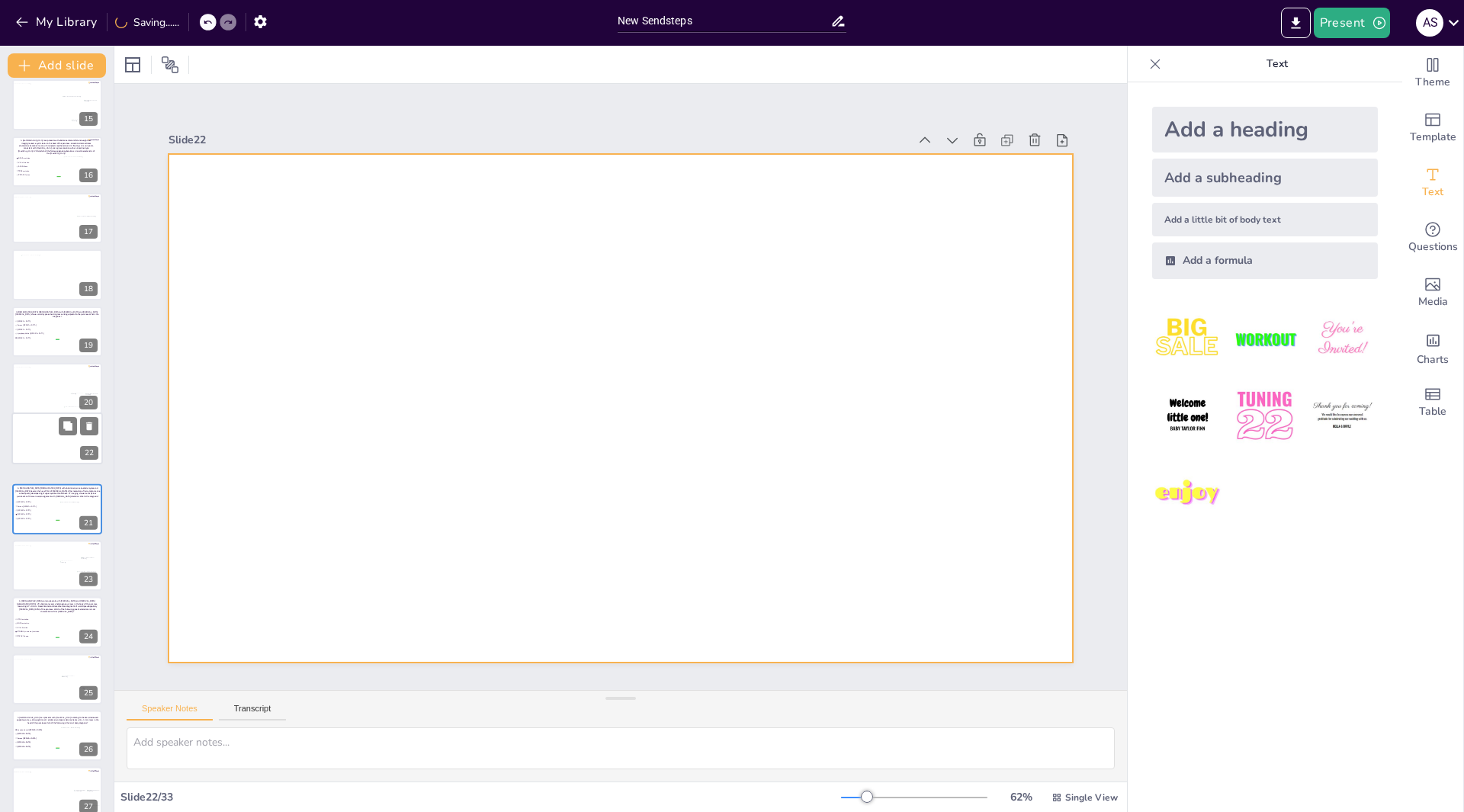
drag, startPoint x: 62, startPoint y: 505, endPoint x: 62, endPoint y: 435, distance: 70.0
click at [62, 435] on div at bounding box center [57, 438] width 90 height 50
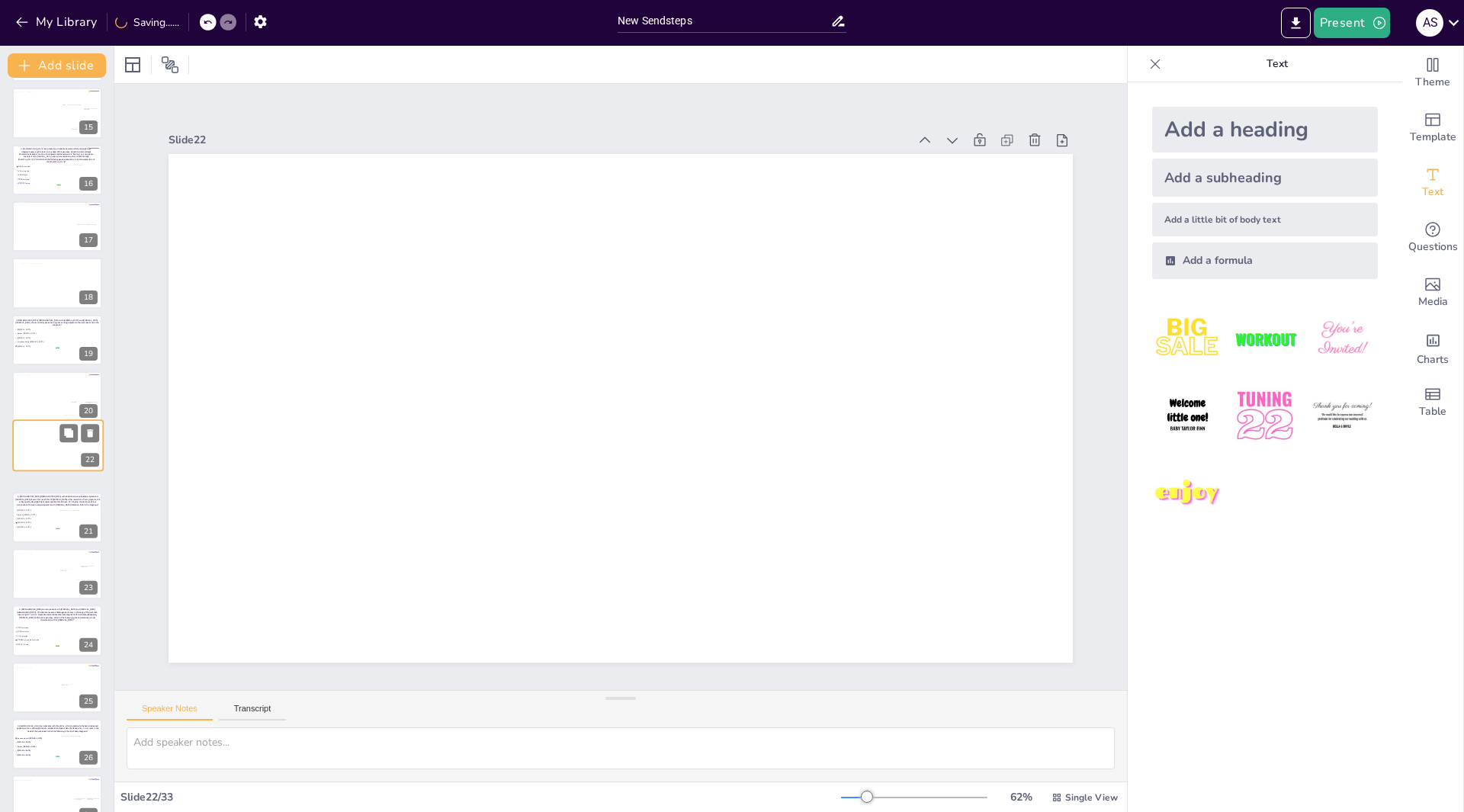
scroll to position [868, 0]
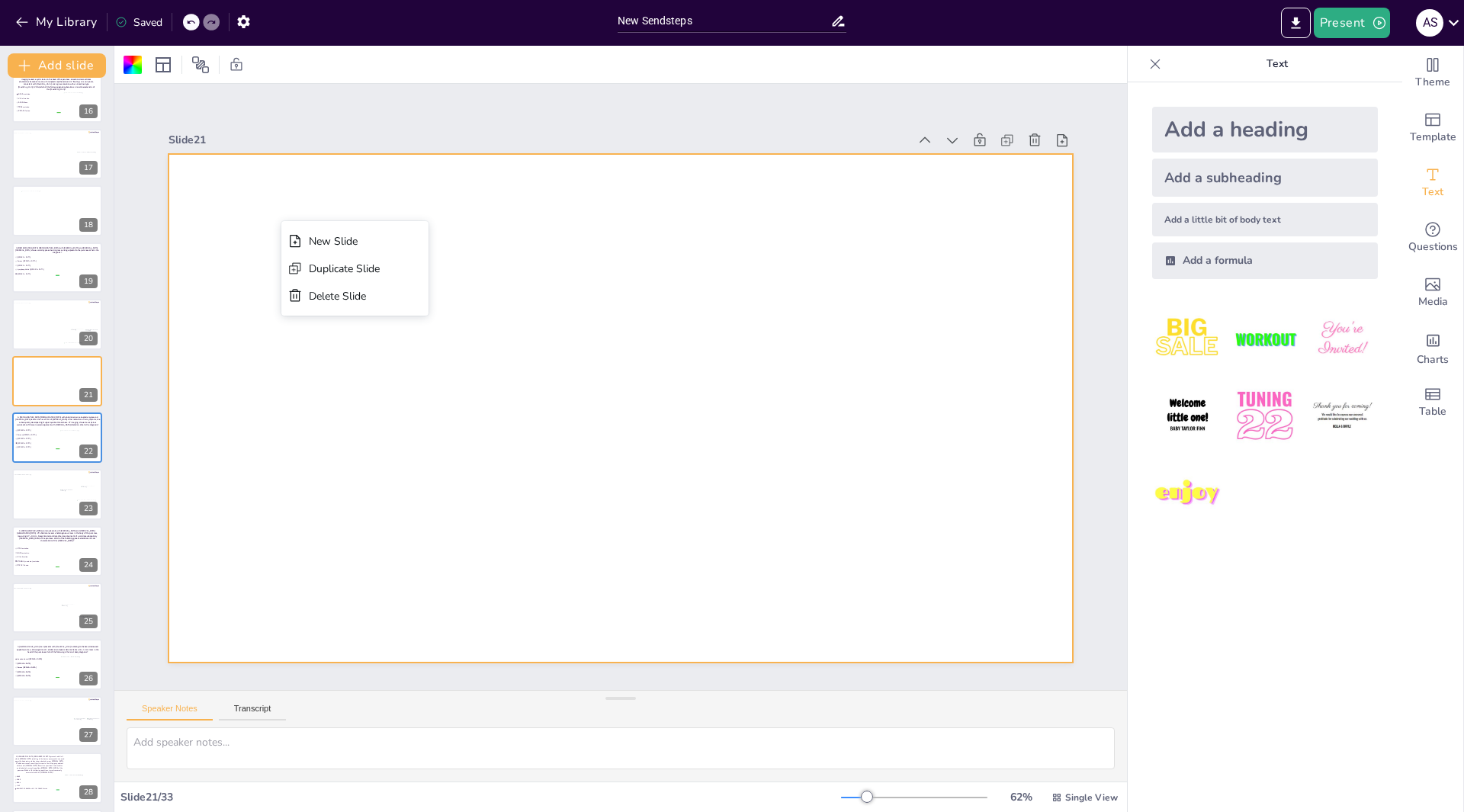
click at [609, 309] on div at bounding box center [621, 408] width 904 height 508
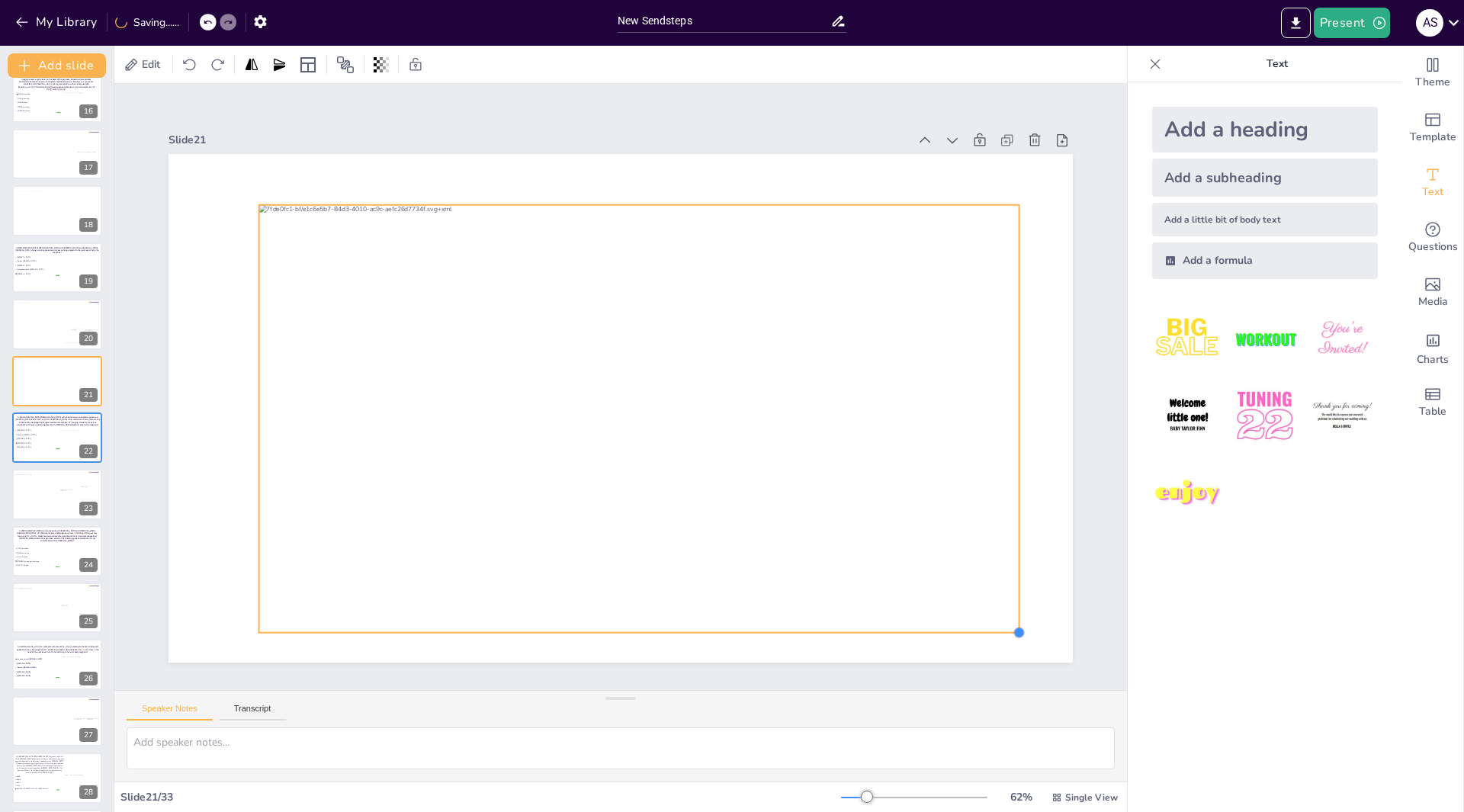
drag, startPoint x: 974, startPoint y: 610, endPoint x: 996, endPoint y: 626, distance: 27.2
click at [996, 626] on div at bounding box center [621, 408] width 904 height 508
click at [42, 437] on span "[MEDICAL_DATA]" at bounding box center [38, 438] width 42 height 2
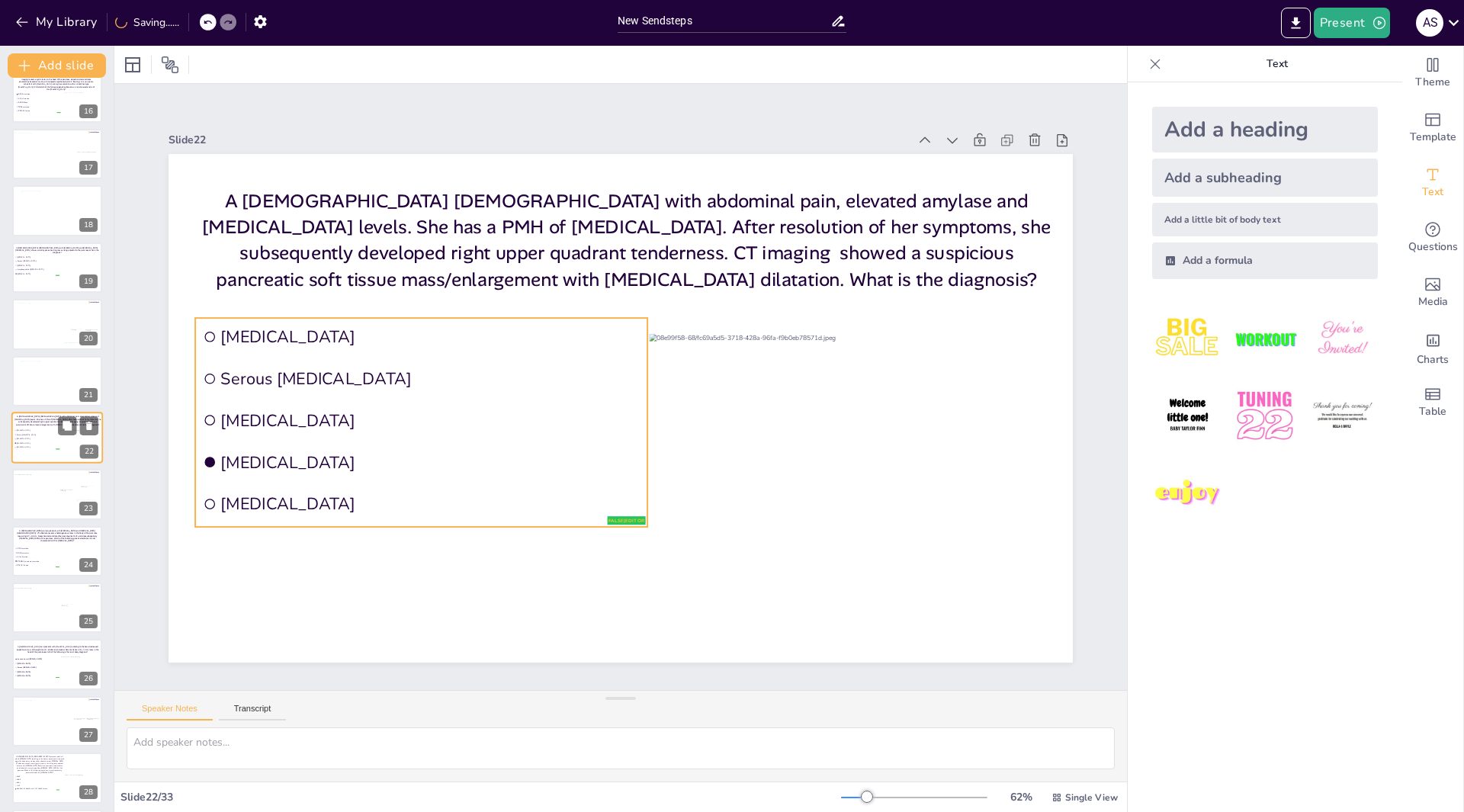
scroll to position [861, 0]
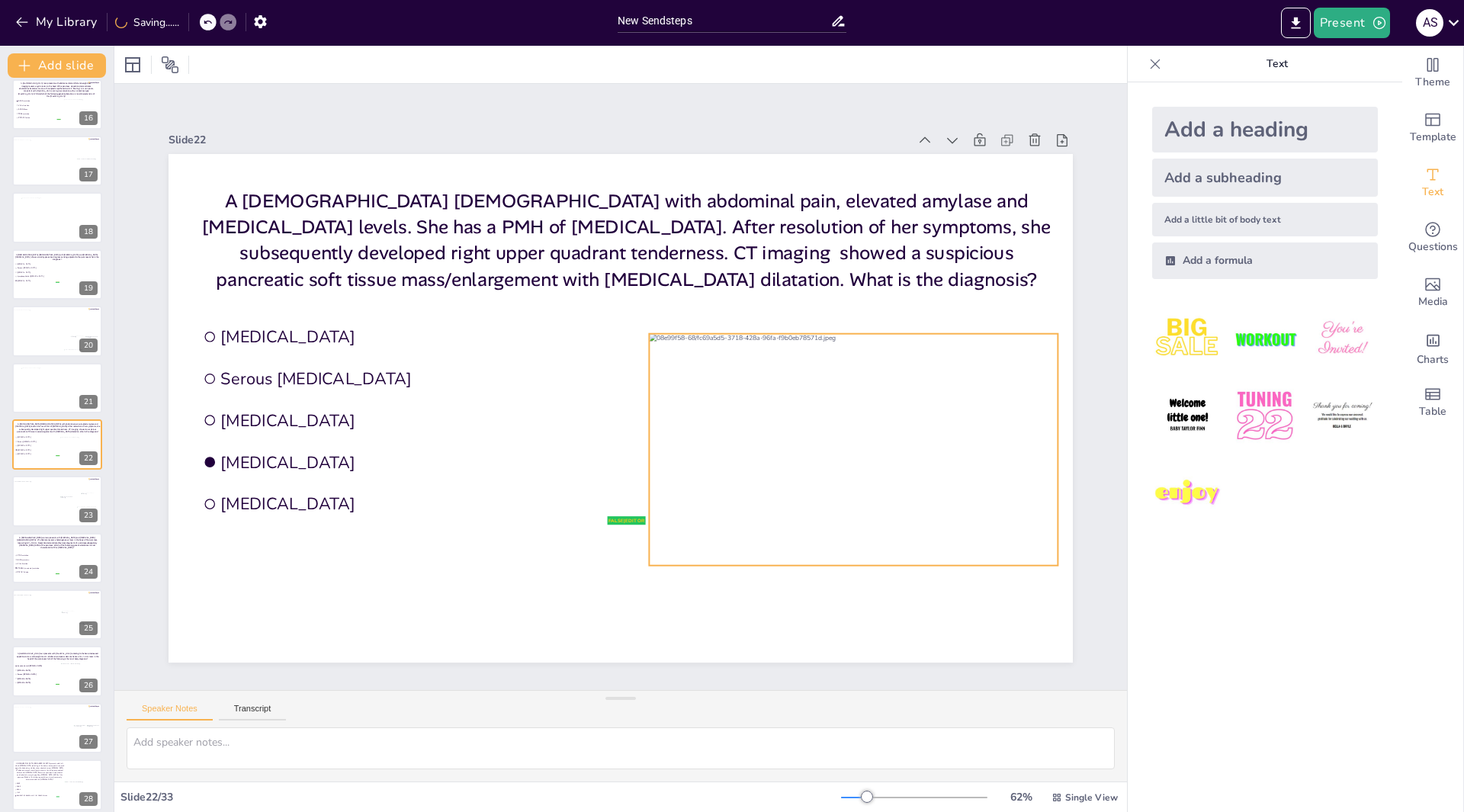
click at [800, 458] on div at bounding box center [853, 450] width 409 height 231
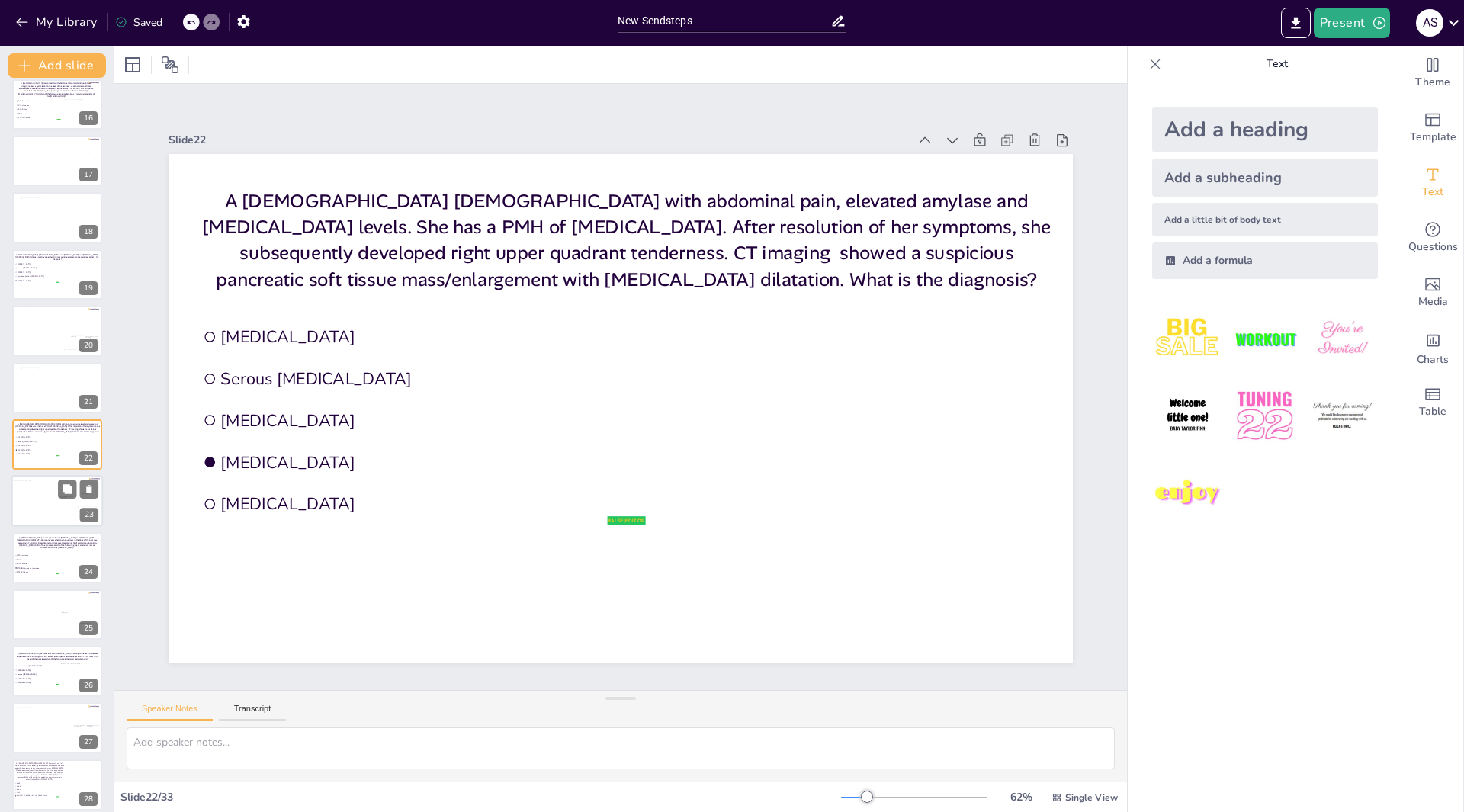
click at [45, 503] on div at bounding box center [53, 503] width 83 height 46
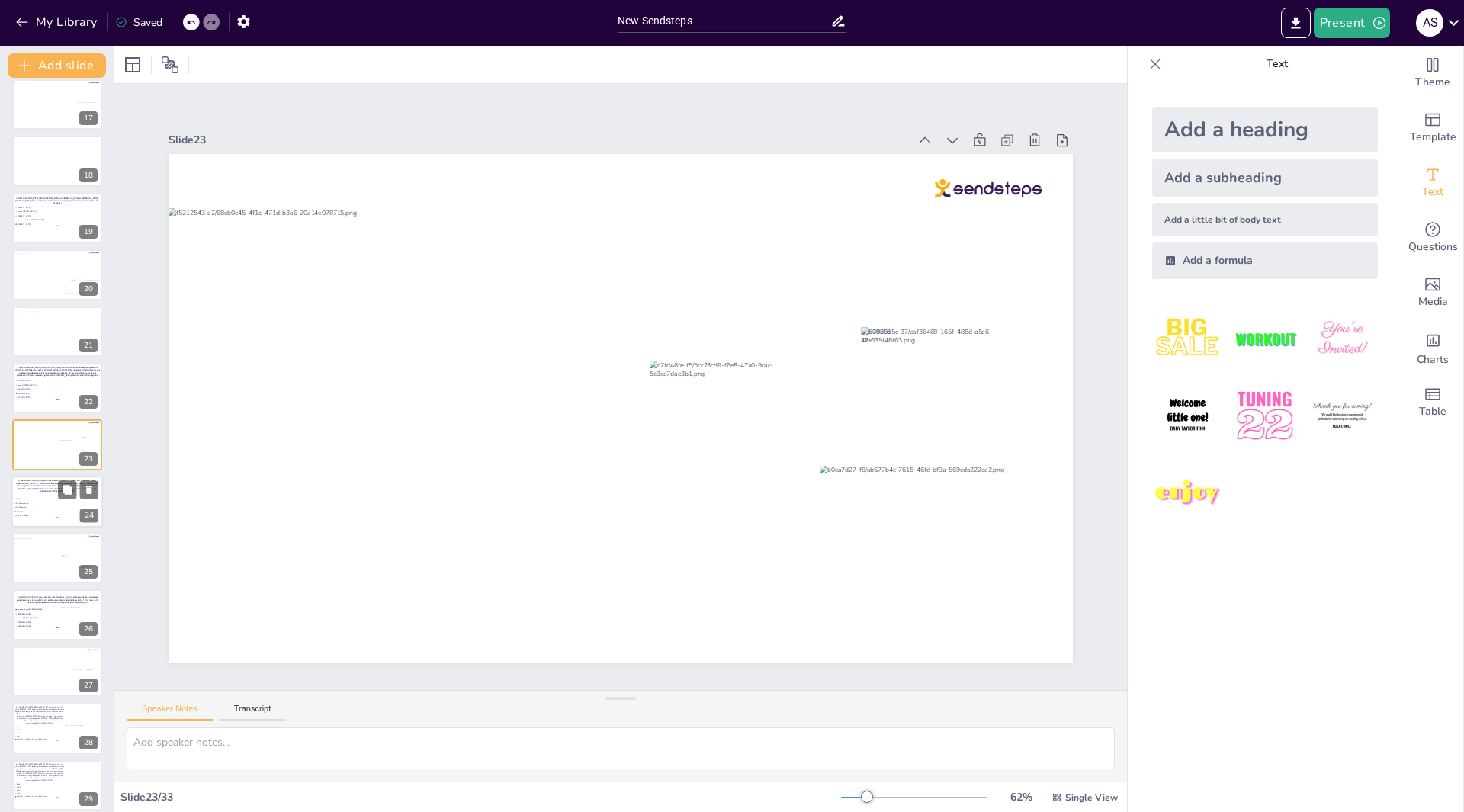
click at [40, 498] on span "KRAS mutation" at bounding box center [37, 498] width 42 height 2
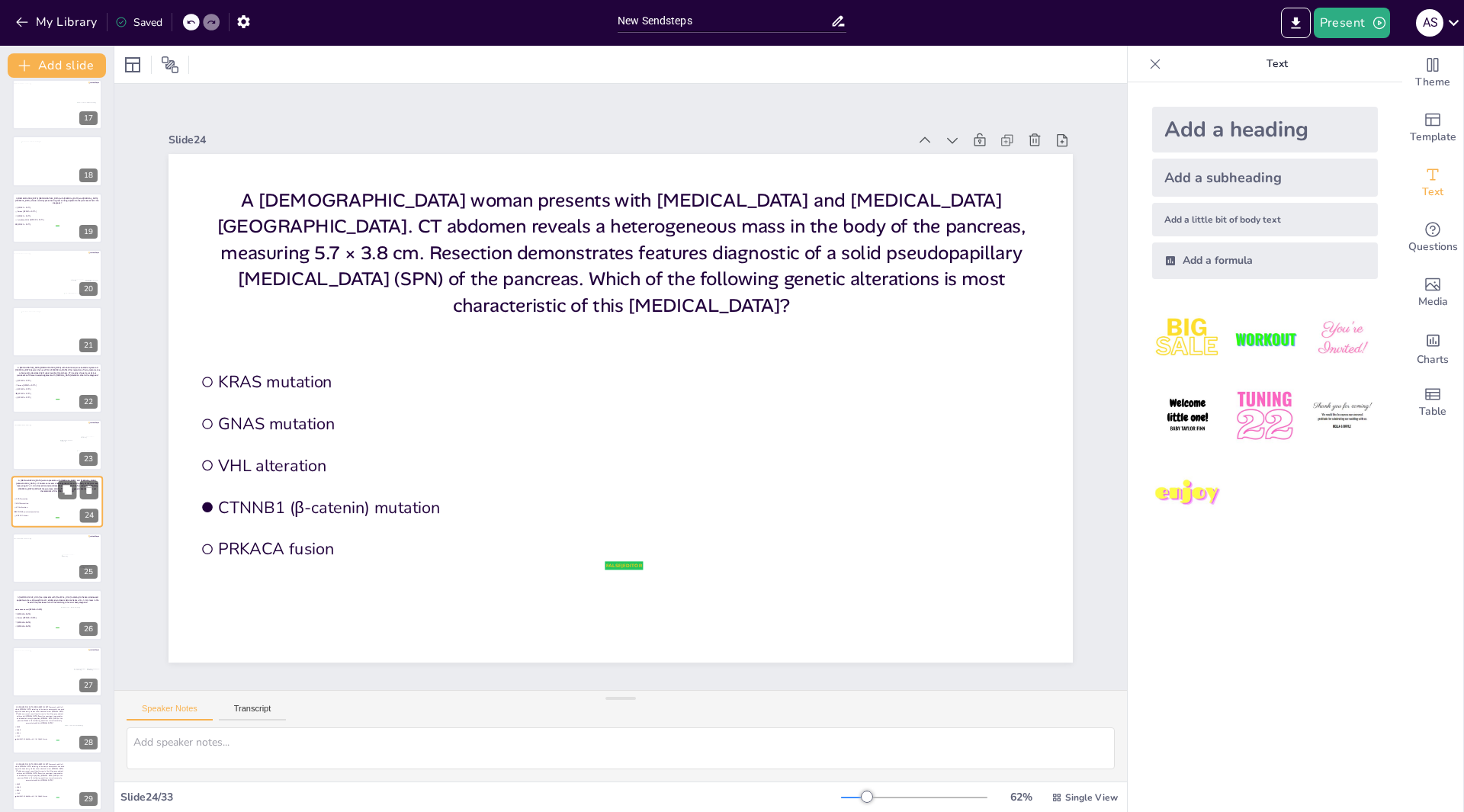
scroll to position [974, 0]
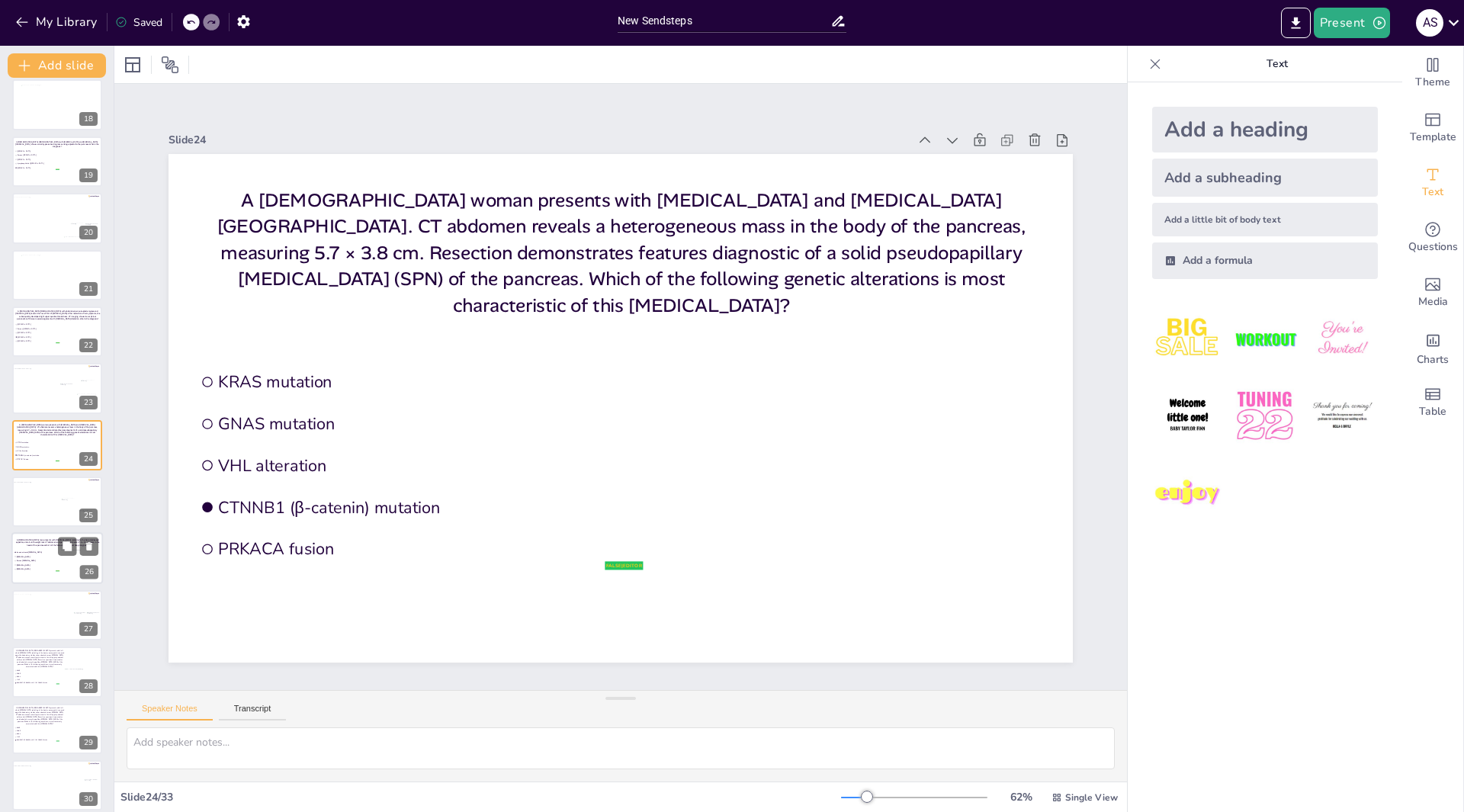
click at [42, 552] on span "Invasive ductal [MEDICAL_DATA]" at bounding box center [38, 552] width 42 height 2
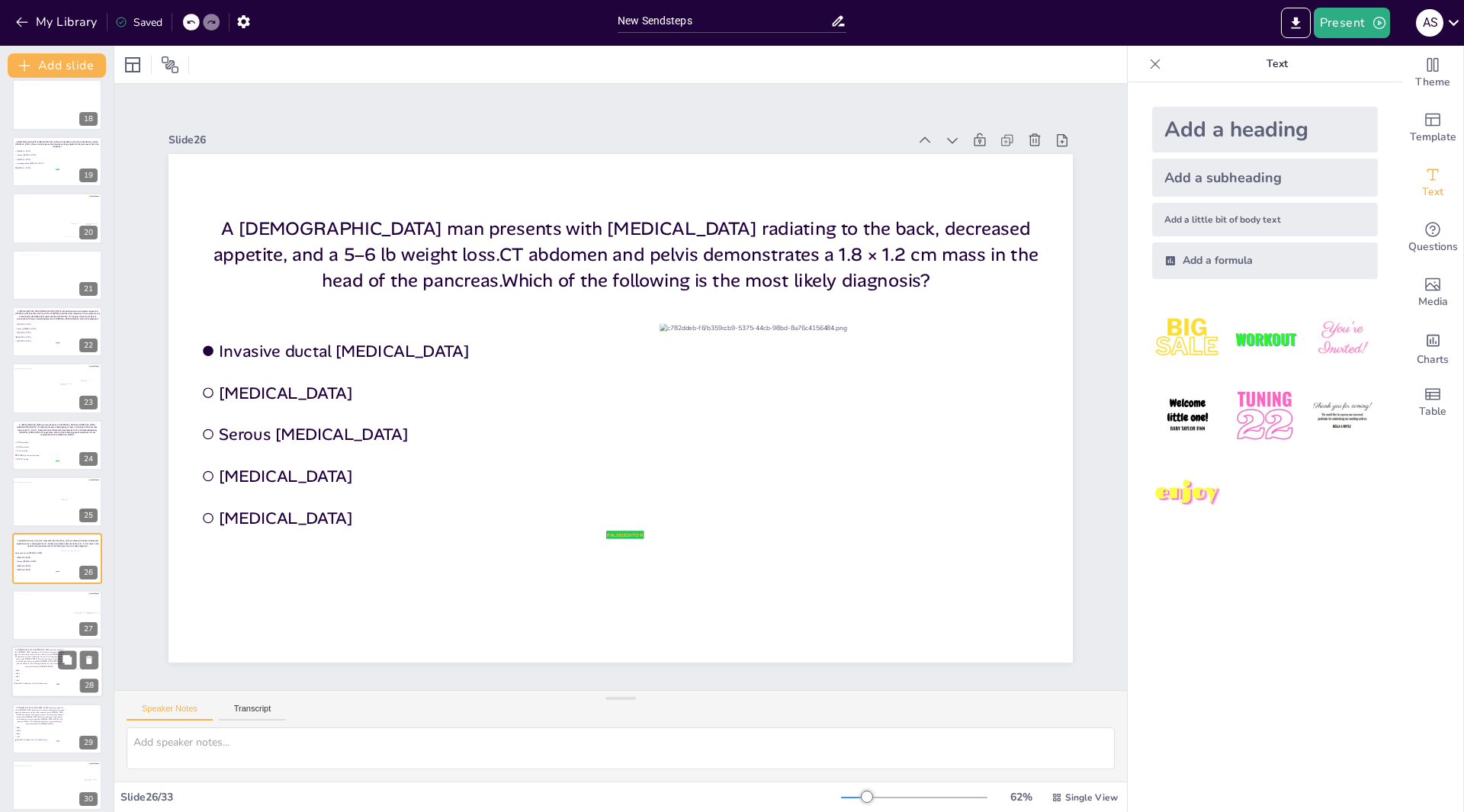
scroll to position [1087, 0]
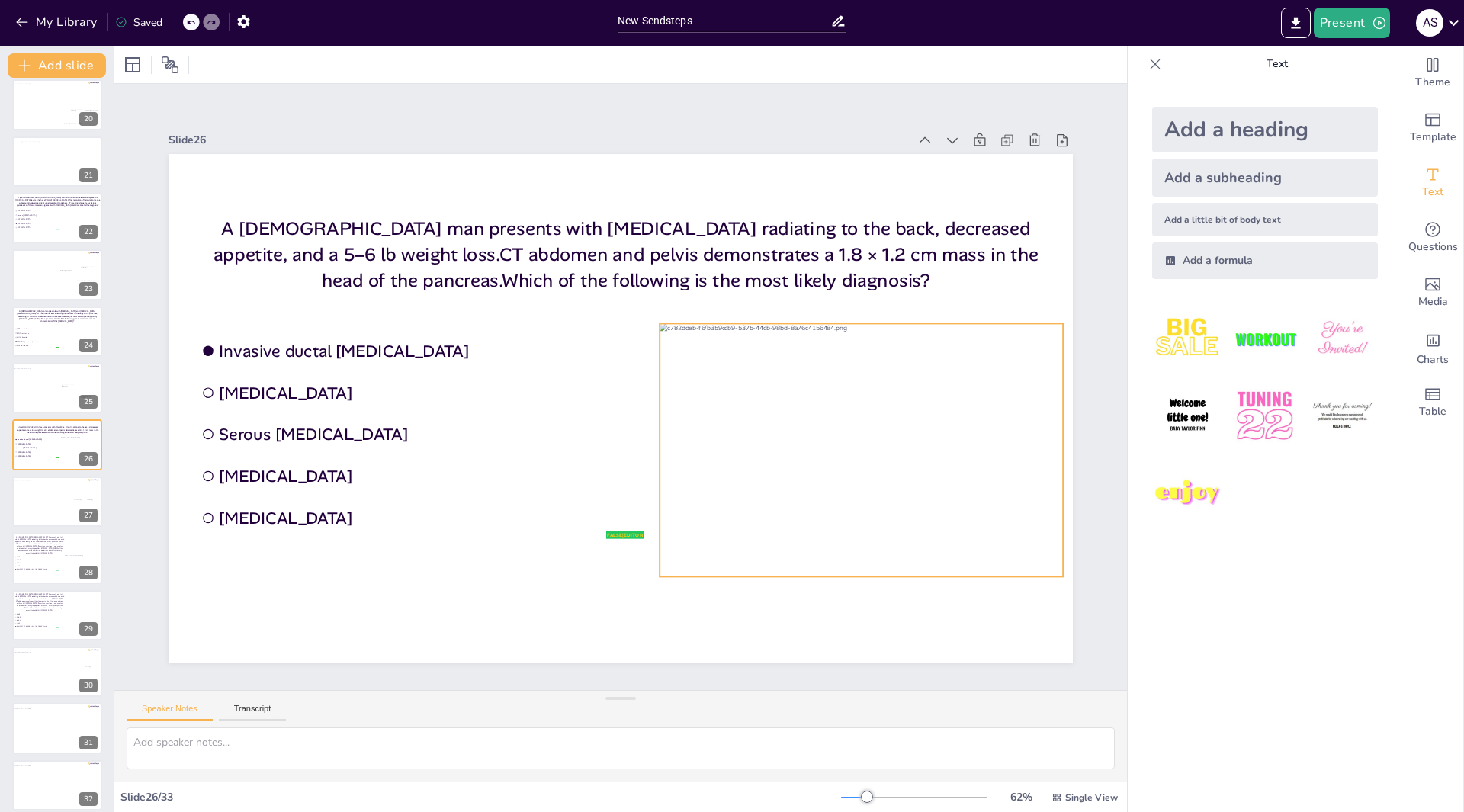
click at [843, 454] on div at bounding box center [868, 450] width 418 height 253
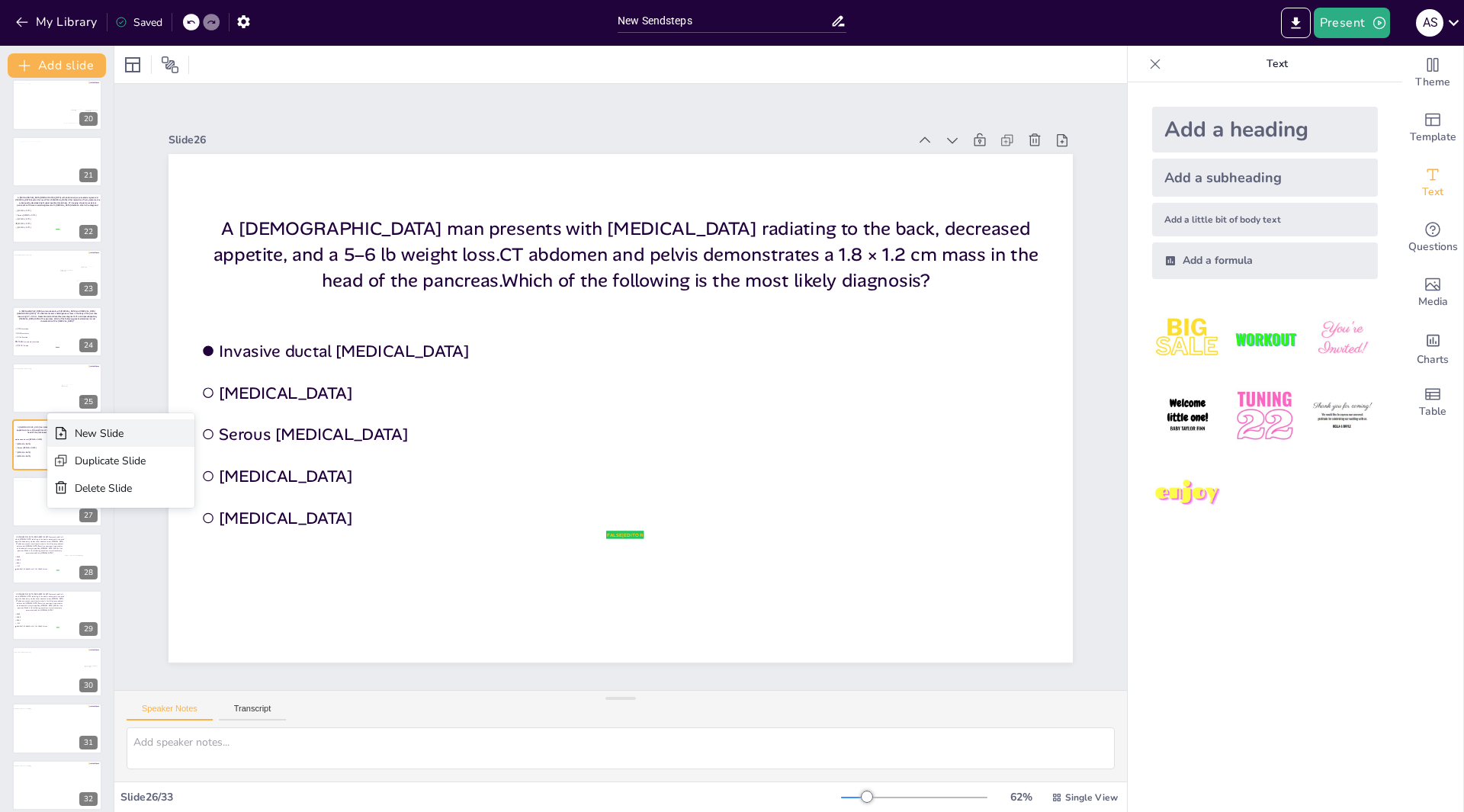
click at [85, 441] on div "New Slide" at bounding box center [121, 433] width 147 height 28
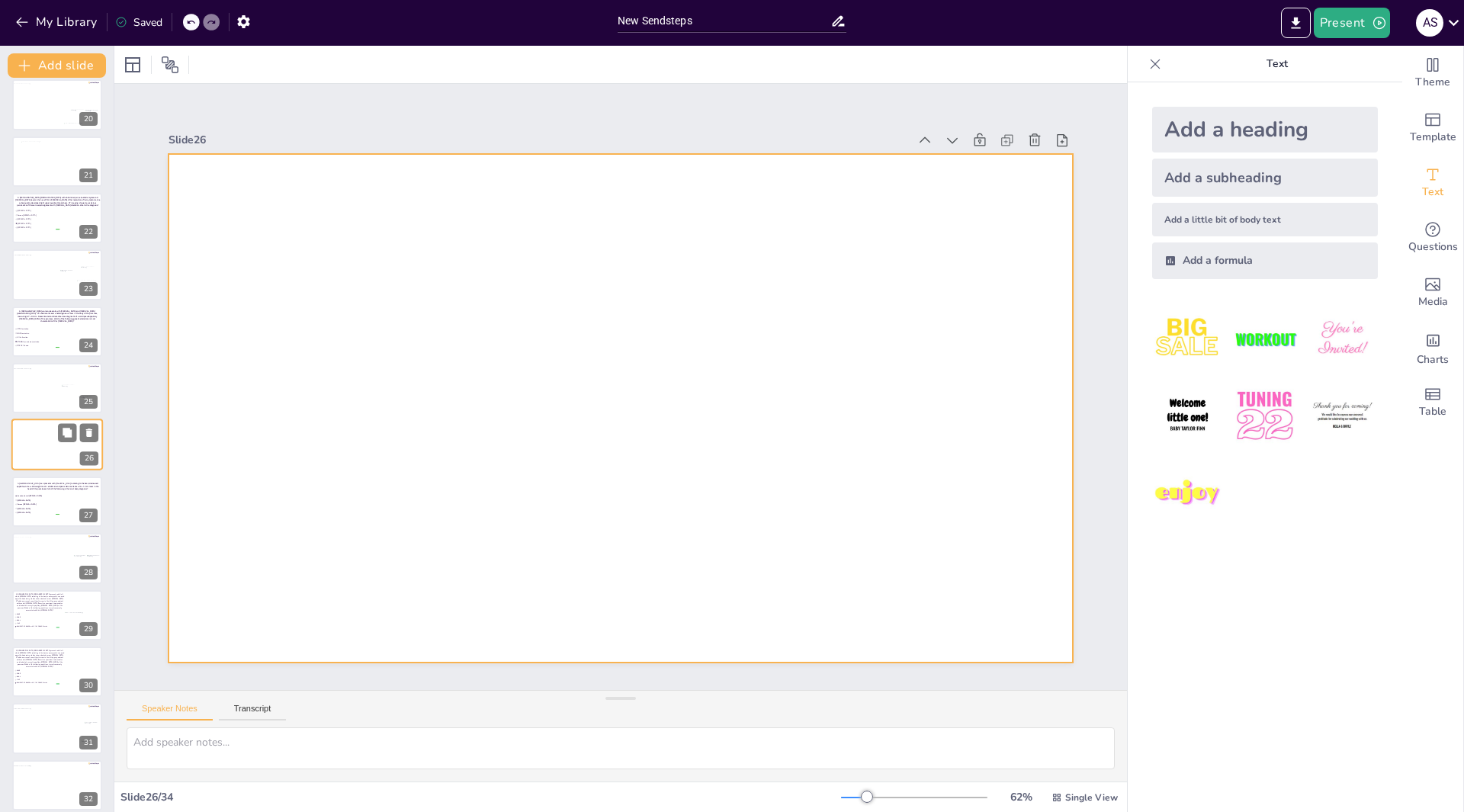
click at [37, 431] on div at bounding box center [57, 446] width 91 height 52
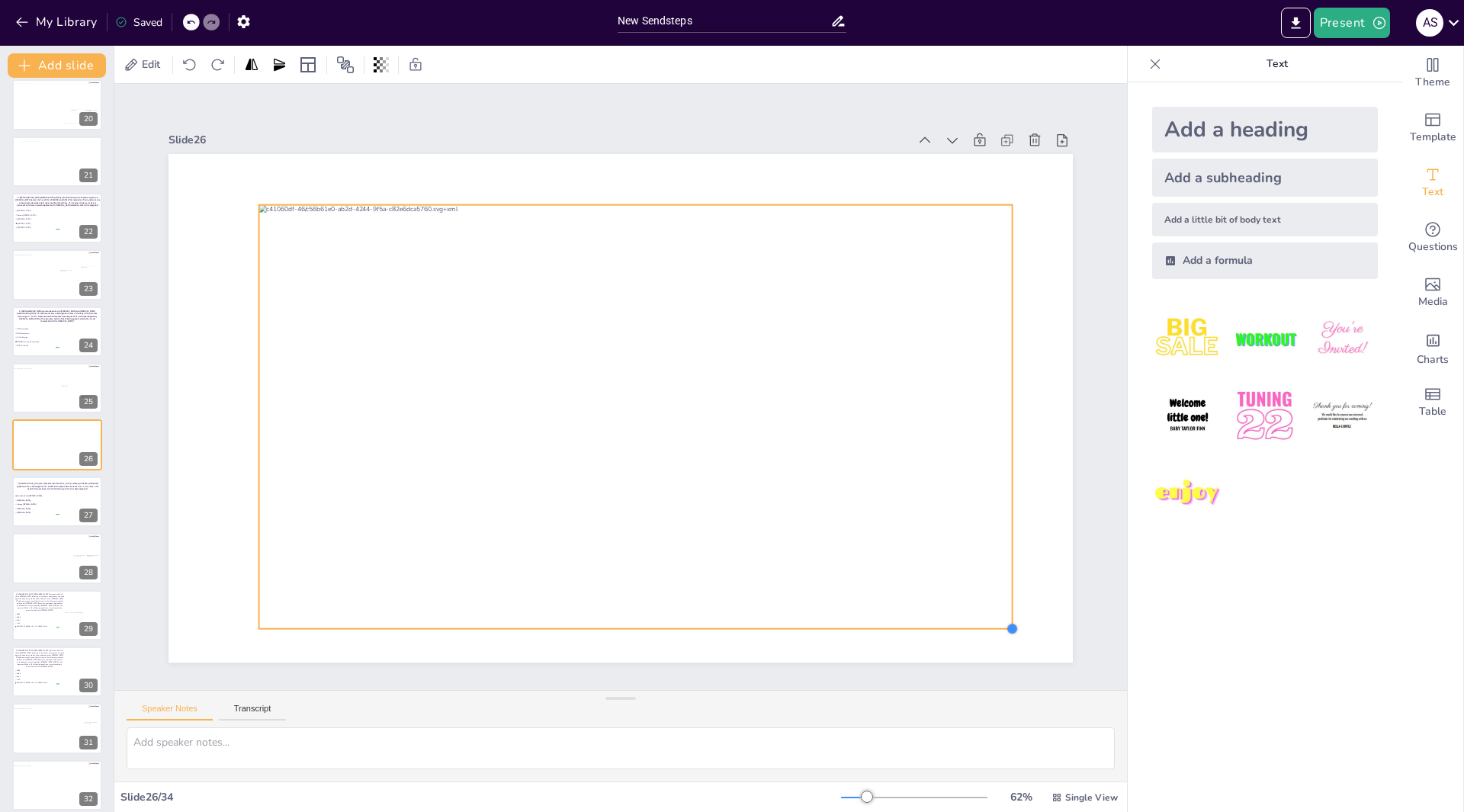
drag, startPoint x: 971, startPoint y: 608, endPoint x: 984, endPoint y: 623, distance: 19.8
click at [984, 623] on div at bounding box center [621, 408] width 904 height 508
click at [39, 554] on div at bounding box center [54, 560] width 86 height 47
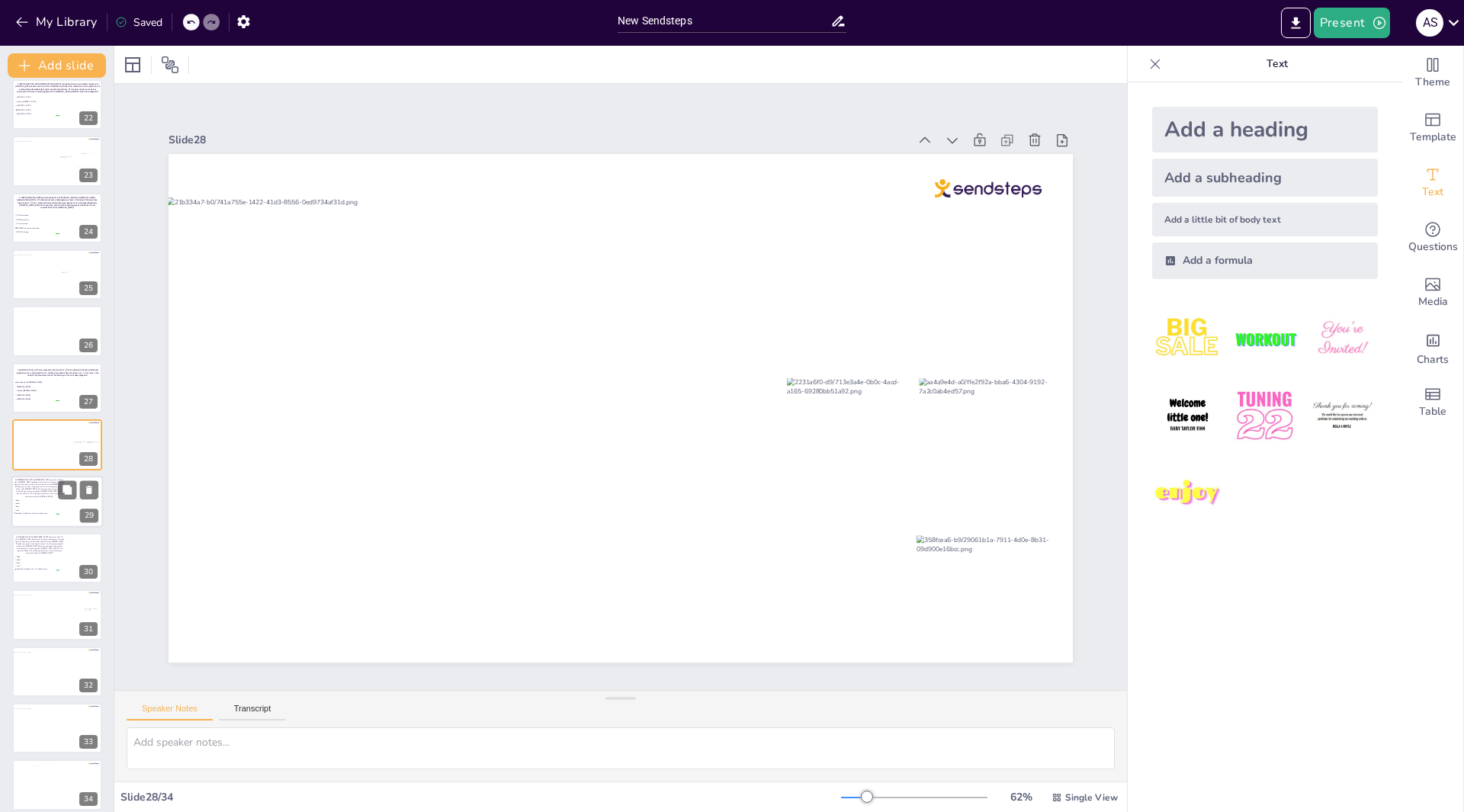
click at [54, 505] on li "BRAF" at bounding box center [37, 507] width 46 height 3
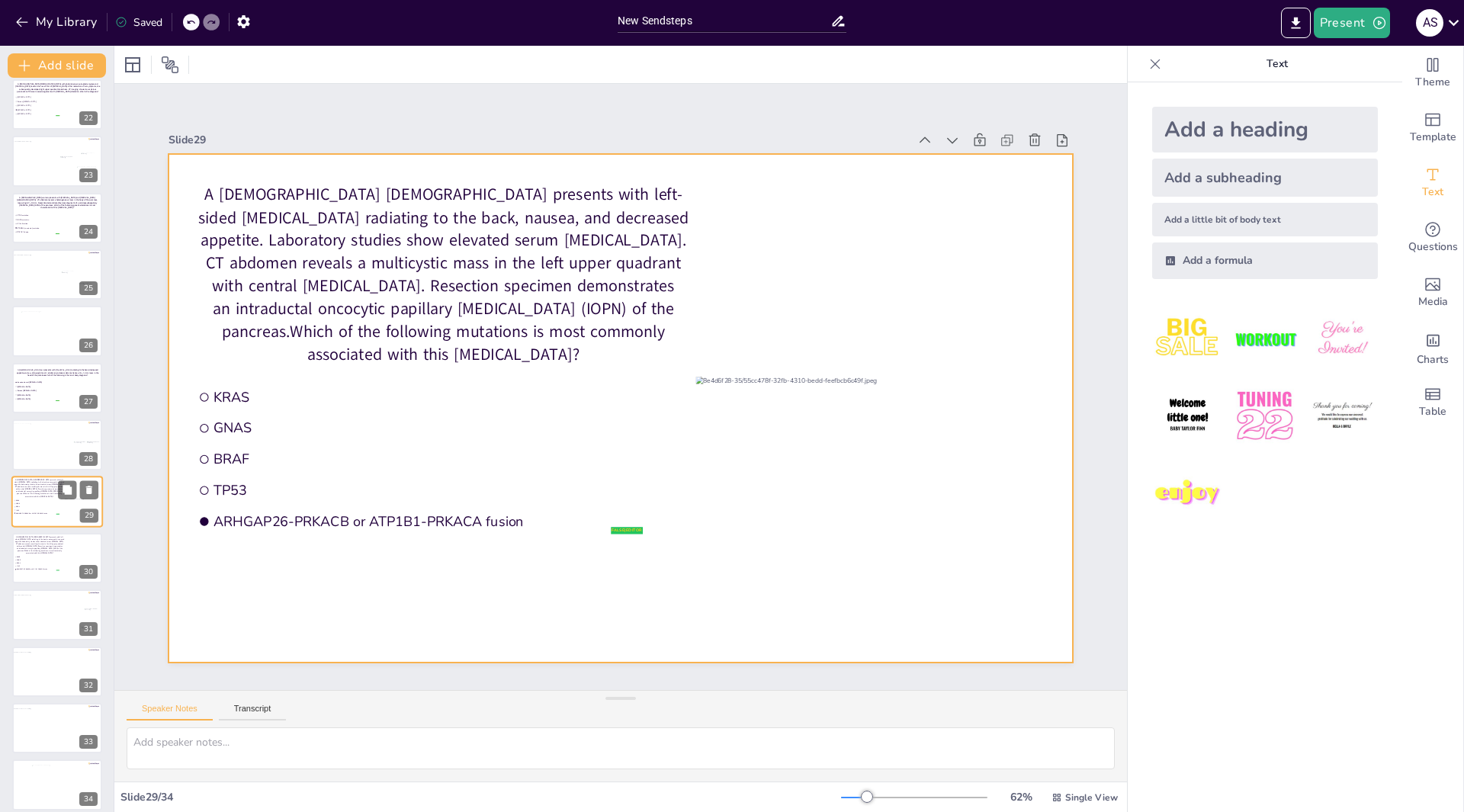
scroll to position [1212, 0]
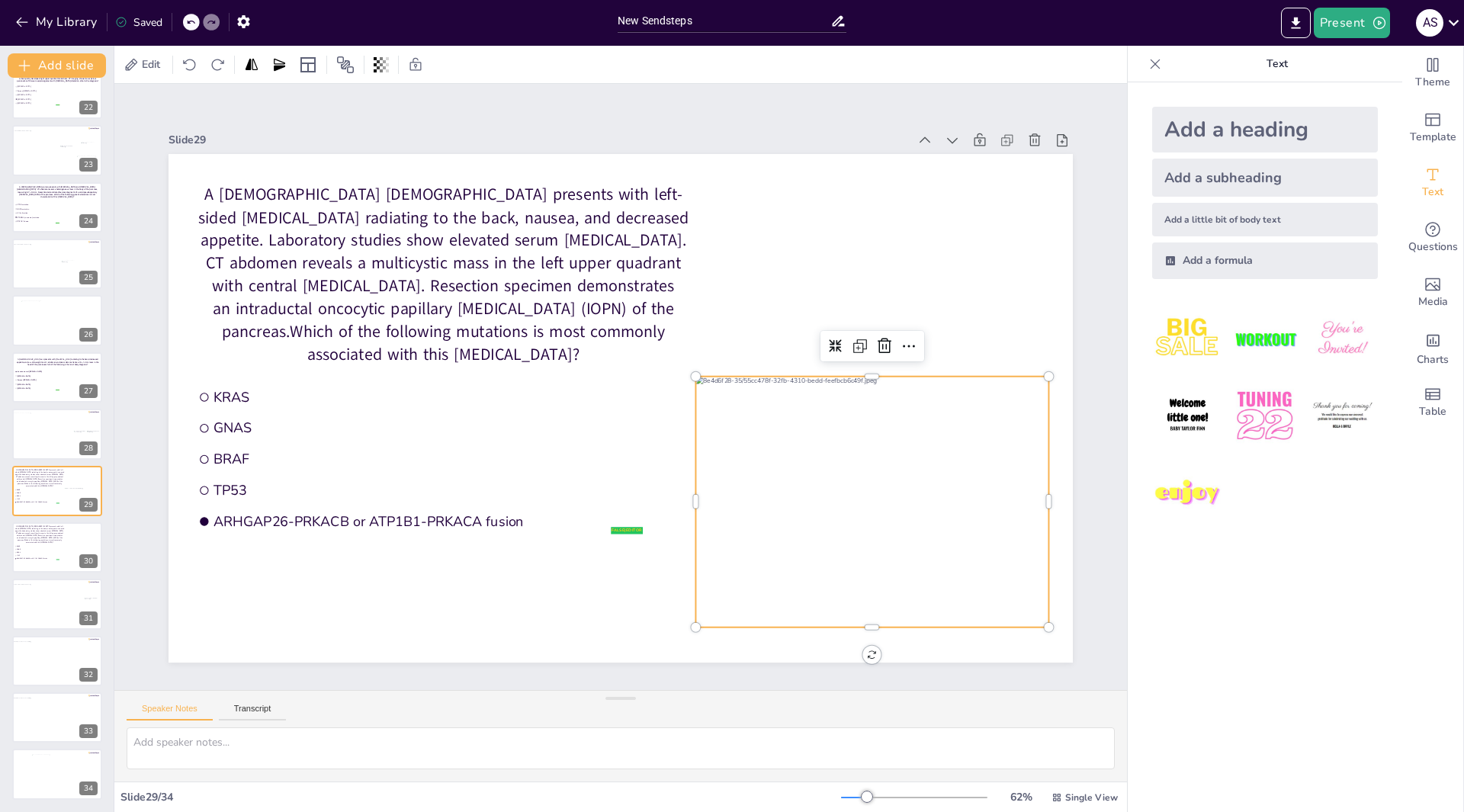
click at [790, 445] on div at bounding box center [871, 502] width 353 height 251
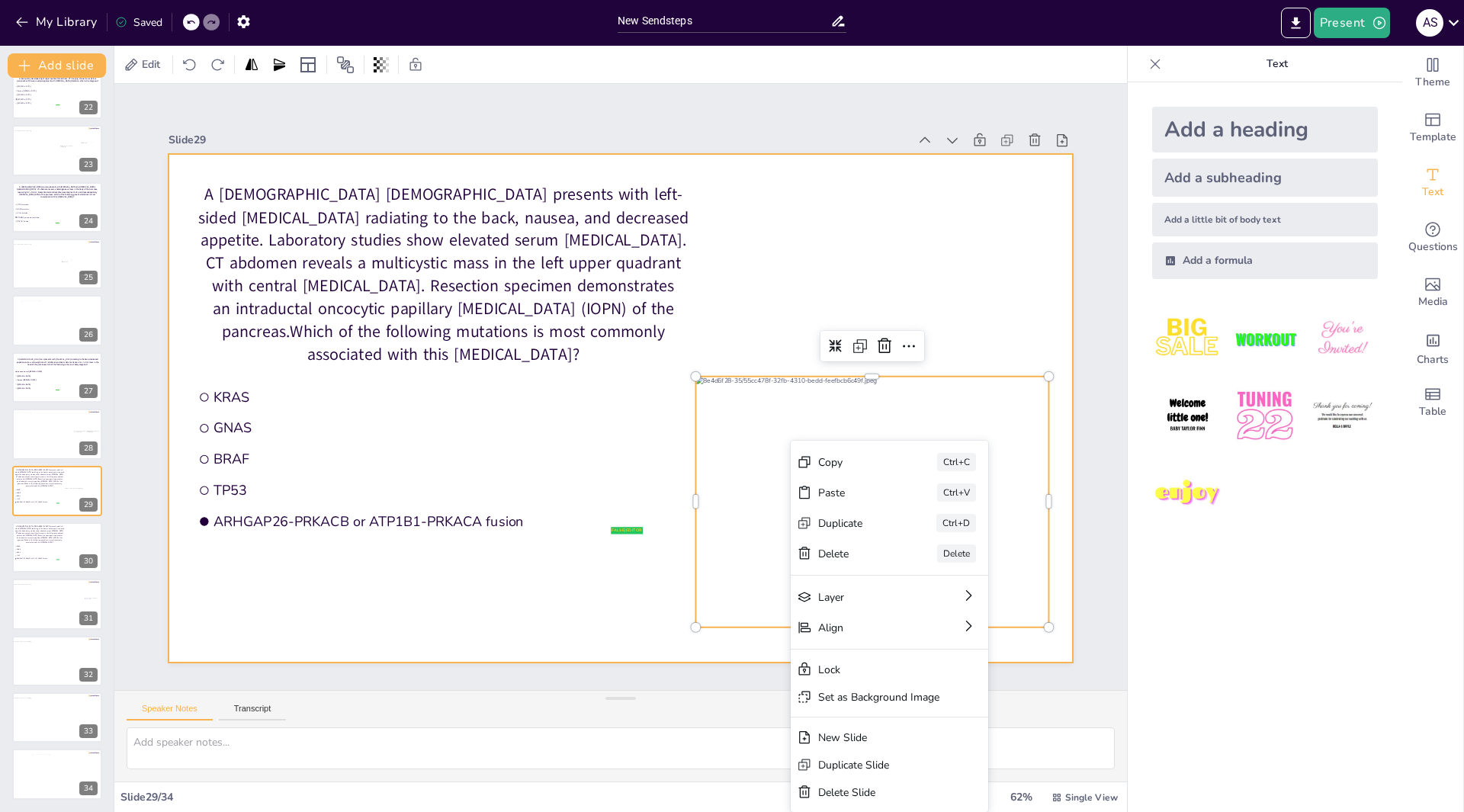
click at [836, 260] on div at bounding box center [621, 408] width 904 height 508
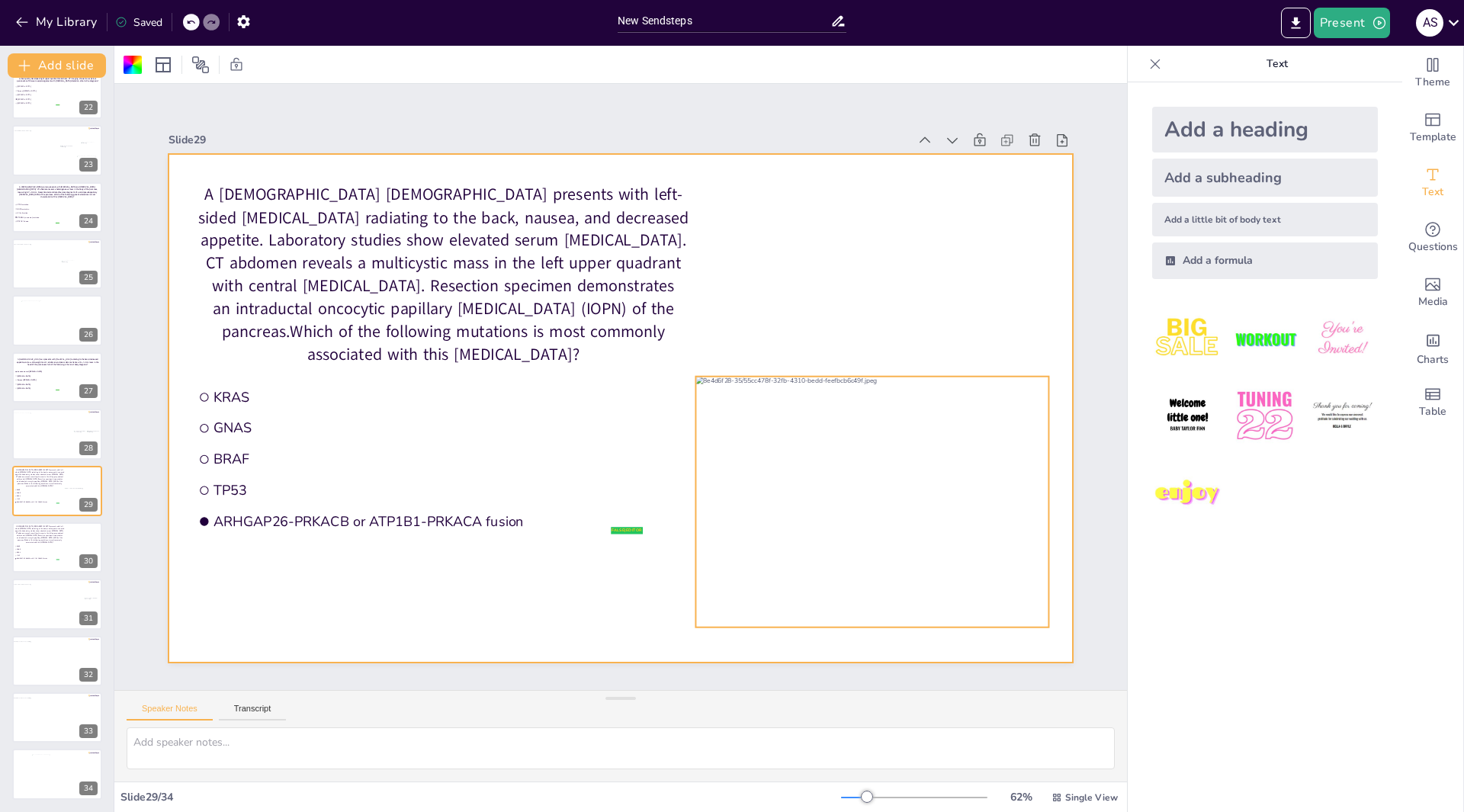
click at [821, 445] on div at bounding box center [871, 502] width 353 height 251
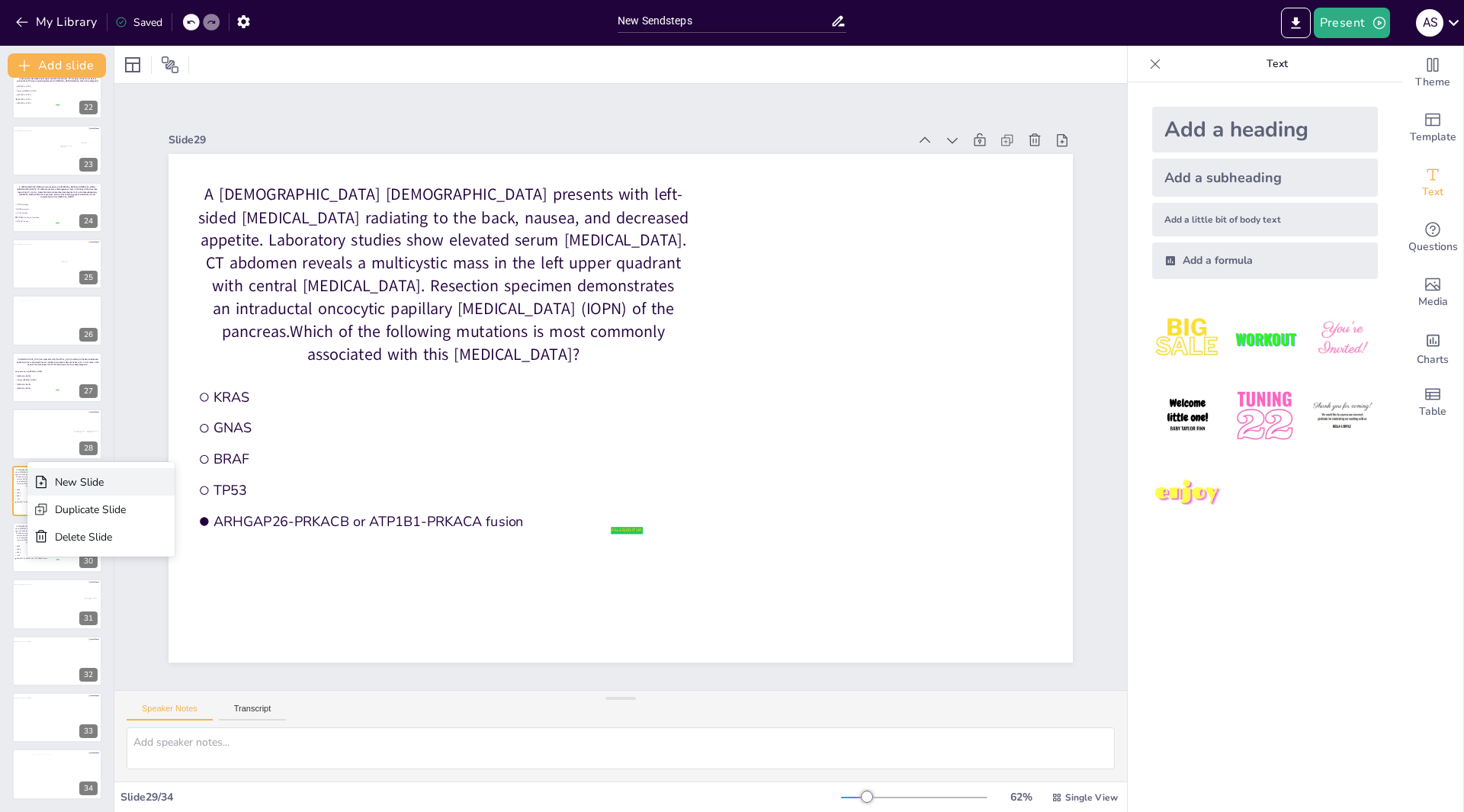
click at [66, 489] on div "New Slide" at bounding box center [101, 482] width 147 height 28
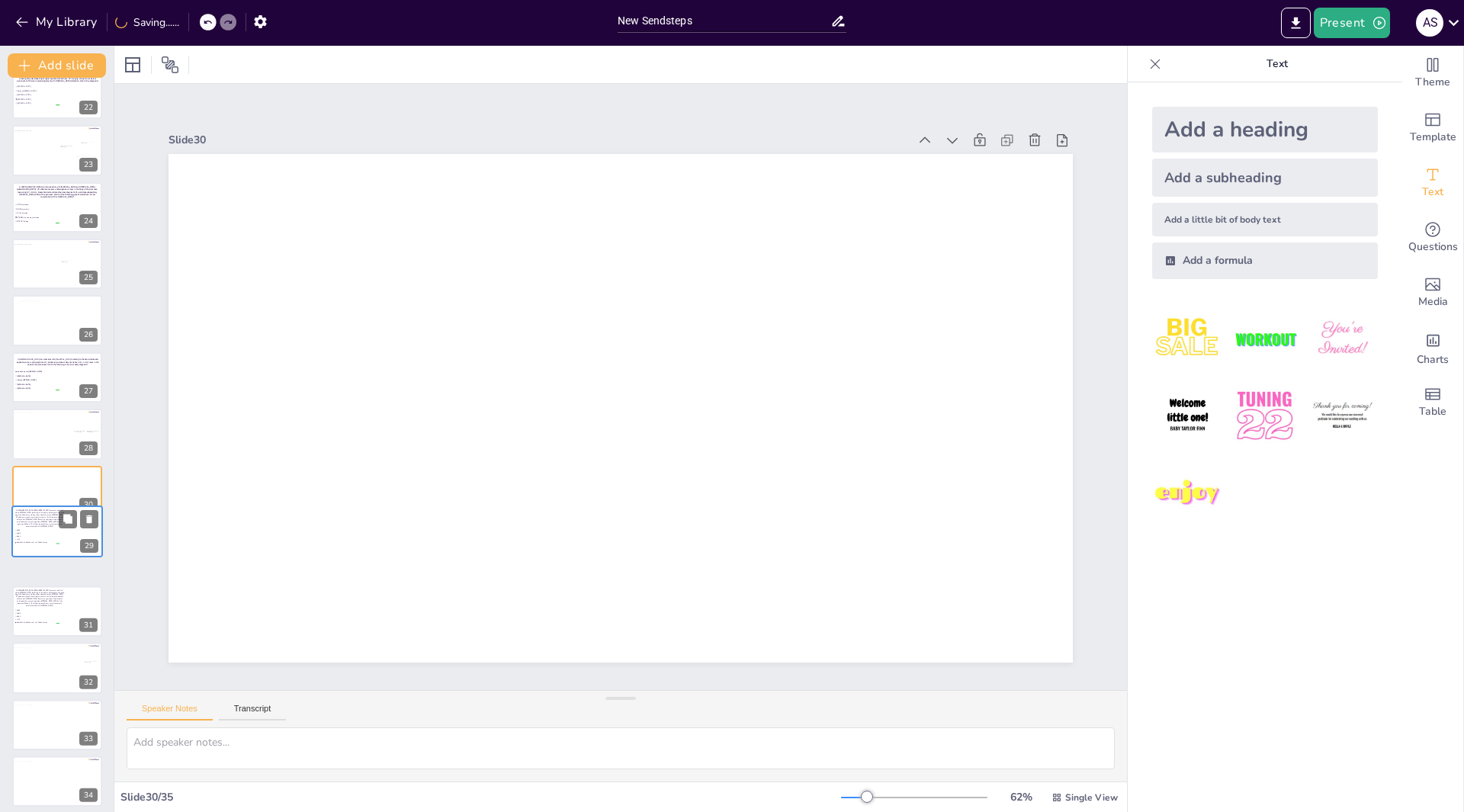
drag, startPoint x: 59, startPoint y: 489, endPoint x: 63, endPoint y: 552, distance: 63.1
click at [63, 505] on div "A 49-year-old male presents with left-sided flank pain radiating to the back, n…" at bounding box center [57, 505] width 90 height 0
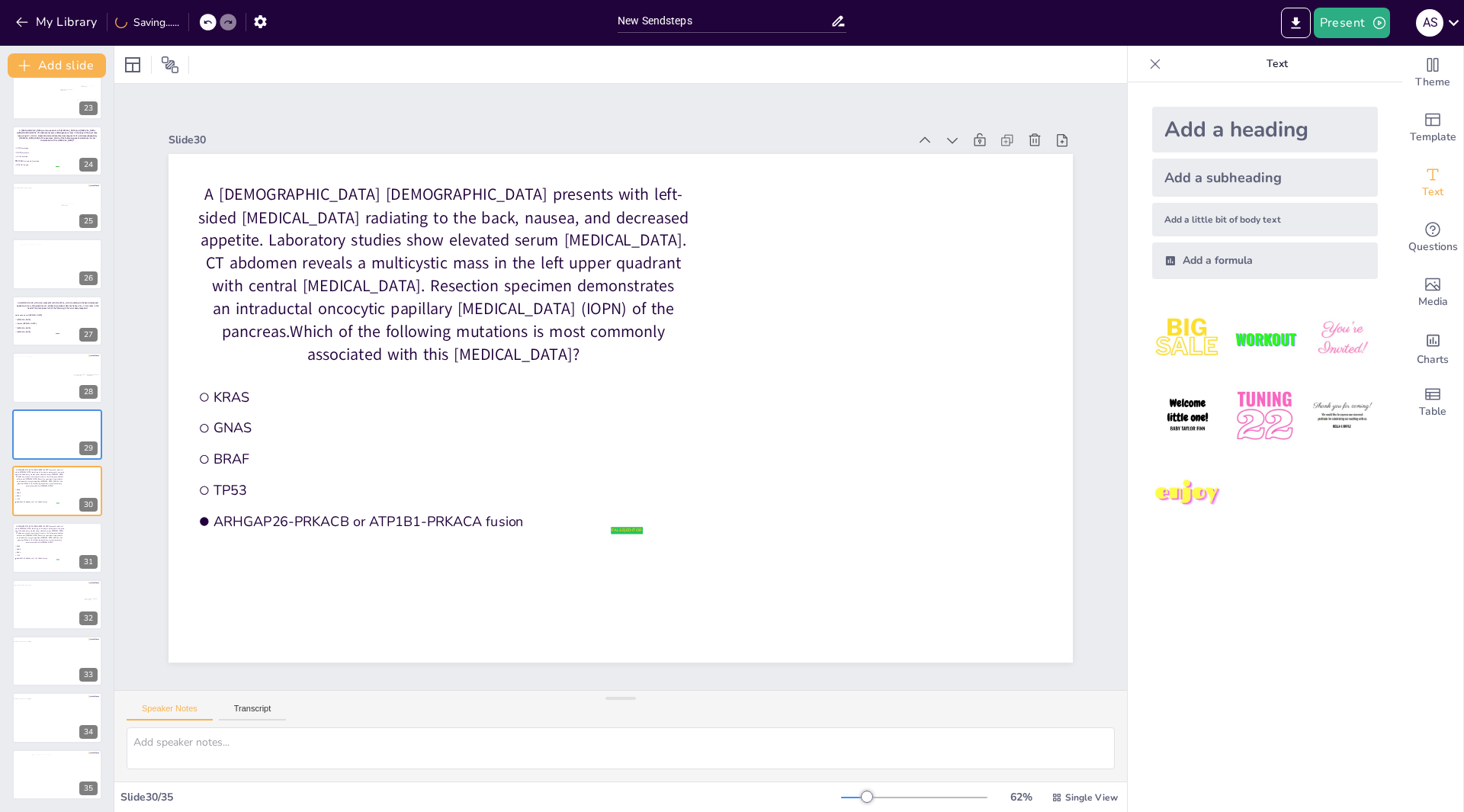
scroll to position [1258, 0]
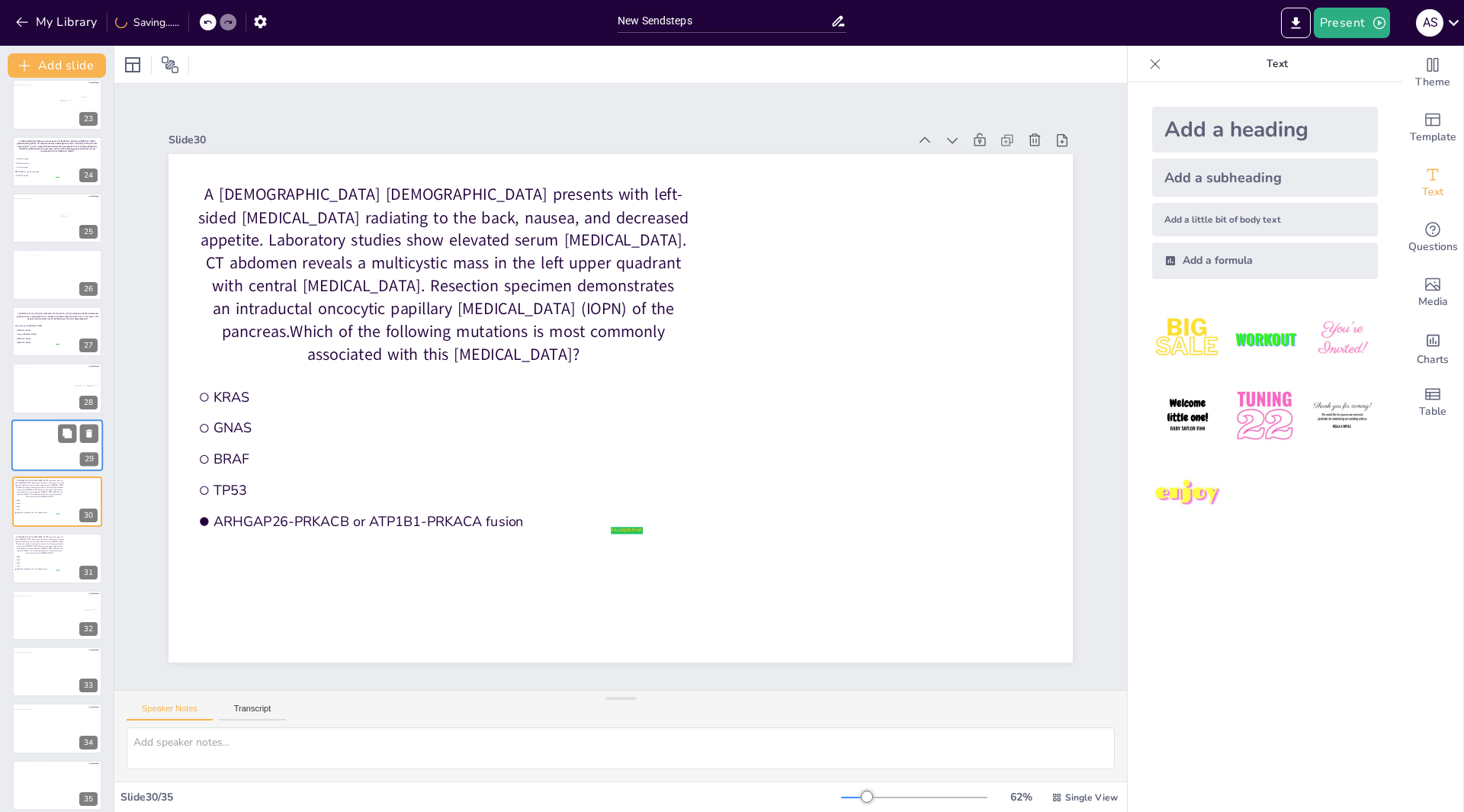
click at [46, 453] on div at bounding box center [57, 446] width 91 height 52
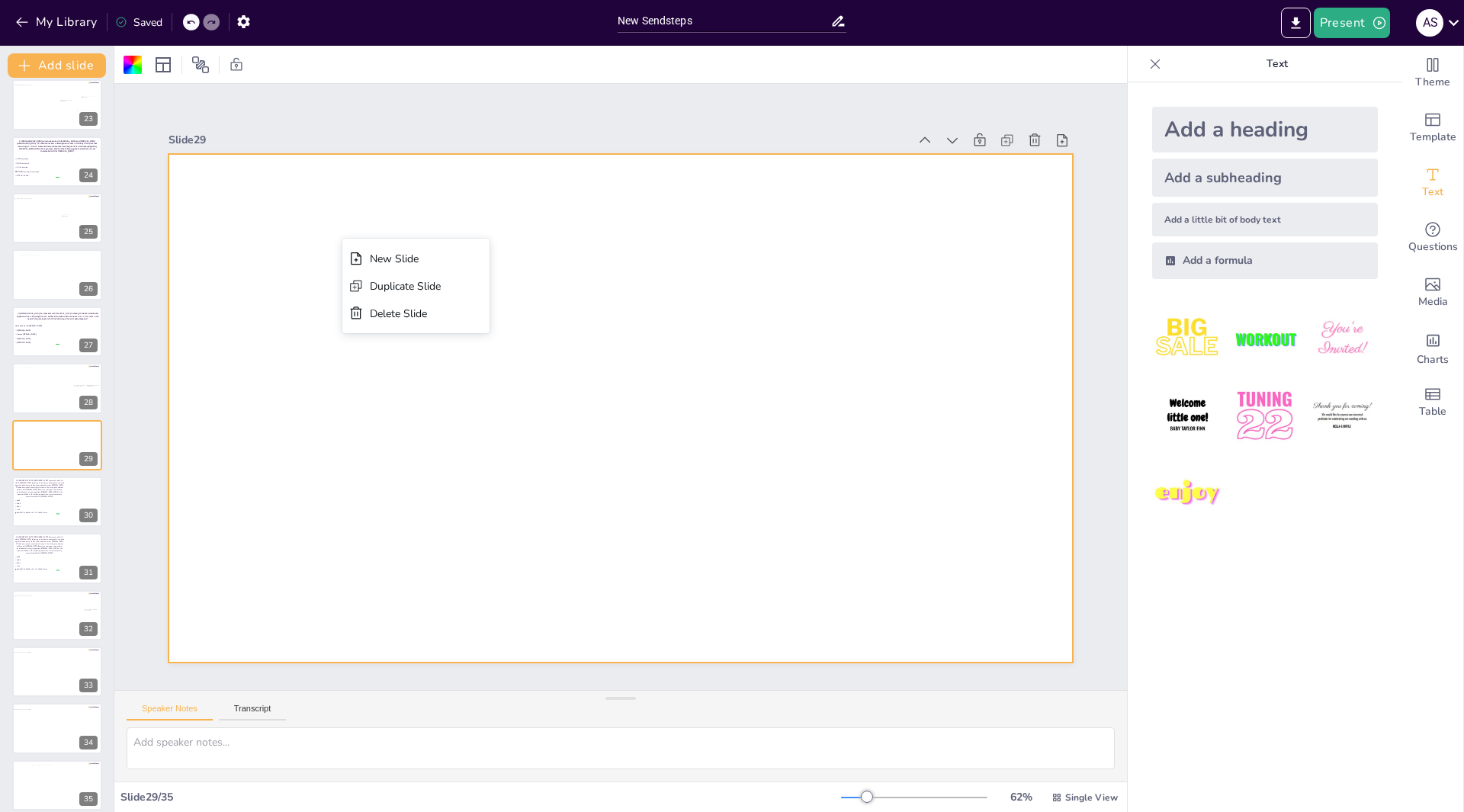
click at [277, 349] on div at bounding box center [621, 408] width 904 height 508
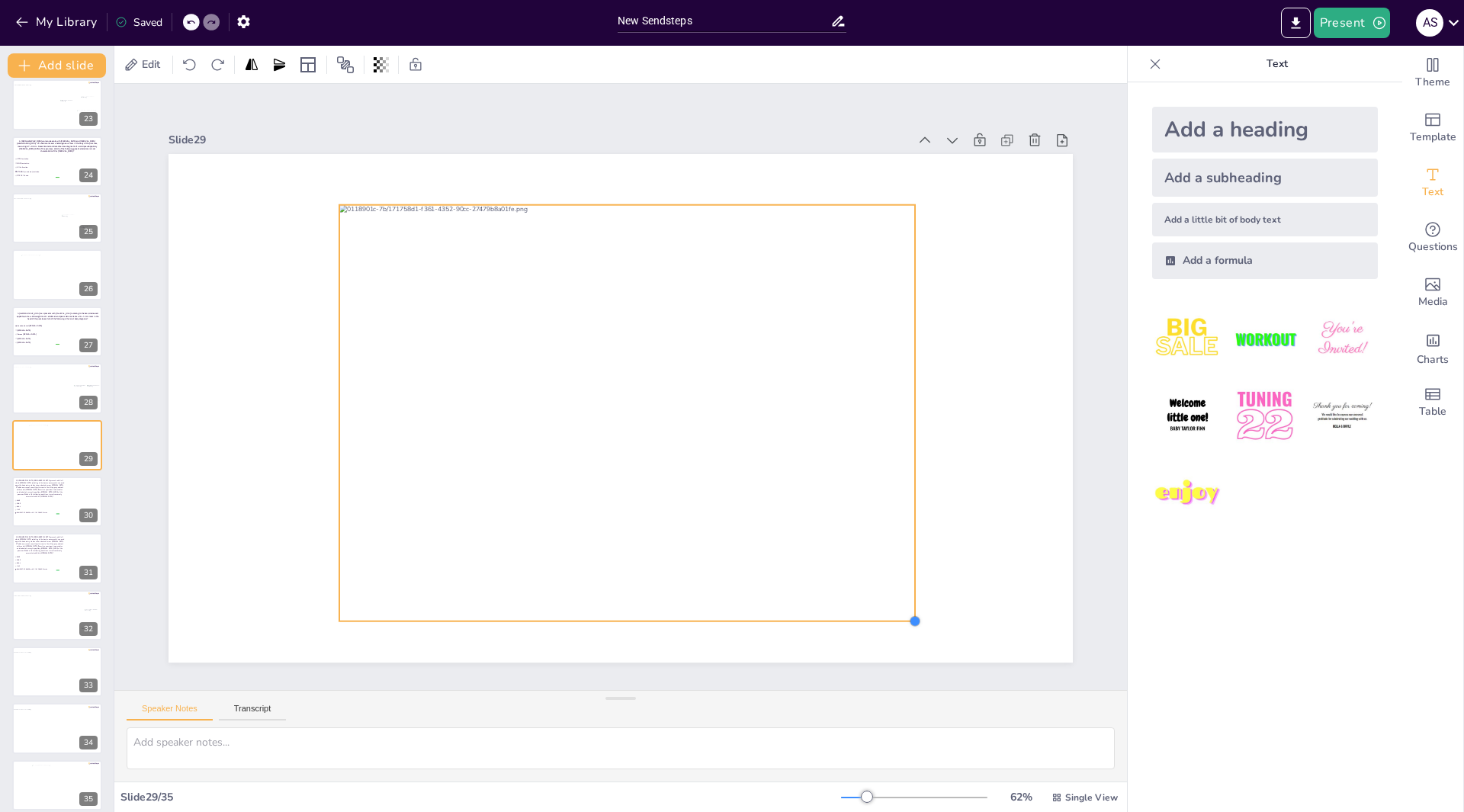
drag, startPoint x: 890, startPoint y: 604, endPoint x: 903, endPoint y: 609, distance: 13.9
click at [908, 615] on div at bounding box center [914, 621] width 12 height 12
click at [38, 494] on p "A [DEMOGRAPHIC_DATA] [DEMOGRAPHIC_DATA] presents with left-sided [MEDICAL_DATA]…" at bounding box center [39, 488] width 51 height 18
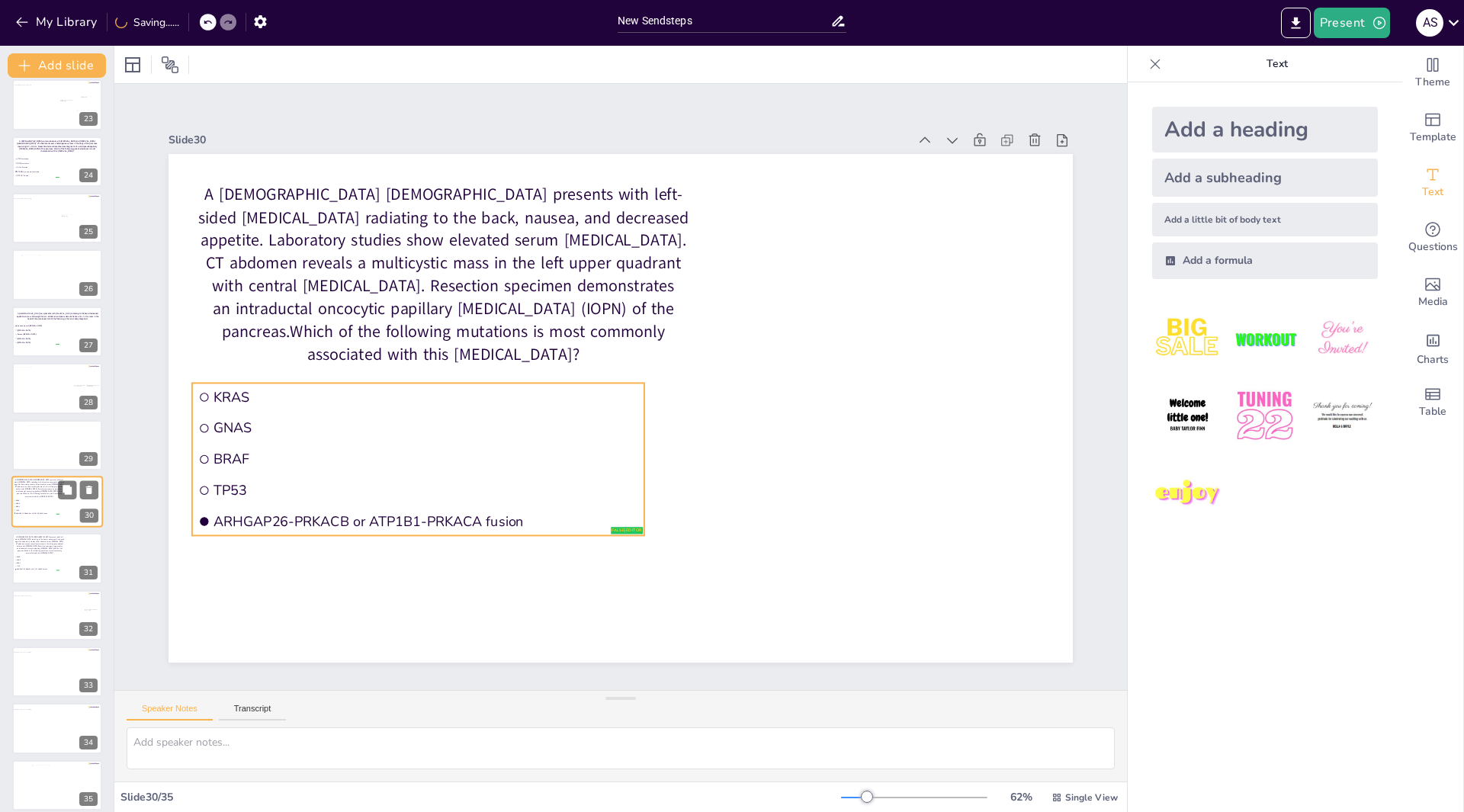
scroll to position [1268, 0]
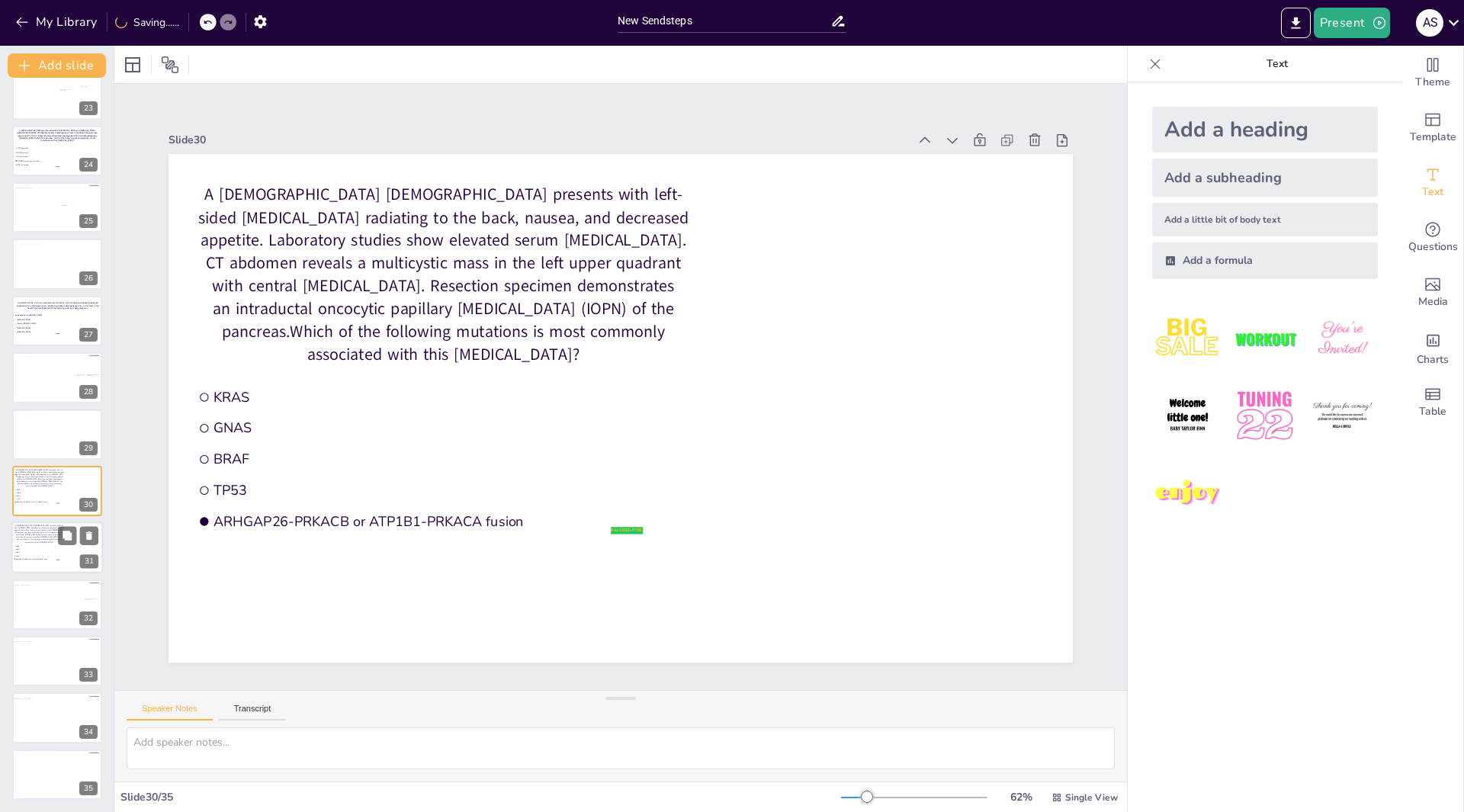
click at [46, 552] on span "BRAF" at bounding box center [37, 553] width 43 height 2
click at [53, 495] on span "BRAF" at bounding box center [37, 496] width 43 height 2
click at [50, 555] on span "TP53" at bounding box center [37, 555] width 43 height 2
click at [86, 536] on icon at bounding box center [89, 535] width 11 height 11
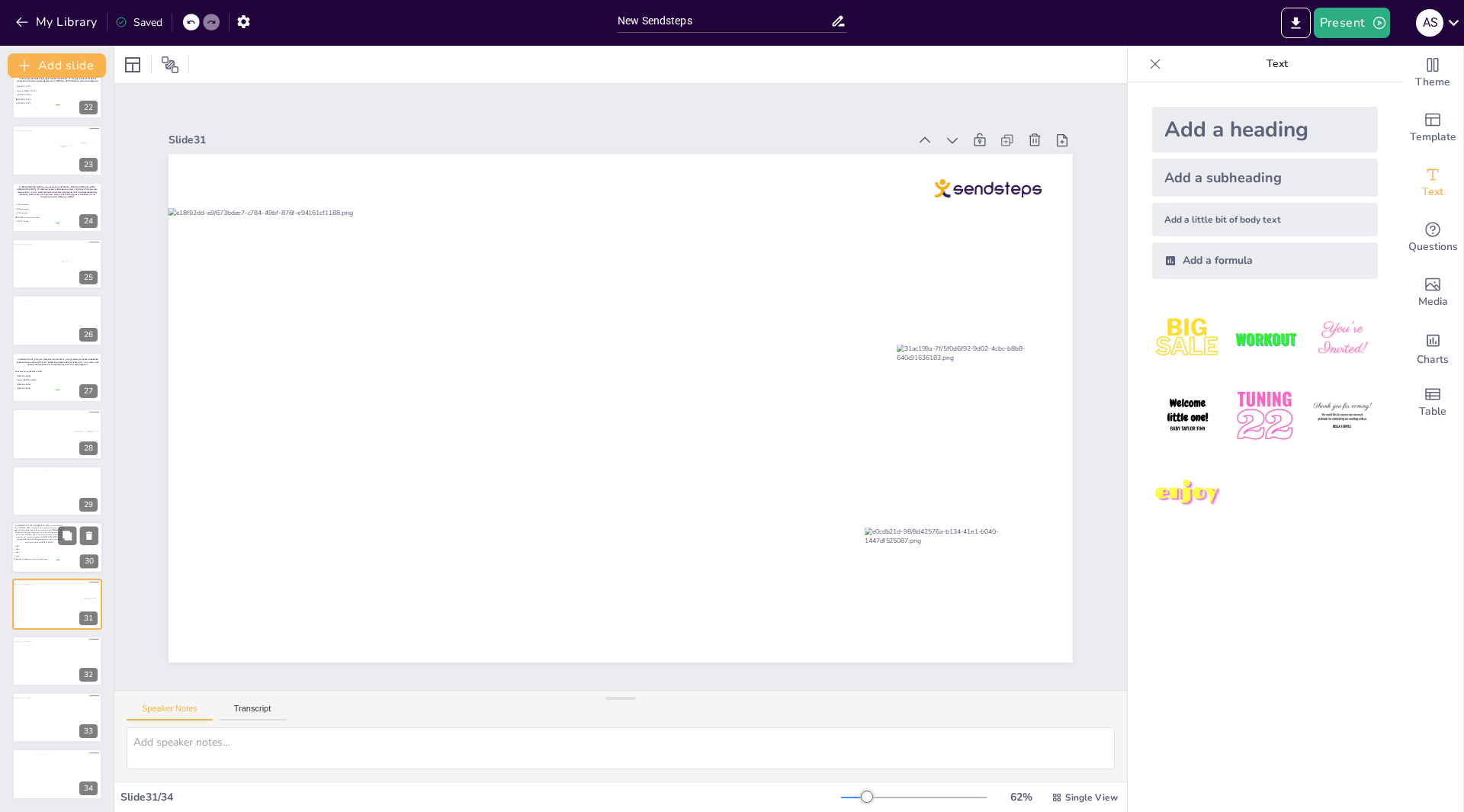
click at [42, 548] on span "GNAS" at bounding box center [37, 549] width 43 height 2
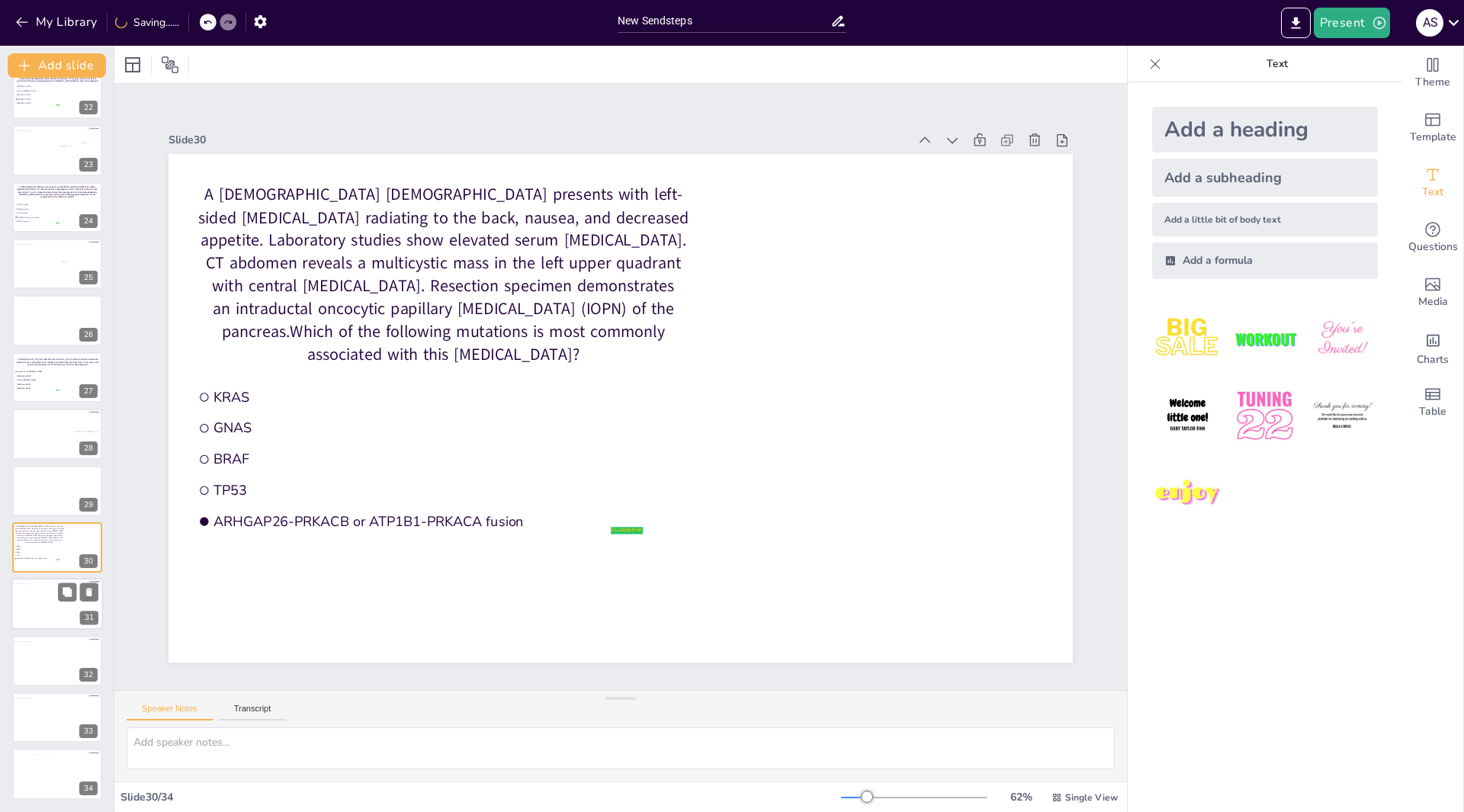
click at [48, 598] on div at bounding box center [53, 607] width 83 height 46
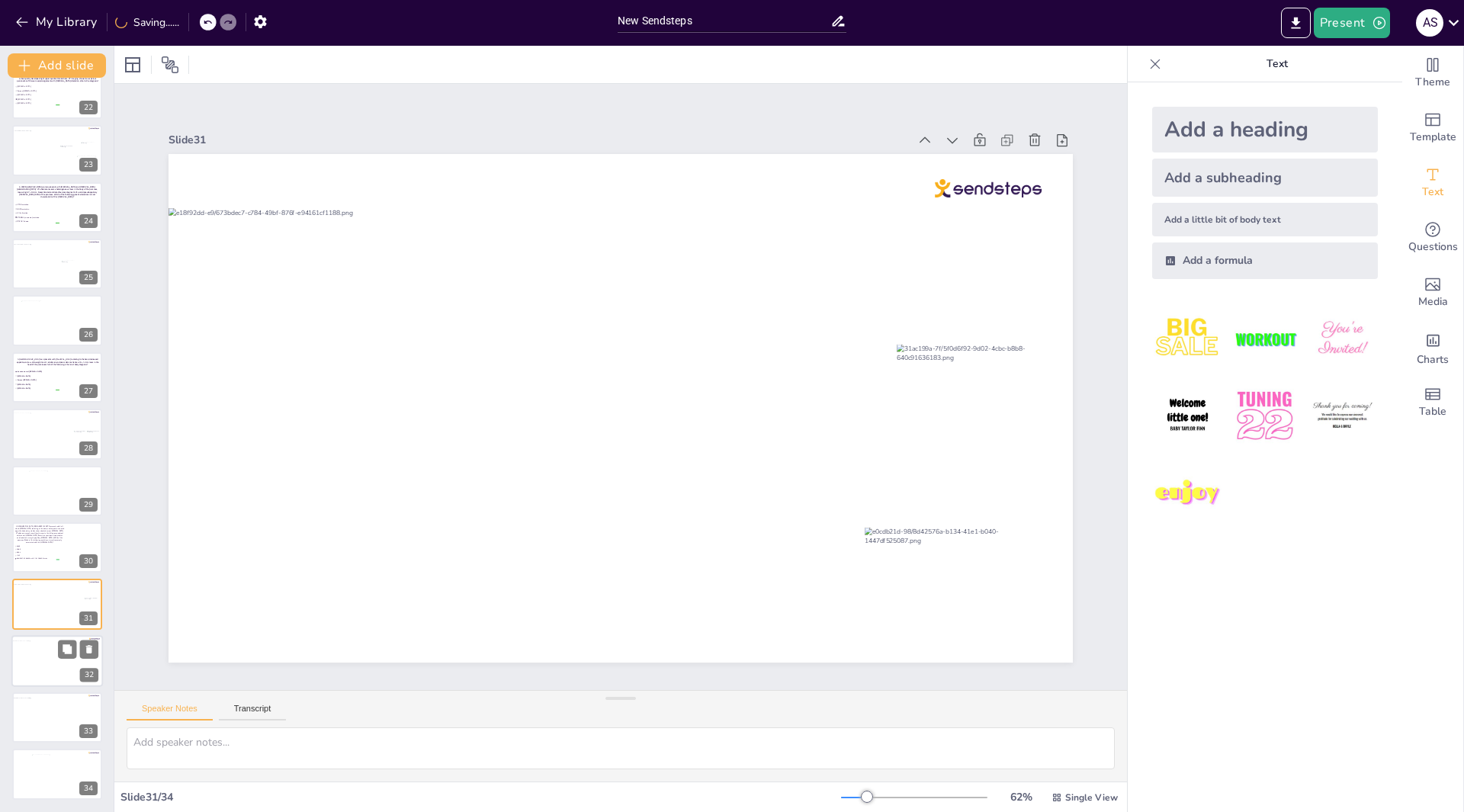
click at [42, 667] on div at bounding box center [53, 663] width 83 height 46
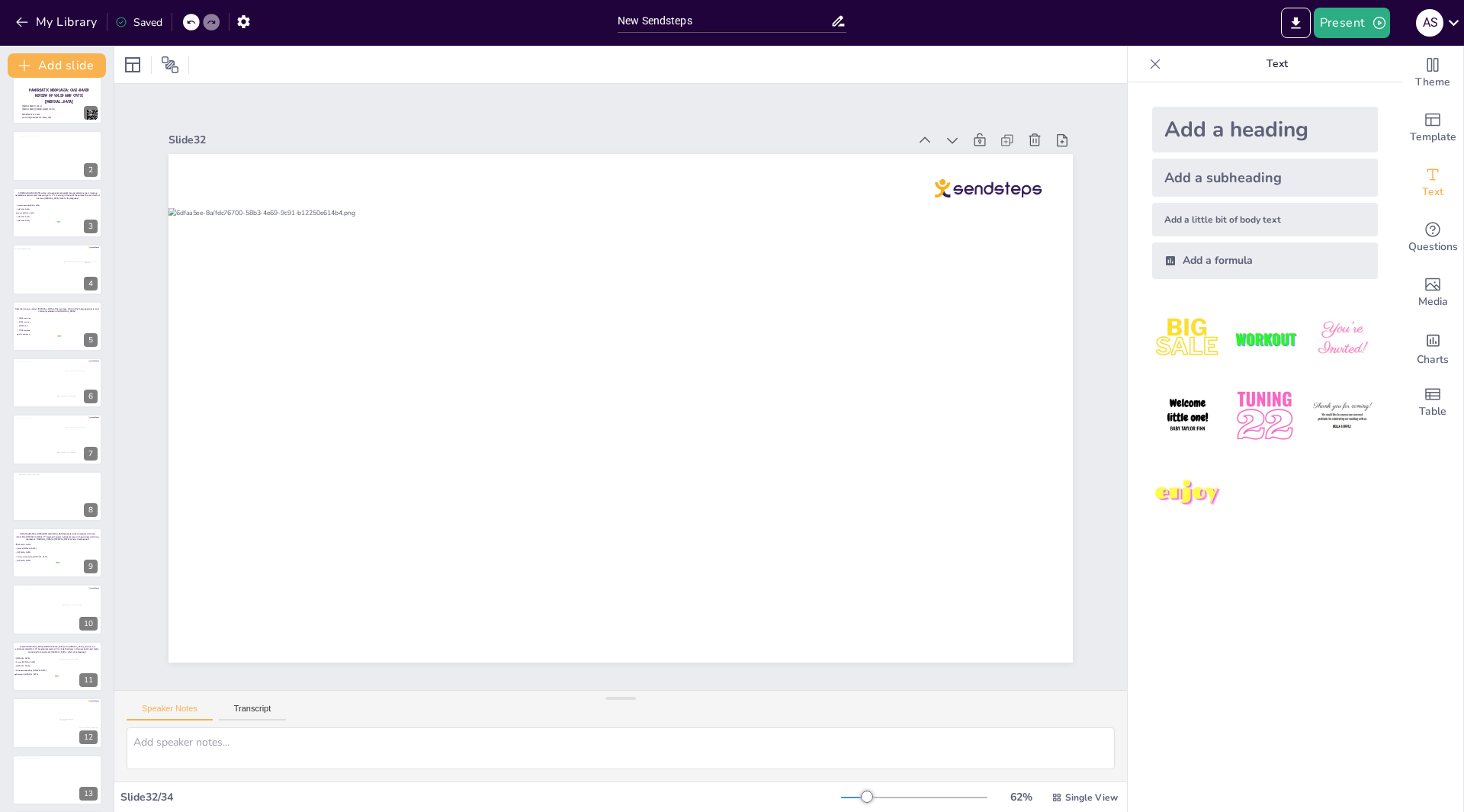
scroll to position [0, 0]
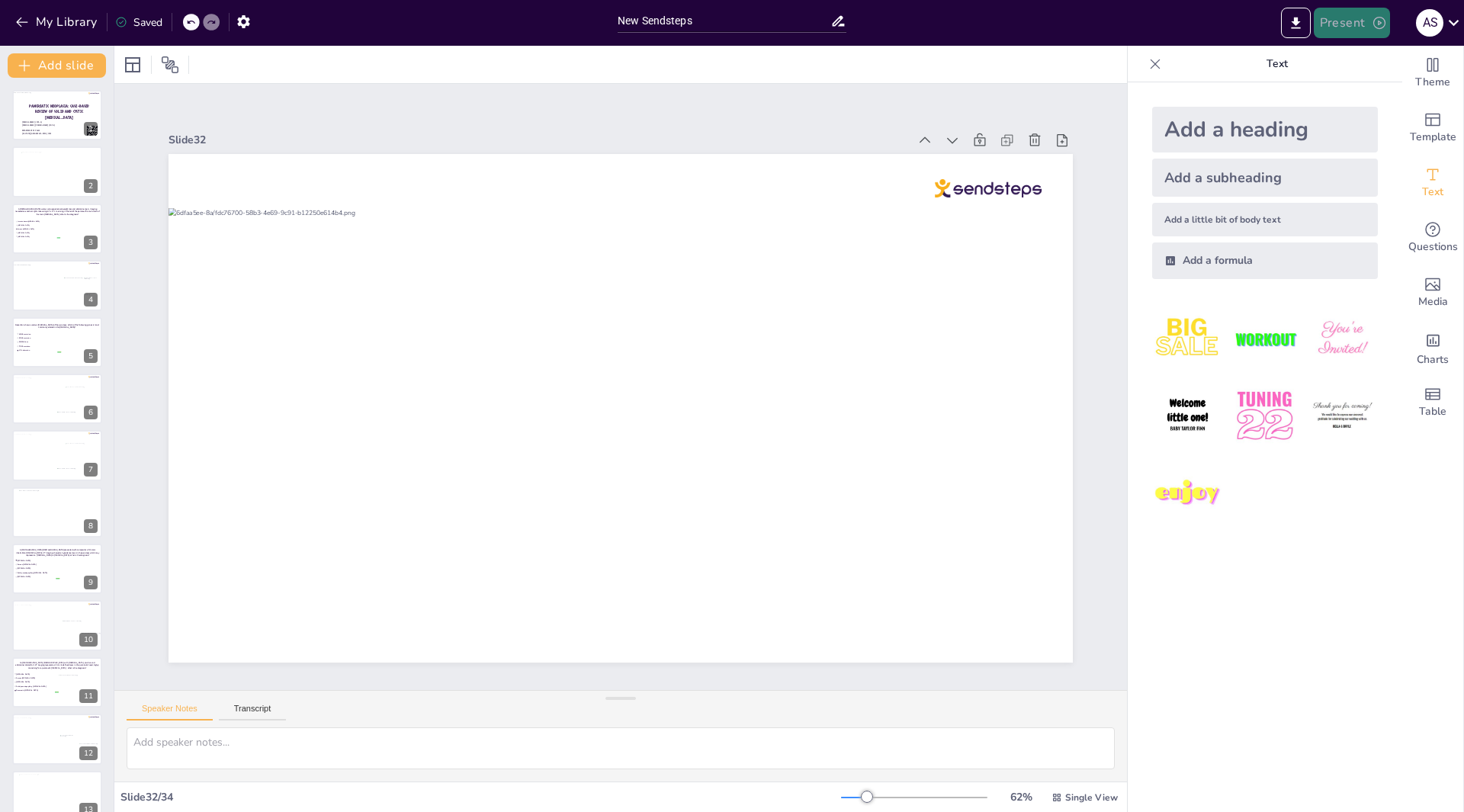
click at [1369, 25] on button "Present" at bounding box center [1352, 22] width 77 height 30
click at [1358, 92] on li "Play presentation" at bounding box center [1374, 94] width 120 height 24
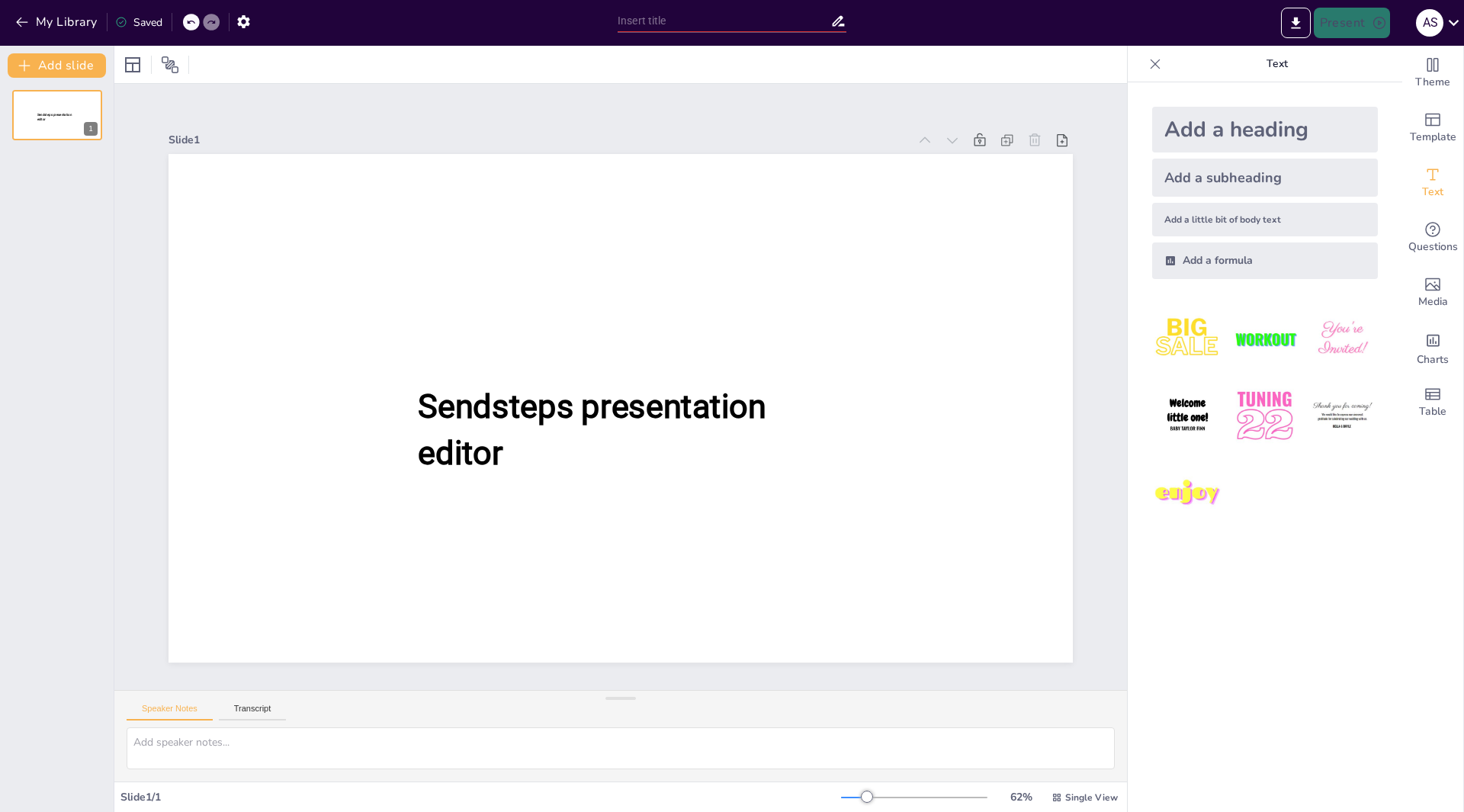
type input "New Sendsteps"
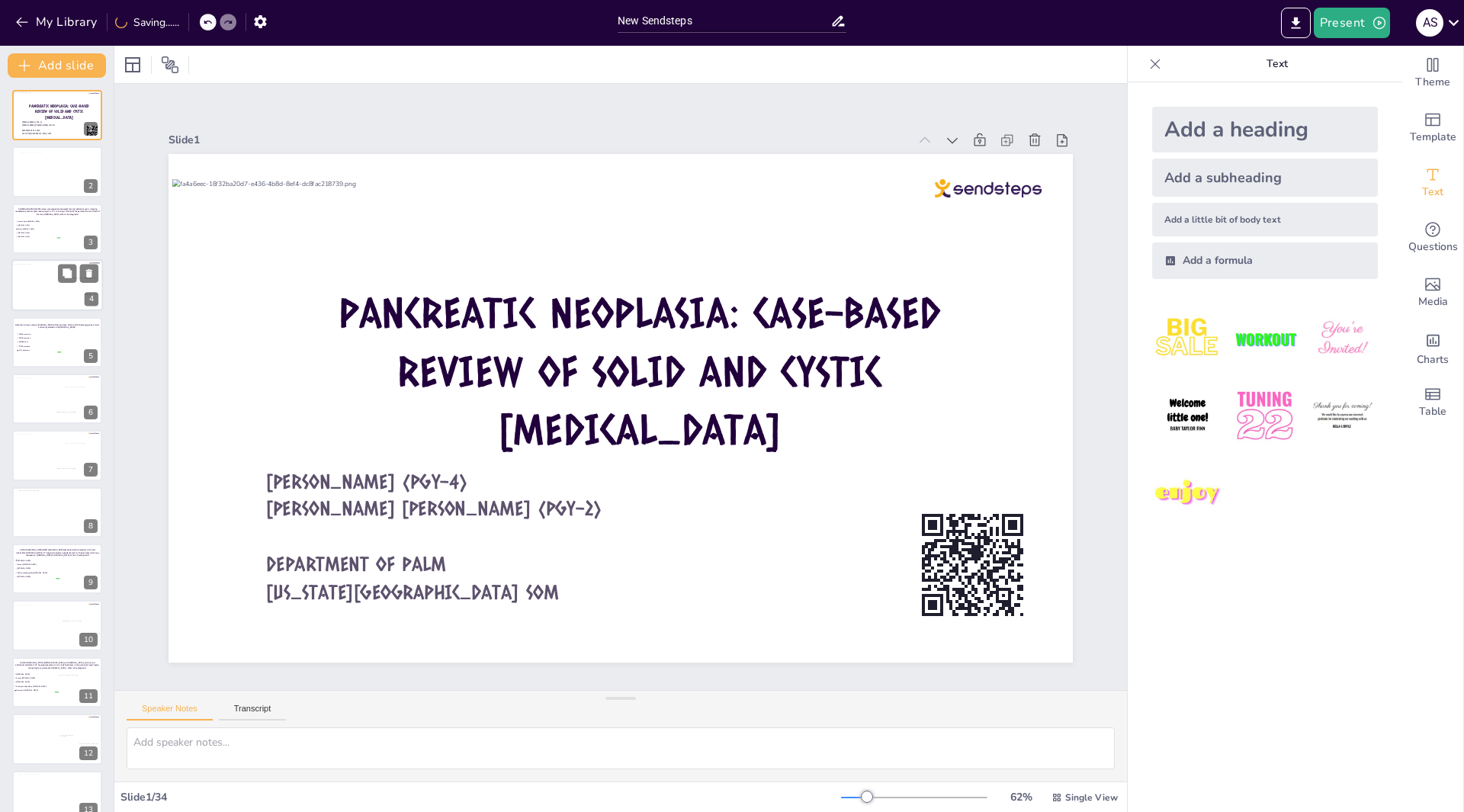
click at [48, 279] on div at bounding box center [54, 288] width 85 height 47
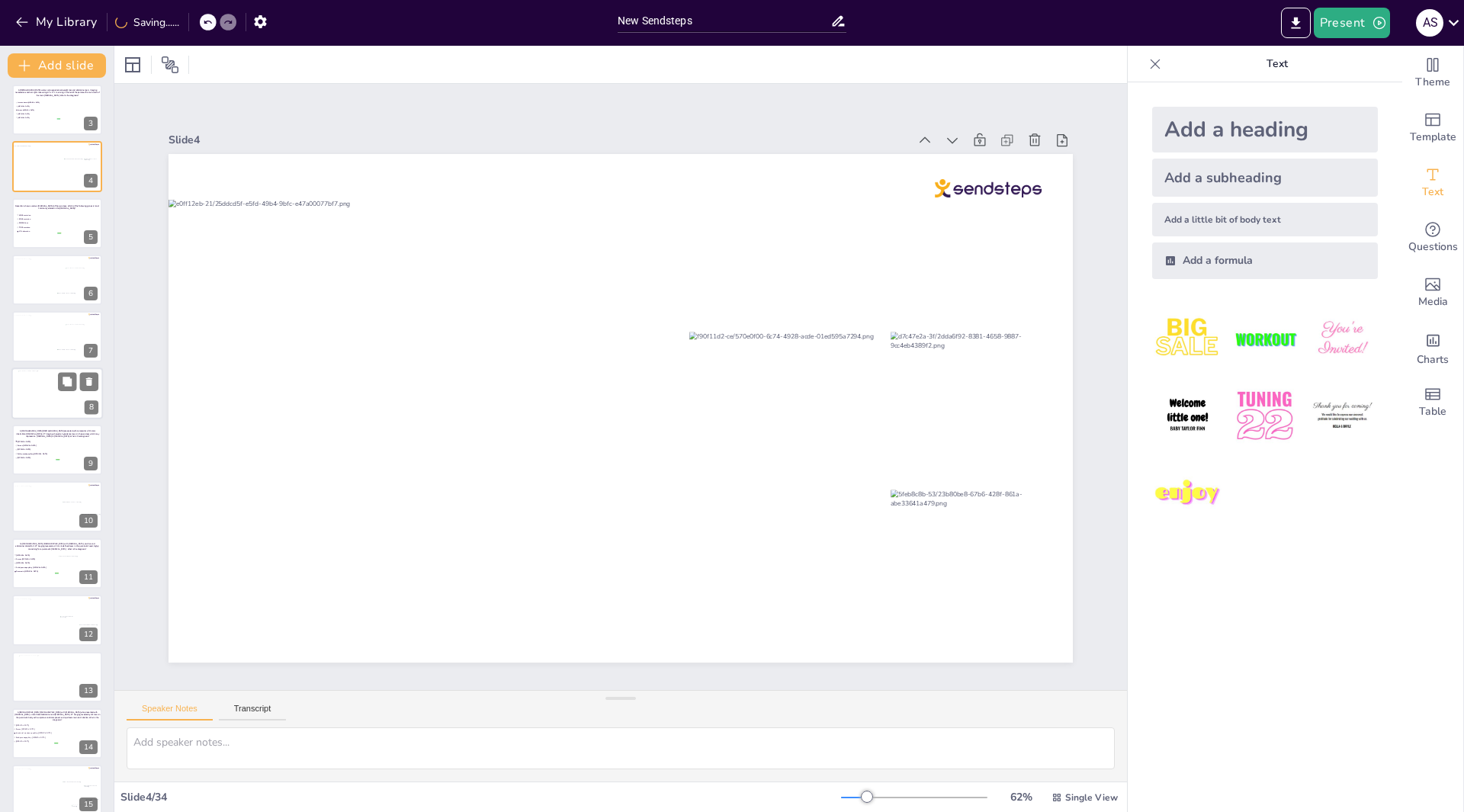
scroll to position [152, 0]
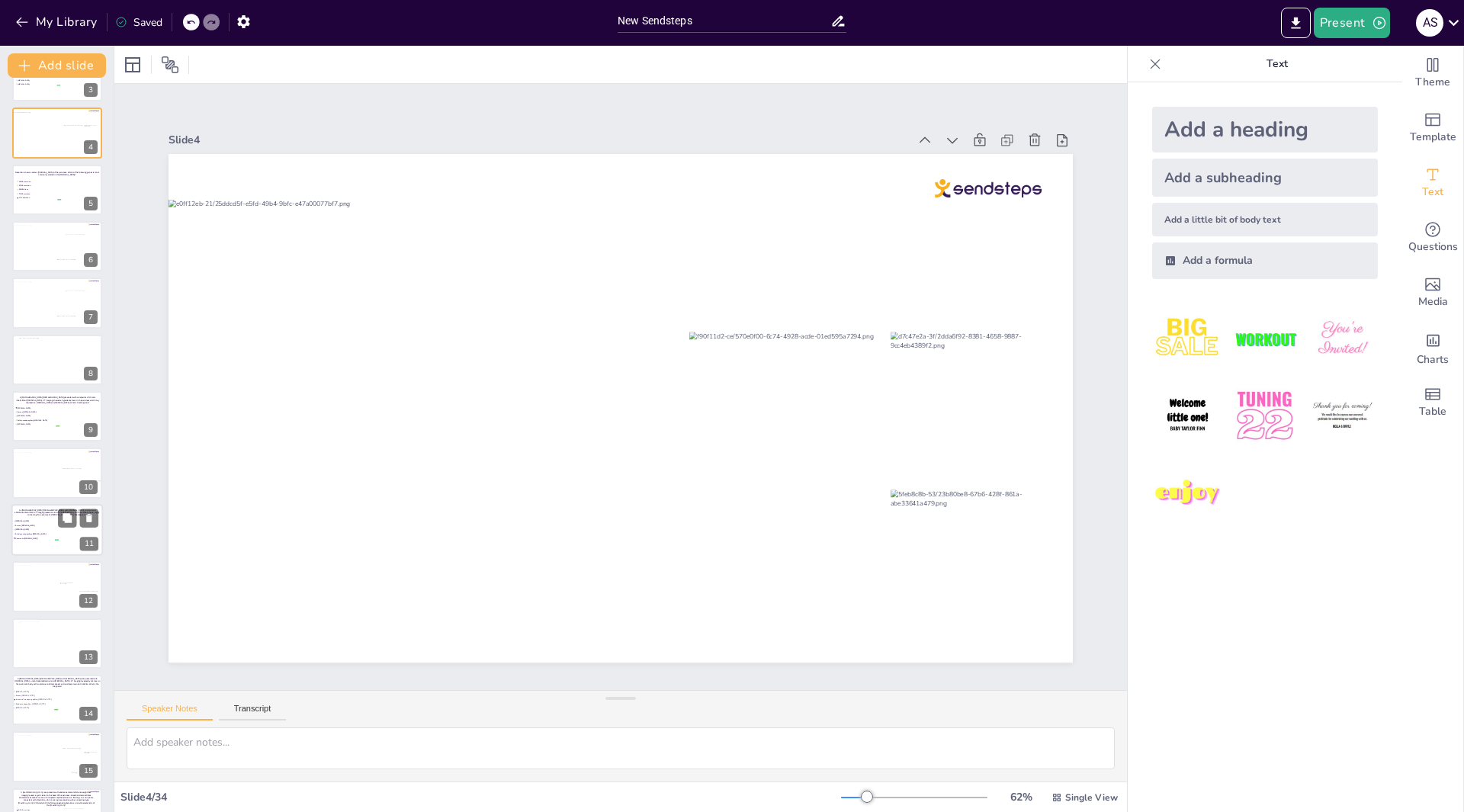
click at [54, 533] on span "Solid pseudopapillary [MEDICAL_DATA]" at bounding box center [37, 533] width 42 height 2
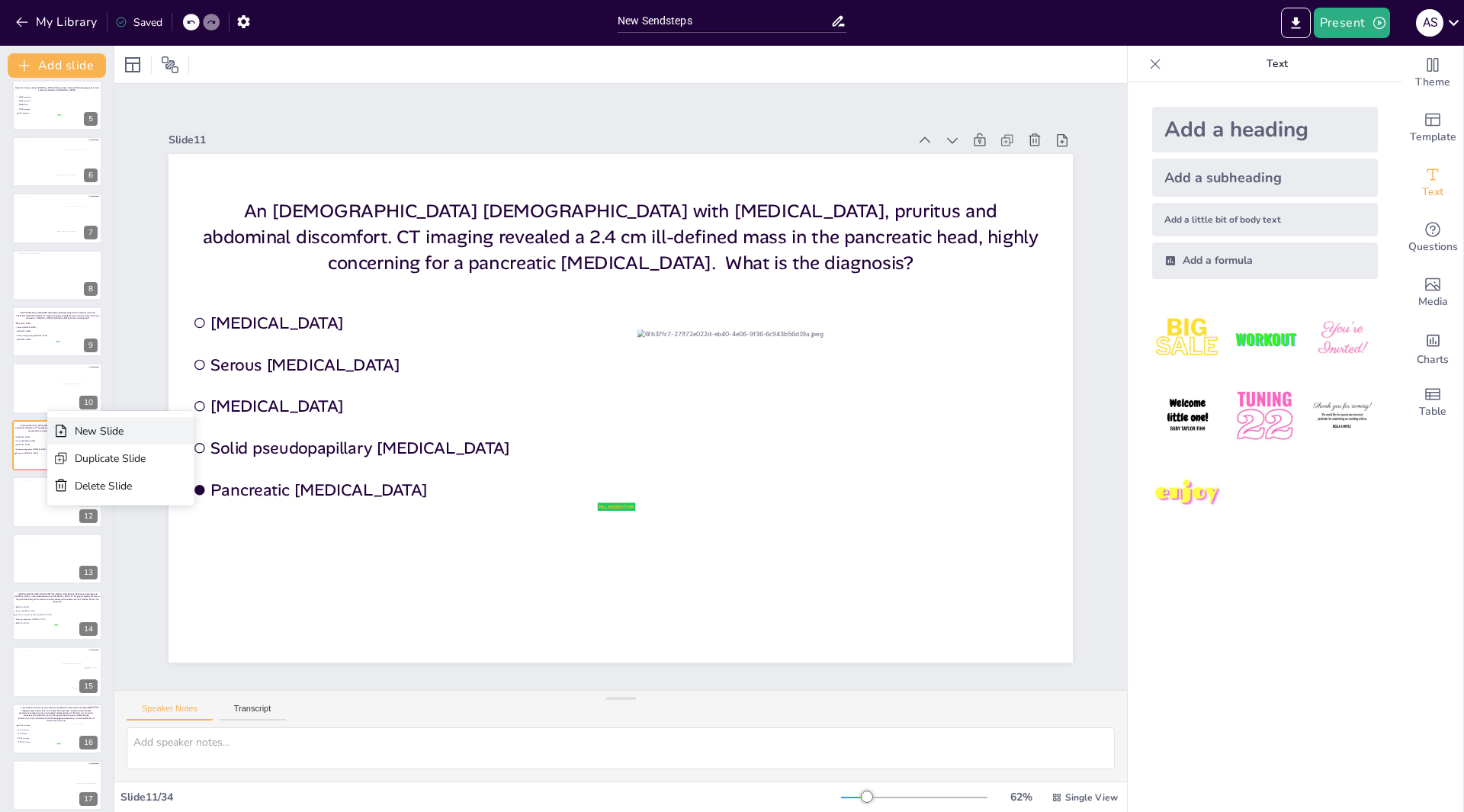
click at [69, 427] on div "New Slide" at bounding box center [121, 431] width 147 height 28
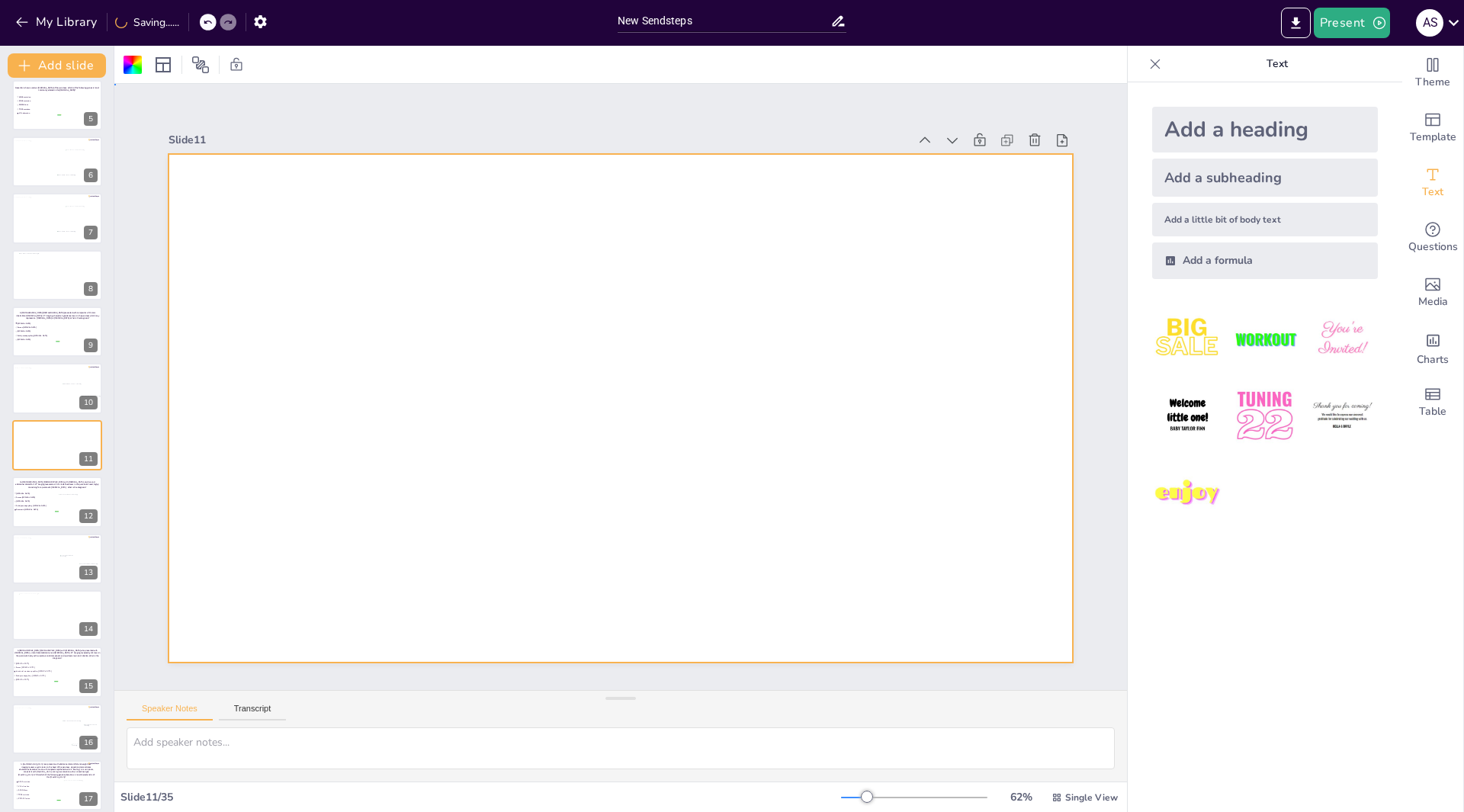
click at [353, 336] on div at bounding box center [621, 408] width 904 height 508
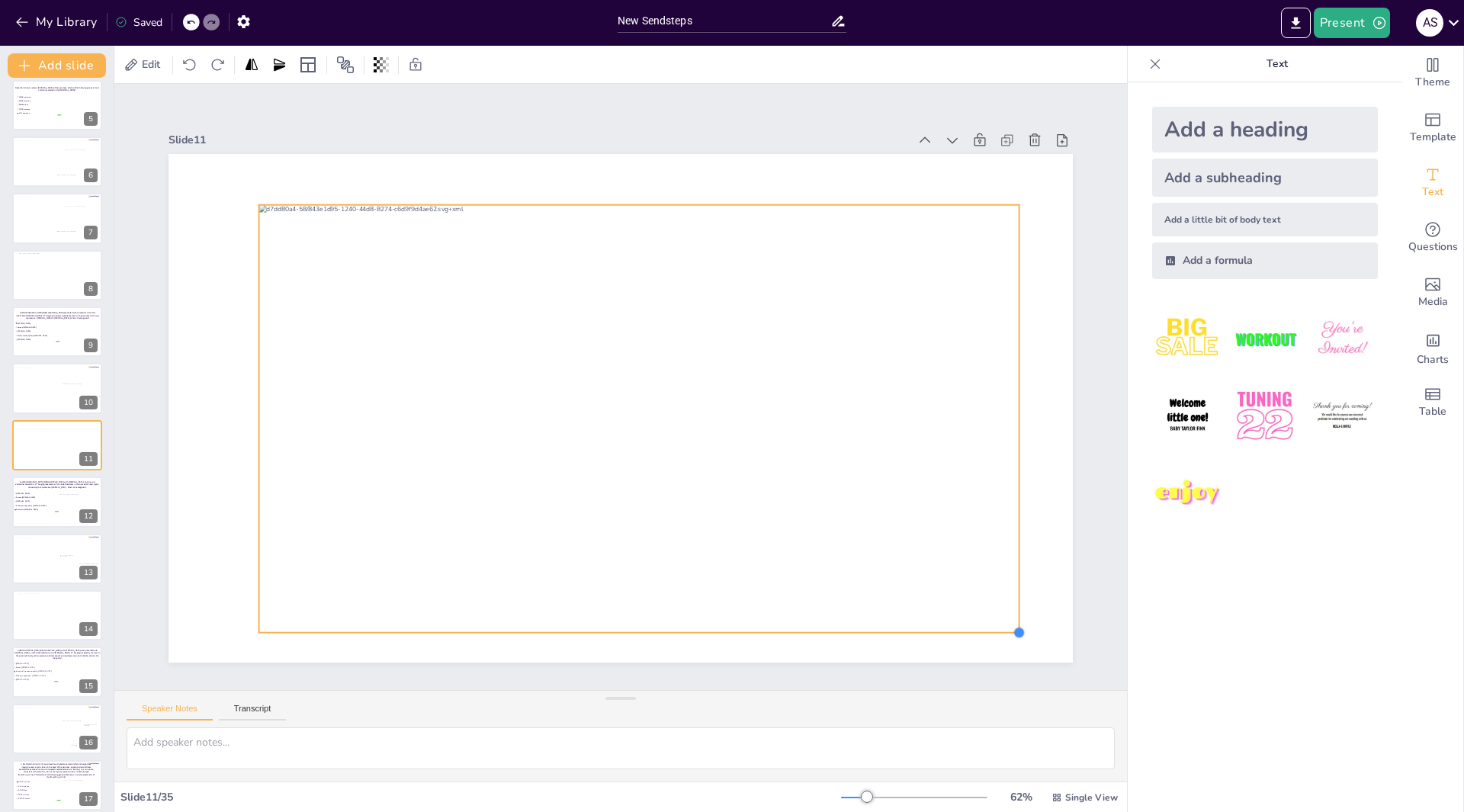
drag, startPoint x: 973, startPoint y: 604, endPoint x: 1002, endPoint y: 625, distance: 35.8
click at [1013, 625] on div at bounding box center [1018, 631] width 12 height 12
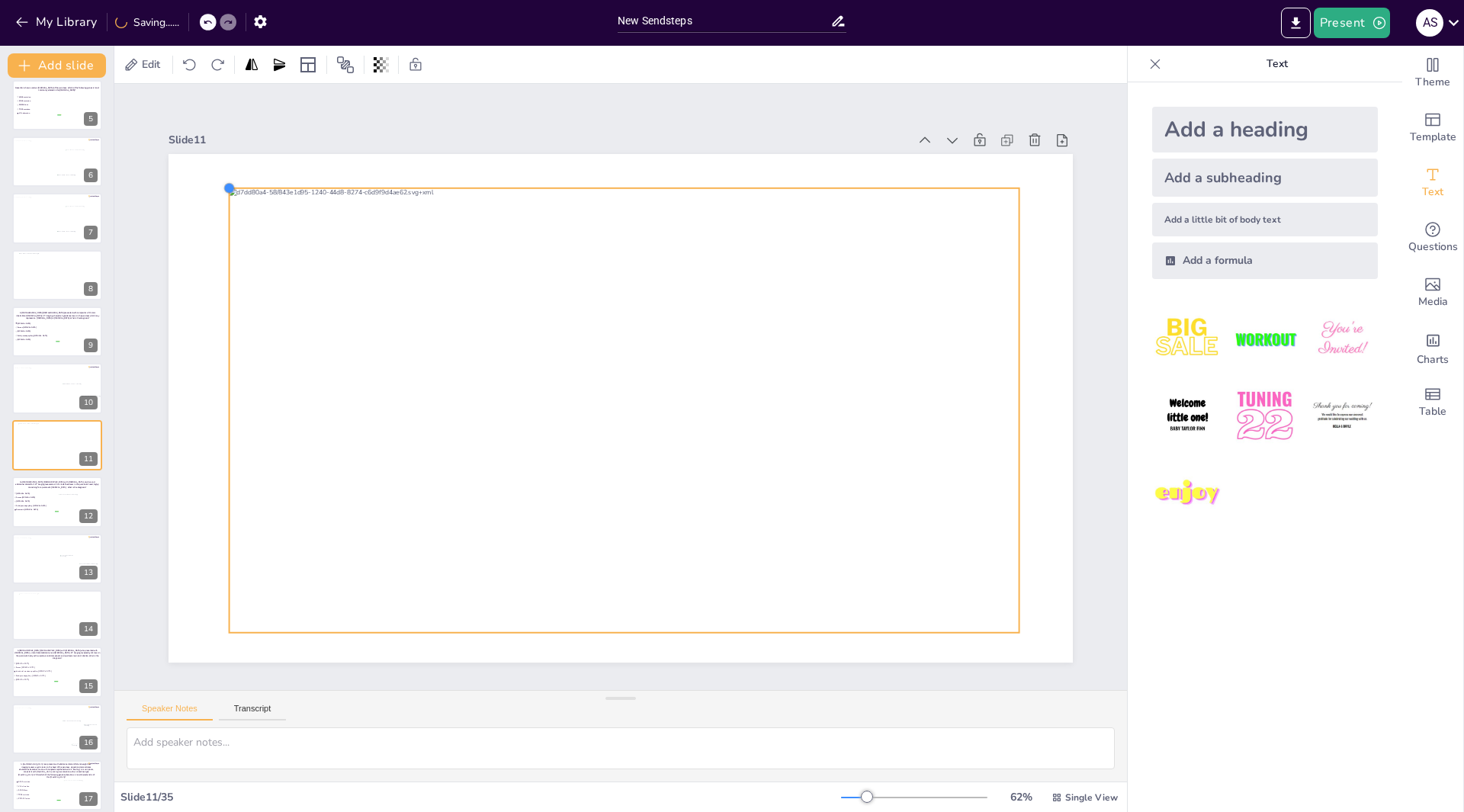
drag, startPoint x: 244, startPoint y: 200, endPoint x: 215, endPoint y: 186, distance: 32.2
click at [223, 186] on div at bounding box center [229, 188] width 12 height 12
click at [41, 501] on span "[MEDICAL_DATA]" at bounding box center [37, 502] width 42 height 2
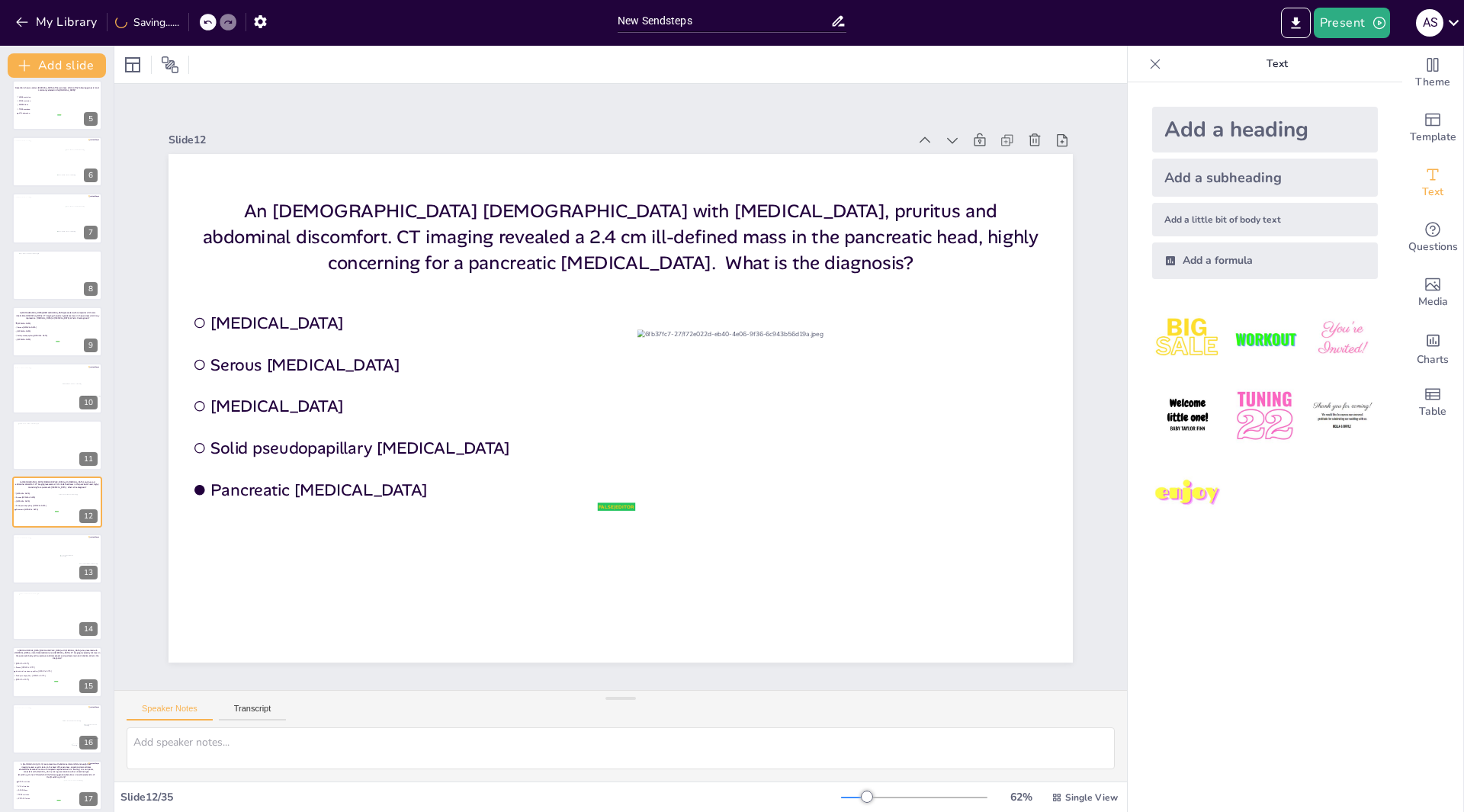
scroll to position [294, 0]
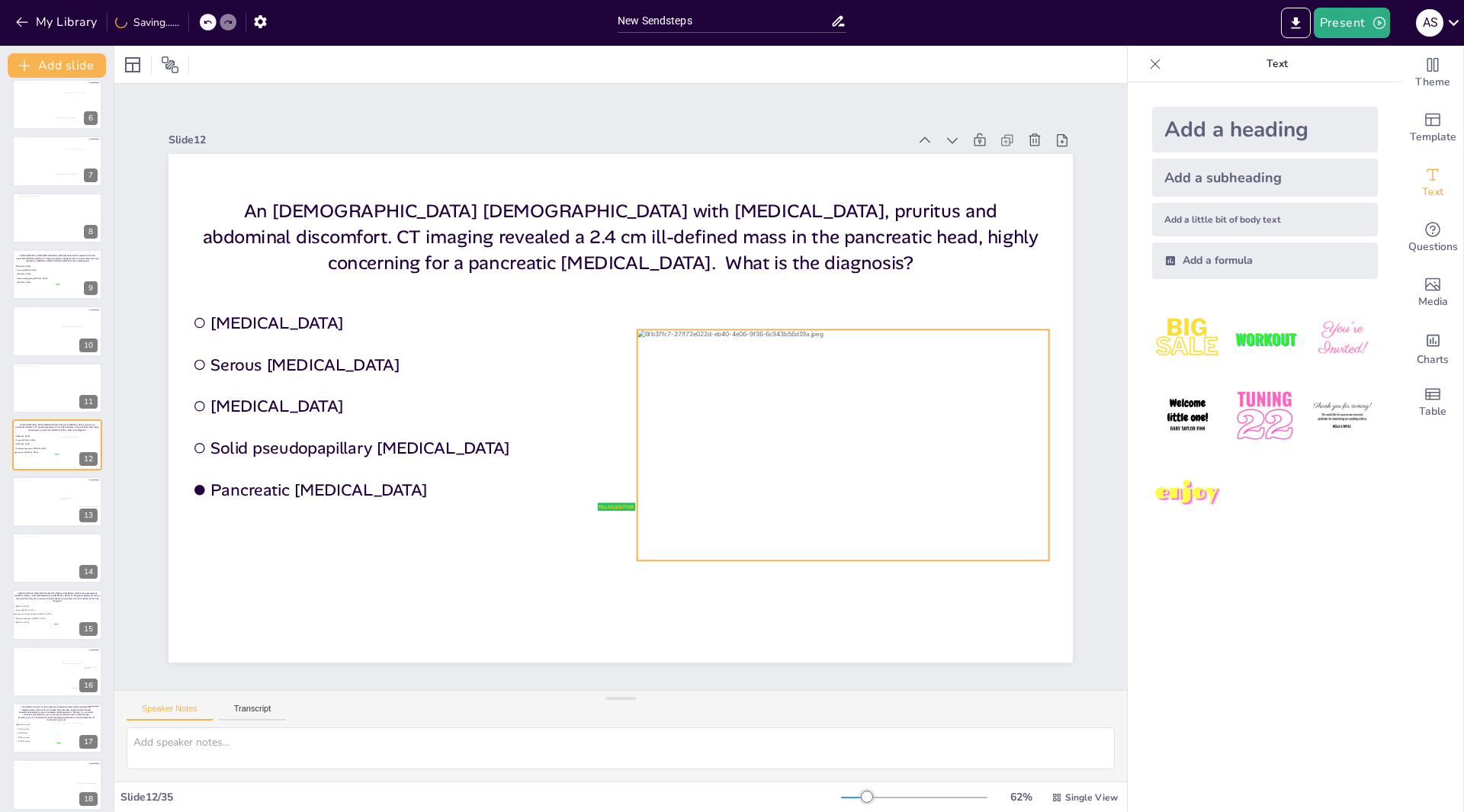
click at [732, 404] on div at bounding box center [842, 445] width 411 height 231
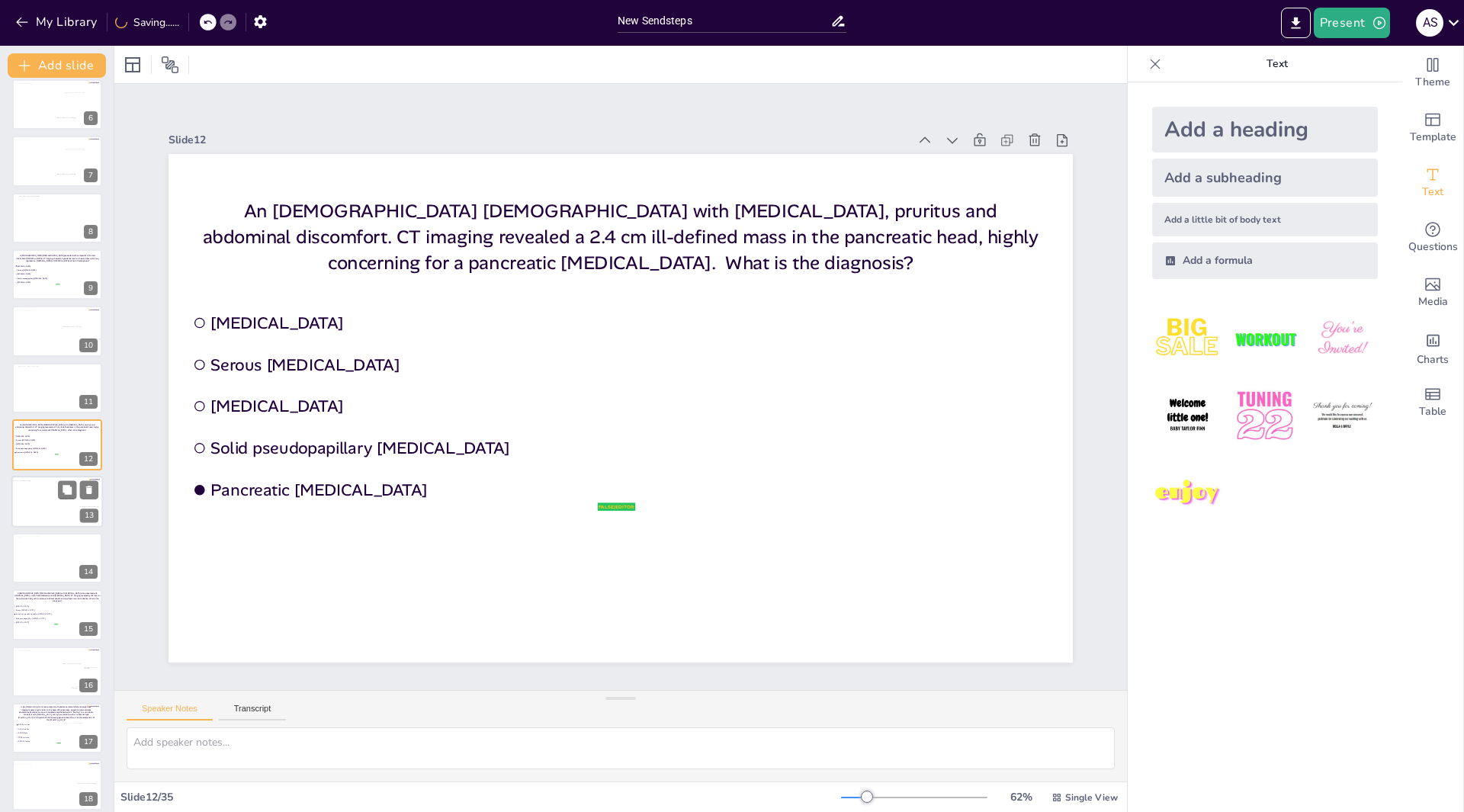
click at [63, 507] on div at bounding box center [69, 506] width 18 height 17
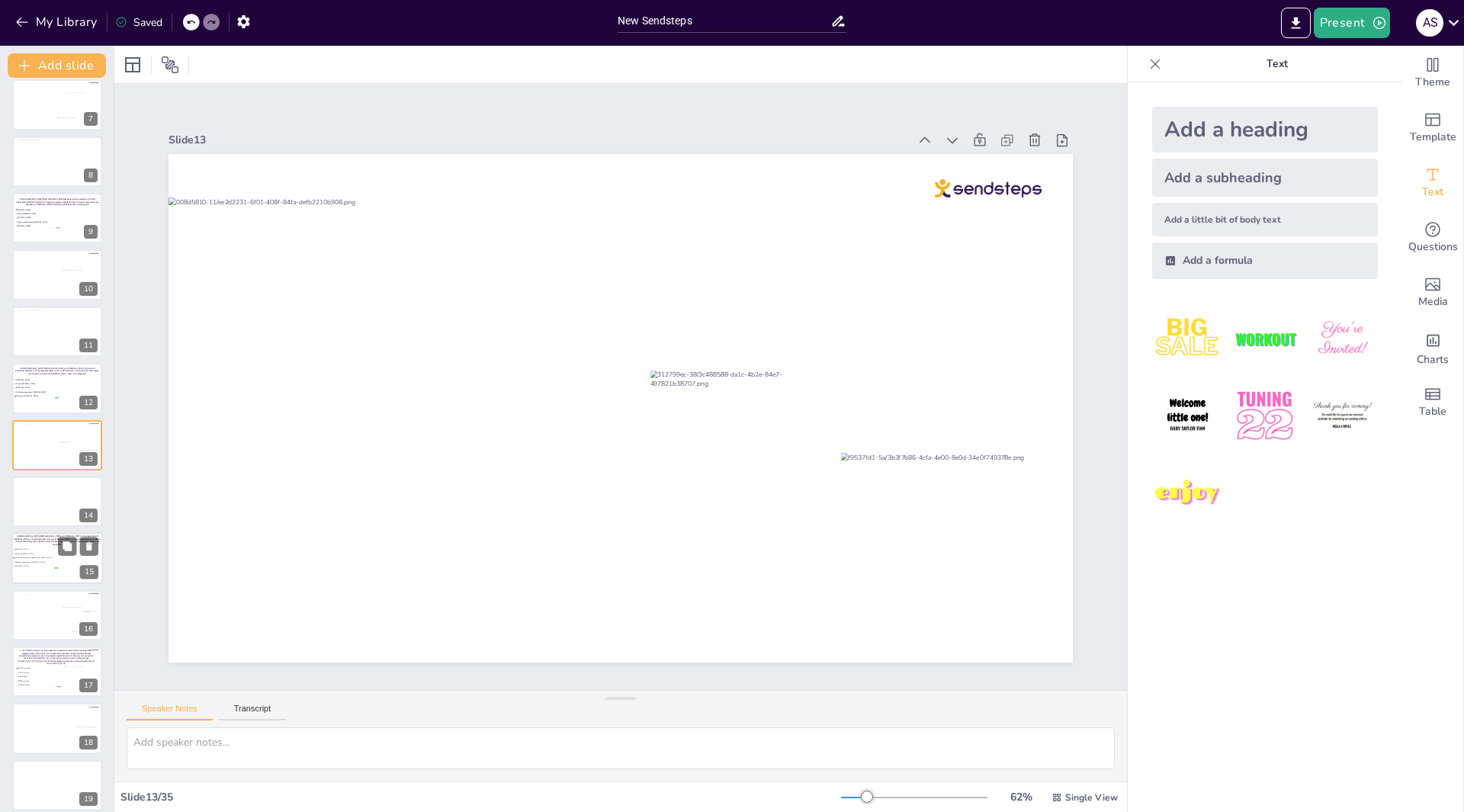
click at [51, 558] on span "Intraductal mucinous papillary [MEDICAL_DATA]" at bounding box center [37, 558] width 42 height 2
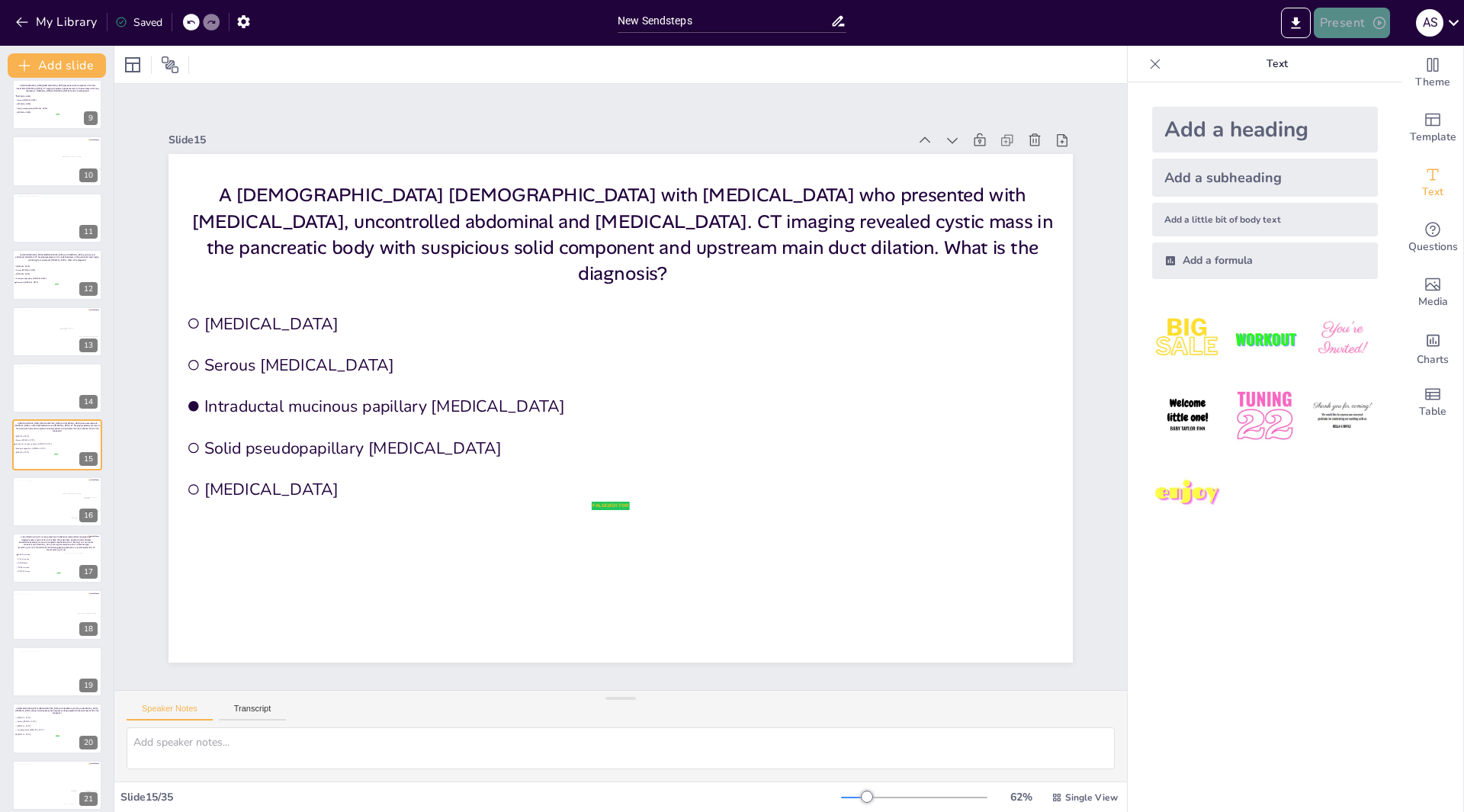
click at [1347, 24] on button "Present" at bounding box center [1352, 22] width 77 height 30
click at [1352, 98] on li "Play presentation" at bounding box center [1374, 94] width 120 height 24
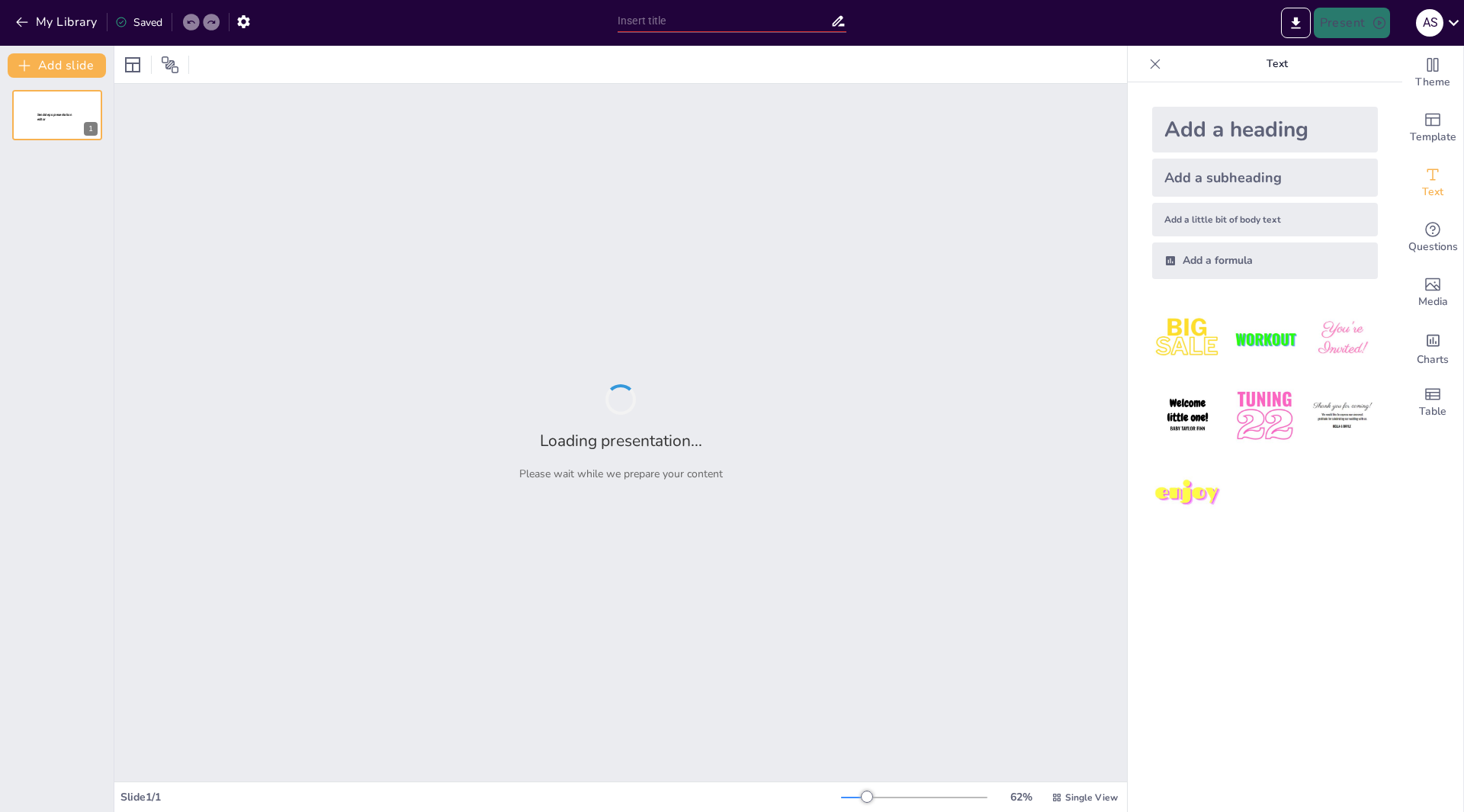
type input "New Sendsteps"
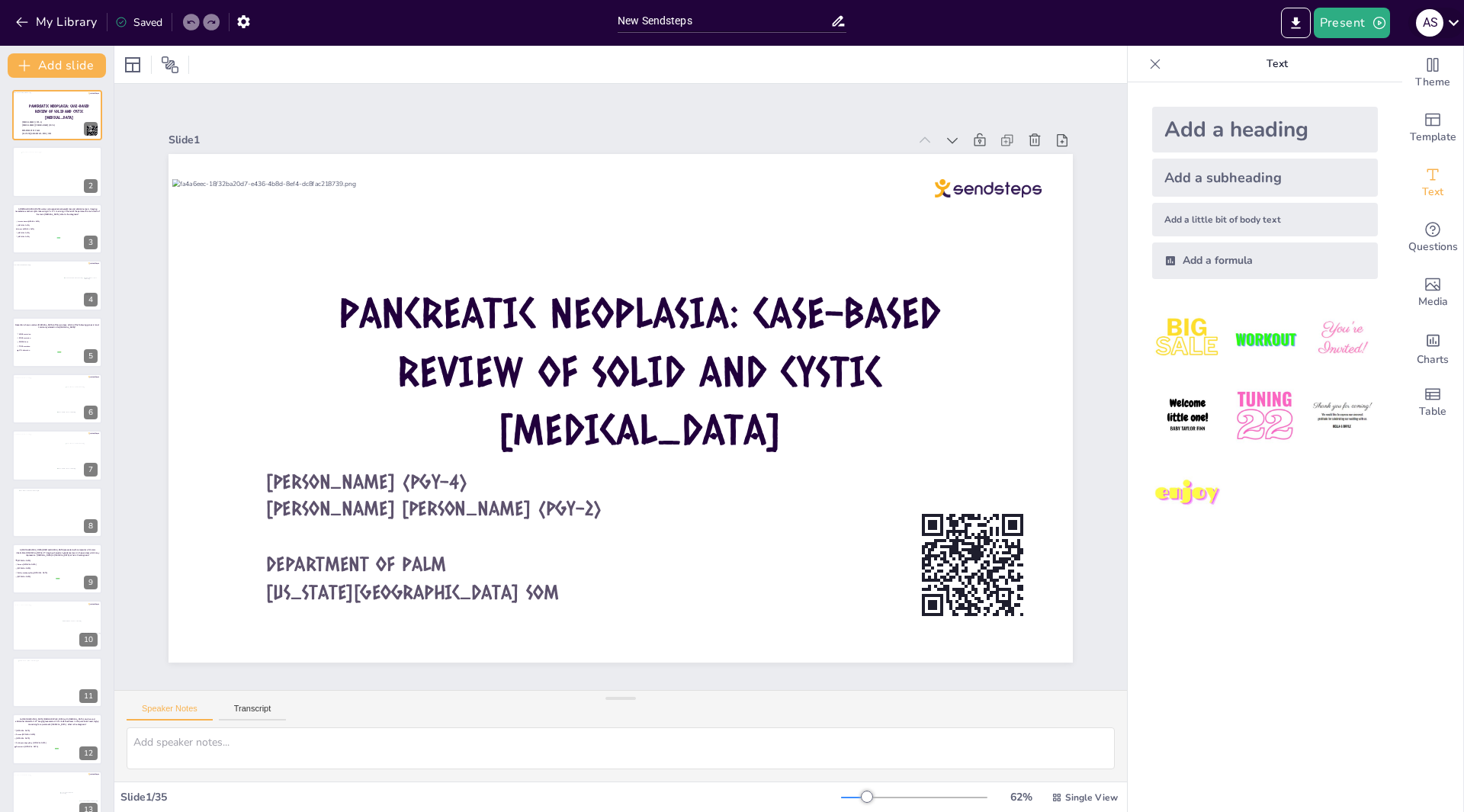
click at [1449, 23] on icon at bounding box center [1453, 22] width 20 height 20
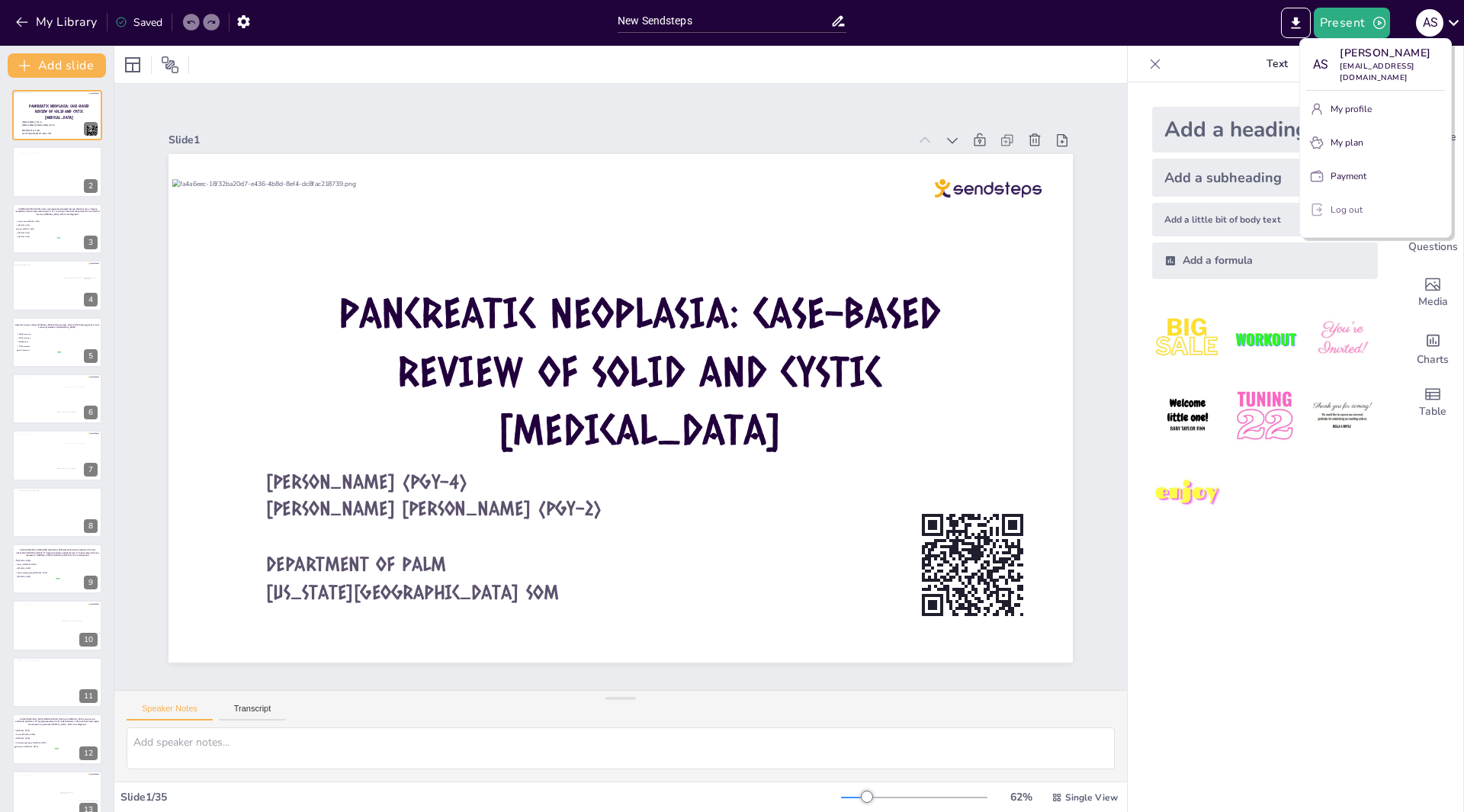
click at [1347, 208] on p "Log out" at bounding box center [1346, 209] width 32 height 14
